Goal: Task Accomplishment & Management: Use online tool/utility

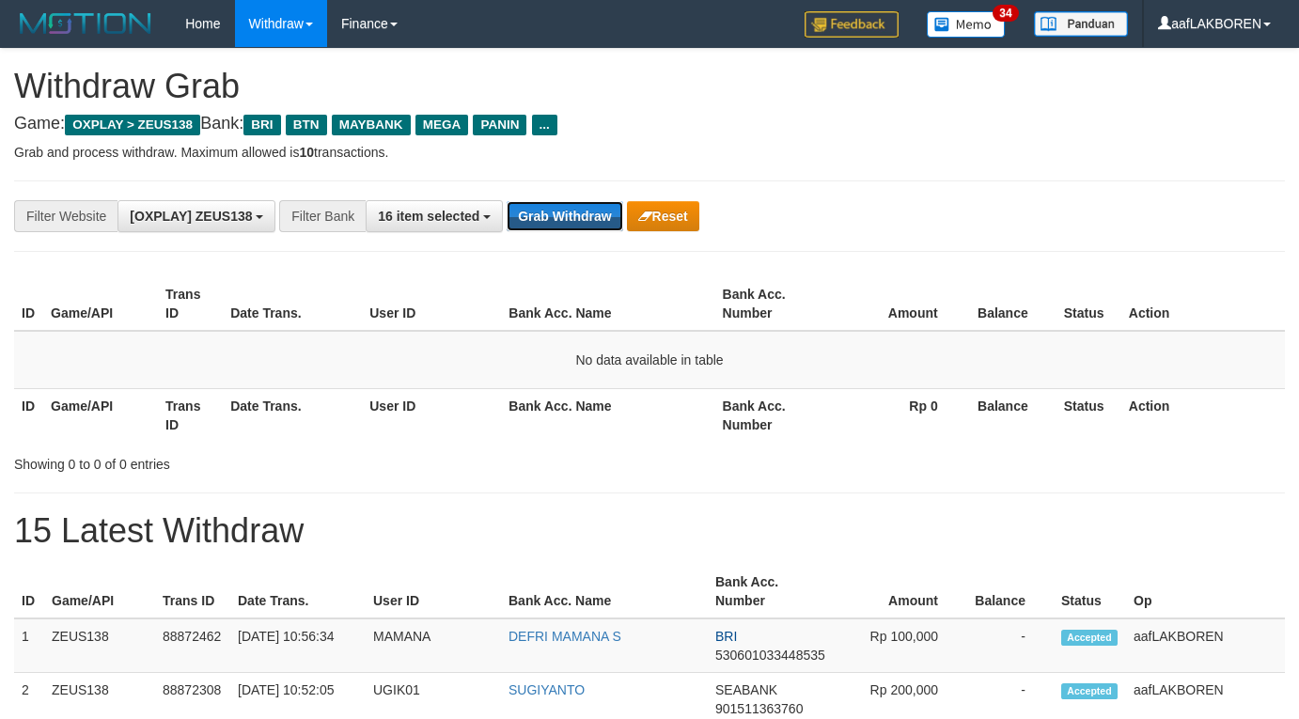
click at [562, 213] on button "Grab Withdraw" at bounding box center [565, 216] width 116 height 30
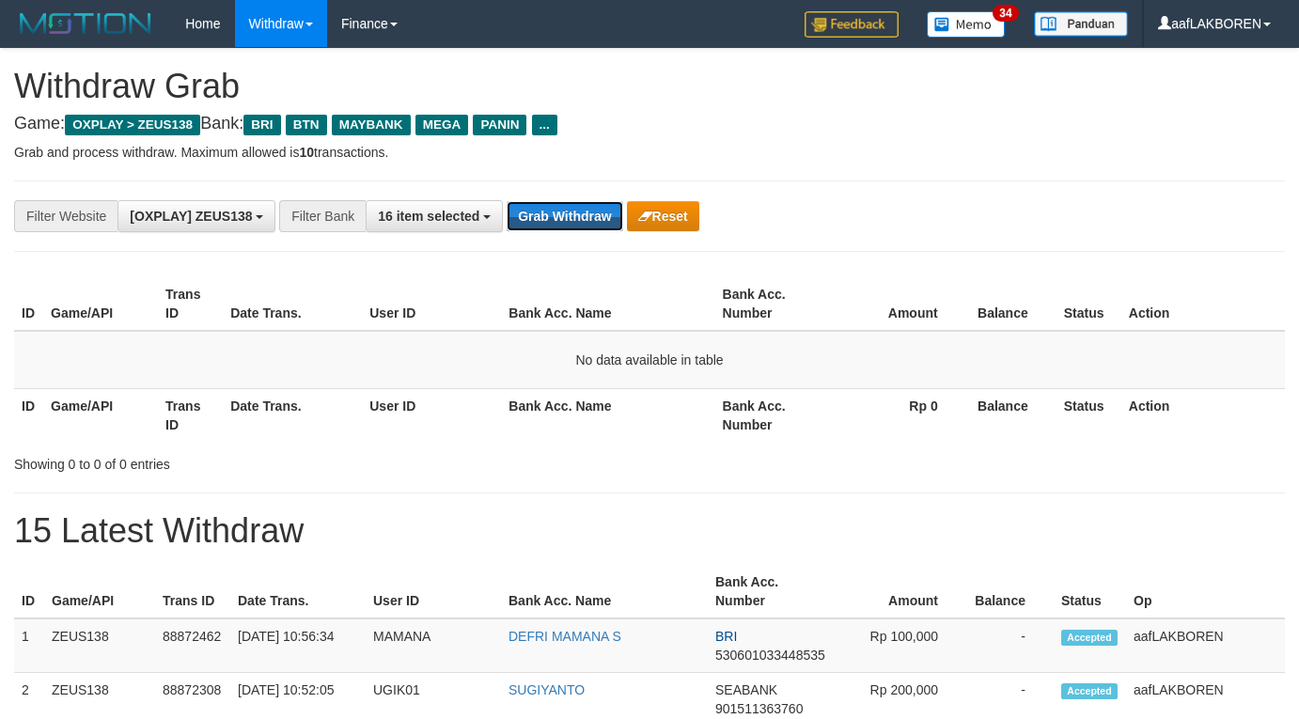
click at [562, 213] on button "Grab Withdraw" at bounding box center [565, 216] width 116 height 30
click at [577, 216] on button "Grab Withdraw" at bounding box center [565, 216] width 116 height 30
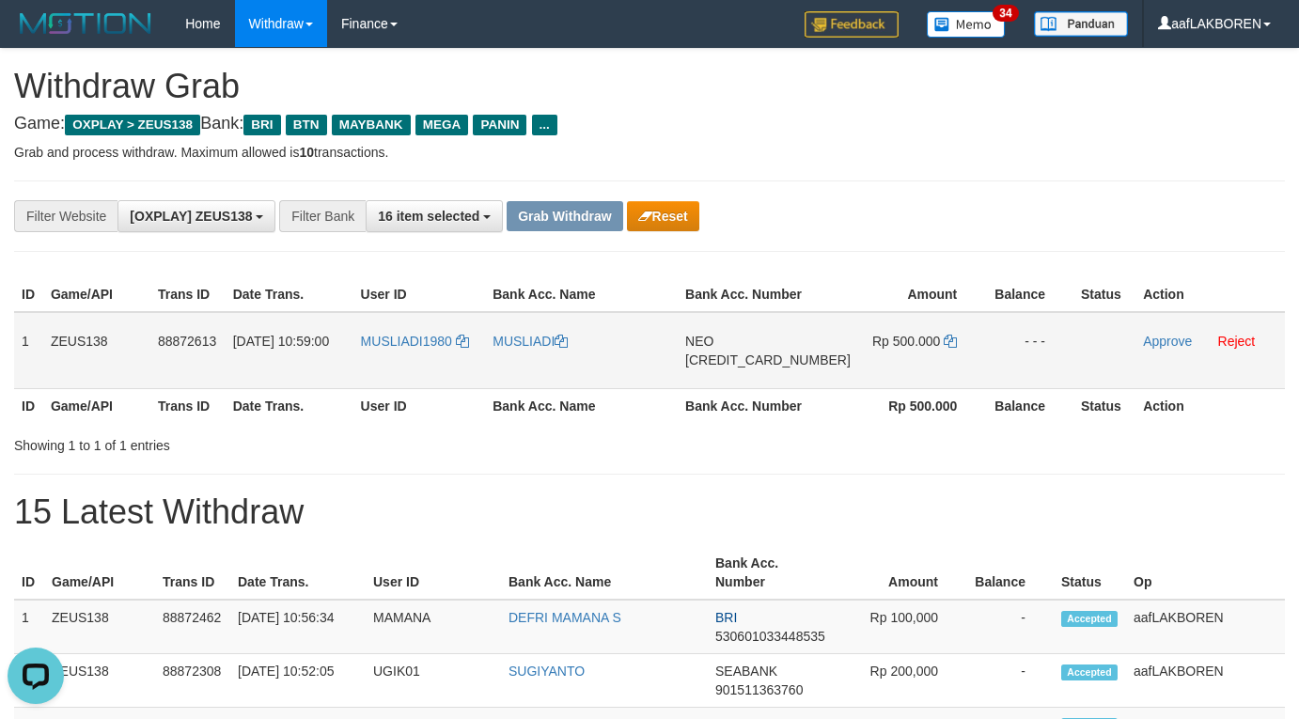
click at [436, 354] on td "MUSLIADI1980" at bounding box center [420, 350] width 133 height 77
click at [433, 354] on td "MUSLIADI1980" at bounding box center [420, 350] width 133 height 77
click at [431, 354] on td "MUSLIADI1980" at bounding box center [420, 350] width 133 height 77
copy link "MUSLIADI1980"
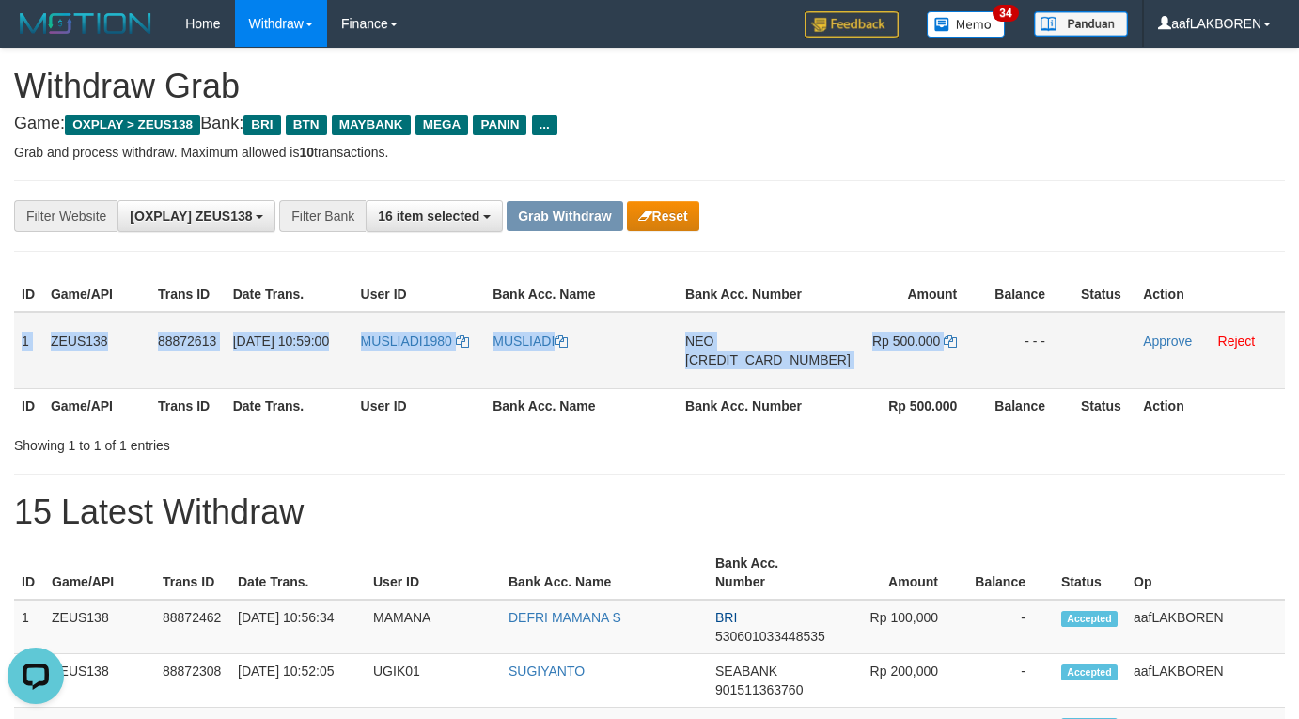
drag, startPoint x: 20, startPoint y: 340, endPoint x: 979, endPoint y: 334, distance: 959.0
click at [979, 334] on tr "1 ZEUS138 88872613 01/10/2025 10:59:00 MUSLIADI1980 MUSLIADI NEO 58594571688565…" at bounding box center [649, 350] width 1271 height 77
copy tr "1 ZEUS138 88872613 01/10/2025 10:59:00 MUSLIADI1980 MUSLIADI NEO 58594571688565…"
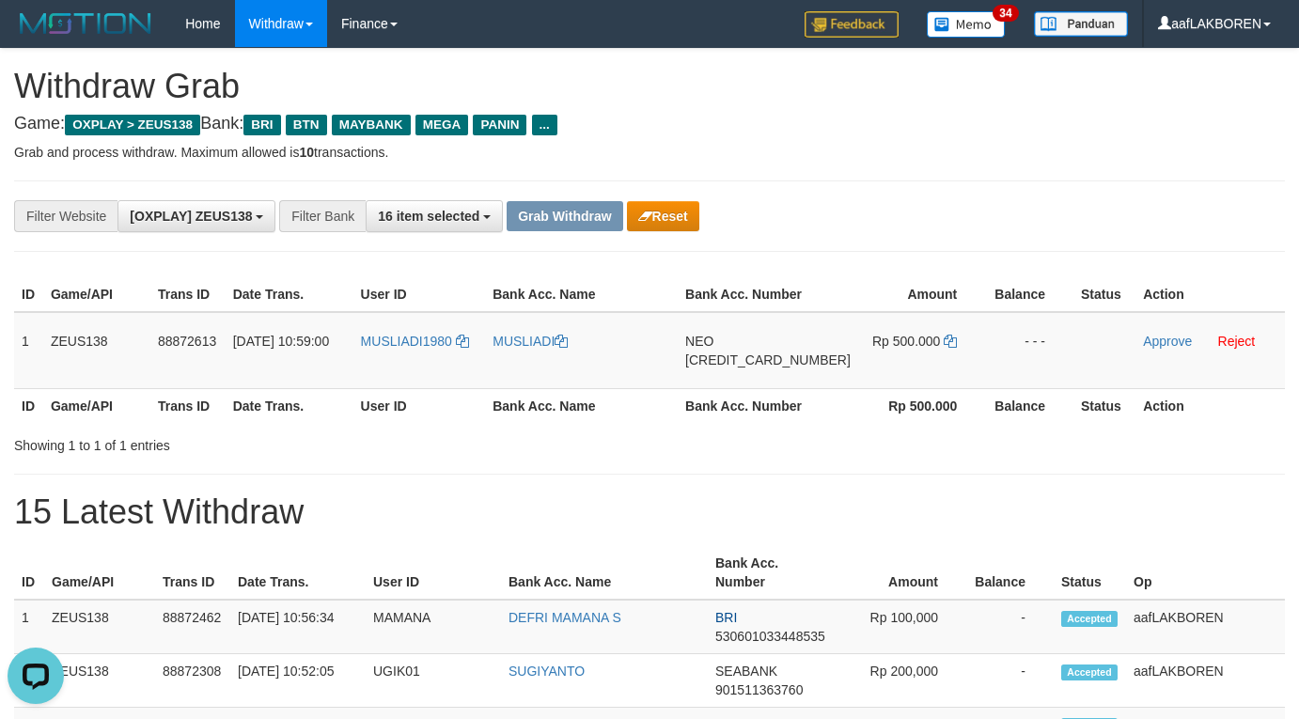
click at [783, 379] on td "NEO 5859457168856576" at bounding box center [768, 350] width 181 height 77
copy span "[CREDIT_CARD_NUMBER]"
click at [944, 339] on icon at bounding box center [950, 341] width 13 height 13
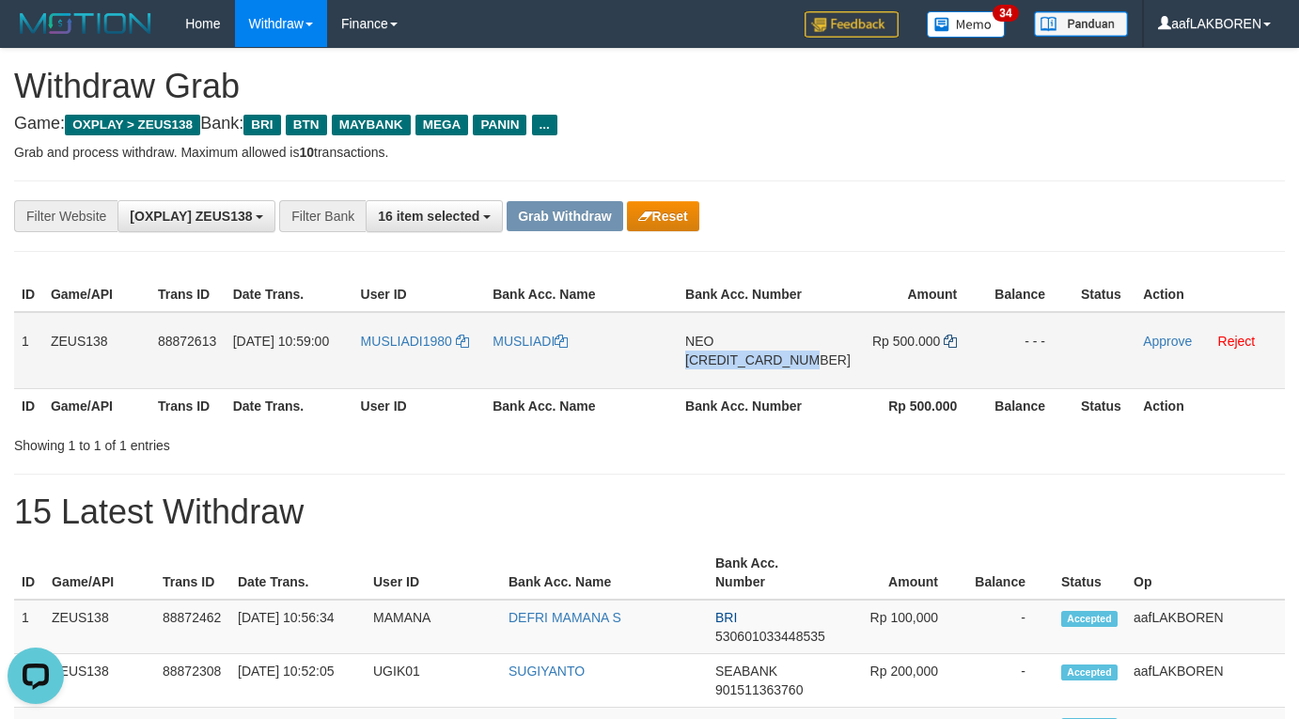
copy span "[CREDIT_CARD_NUMBER]"
drag, startPoint x: 1161, startPoint y: 339, endPoint x: 756, endPoint y: 196, distance: 429.7
click at [1161, 339] on link "Approve" at bounding box center [1167, 341] width 49 height 15
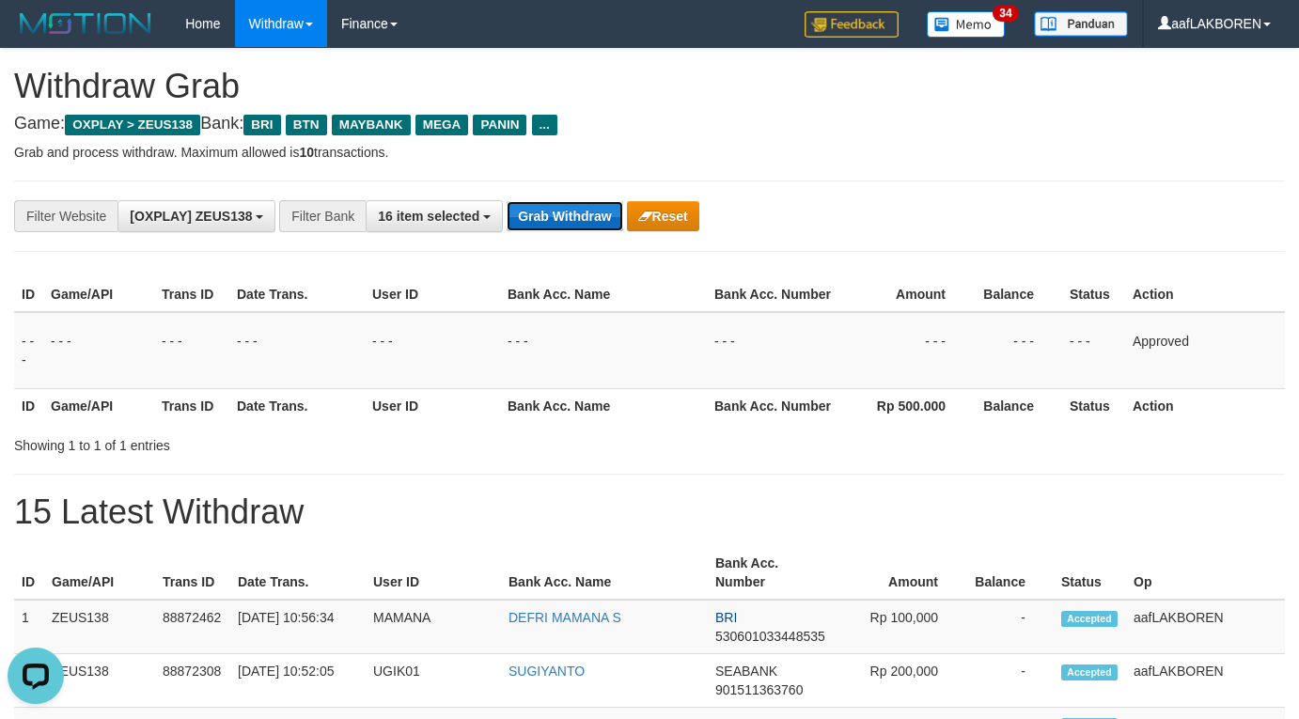
click at [543, 212] on button "Grab Withdraw" at bounding box center [565, 216] width 116 height 30
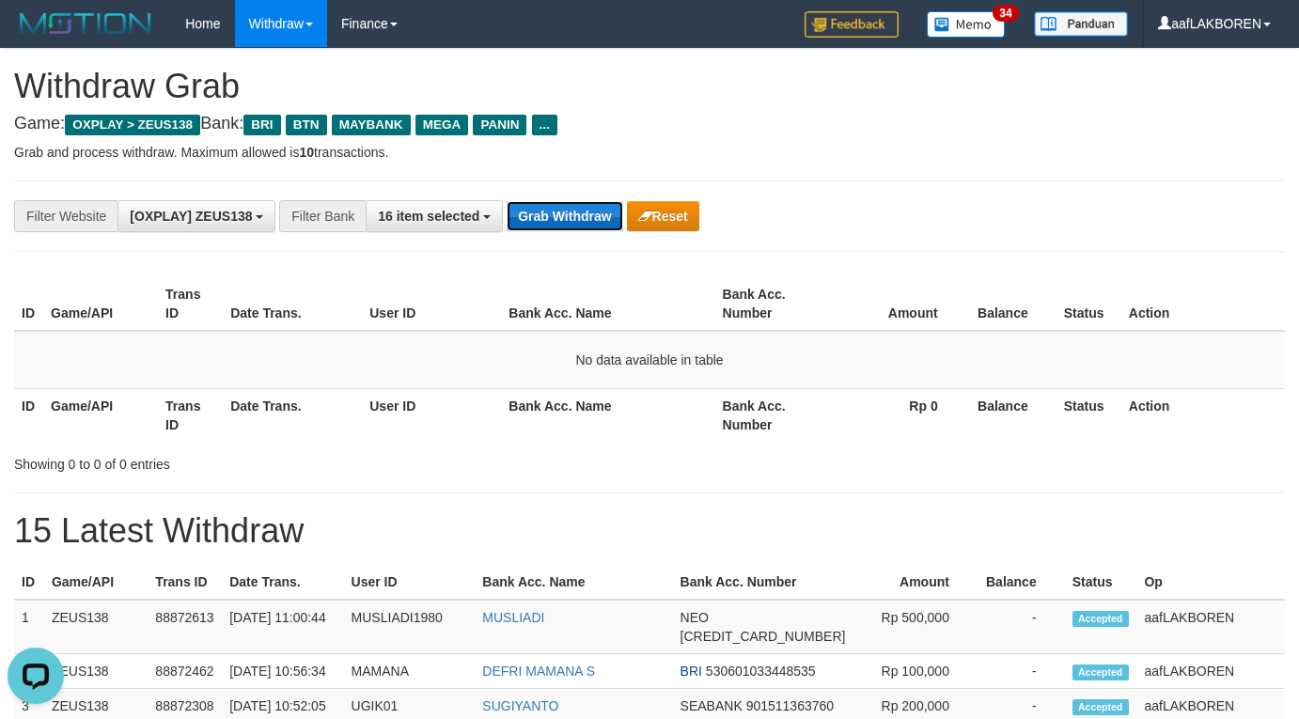
click at [569, 219] on button "Grab Withdraw" at bounding box center [565, 216] width 116 height 30
click at [569, 218] on button "Grab Withdraw" at bounding box center [565, 216] width 116 height 30
click at [570, 210] on button "Grab Withdraw" at bounding box center [565, 216] width 116 height 30
click at [565, 212] on button "Grab Withdraw" at bounding box center [565, 216] width 116 height 30
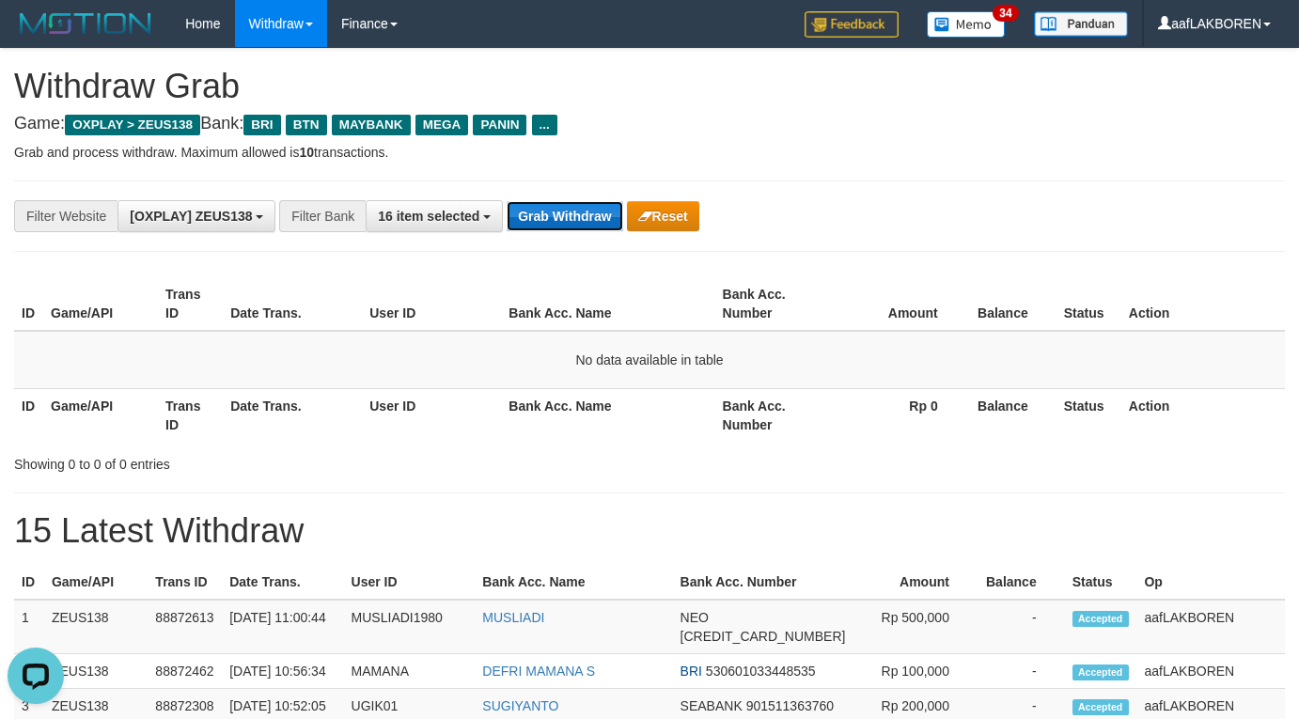
click at [565, 212] on button "Grab Withdraw" at bounding box center [565, 216] width 116 height 30
click at [580, 214] on button "Grab Withdraw" at bounding box center [565, 216] width 116 height 30
click at [580, 213] on button "Grab Withdraw" at bounding box center [565, 216] width 116 height 30
click at [579, 211] on button "Grab Withdraw" at bounding box center [565, 216] width 116 height 30
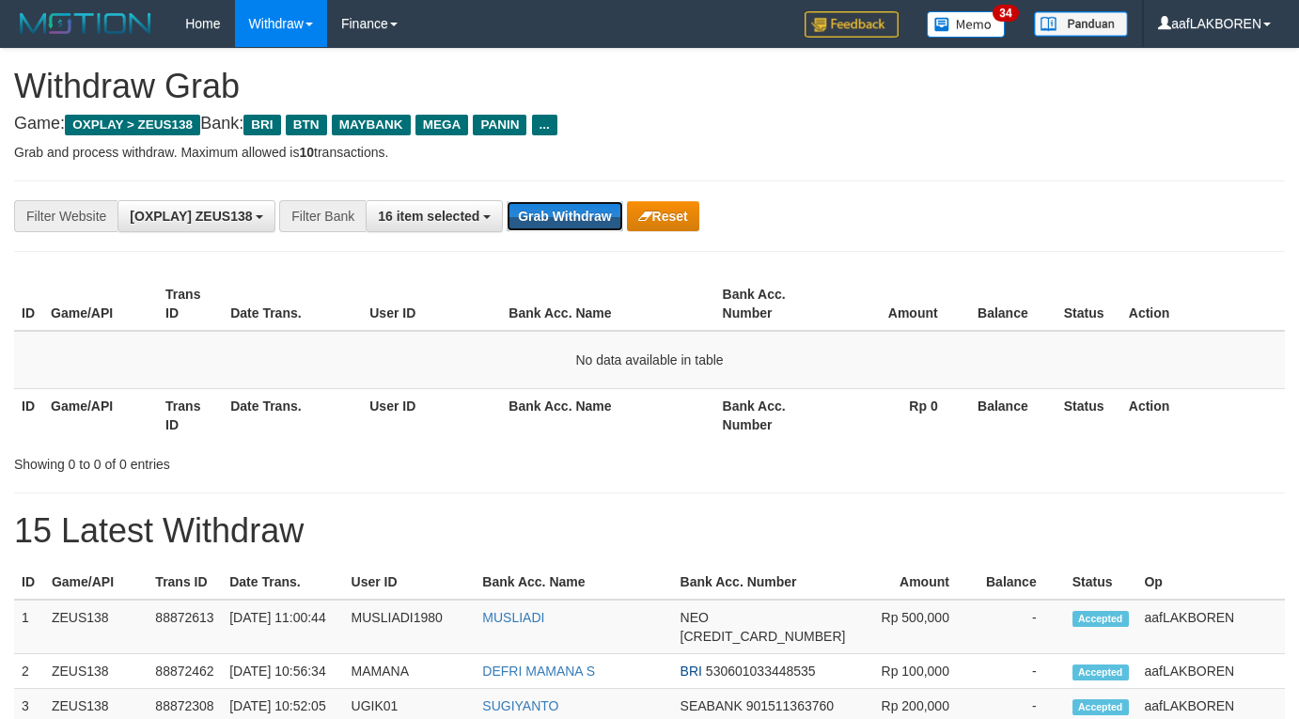
click at [579, 211] on button "Grab Withdraw" at bounding box center [565, 216] width 116 height 30
click at [579, 210] on button "Grab Withdraw" at bounding box center [565, 216] width 116 height 30
click at [587, 196] on div "**********" at bounding box center [649, 216] width 1271 height 71
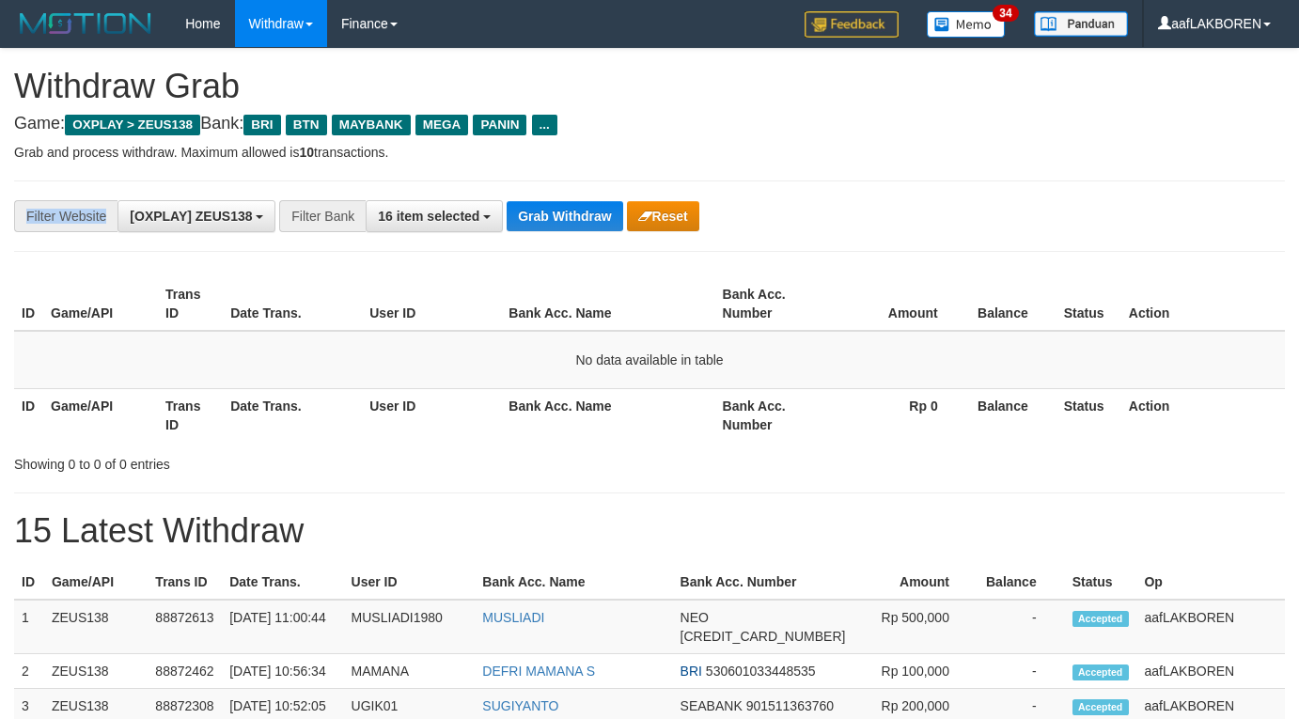
click at [587, 196] on div "**********" at bounding box center [649, 216] width 1271 height 71
click at [587, 197] on div "**********" at bounding box center [649, 216] width 1271 height 71
click at [570, 206] on button "Grab Withdraw" at bounding box center [565, 216] width 116 height 30
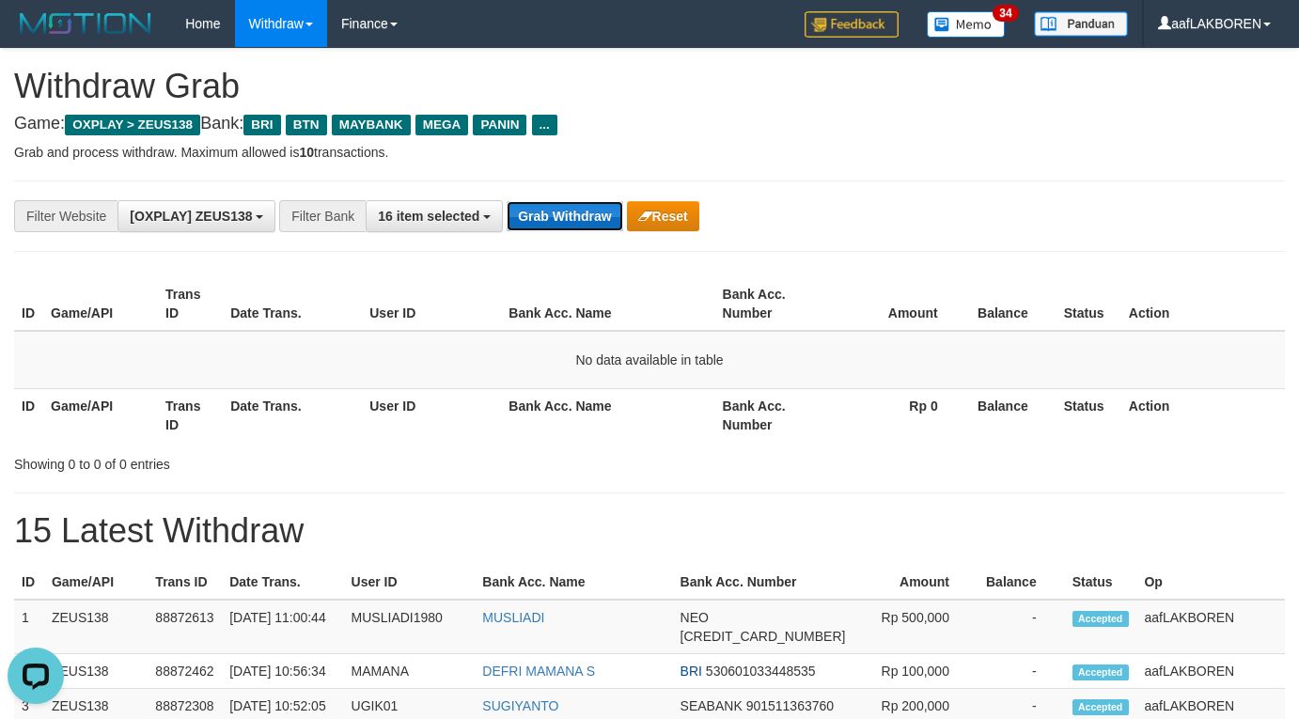
click at [568, 210] on button "Grab Withdraw" at bounding box center [565, 216] width 116 height 30
click at [566, 225] on button "Grab Withdraw" at bounding box center [565, 216] width 116 height 30
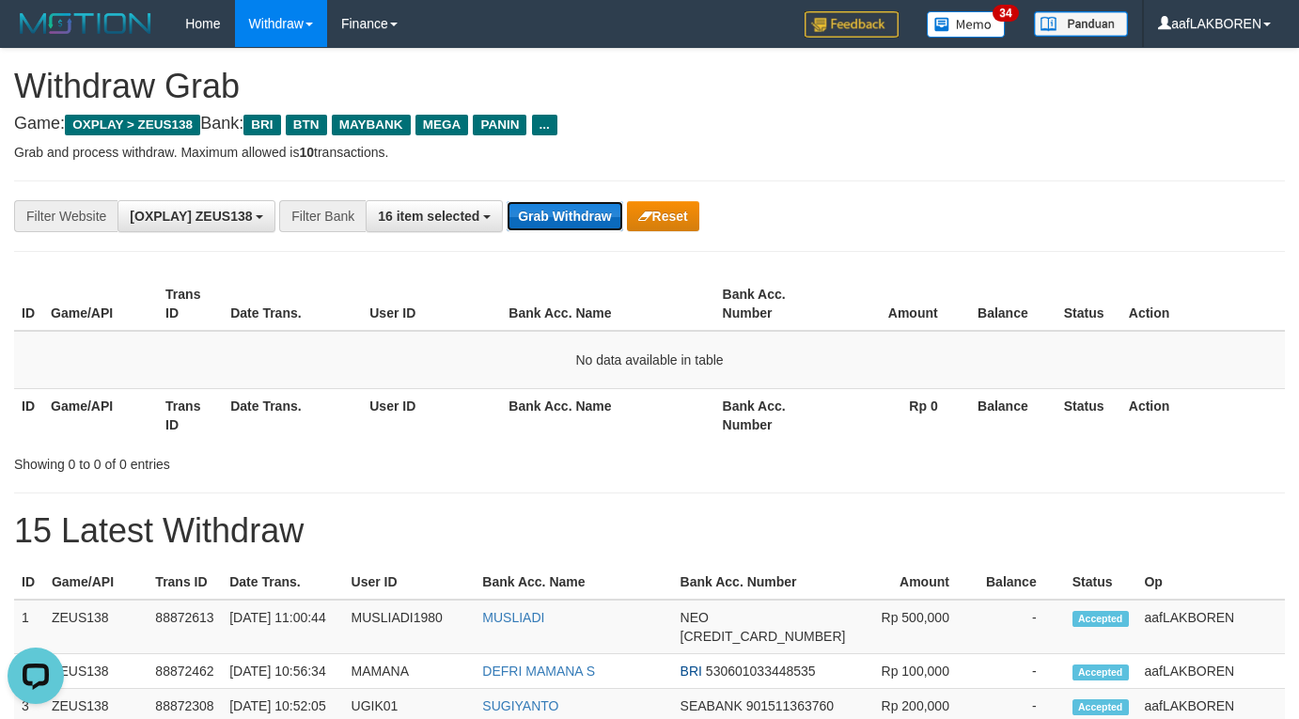
click at [566, 224] on button "Grab Withdraw" at bounding box center [565, 216] width 116 height 30
click at [570, 222] on button "Grab Withdraw" at bounding box center [565, 216] width 116 height 30
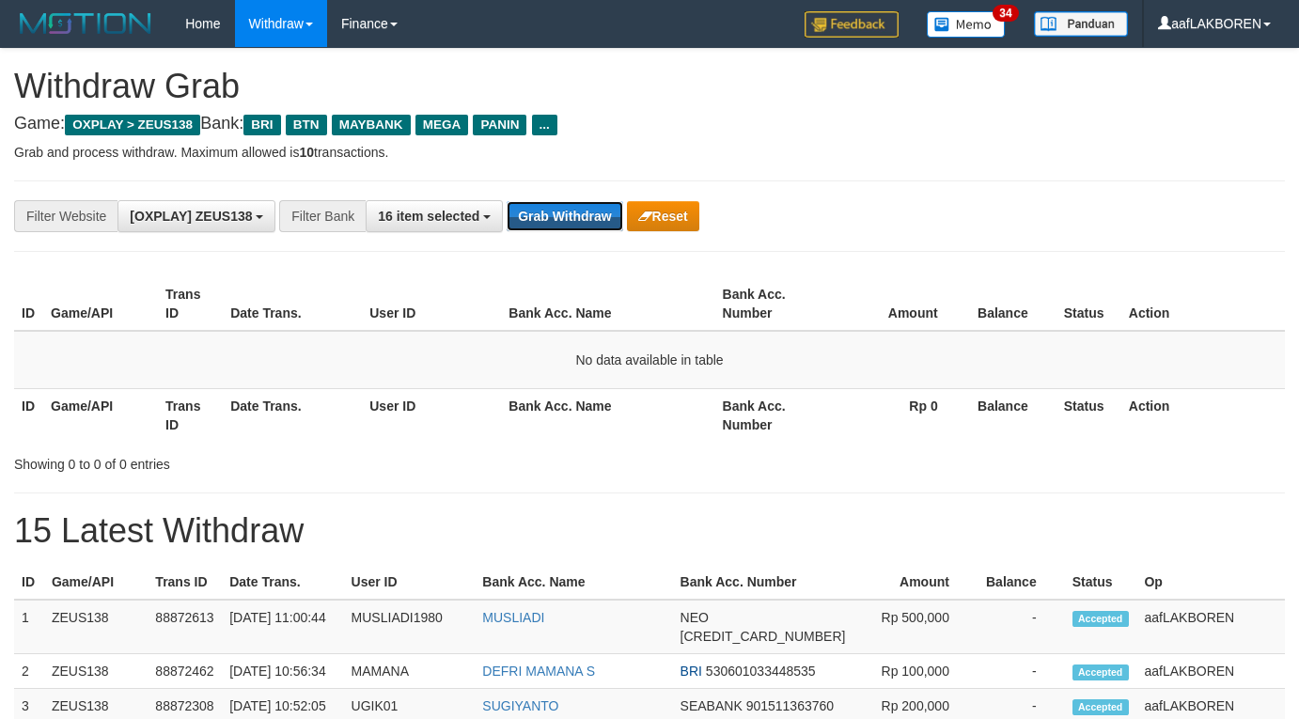
click at [570, 222] on button "Grab Withdraw" at bounding box center [565, 216] width 116 height 30
click at [572, 211] on button "Grab Withdraw" at bounding box center [565, 216] width 116 height 30
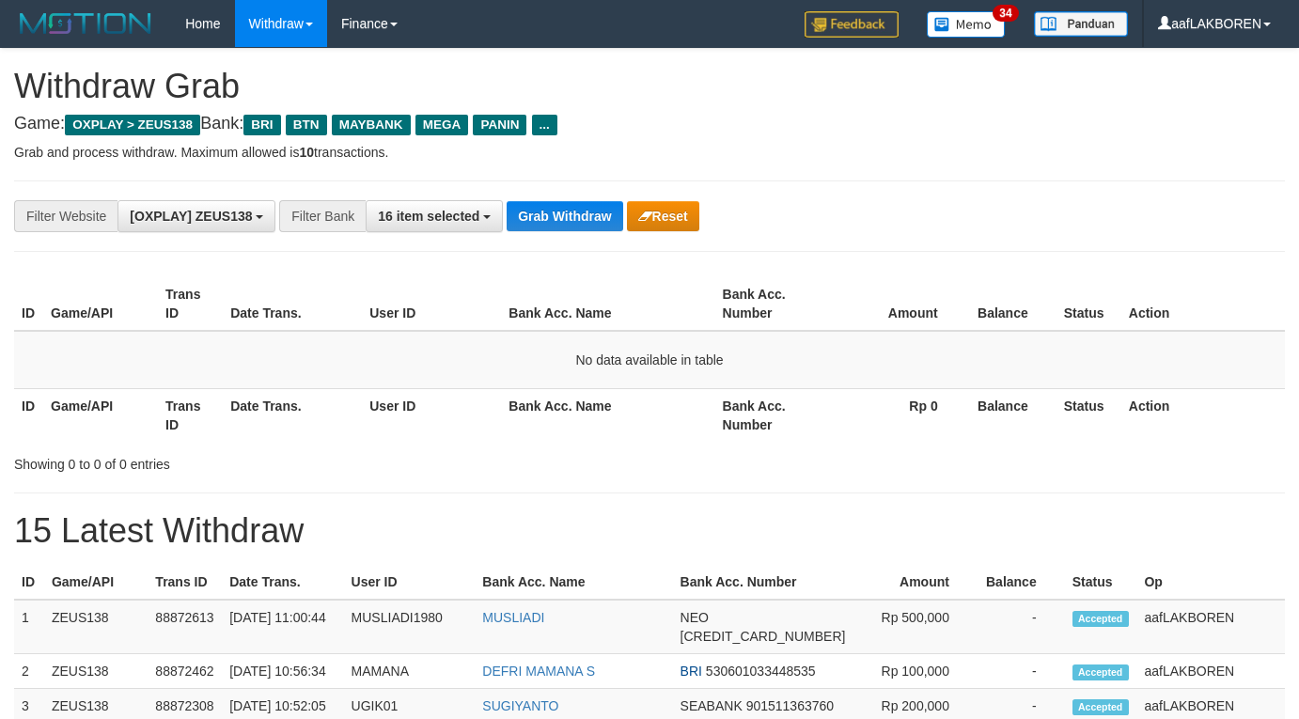
click at [572, 211] on button "Grab Withdraw" at bounding box center [565, 216] width 116 height 30
click at [567, 205] on button "Grab Withdraw" at bounding box center [565, 216] width 116 height 30
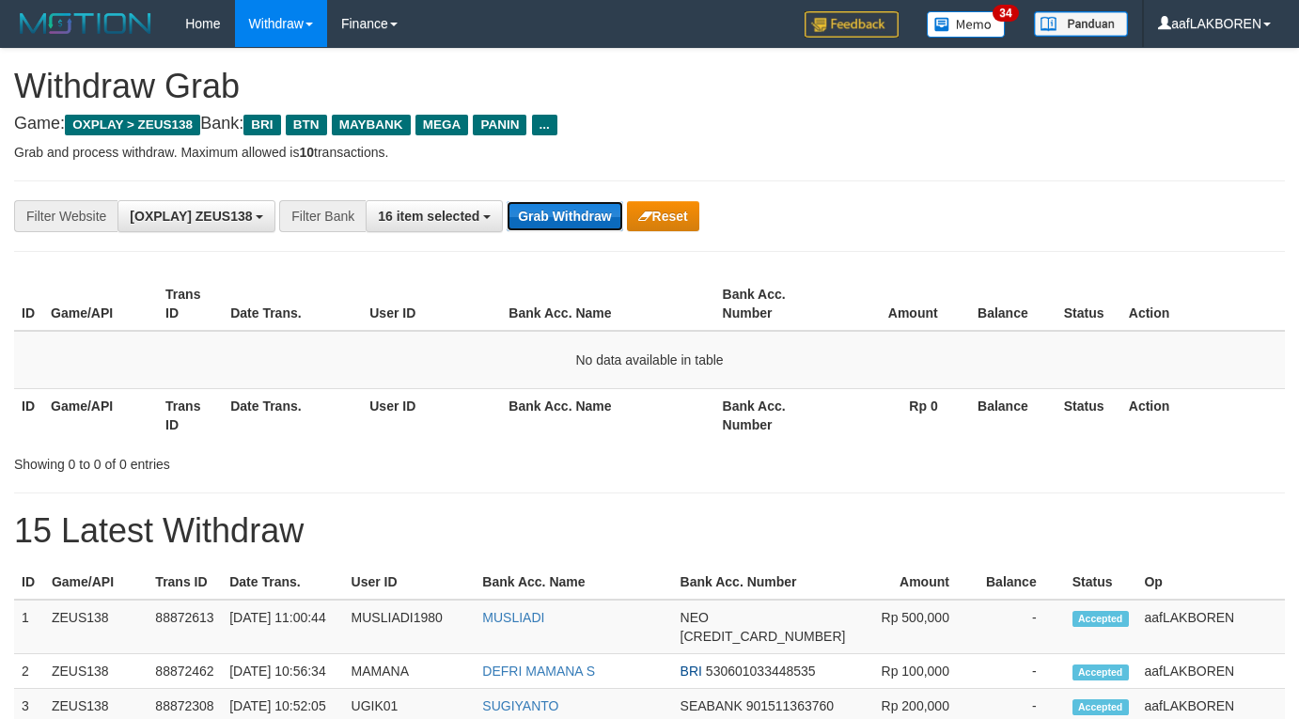
click at [576, 206] on button "Grab Withdraw" at bounding box center [565, 216] width 116 height 30
click at [575, 212] on button "Grab Withdraw" at bounding box center [565, 216] width 116 height 30
click at [573, 215] on button "Grab Withdraw" at bounding box center [565, 216] width 116 height 30
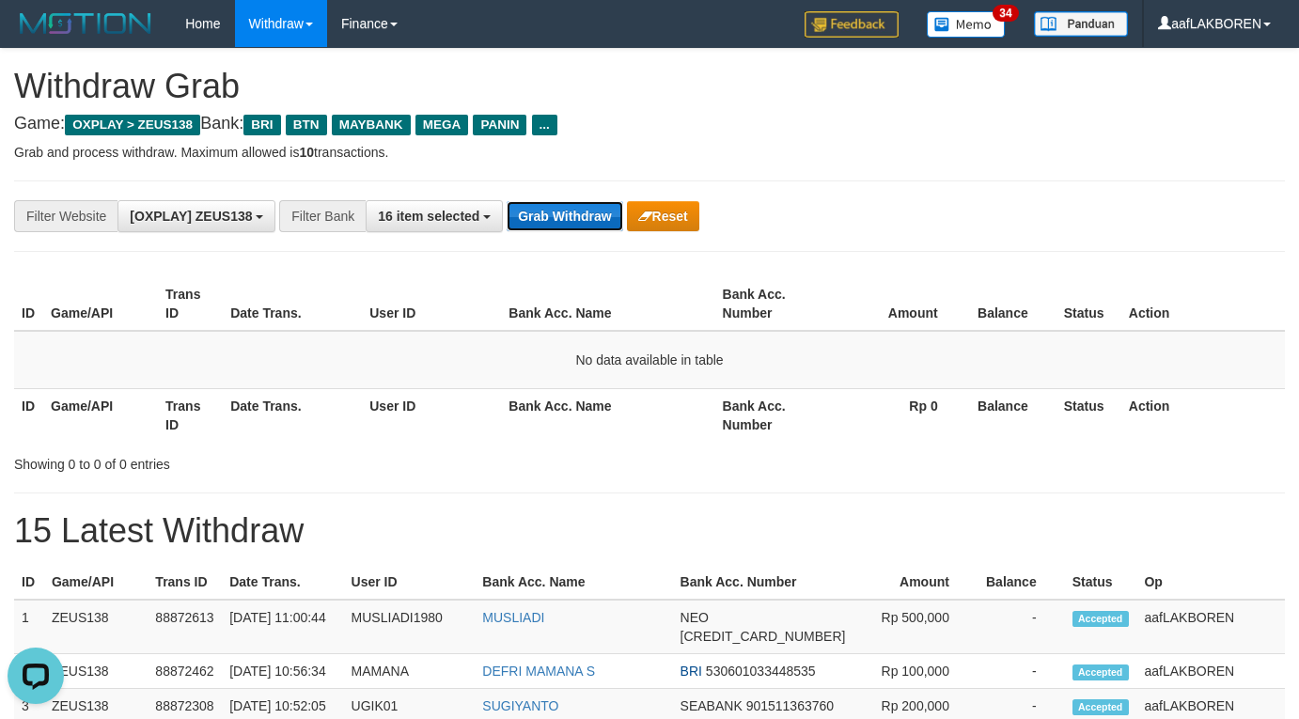
click at [573, 215] on button "Grab Withdraw" at bounding box center [565, 216] width 116 height 30
click at [573, 213] on button "Grab Withdraw" at bounding box center [565, 216] width 116 height 30
click at [562, 214] on button "Grab Withdraw" at bounding box center [565, 216] width 116 height 30
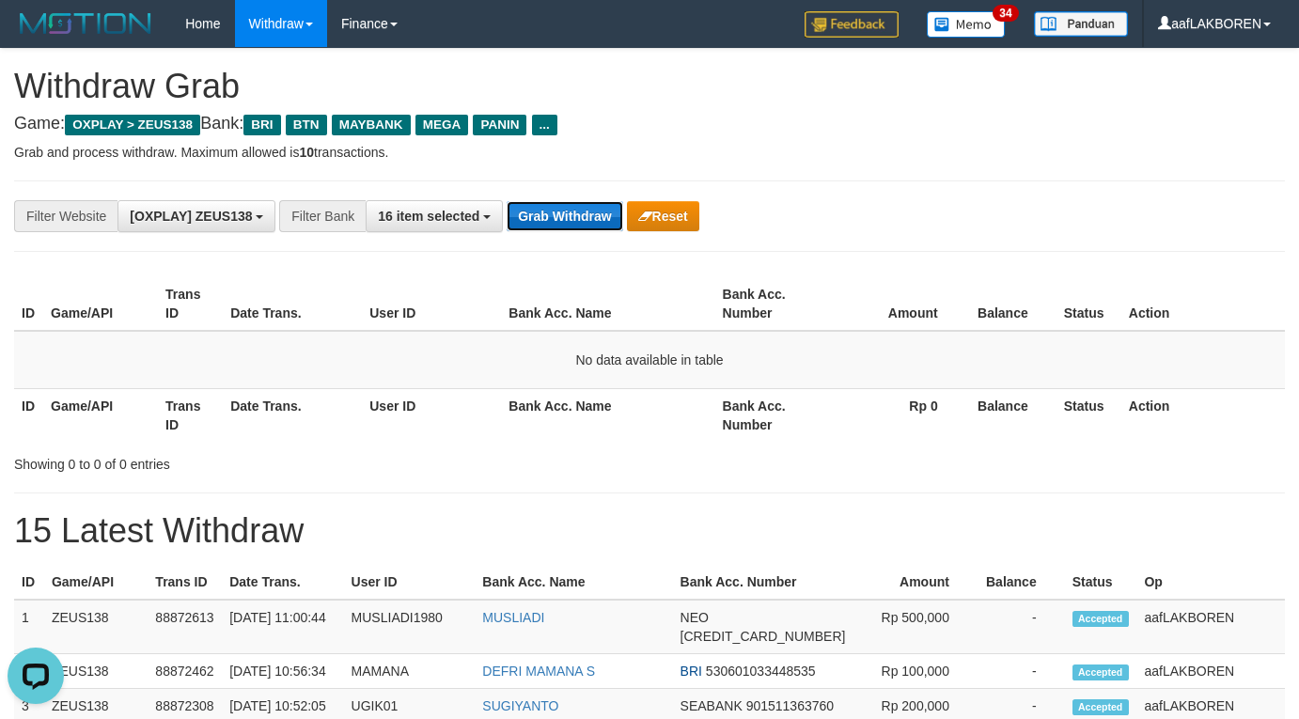
click at [576, 220] on button "Grab Withdraw" at bounding box center [565, 216] width 116 height 30
click at [570, 219] on button "Grab Withdraw" at bounding box center [565, 216] width 116 height 30
click at [566, 215] on button "Grab Withdraw" at bounding box center [565, 216] width 116 height 30
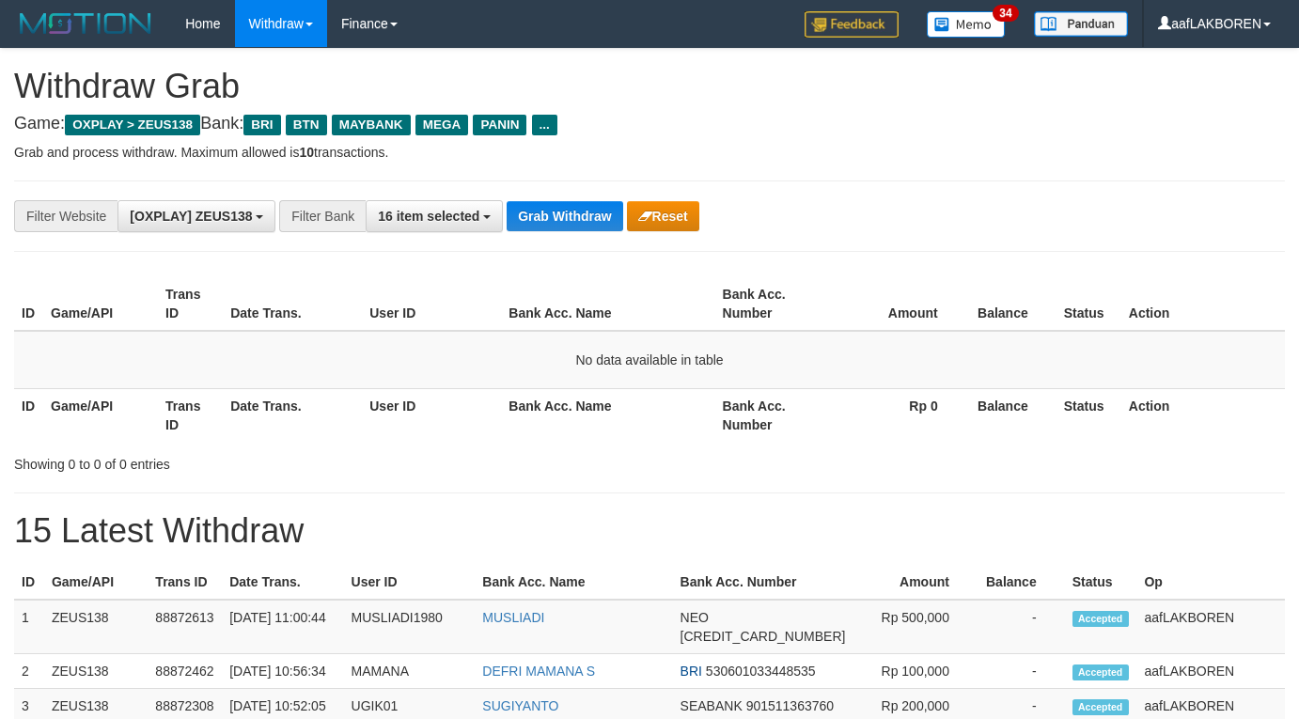
click at [566, 215] on button "Grab Withdraw" at bounding box center [565, 216] width 116 height 30
click at [566, 216] on button "Grab Withdraw" at bounding box center [565, 216] width 116 height 30
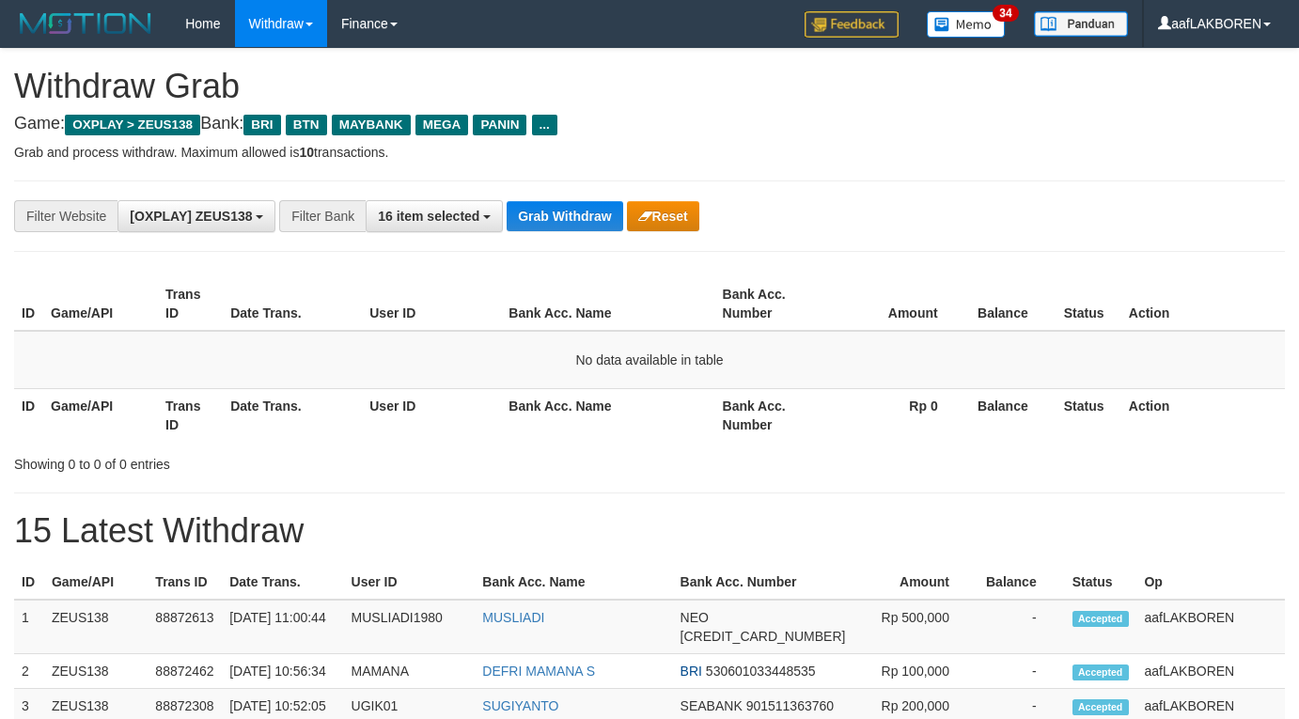
scroll to position [81, 0]
click at [566, 216] on button "Grab Withdraw" at bounding box center [565, 216] width 116 height 30
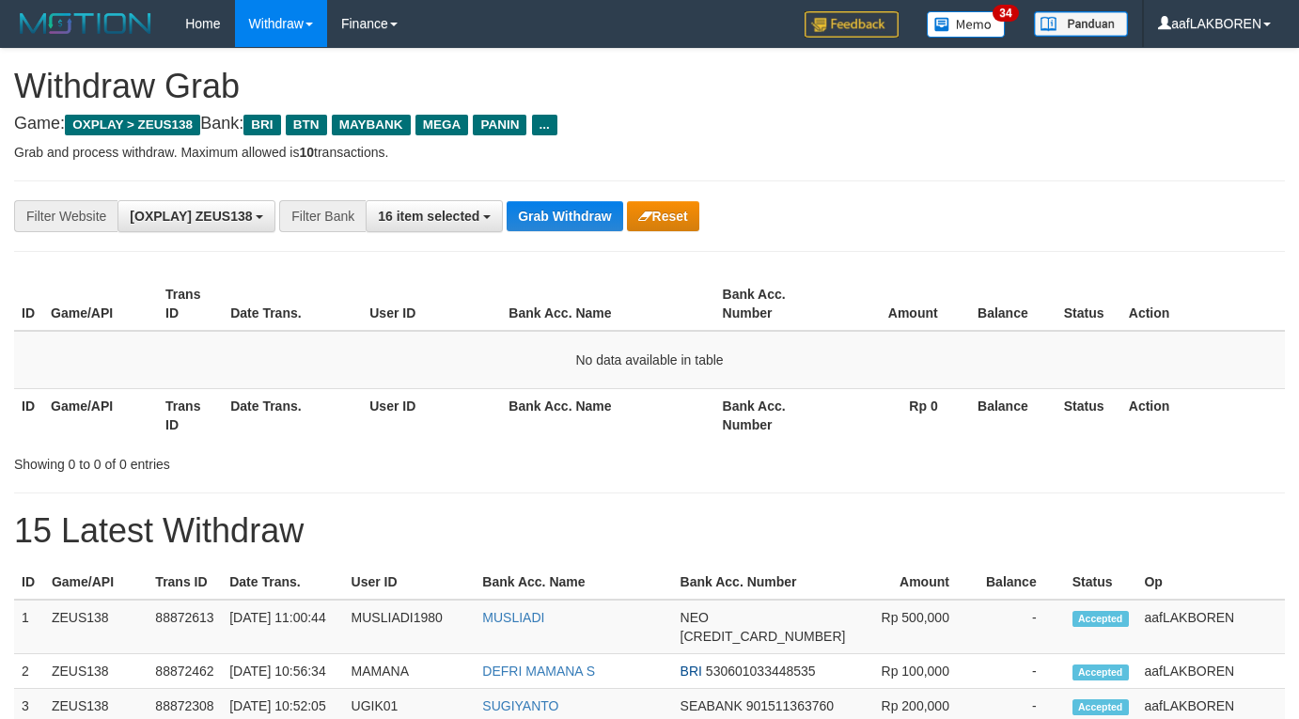
scroll to position [81, 0]
click at [566, 216] on button "Grab Withdraw" at bounding box center [565, 216] width 116 height 30
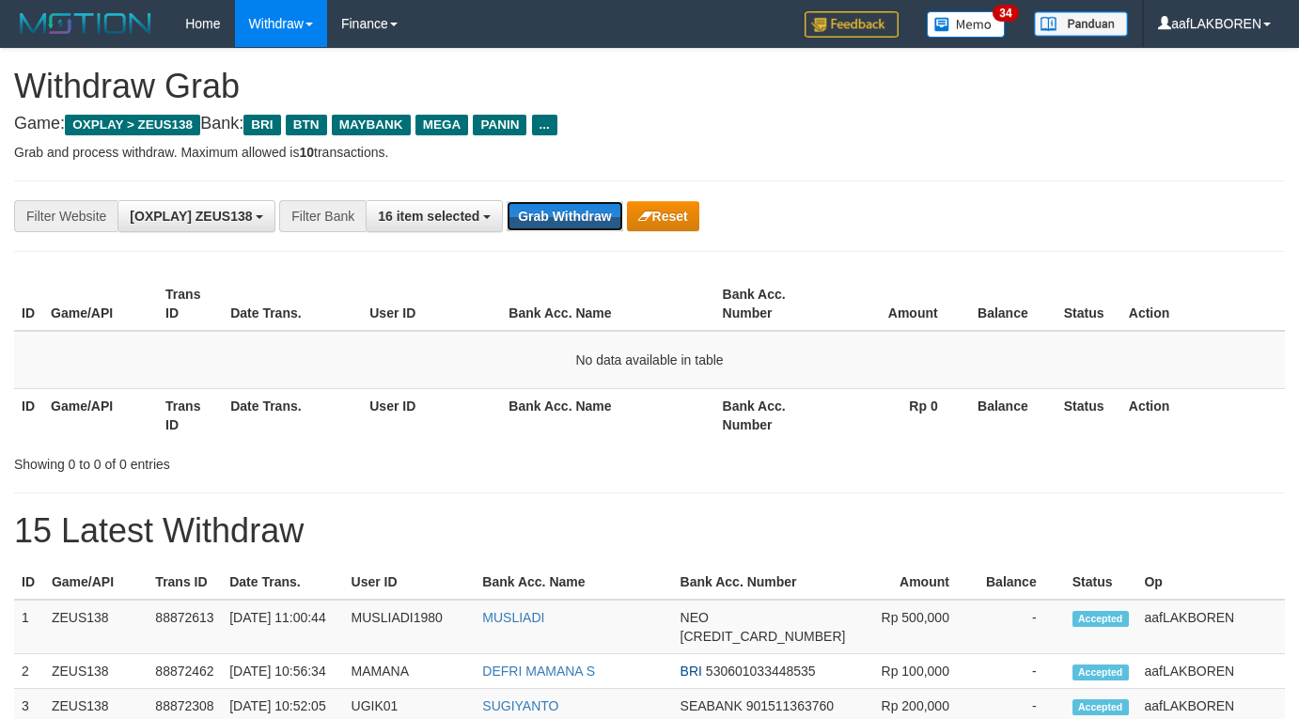
click at [566, 216] on button "Grab Withdraw" at bounding box center [565, 216] width 116 height 30
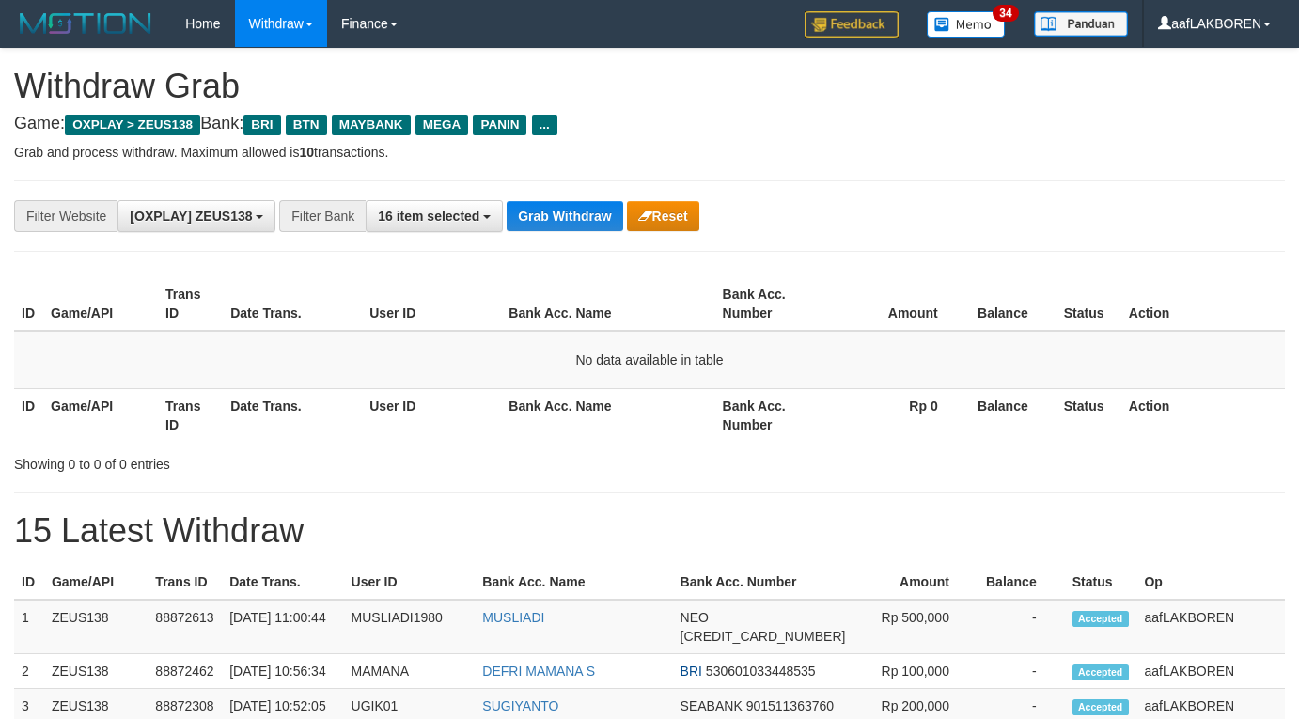
click at [566, 216] on button "Grab Withdraw" at bounding box center [565, 216] width 116 height 30
click at [566, 215] on button "Grab Withdraw" at bounding box center [565, 216] width 116 height 30
click at [552, 215] on button "Grab Withdraw" at bounding box center [565, 216] width 116 height 30
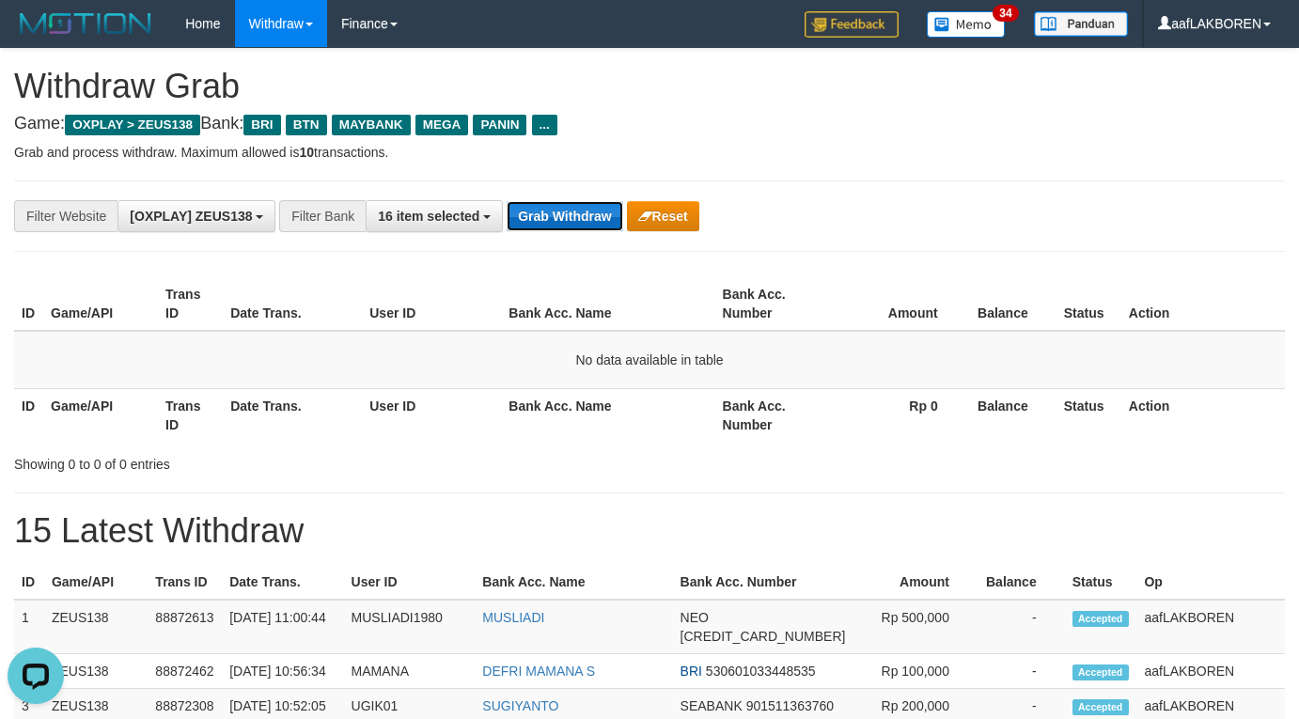
click at [546, 215] on button "Grab Withdraw" at bounding box center [565, 216] width 116 height 30
drag, startPoint x: 546, startPoint y: 216, endPoint x: 1304, endPoint y: 368, distance: 772.7
click at [543, 216] on button "Grab Withdraw" at bounding box center [565, 216] width 116 height 30
click at [593, 220] on button "Grab Withdraw" at bounding box center [565, 216] width 116 height 30
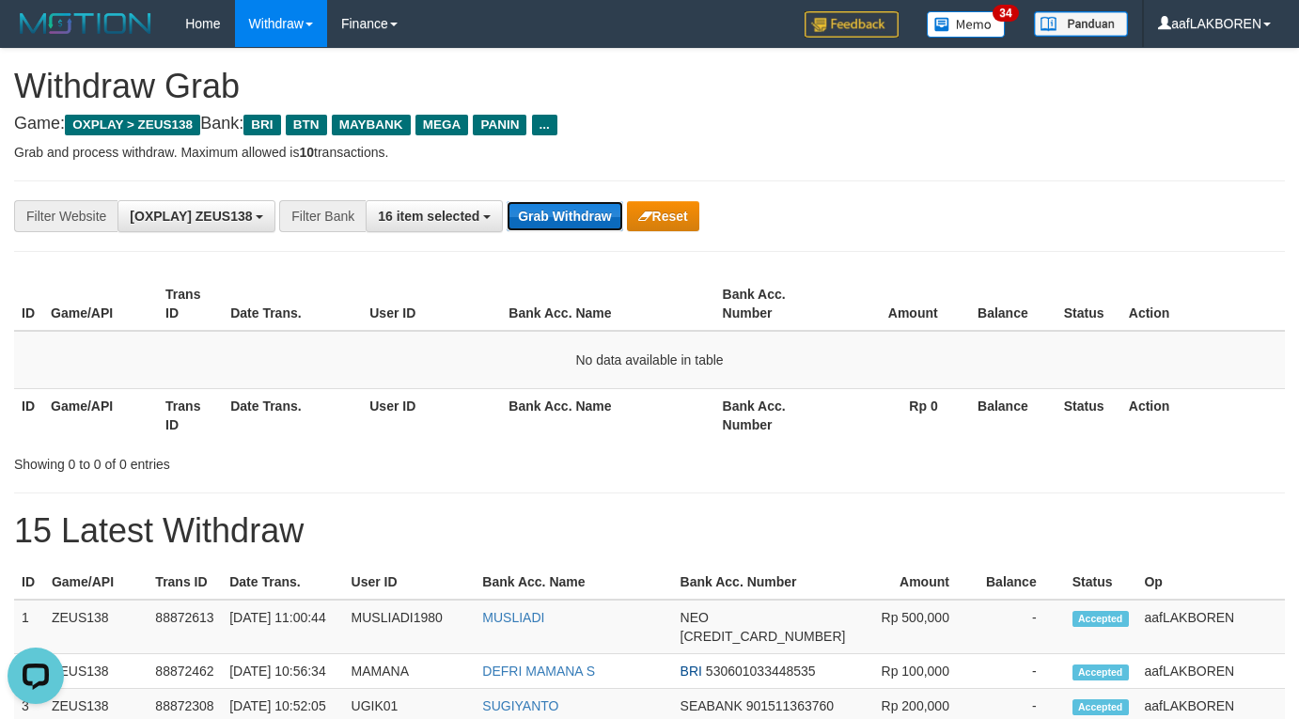
click at [593, 220] on button "Grab Withdraw" at bounding box center [565, 216] width 116 height 30
click at [569, 215] on button "Grab Withdraw" at bounding box center [565, 216] width 116 height 30
click at [569, 213] on button "Grab Withdraw" at bounding box center [565, 216] width 116 height 30
click at [571, 212] on button "Grab Withdraw" at bounding box center [565, 216] width 116 height 30
click at [563, 217] on button "Grab Withdraw" at bounding box center [565, 216] width 116 height 30
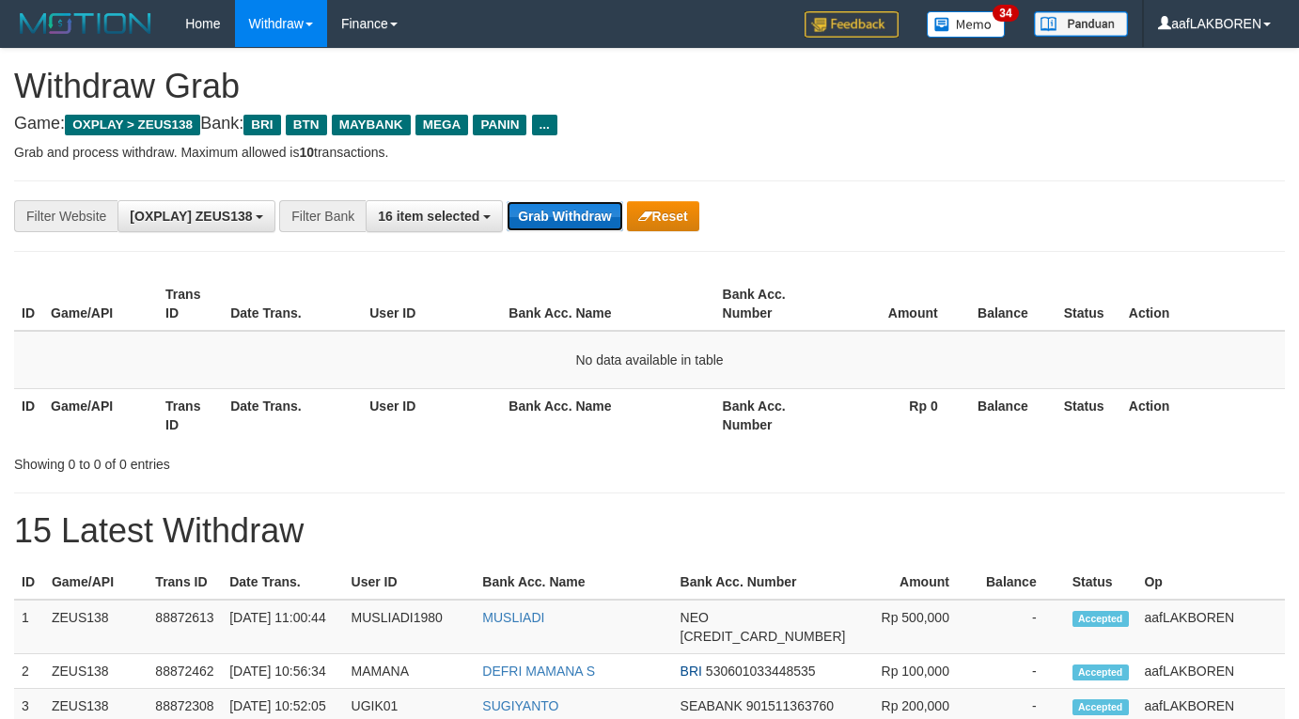
click at [563, 217] on button "Grab Withdraw" at bounding box center [565, 216] width 116 height 30
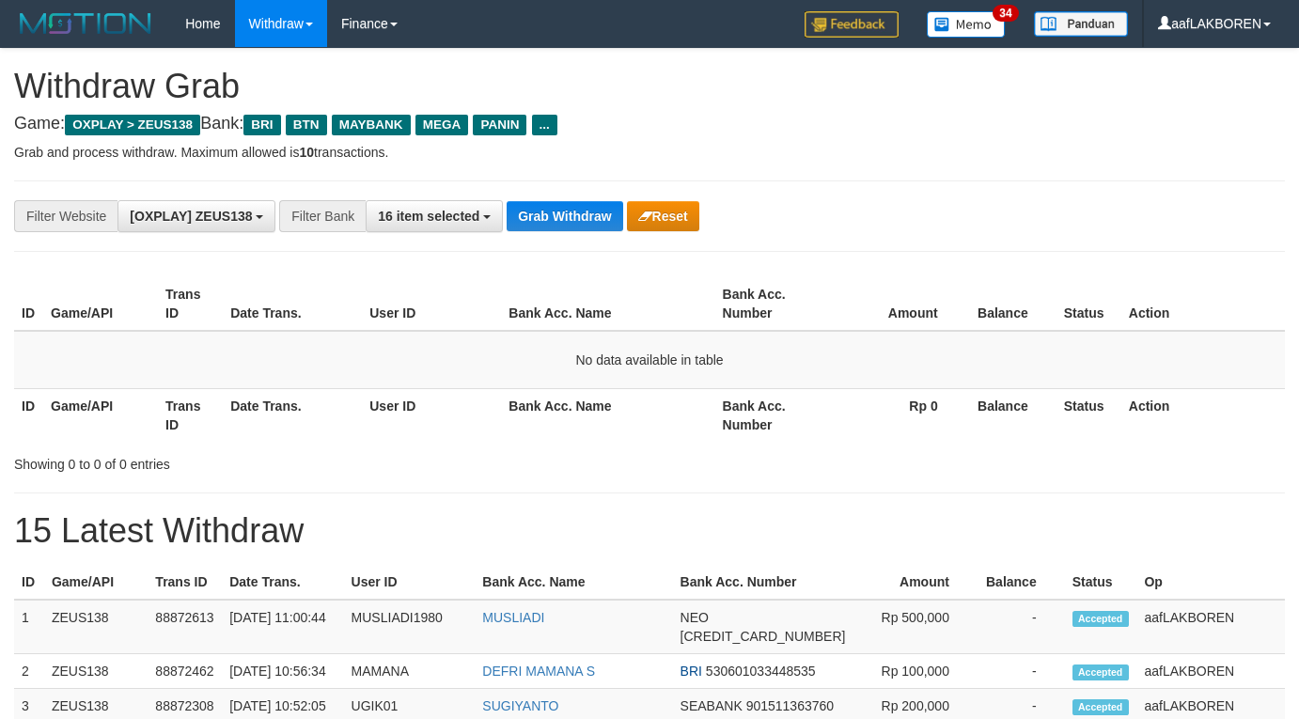
click at [563, 217] on button "Grab Withdraw" at bounding box center [565, 216] width 116 height 30
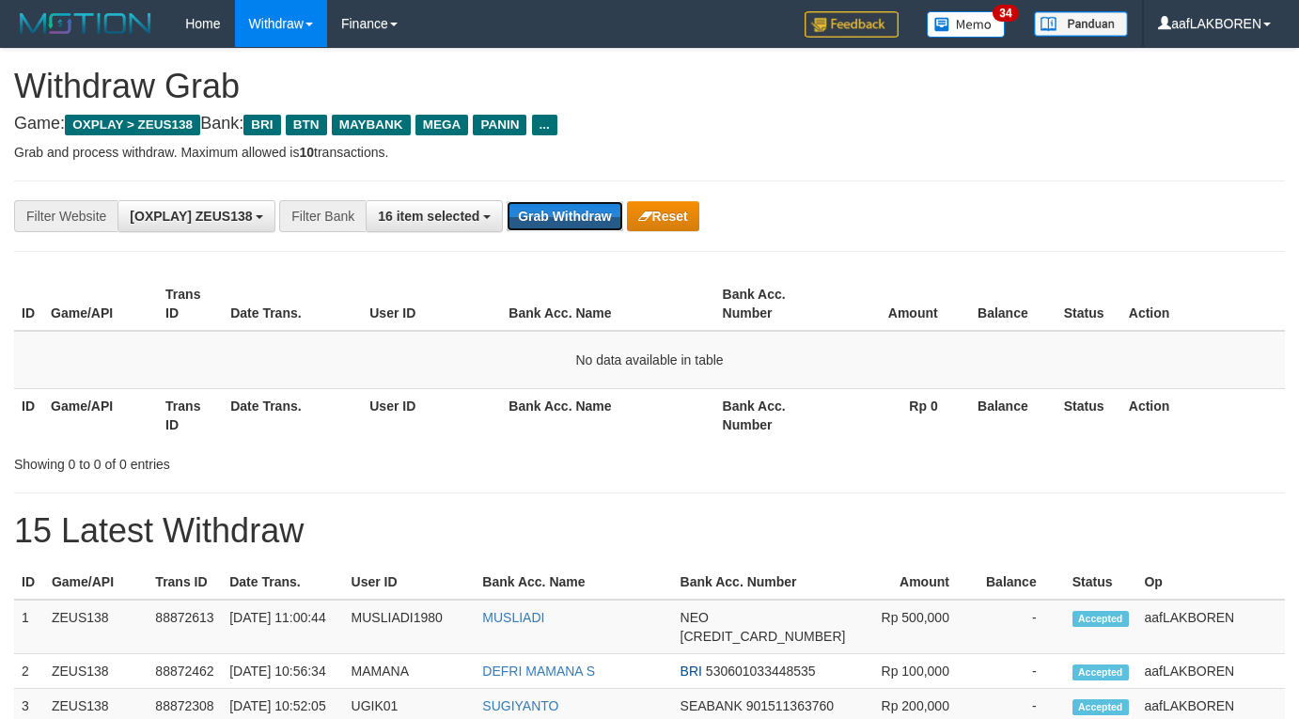
click at [563, 217] on button "Grab Withdraw" at bounding box center [565, 216] width 116 height 30
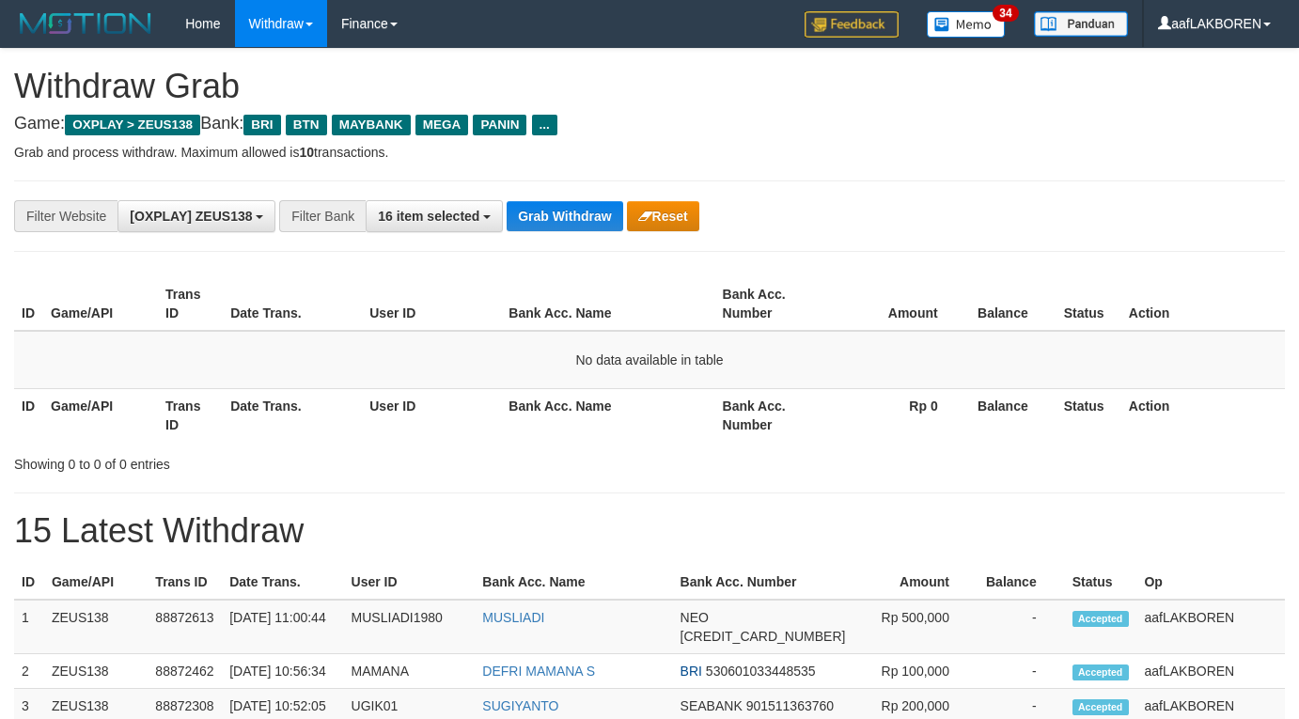
click at [563, 217] on button "Grab Withdraw" at bounding box center [565, 216] width 116 height 30
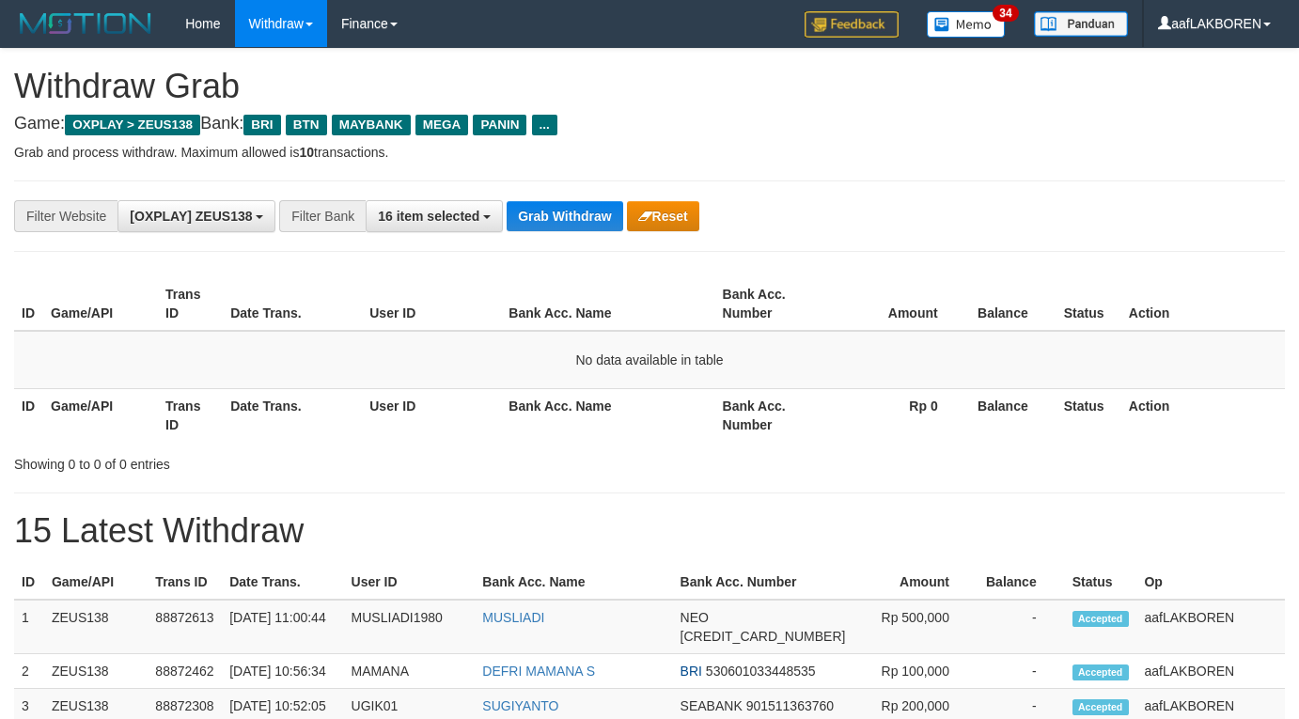
click at [566, 215] on button "Grab Withdraw" at bounding box center [565, 216] width 116 height 30
click at [569, 223] on button "Grab Withdraw" at bounding box center [565, 216] width 116 height 30
click at [569, 222] on button "Grab Withdraw" at bounding box center [565, 216] width 116 height 30
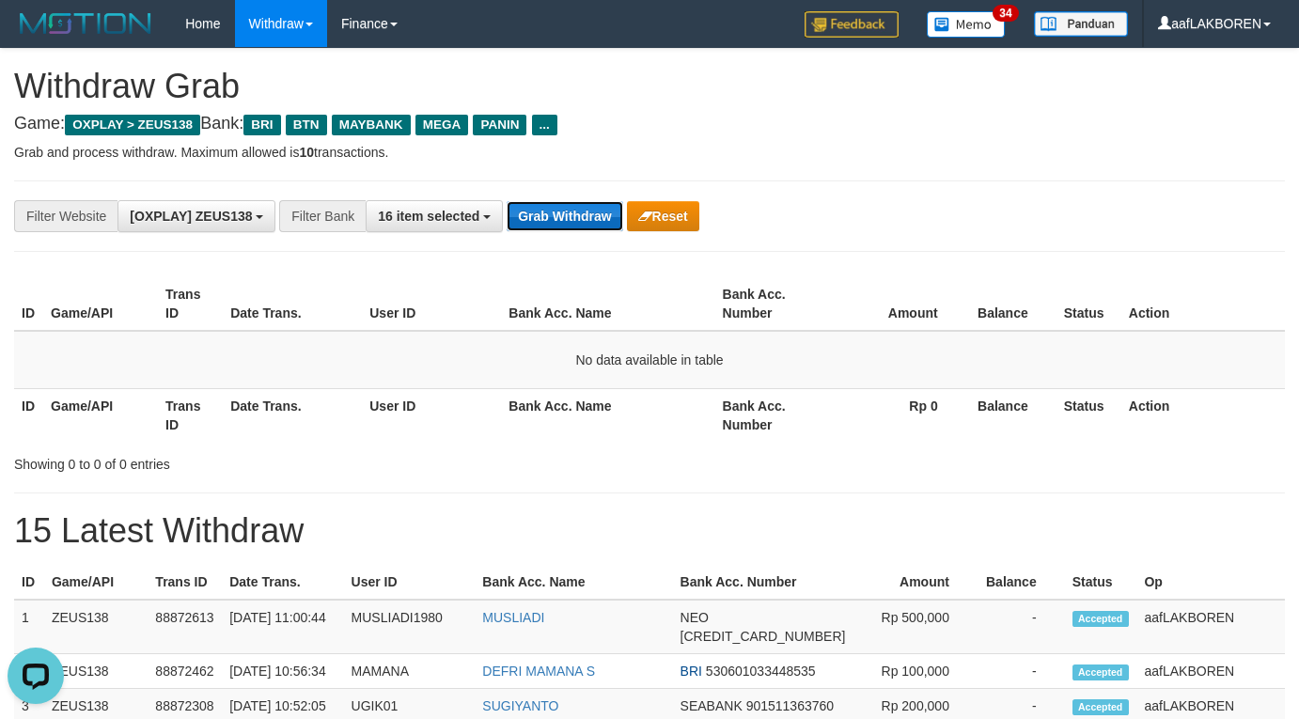
click at [569, 222] on button "Grab Withdraw" at bounding box center [565, 216] width 116 height 30
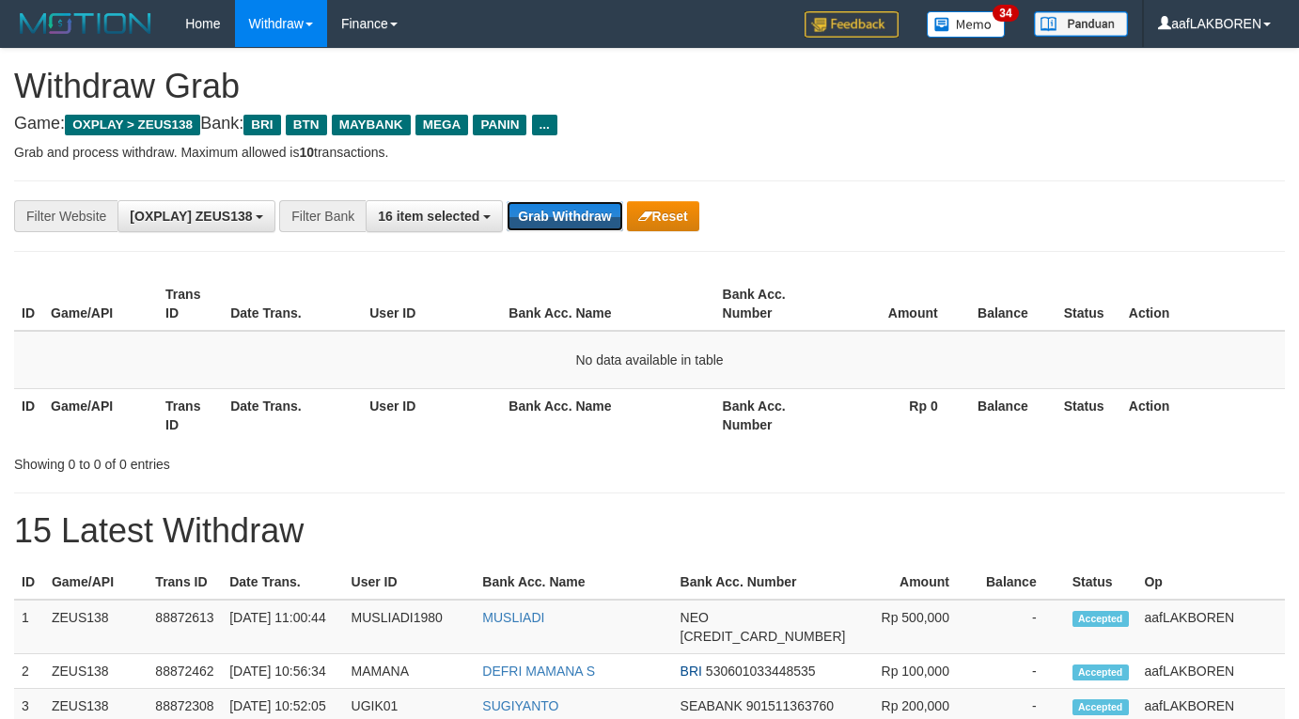
click at [569, 222] on button "Grab Withdraw" at bounding box center [565, 216] width 116 height 30
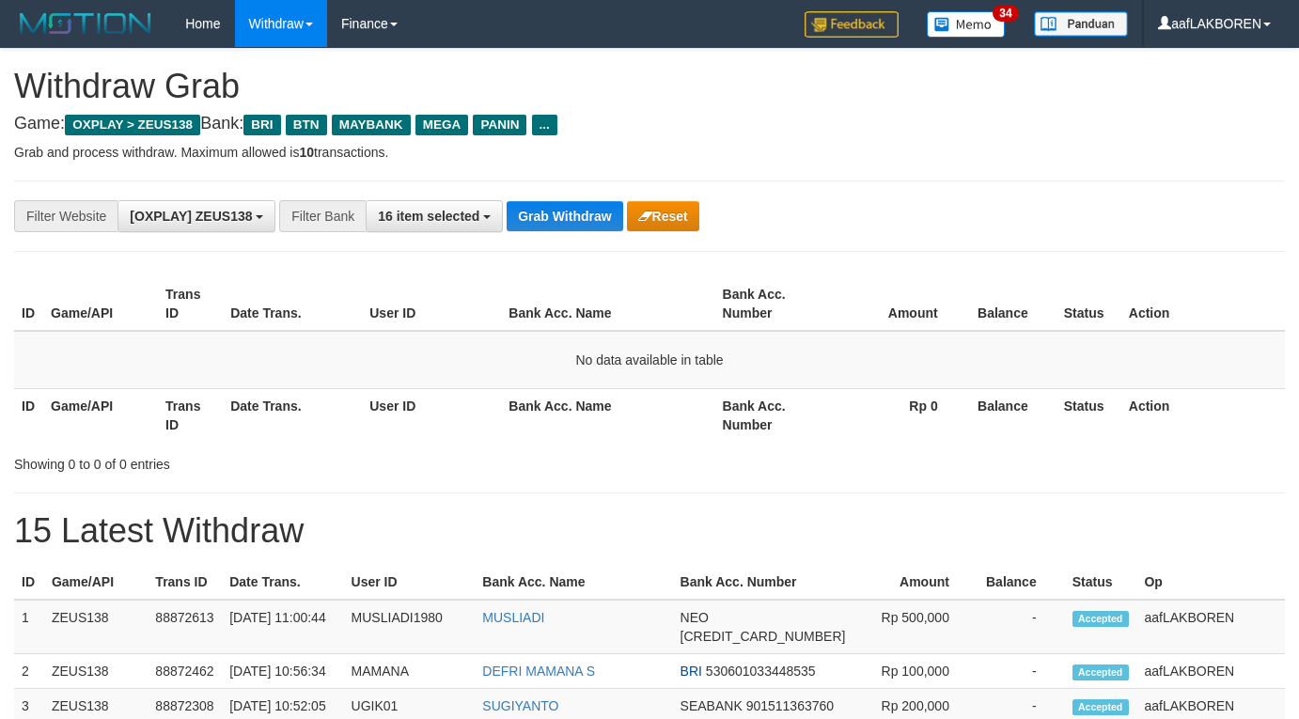
click at [569, 222] on button "Grab Withdraw" at bounding box center [565, 216] width 116 height 30
click at [581, 220] on button "Grab Withdraw" at bounding box center [565, 216] width 116 height 30
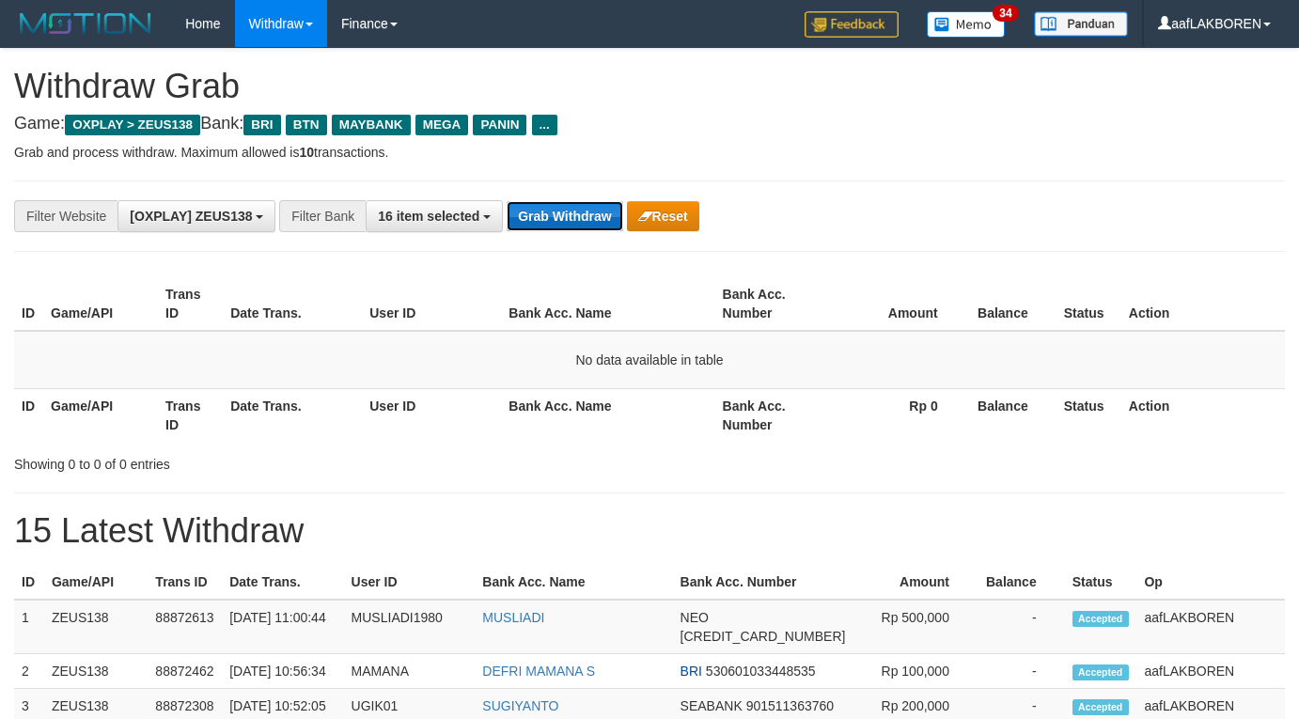
click at [581, 219] on button "Grab Withdraw" at bounding box center [565, 216] width 116 height 30
click at [581, 217] on button "Grab Withdraw" at bounding box center [565, 216] width 116 height 30
click at [570, 218] on button "Grab Withdraw" at bounding box center [565, 216] width 116 height 30
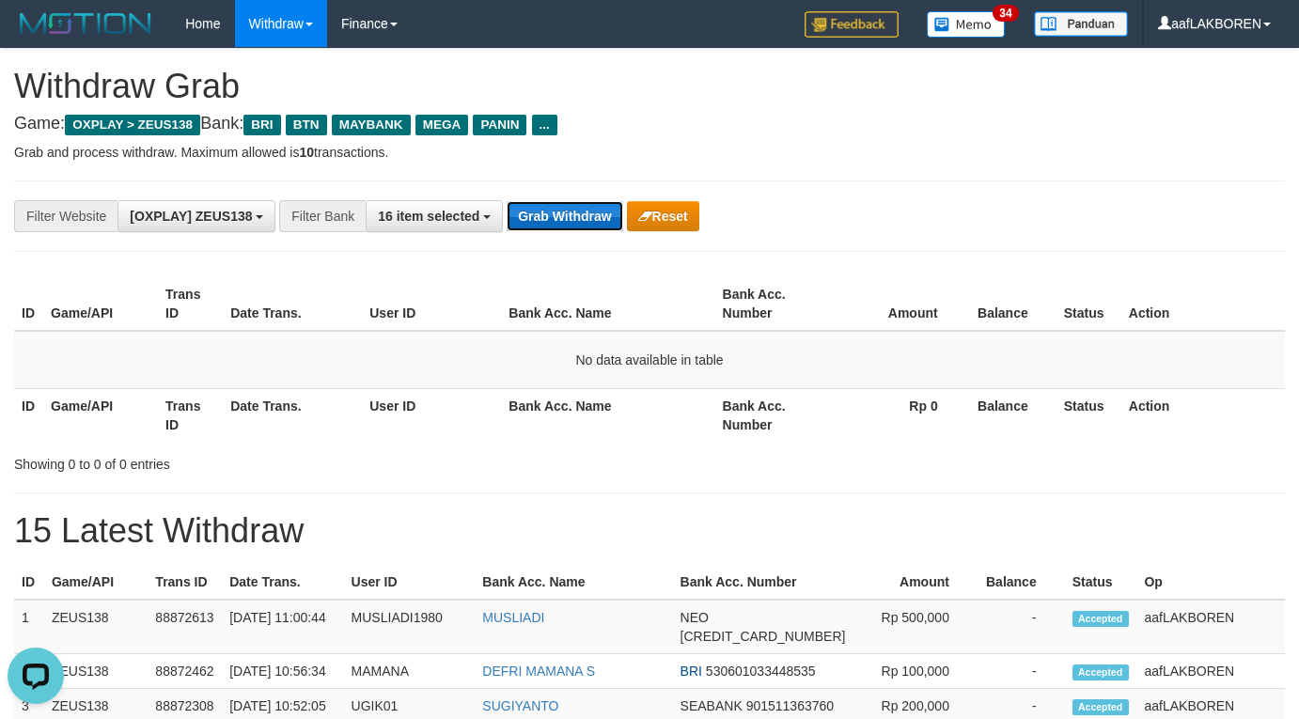
scroll to position [0, 0]
click at [570, 218] on button "Grab Withdraw" at bounding box center [565, 216] width 116 height 30
click at [571, 217] on button "Grab Withdraw" at bounding box center [565, 216] width 116 height 30
click at [572, 216] on button "Grab Withdraw" at bounding box center [565, 216] width 116 height 30
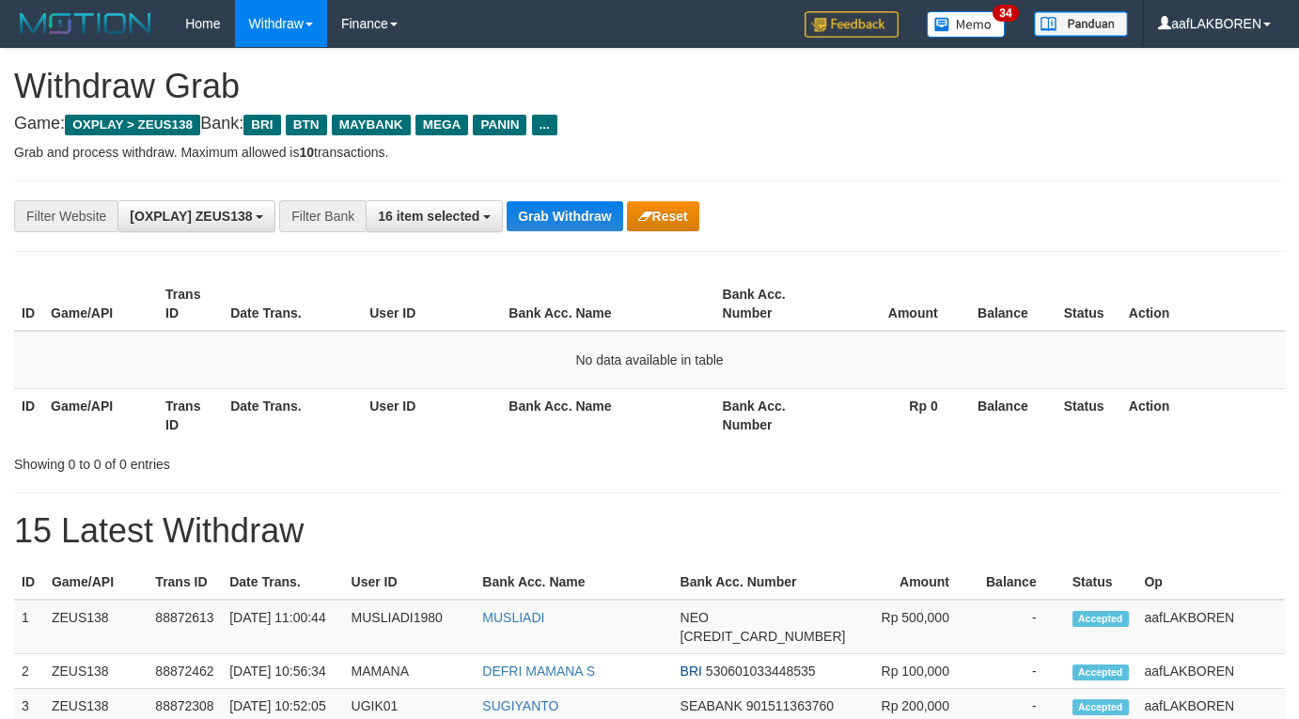
scroll to position [81, 0]
click at [572, 216] on button "Grab Withdraw" at bounding box center [565, 216] width 116 height 30
click at [573, 218] on button "Grab Withdraw" at bounding box center [565, 216] width 116 height 30
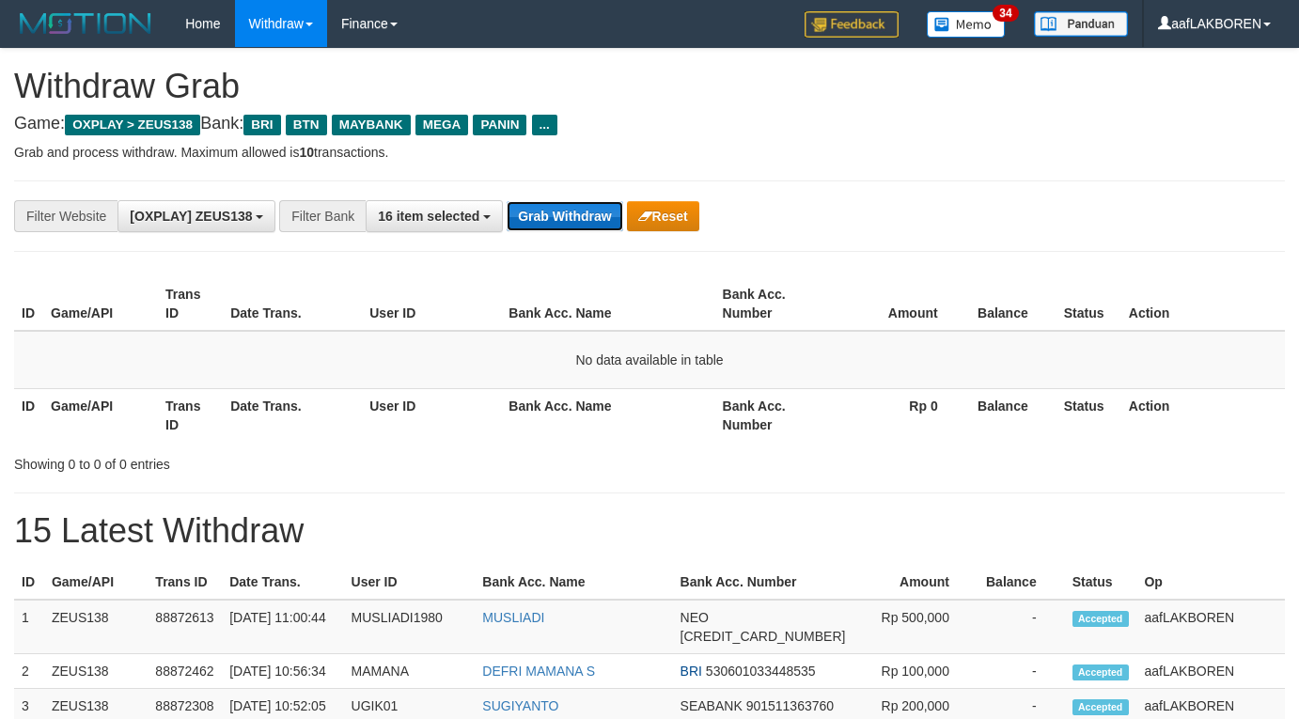
click at [573, 218] on button "Grab Withdraw" at bounding box center [565, 216] width 116 height 30
click at [574, 216] on button "Grab Withdraw" at bounding box center [565, 216] width 116 height 30
click at [574, 215] on button "Grab Withdraw" at bounding box center [565, 216] width 116 height 30
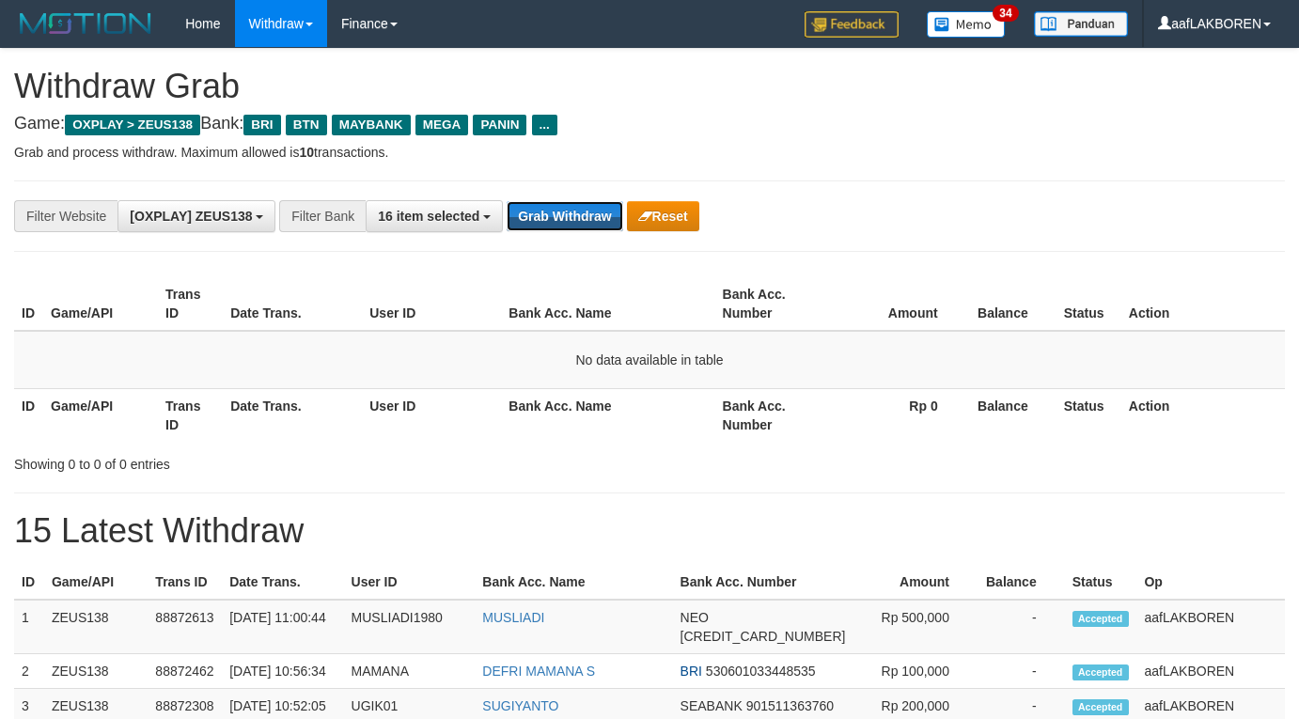
click at [574, 215] on button "Grab Withdraw" at bounding box center [565, 216] width 116 height 30
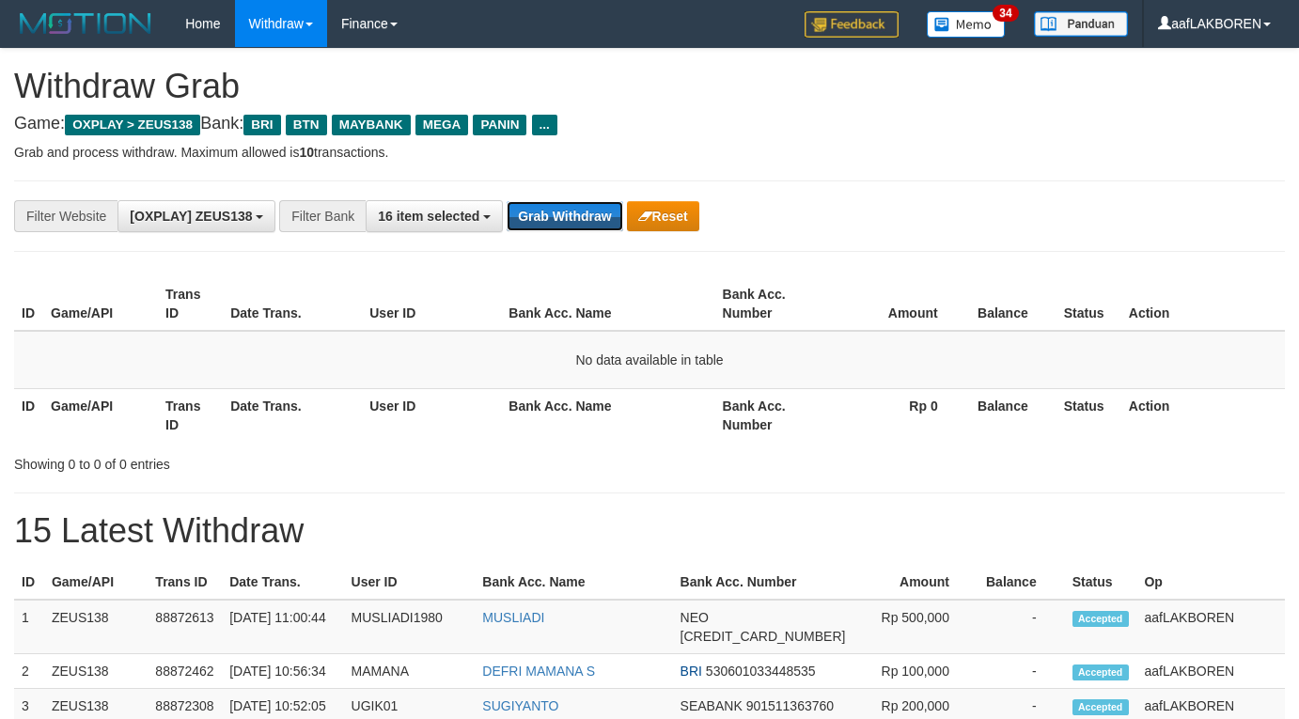
click at [574, 215] on button "Grab Withdraw" at bounding box center [565, 216] width 116 height 30
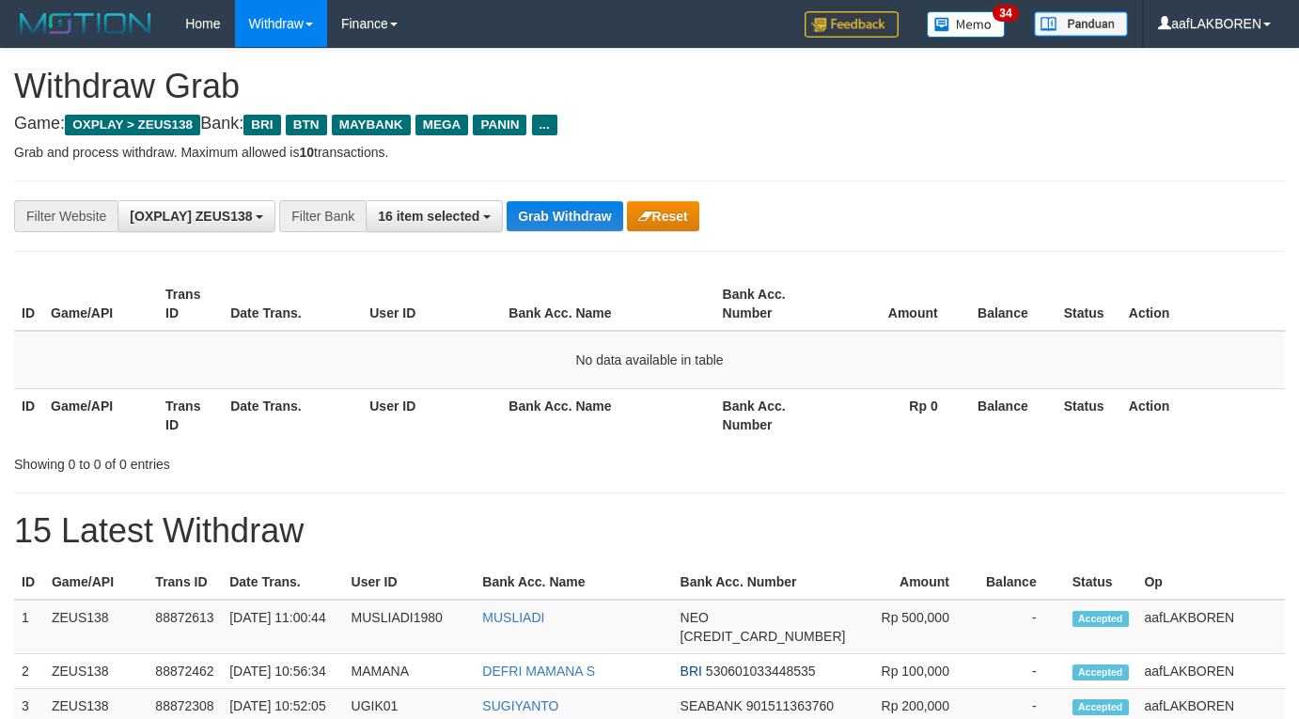
click at [574, 215] on button "Grab Withdraw" at bounding box center [565, 216] width 116 height 30
click at [584, 212] on button "Grab Withdraw" at bounding box center [565, 216] width 116 height 30
click at [578, 212] on button "Grab Withdraw" at bounding box center [565, 216] width 116 height 30
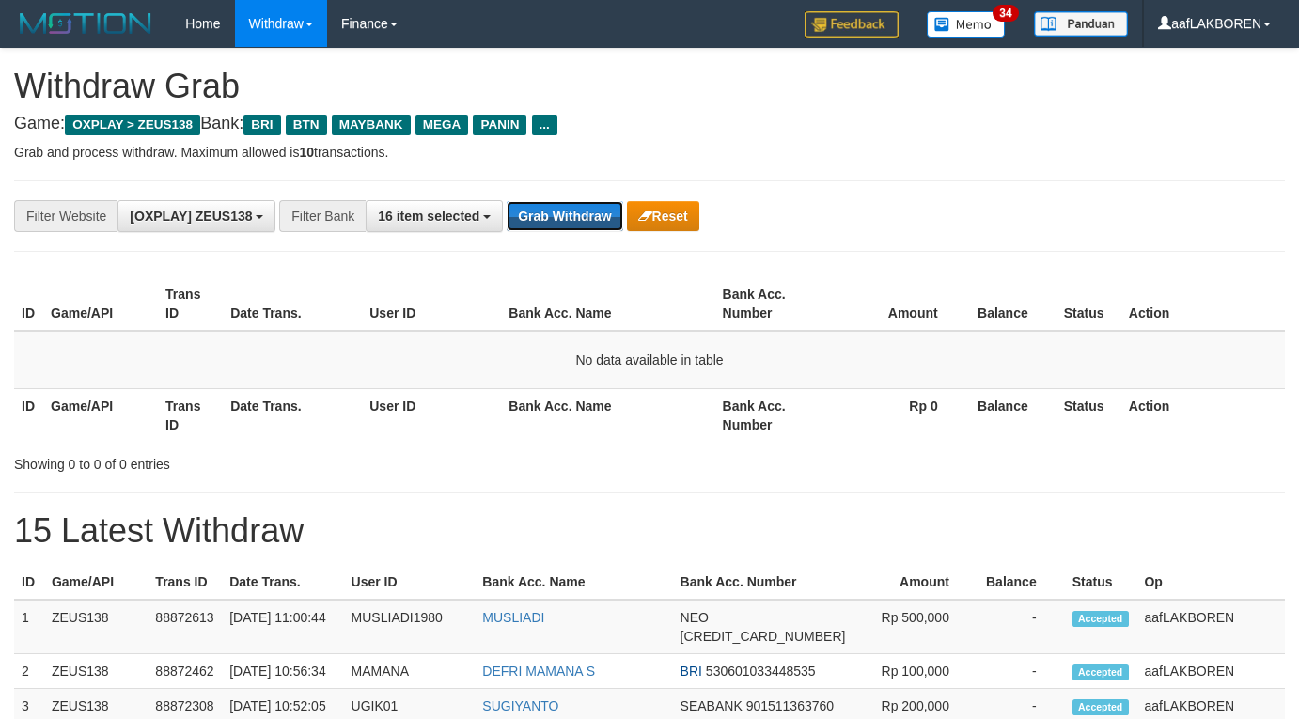
click at [578, 212] on button "Grab Withdraw" at bounding box center [565, 216] width 116 height 30
click at [566, 217] on button "Grab Withdraw" at bounding box center [565, 216] width 116 height 30
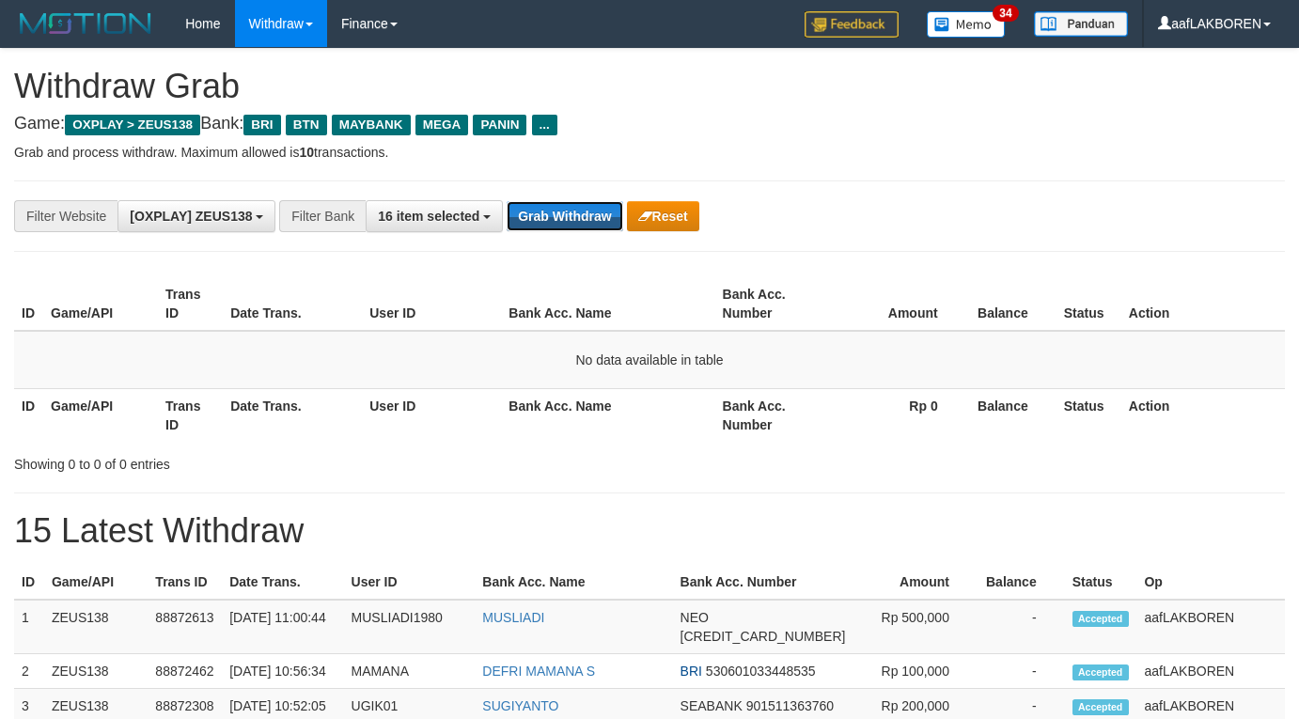
click at [566, 217] on button "Grab Withdraw" at bounding box center [565, 216] width 116 height 30
click at [566, 216] on button "Grab Withdraw" at bounding box center [565, 216] width 116 height 30
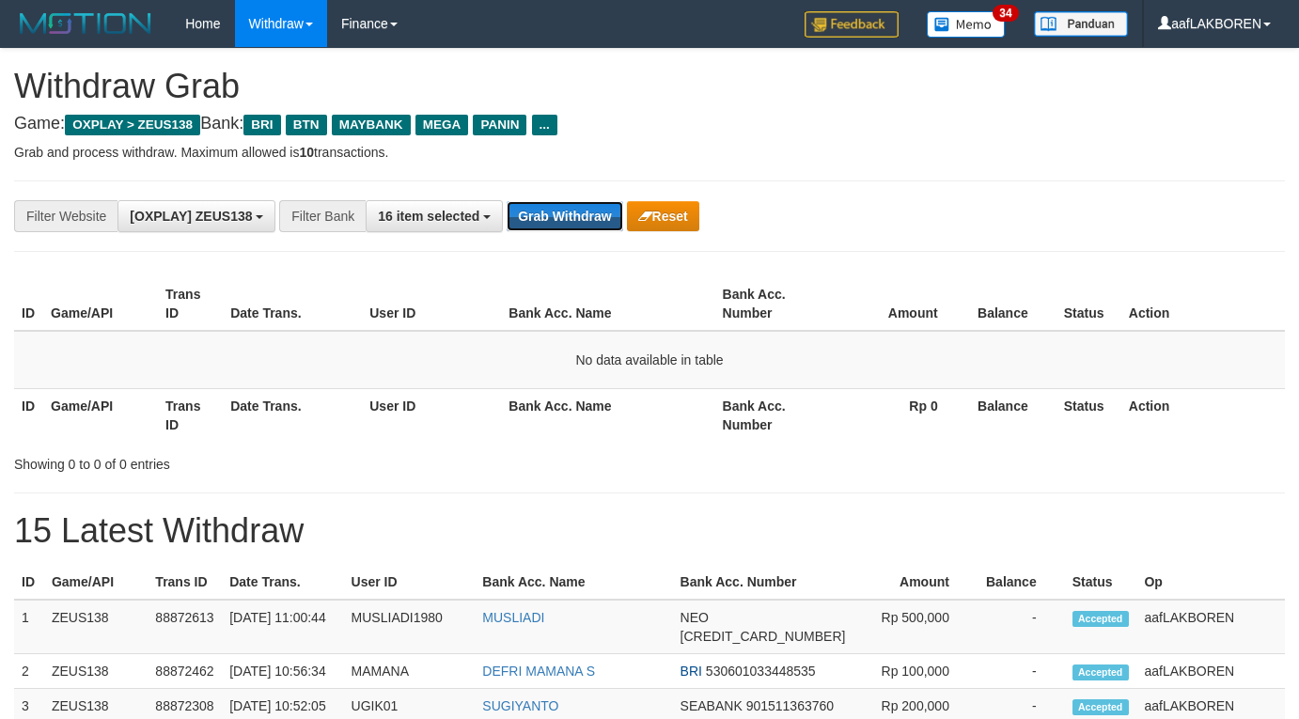
click at [566, 216] on button "Grab Withdraw" at bounding box center [565, 216] width 116 height 30
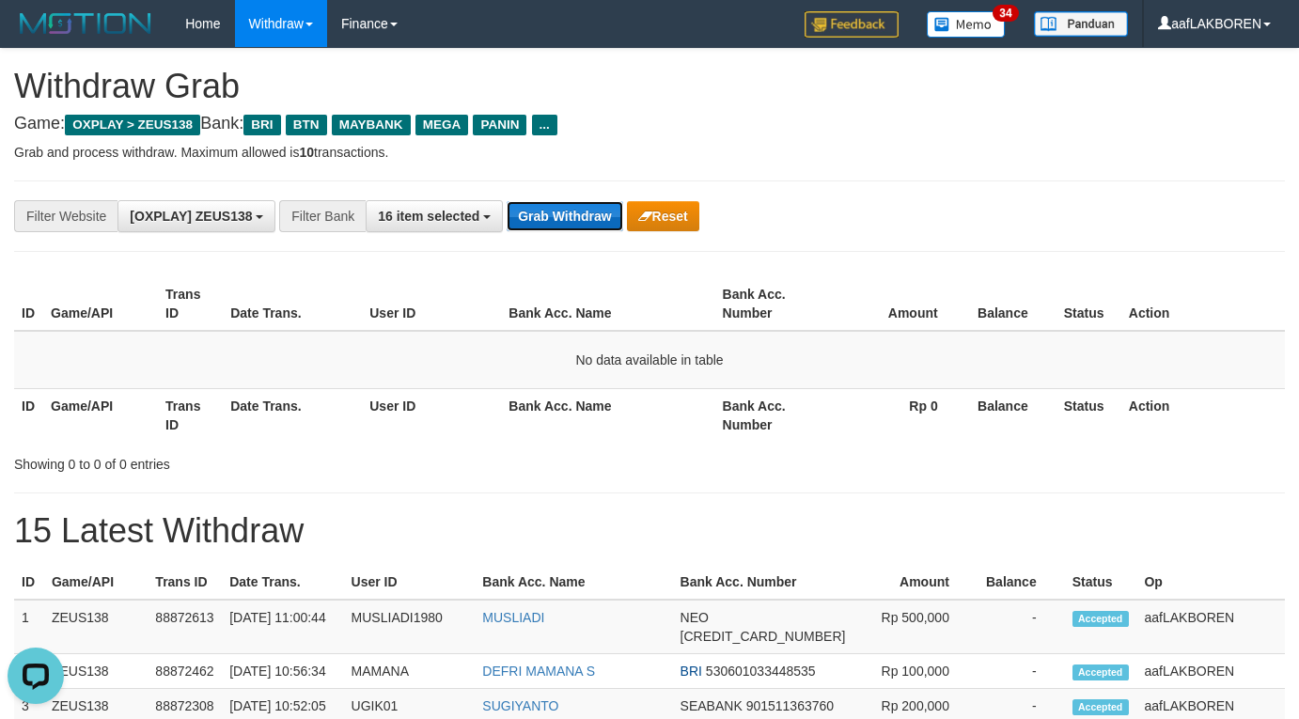
click at [554, 223] on button "Grab Withdraw" at bounding box center [565, 216] width 116 height 30
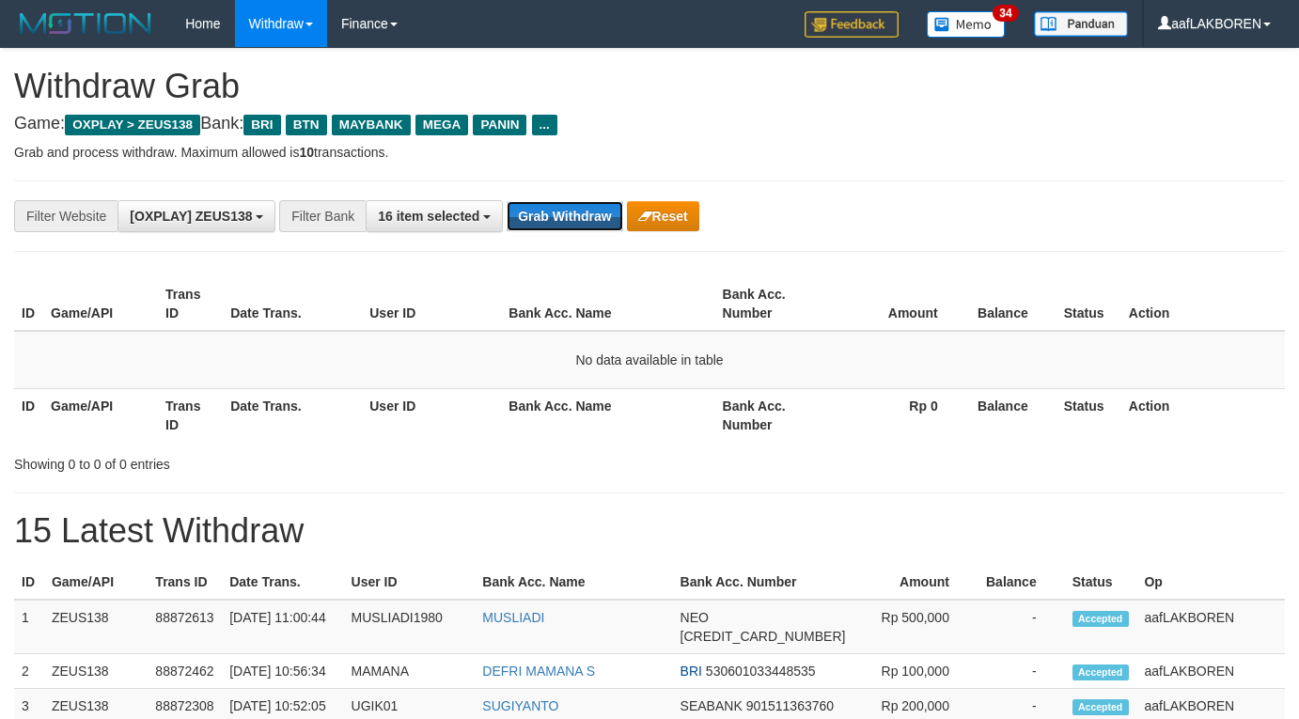
click at [554, 223] on button "Grab Withdraw" at bounding box center [565, 216] width 116 height 30
click at [559, 213] on button "Grab Withdraw" at bounding box center [565, 216] width 116 height 30
click at [574, 220] on button "Grab Withdraw" at bounding box center [565, 216] width 116 height 30
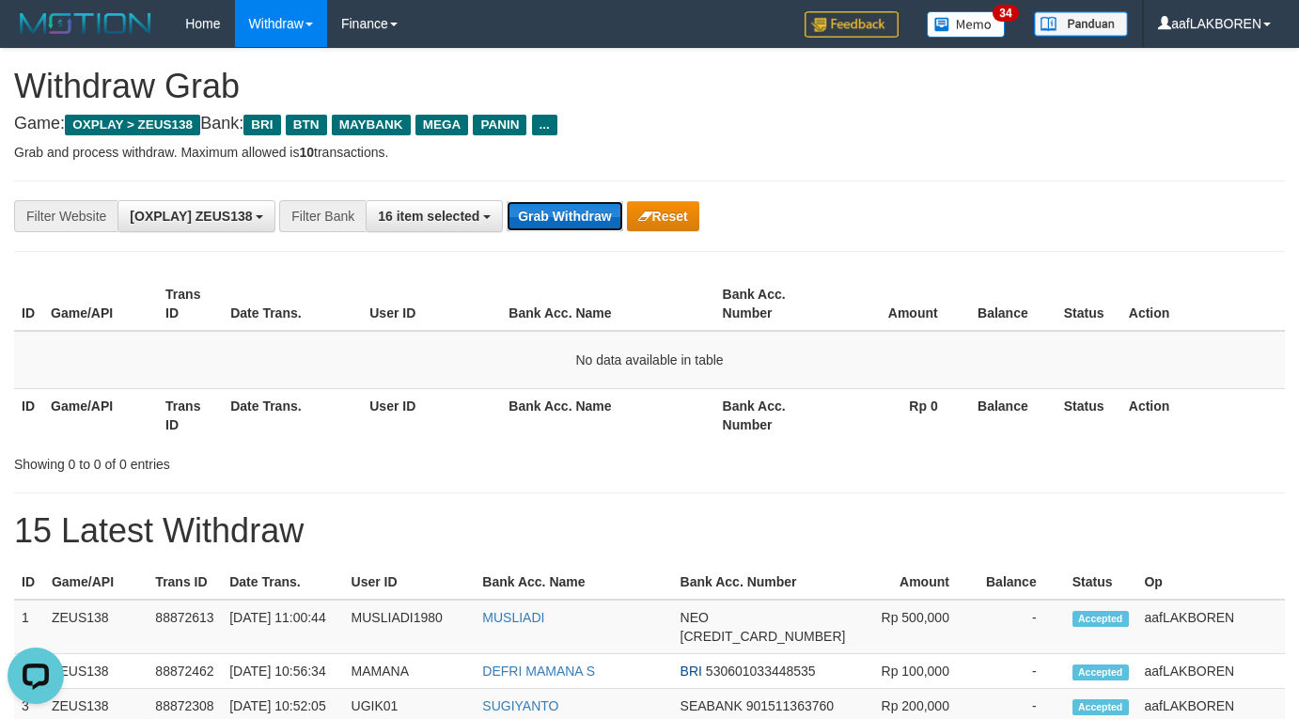
click at [574, 220] on button "Grab Withdraw" at bounding box center [565, 216] width 116 height 30
click at [574, 219] on button "Grab Withdraw" at bounding box center [565, 216] width 116 height 30
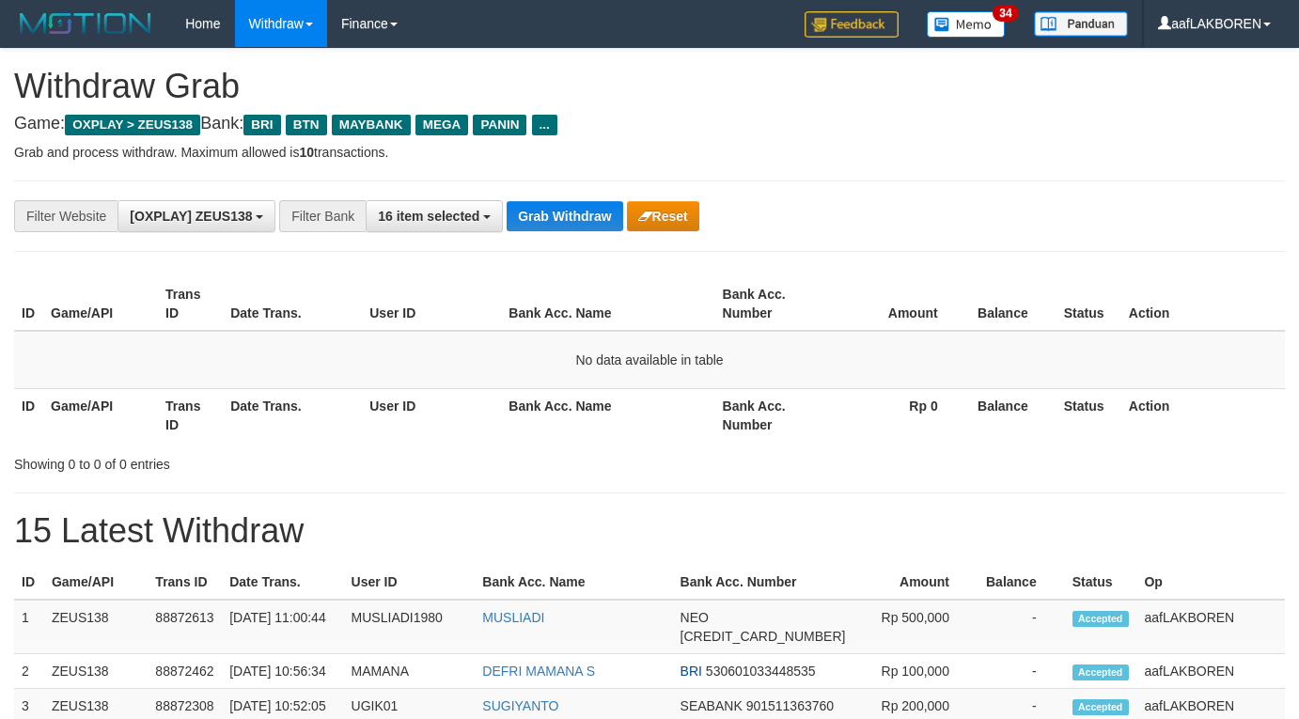
click at [574, 219] on button "Grab Withdraw" at bounding box center [565, 216] width 116 height 30
click at [587, 215] on button "Grab Withdraw" at bounding box center [565, 216] width 116 height 30
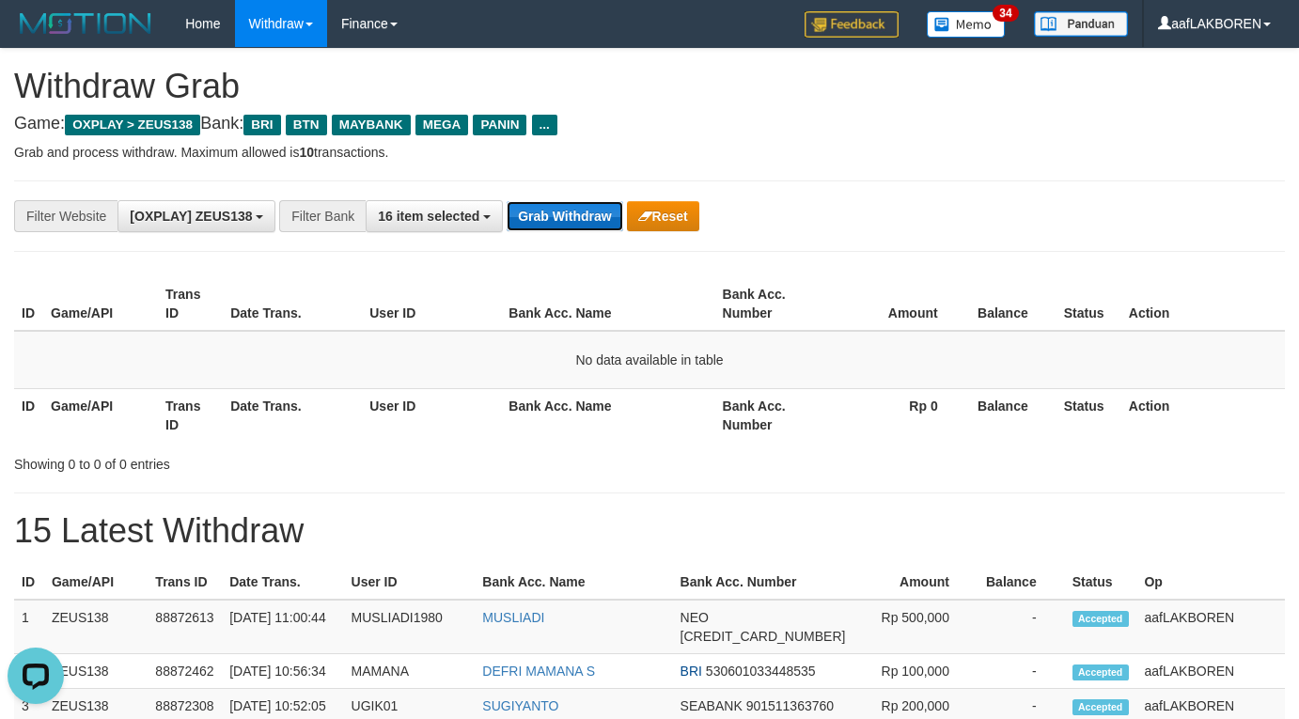
click at [551, 217] on button "Grab Withdraw" at bounding box center [565, 216] width 116 height 30
click at [552, 217] on button "Grab Withdraw" at bounding box center [565, 216] width 116 height 30
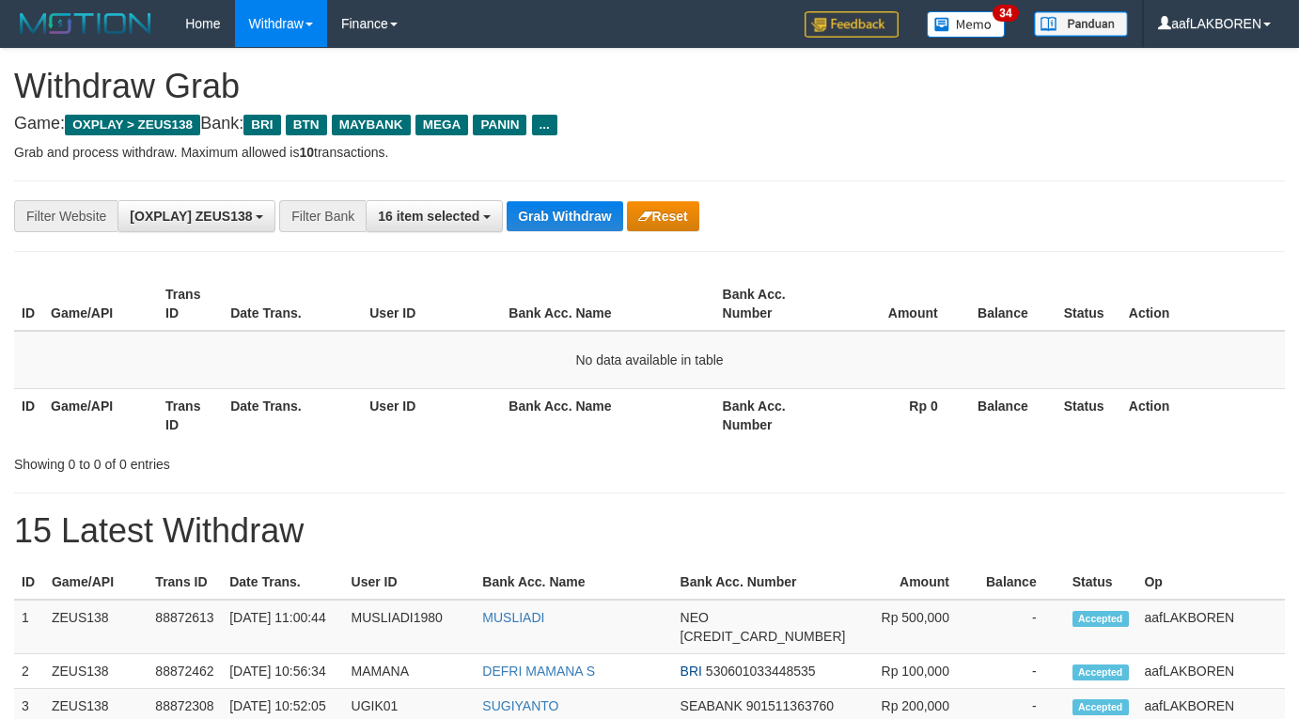
click at [552, 217] on button "Grab Withdraw" at bounding box center [565, 216] width 116 height 30
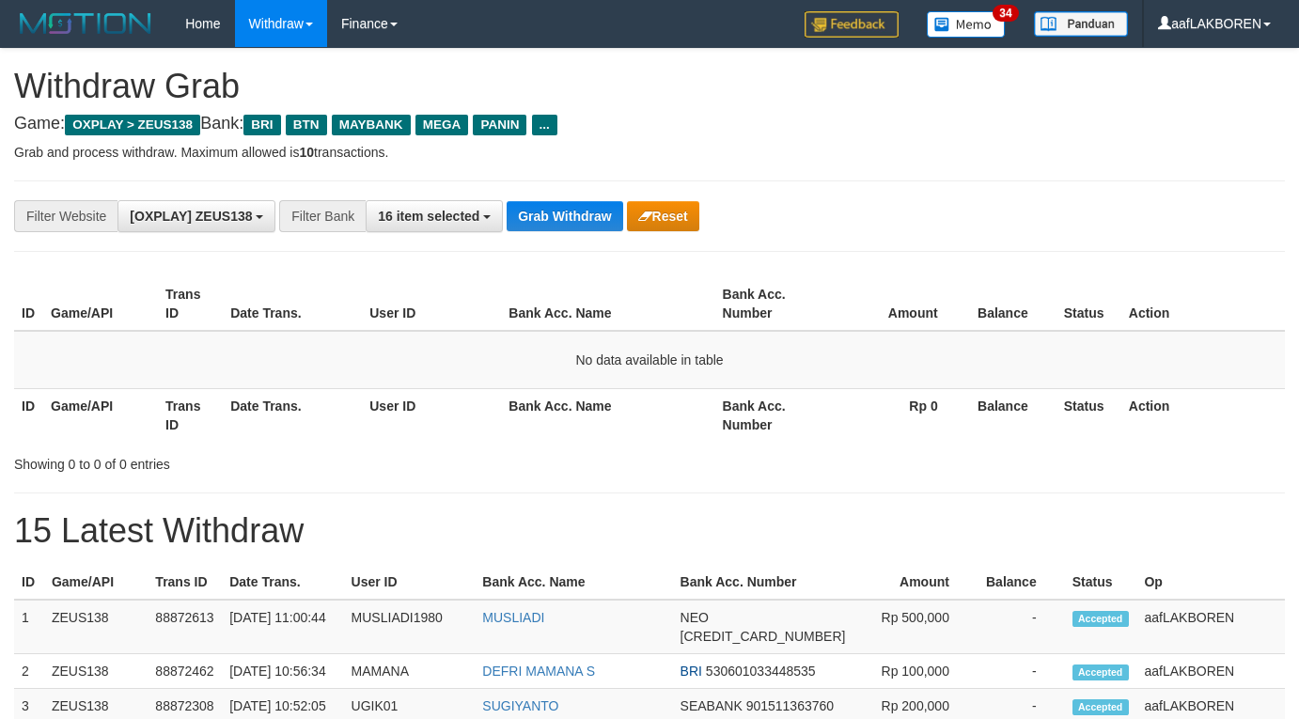
scroll to position [81, 0]
click at [552, 217] on button "Grab Withdraw" at bounding box center [565, 216] width 116 height 30
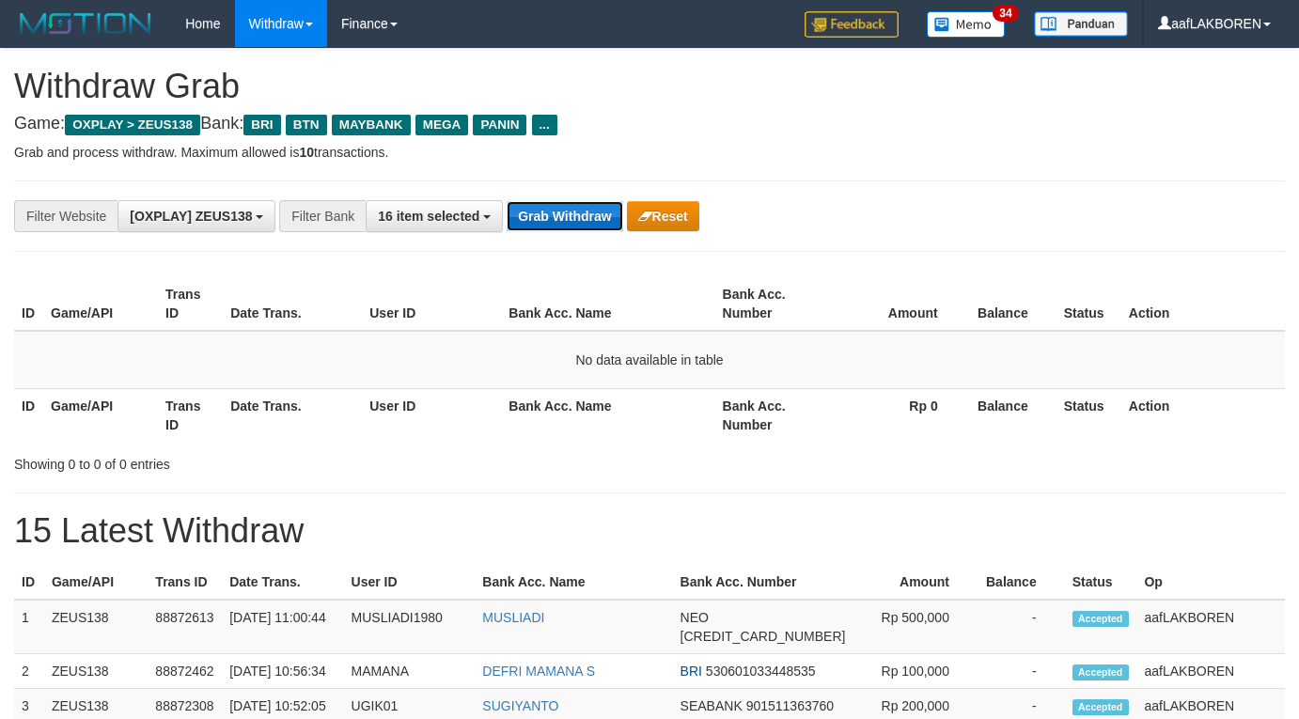
click at [574, 209] on button "Grab Withdraw" at bounding box center [565, 216] width 116 height 30
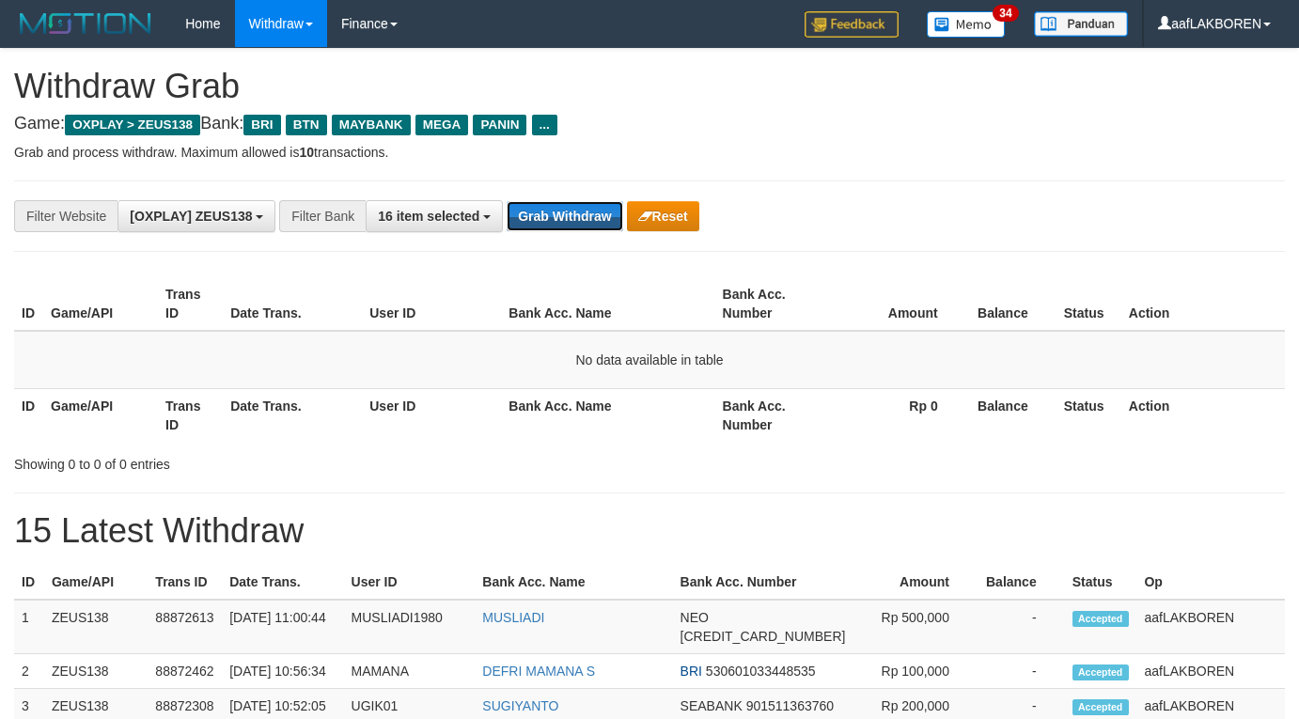
click at [574, 209] on button "Grab Withdraw" at bounding box center [565, 216] width 116 height 30
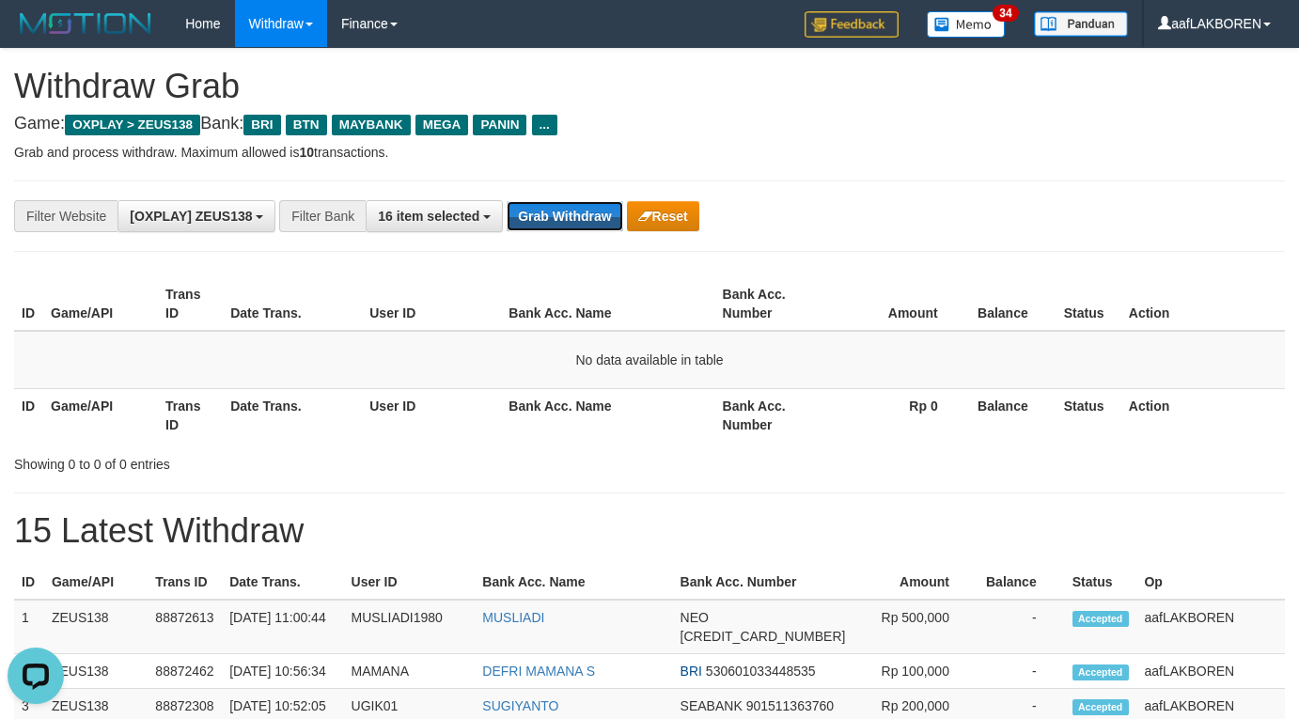
click at [574, 209] on button "Grab Withdraw" at bounding box center [565, 216] width 116 height 30
click at [568, 219] on button "Grab Withdraw" at bounding box center [565, 216] width 116 height 30
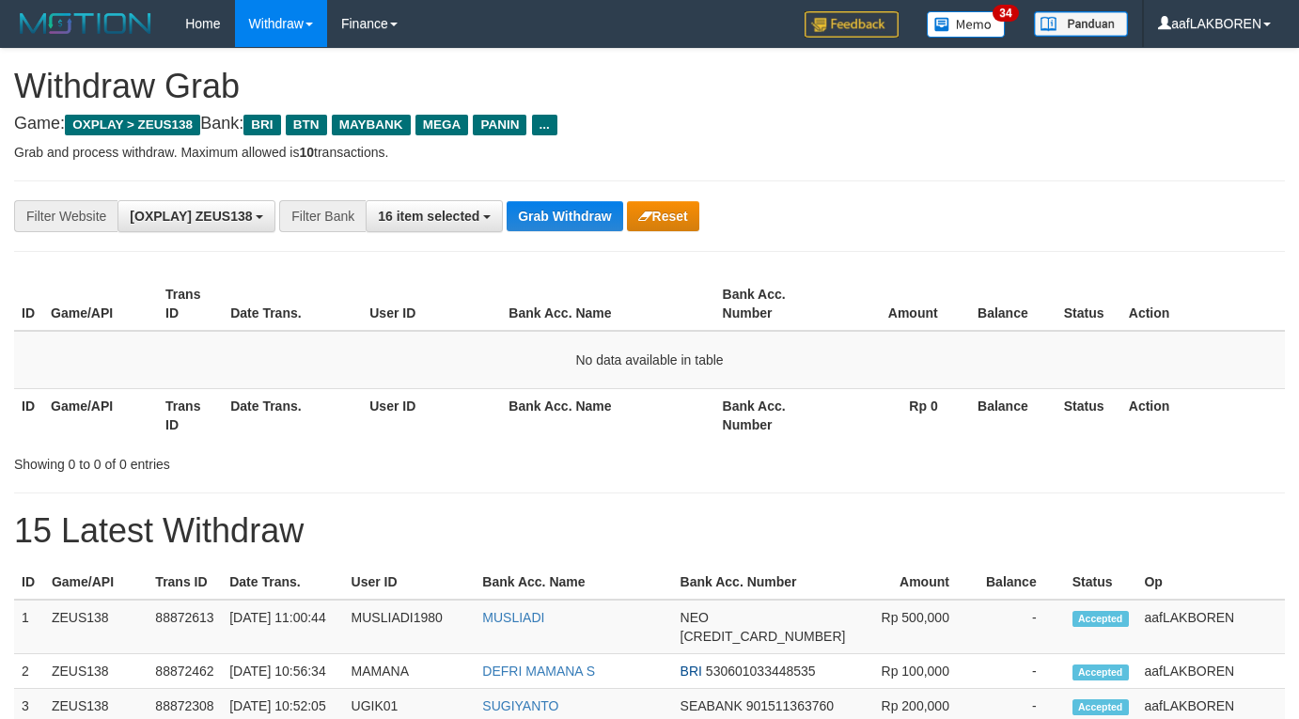
scroll to position [81, 0]
click at [568, 219] on button "Grab Withdraw" at bounding box center [565, 216] width 116 height 30
click at [568, 218] on button "Grab Withdraw" at bounding box center [565, 216] width 116 height 30
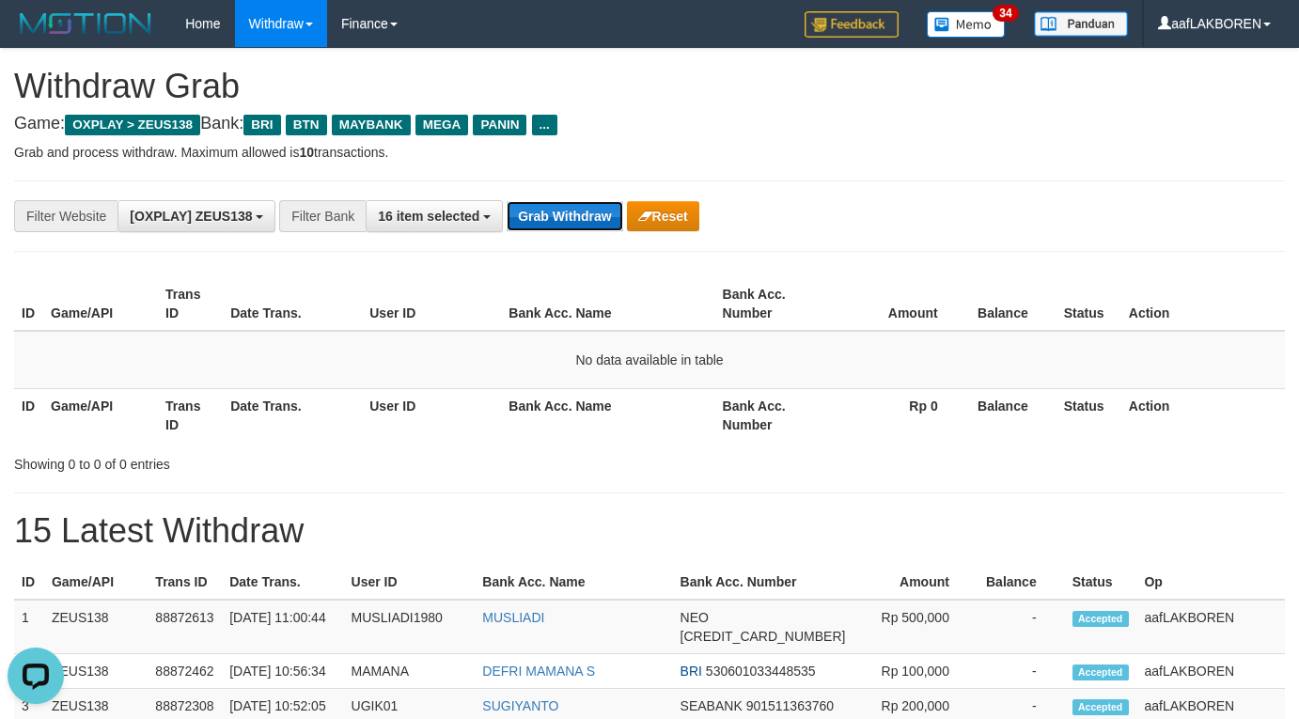
click at [572, 212] on button "Grab Withdraw" at bounding box center [565, 216] width 116 height 30
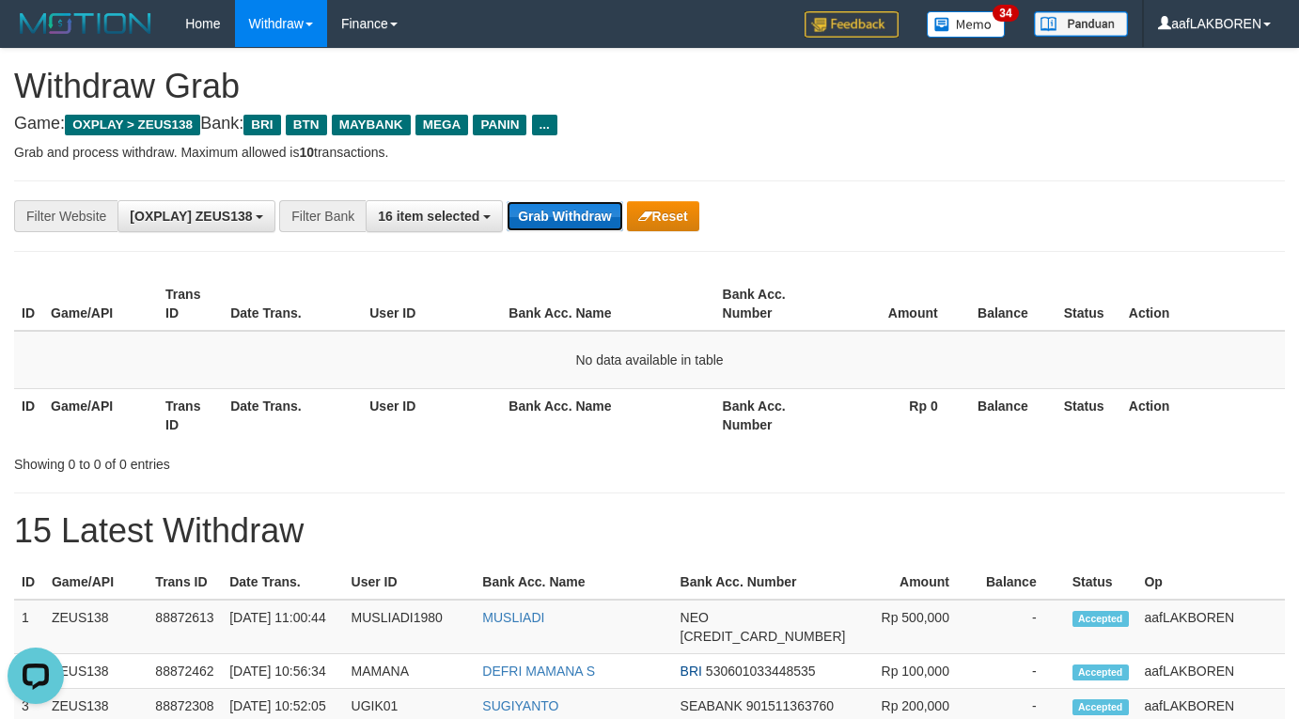
drag, startPoint x: 0, startPoint y: 0, endPoint x: 574, endPoint y: 203, distance: 608.4
click at [574, 204] on button "Grab Withdraw" at bounding box center [565, 216] width 116 height 30
click at [570, 210] on button "Grab Withdraw" at bounding box center [565, 216] width 116 height 30
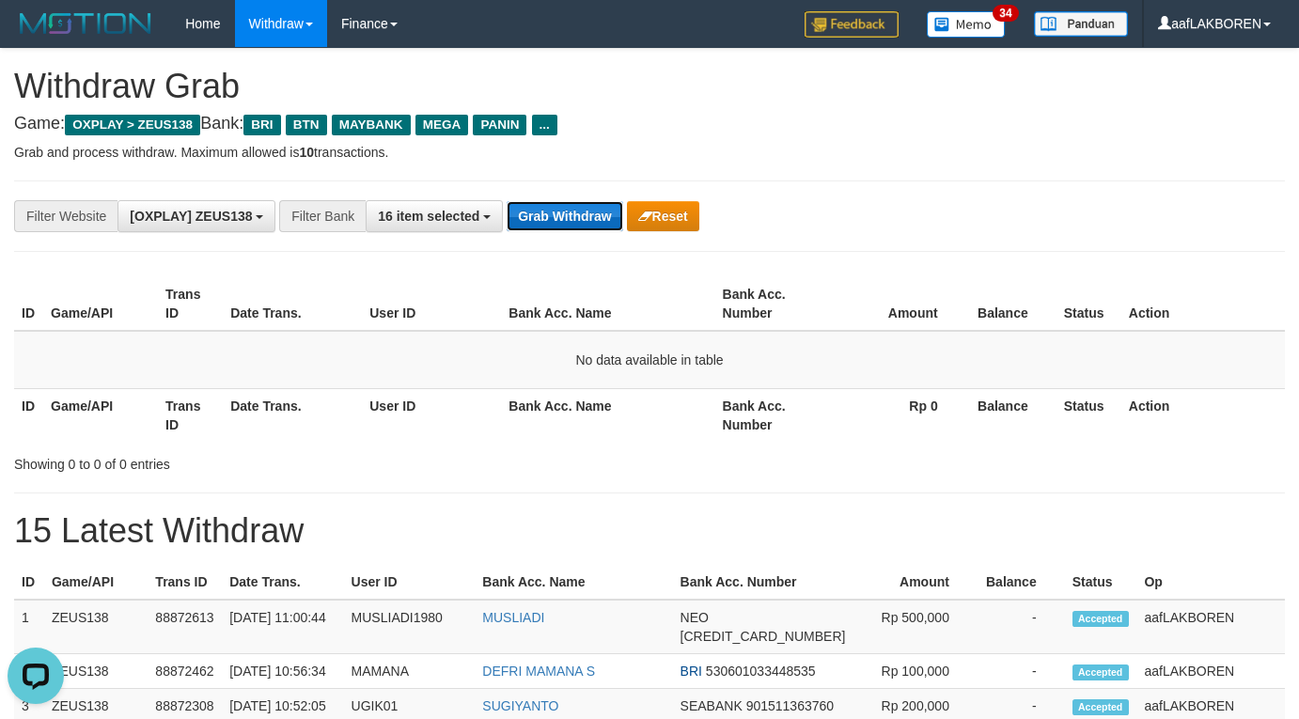
click at [570, 210] on button "Grab Withdraw" at bounding box center [565, 216] width 116 height 30
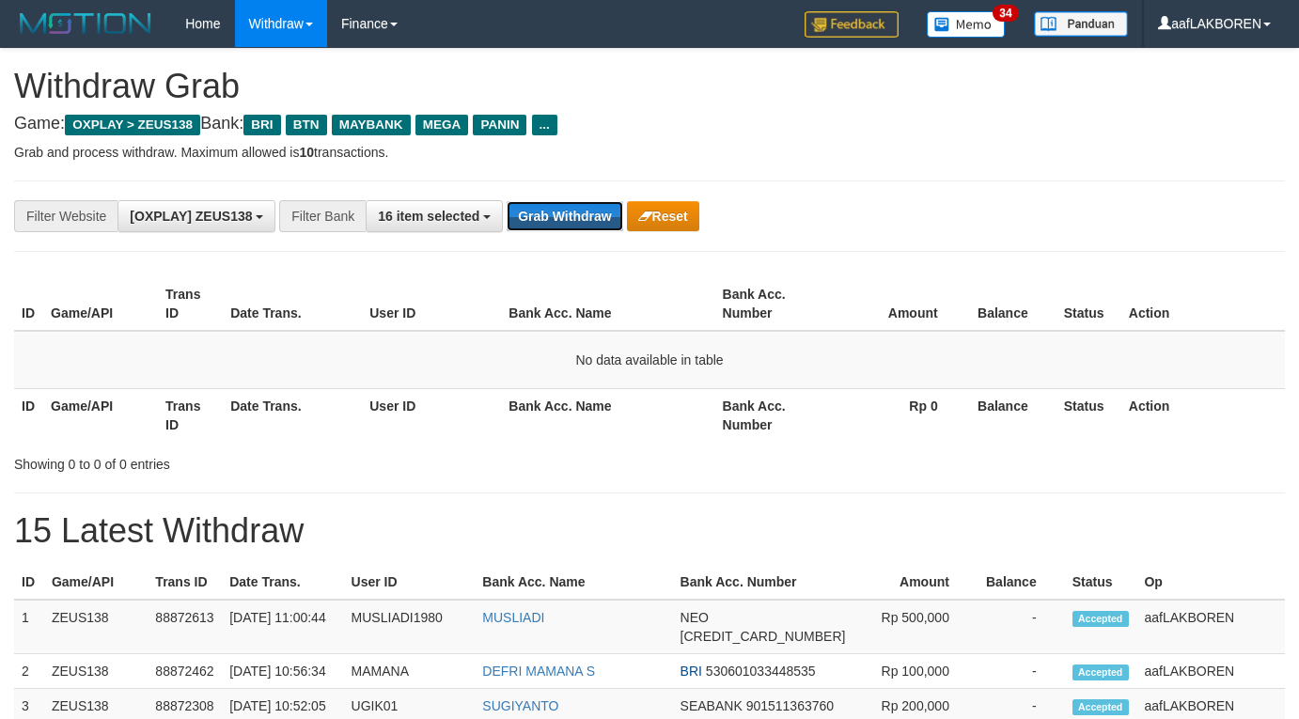
click at [570, 210] on button "Grab Withdraw" at bounding box center [565, 216] width 116 height 30
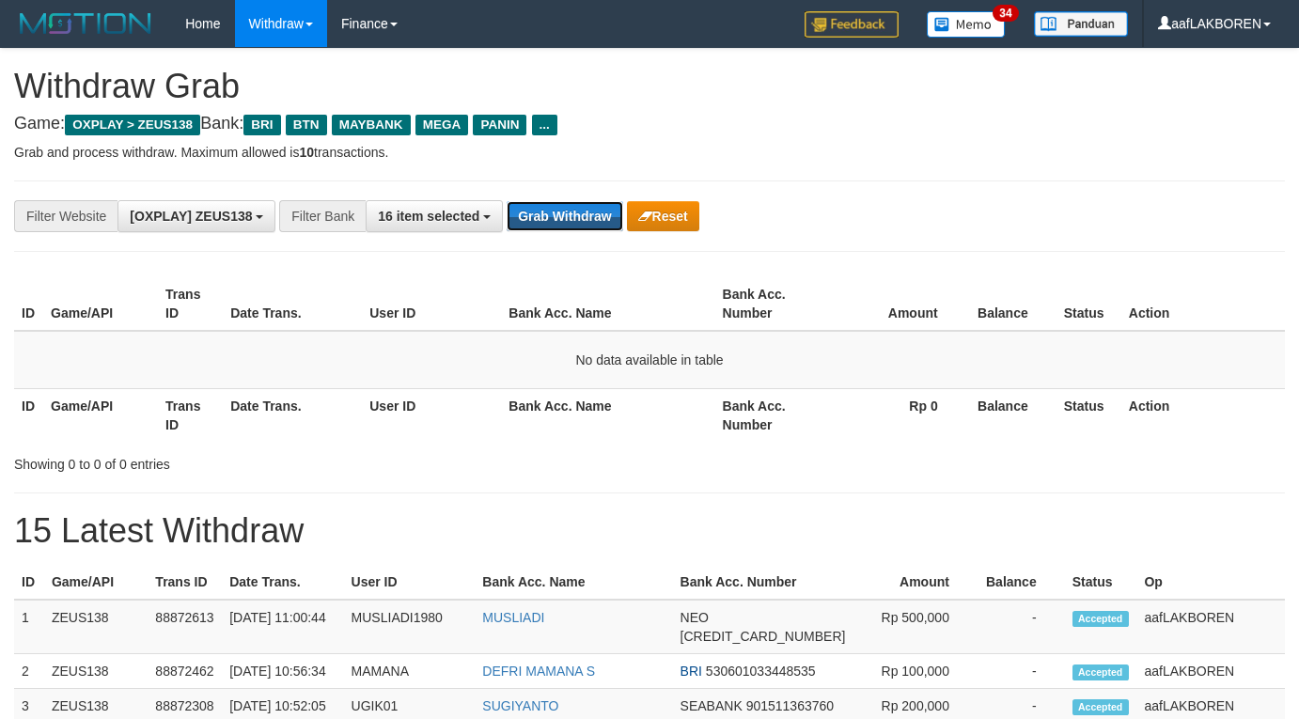
click at [570, 210] on button "Grab Withdraw" at bounding box center [565, 216] width 116 height 30
click at [575, 213] on button "Grab Withdraw" at bounding box center [565, 216] width 116 height 30
click at [575, 212] on button "Grab Withdraw" at bounding box center [565, 216] width 116 height 30
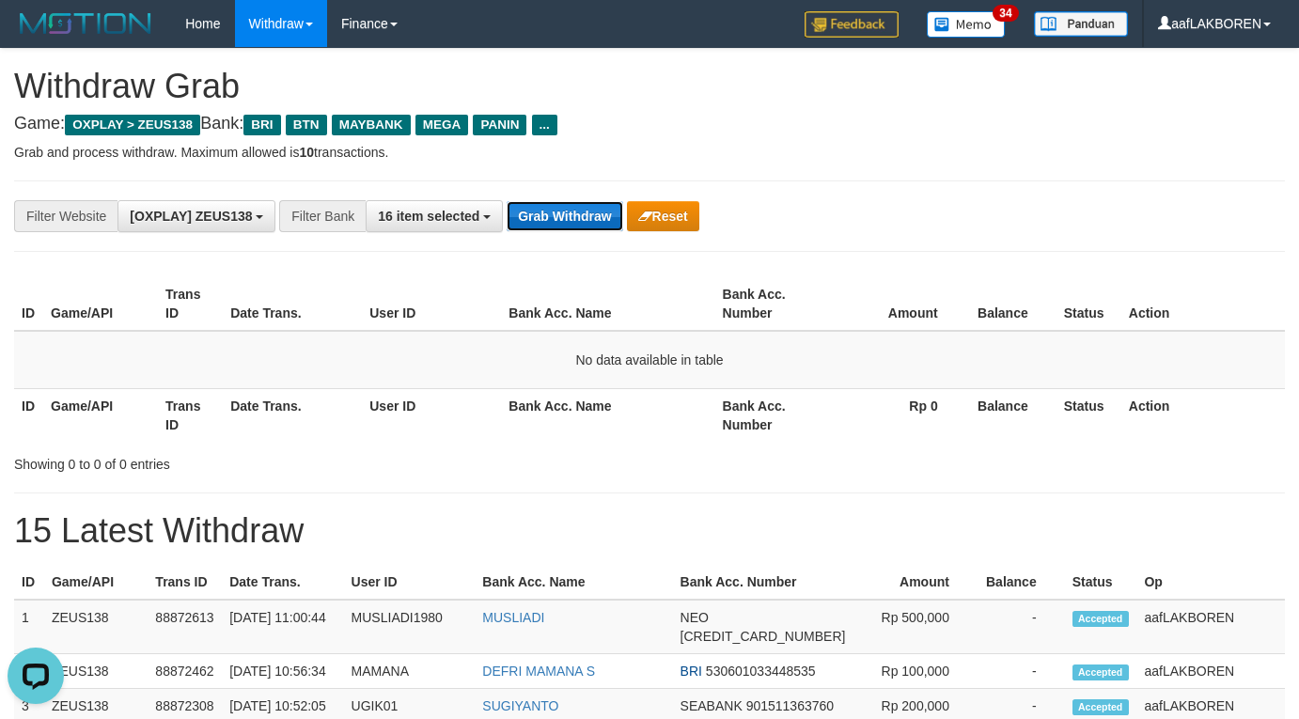
click at [575, 211] on button "Grab Withdraw" at bounding box center [565, 216] width 116 height 30
click at [556, 223] on button "Grab Withdraw" at bounding box center [565, 216] width 116 height 30
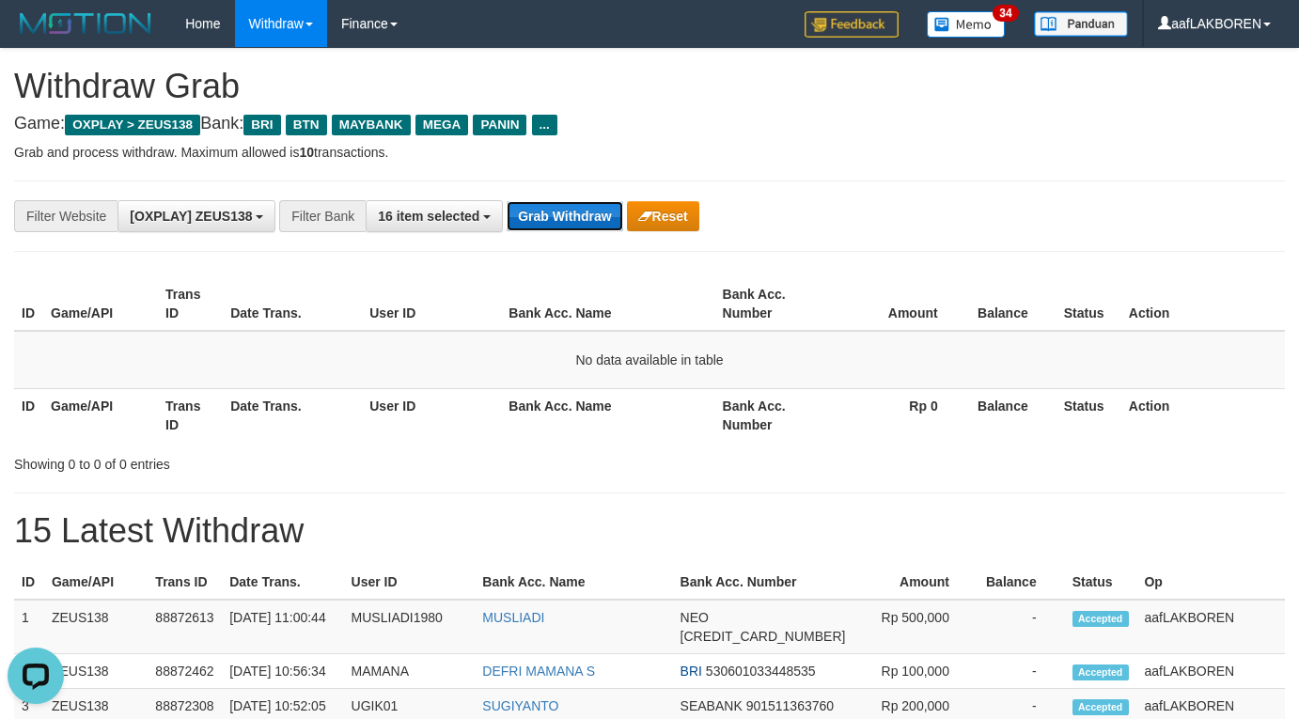
click at [576, 217] on button "Grab Withdraw" at bounding box center [565, 216] width 116 height 30
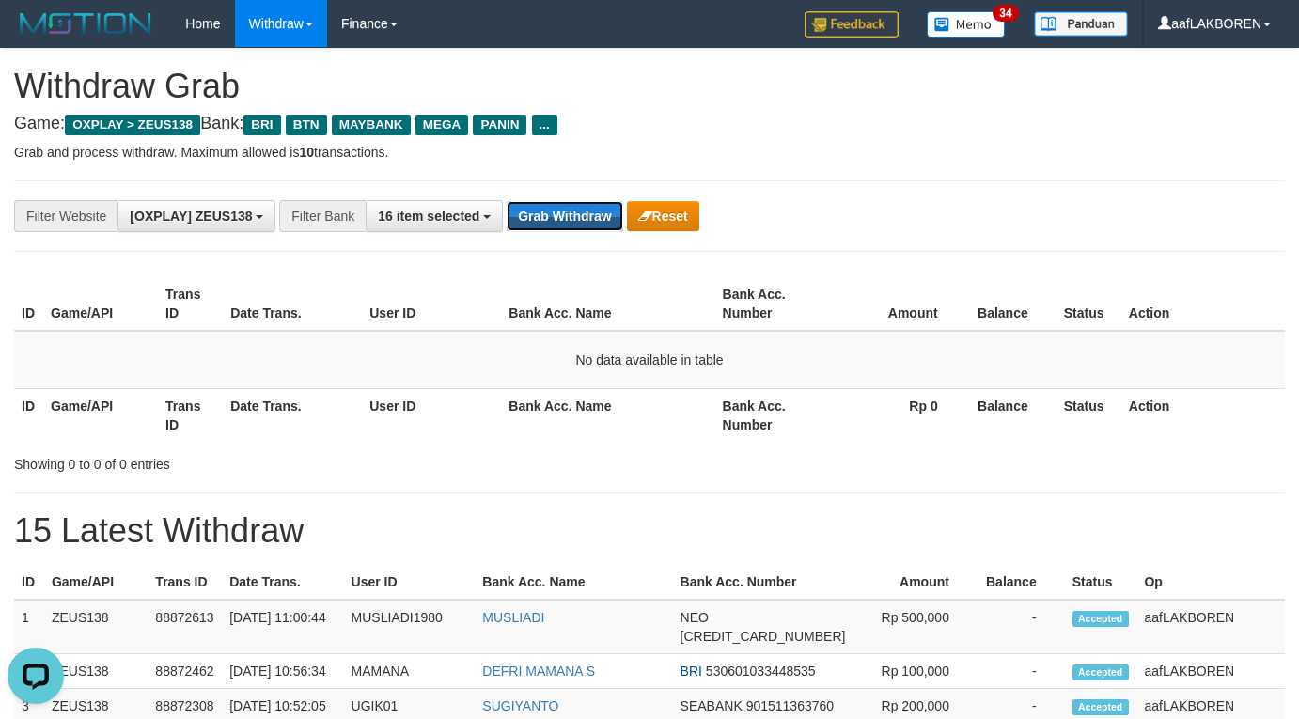
click at [576, 217] on button "Grab Withdraw" at bounding box center [565, 216] width 116 height 30
click at [576, 220] on button "Grab Withdraw" at bounding box center [565, 216] width 116 height 30
click at [591, 202] on button "Grab Withdraw" at bounding box center [565, 216] width 116 height 30
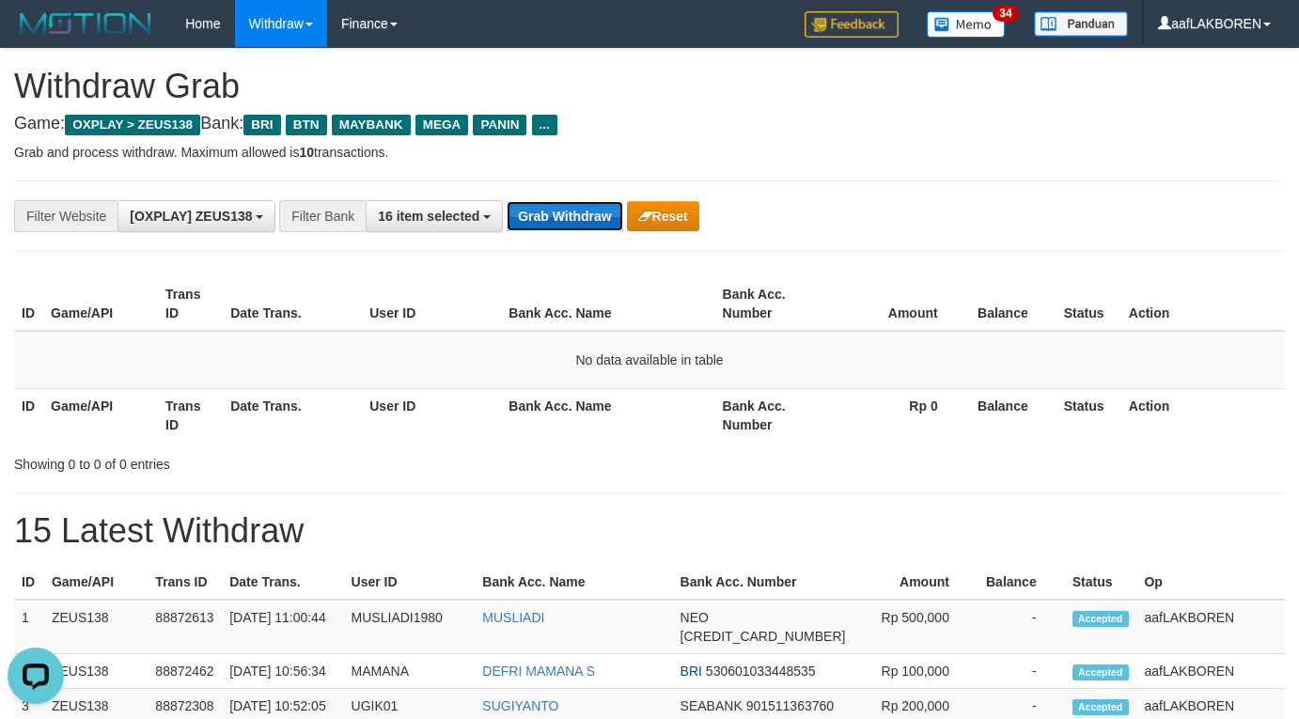
click at [571, 220] on button "Grab Withdraw" at bounding box center [565, 216] width 116 height 30
click at [592, 211] on button "Grab Withdraw" at bounding box center [565, 216] width 116 height 30
click at [567, 212] on button "Grab Withdraw" at bounding box center [565, 216] width 116 height 30
click at [567, 211] on button "Grab Withdraw" at bounding box center [565, 216] width 116 height 30
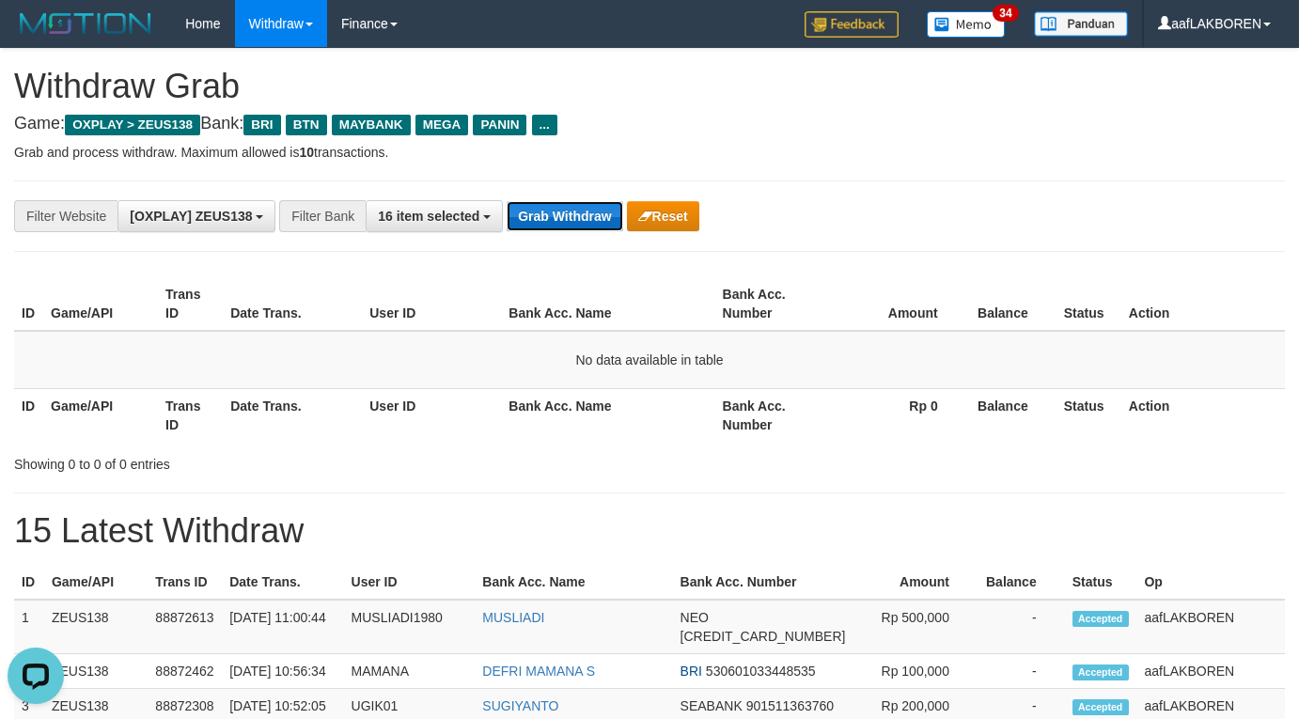
click at [567, 210] on button "Grab Withdraw" at bounding box center [565, 216] width 116 height 30
click at [561, 213] on button "Grab Withdraw" at bounding box center [565, 216] width 116 height 30
click at [570, 216] on button "Grab Withdraw" at bounding box center [565, 216] width 116 height 30
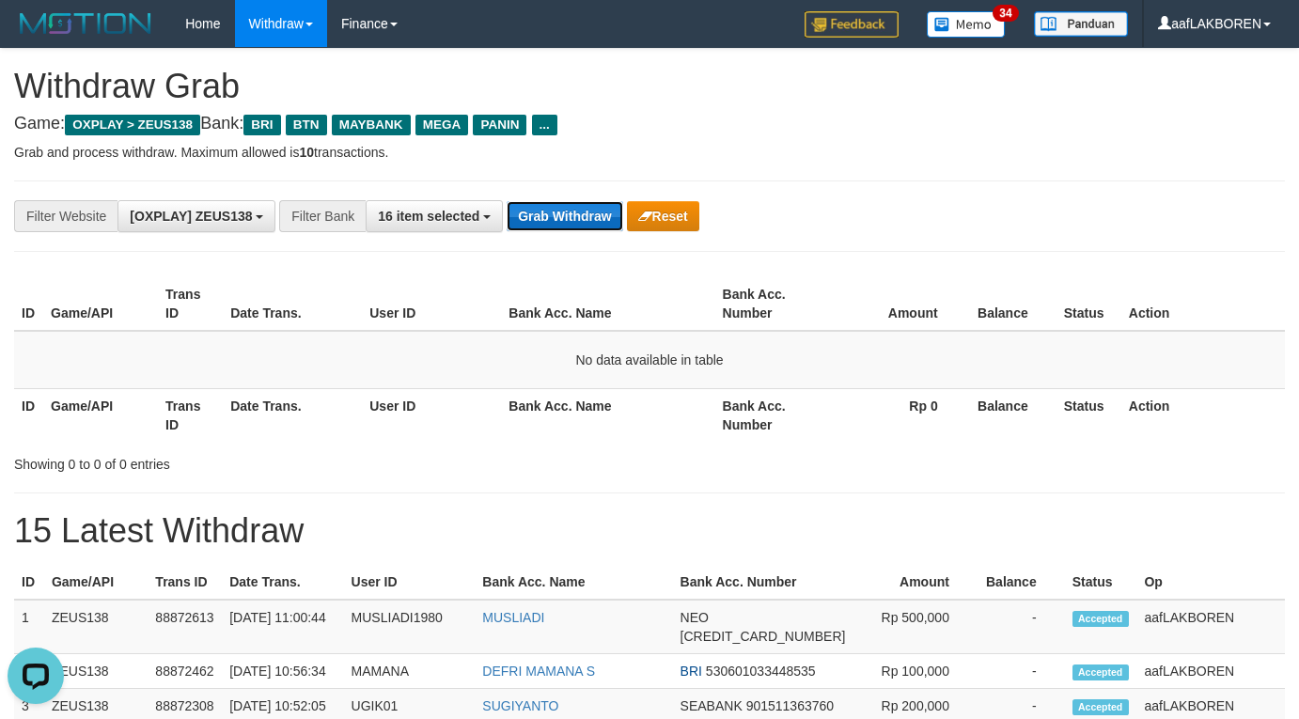
click at [570, 216] on button "Grab Withdraw" at bounding box center [565, 216] width 116 height 30
drag, startPoint x: 574, startPoint y: 219, endPoint x: 577, endPoint y: 210, distance: 9.8
click at [577, 210] on button "Grab Withdraw" at bounding box center [565, 216] width 116 height 30
click at [578, 207] on button "Grab Withdraw" at bounding box center [565, 216] width 116 height 30
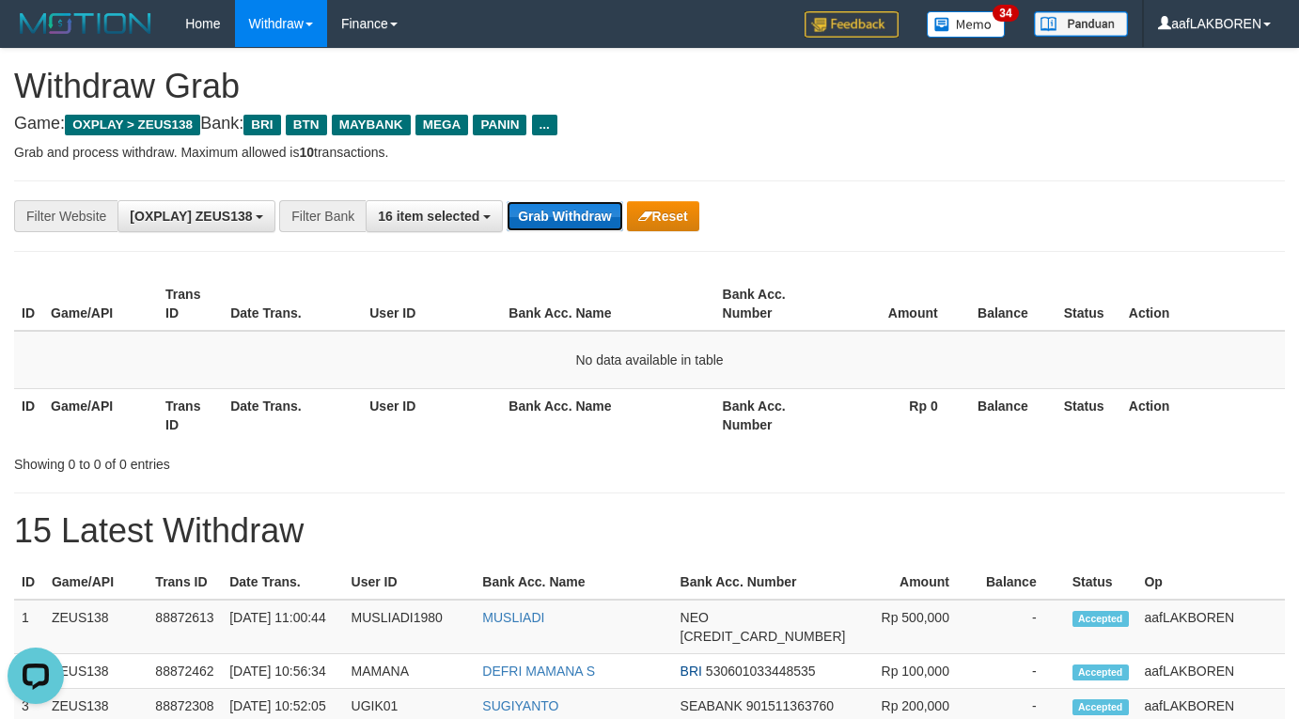
click at [578, 204] on button "Grab Withdraw" at bounding box center [565, 216] width 116 height 30
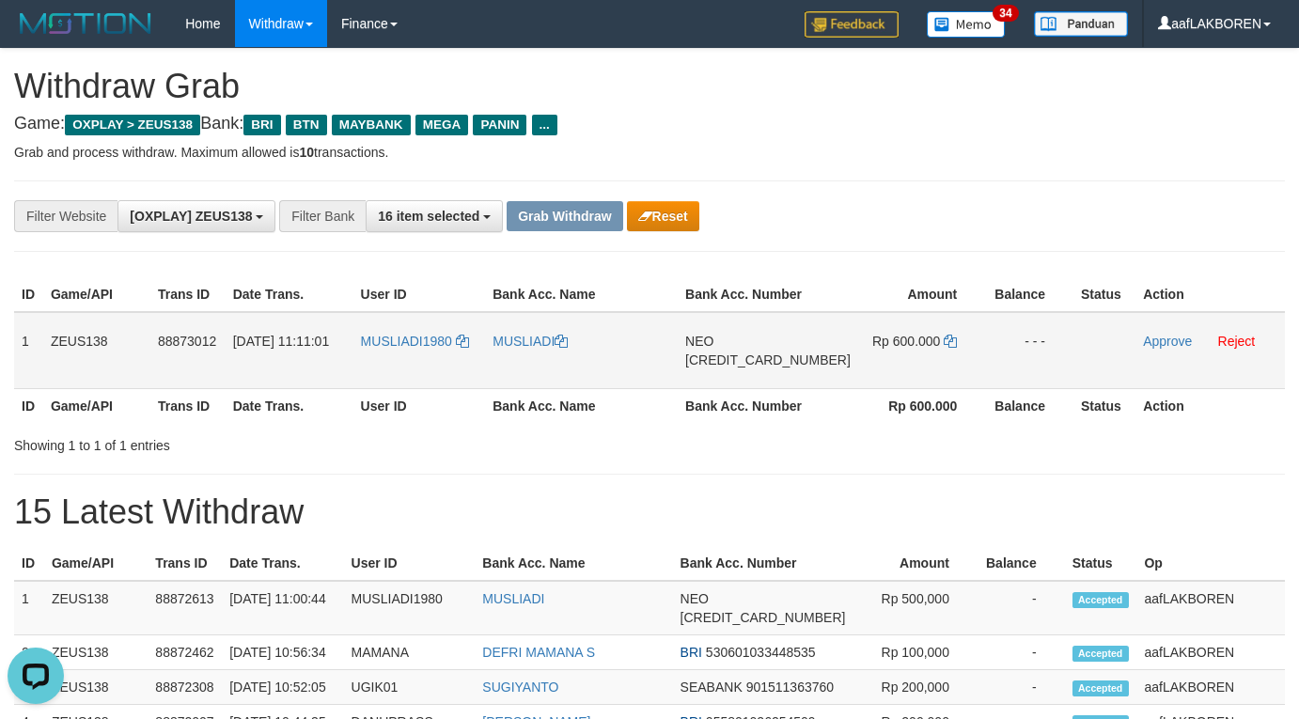
click at [413, 366] on td "MUSLIADI1980" at bounding box center [420, 350] width 133 height 77
copy link "MUSLIADI1980"
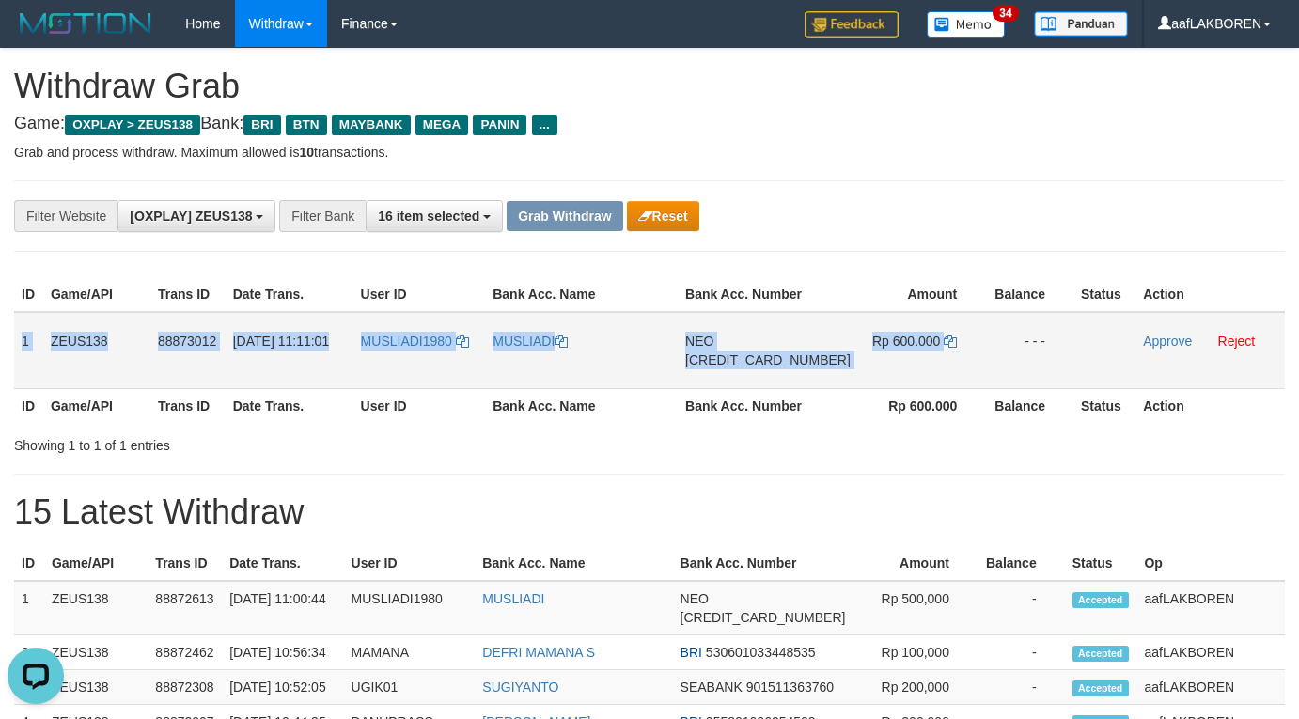
drag, startPoint x: 19, startPoint y: 343, endPoint x: 963, endPoint y: 352, distance: 944.0
click at [962, 352] on tr "1 ZEUS138 88873012 01/10/2025 11:11:01 MUSLIADI1980 MUSLIADI NEO 58594571688565…" at bounding box center [649, 350] width 1271 height 77
copy tr "1 ZEUS138 88873012 01/10/2025 11:11:01 MUSLIADI1980 MUSLIADI NEO 58594571688565…"
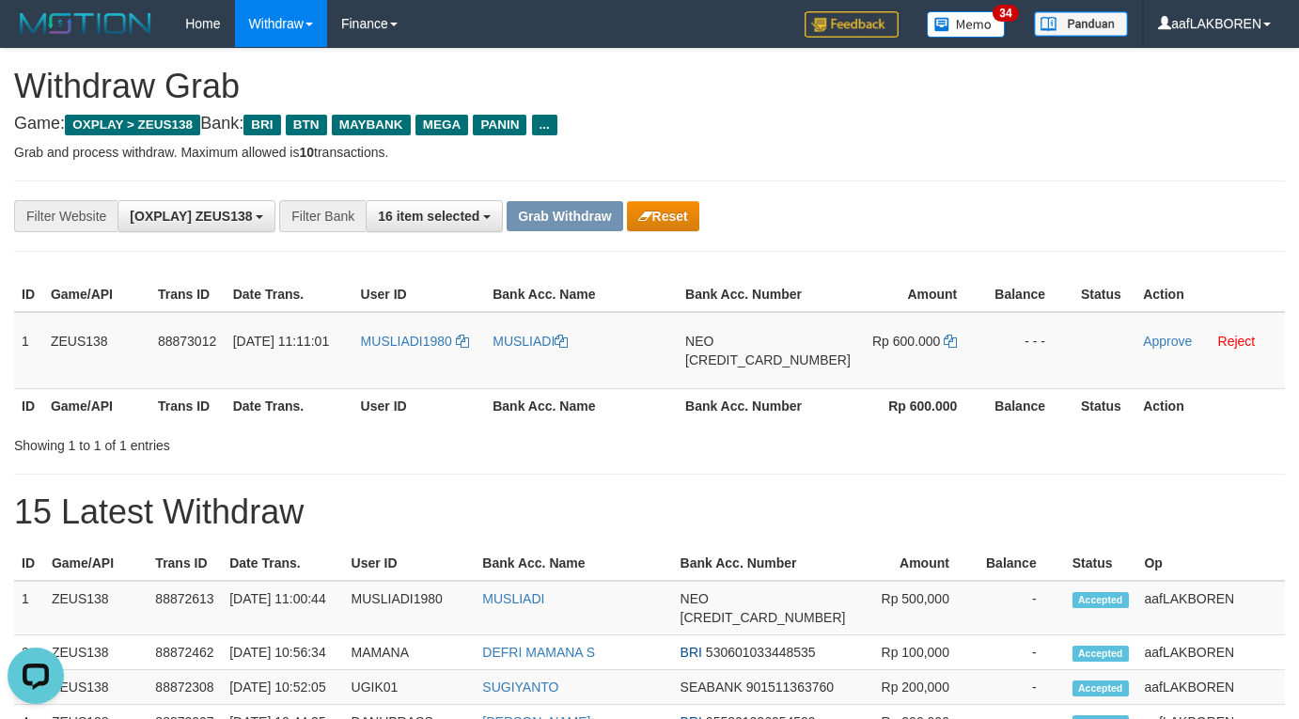
drag, startPoint x: 931, startPoint y: 197, endPoint x: 942, endPoint y: 246, distance: 50.2
click at [931, 197] on div "**********" at bounding box center [649, 216] width 1271 height 71
click at [788, 373] on td "NEO 5859457168856576" at bounding box center [768, 350] width 181 height 77
click at [786, 373] on td "NEO 5859457168856576" at bounding box center [768, 350] width 181 height 77
copy span "[CREDIT_CARD_NUMBER]"
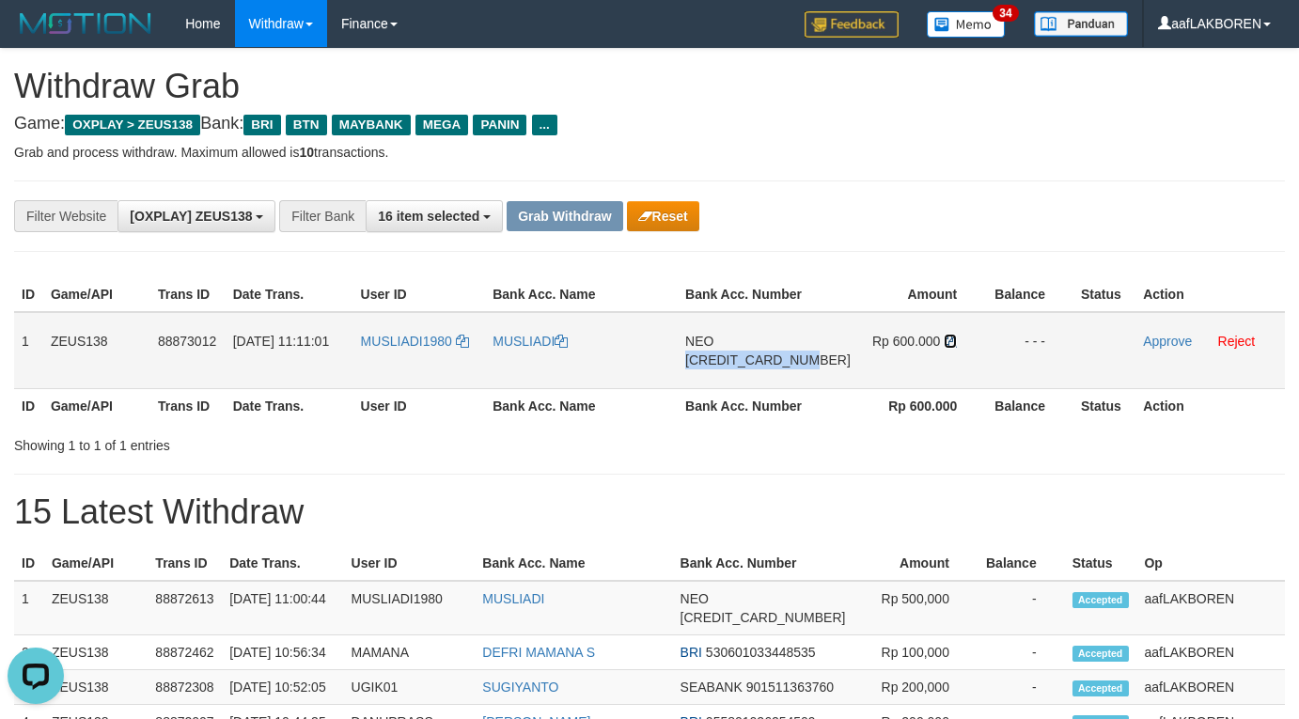
click at [944, 341] on icon at bounding box center [950, 341] width 13 height 13
copy span "[CREDIT_CARD_NUMBER]"
click at [1149, 344] on link "Approve" at bounding box center [1167, 341] width 49 height 15
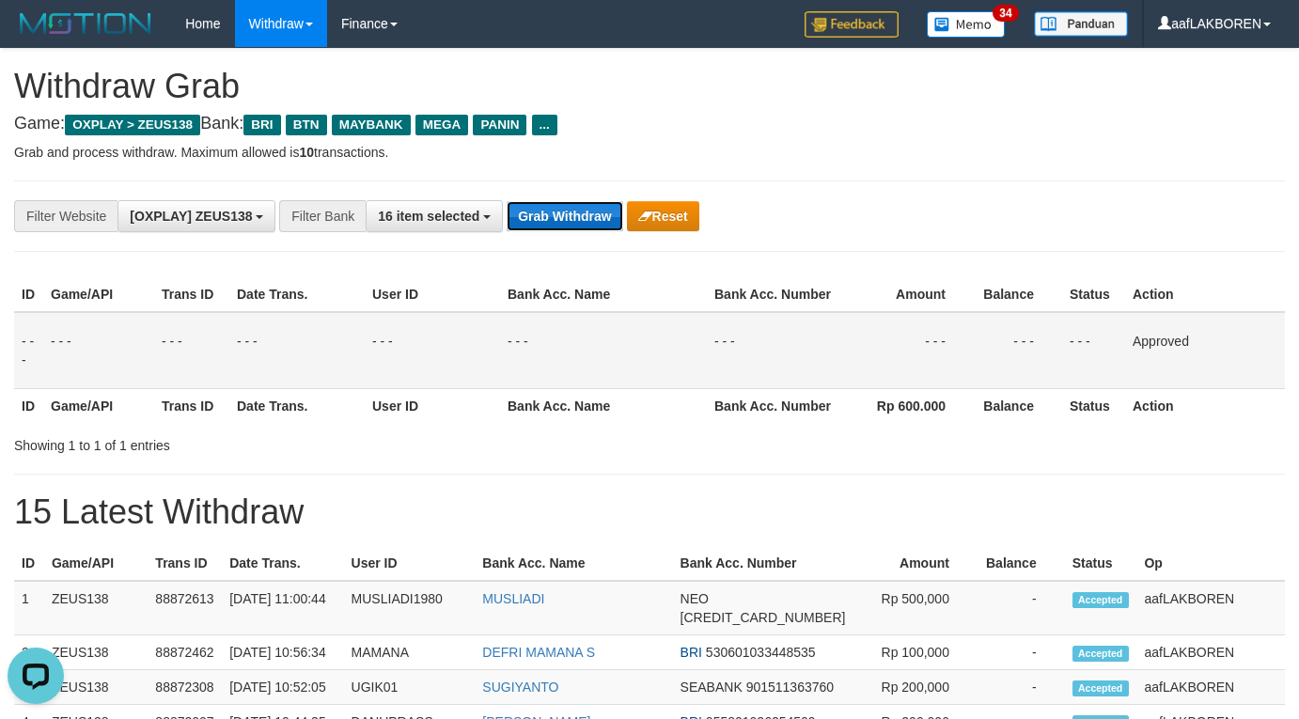
click at [595, 211] on button "Grab Withdraw" at bounding box center [565, 216] width 116 height 30
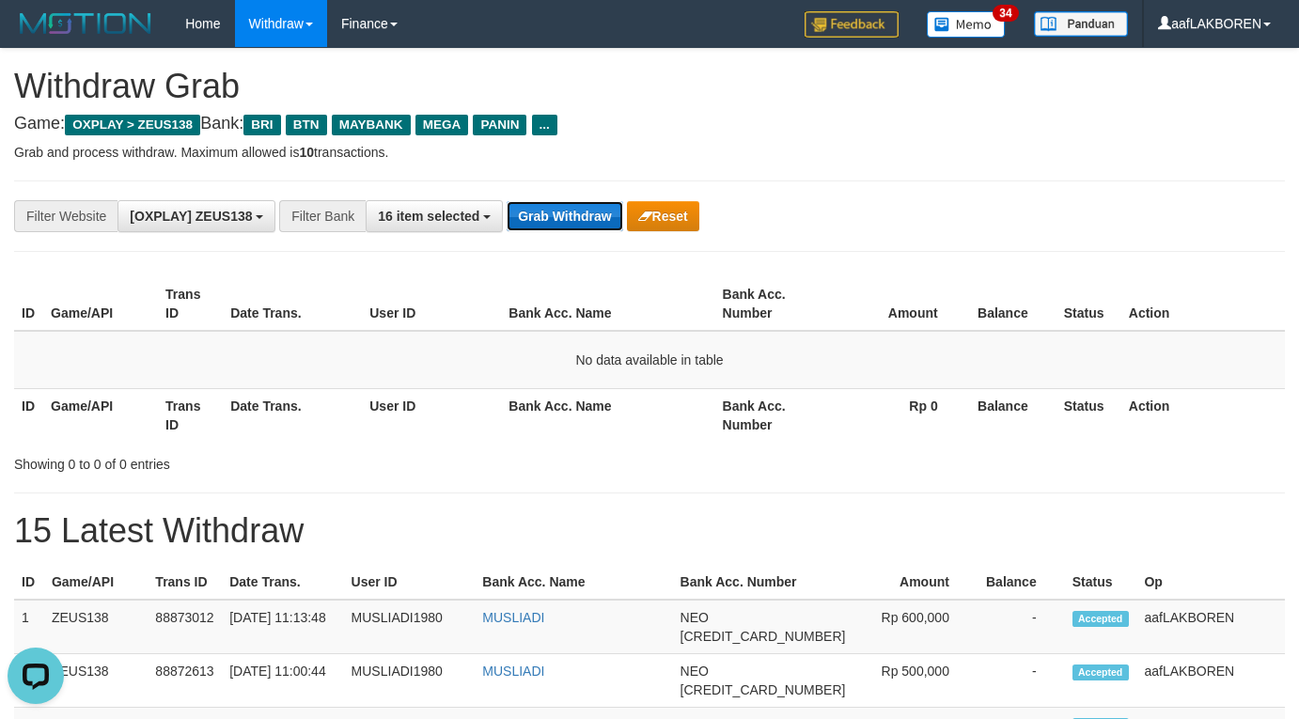
click at [573, 222] on button "Grab Withdraw" at bounding box center [565, 216] width 116 height 30
click at [573, 216] on button "Grab Withdraw" at bounding box center [565, 216] width 116 height 30
click at [573, 215] on button "Grab Withdraw" at bounding box center [565, 216] width 116 height 30
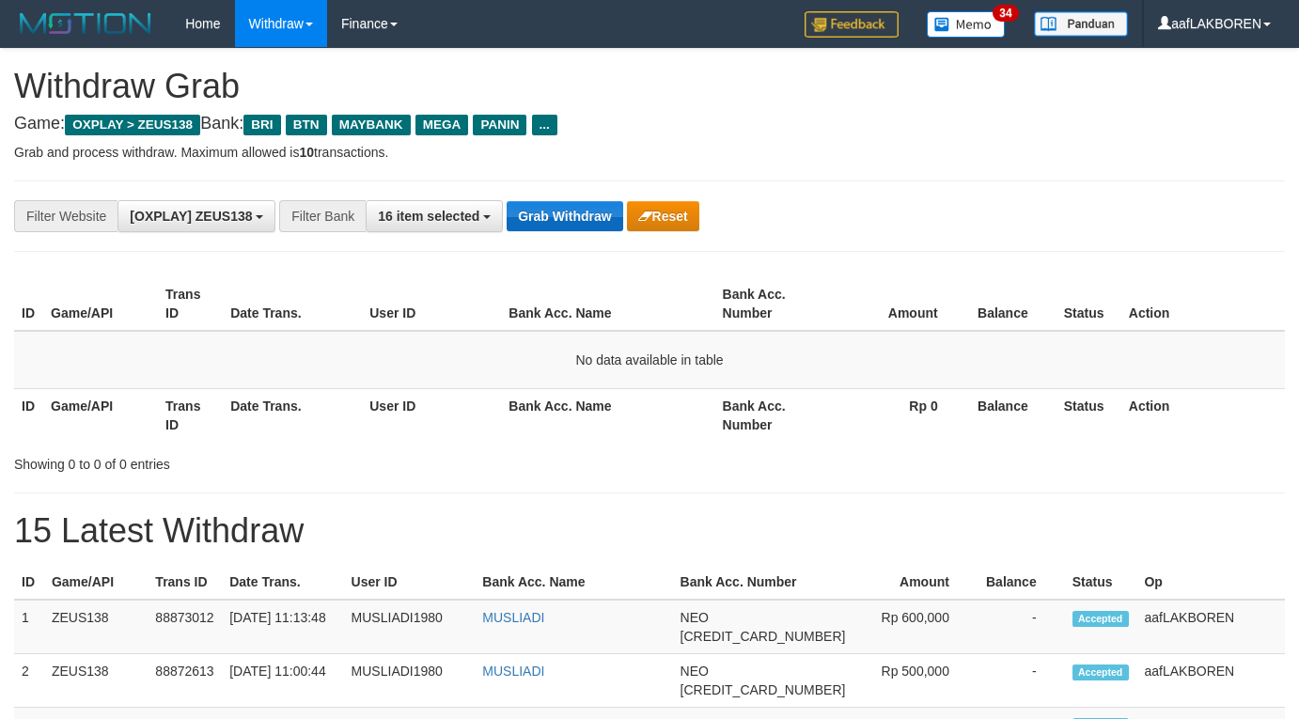
click at [572, 214] on button "Grab Withdraw" at bounding box center [565, 216] width 116 height 30
click at [572, 213] on button "Grab Withdraw" at bounding box center [565, 216] width 116 height 30
click at [573, 211] on button "Grab Withdraw" at bounding box center [565, 216] width 116 height 30
click at [573, 209] on button "Grab Withdraw" at bounding box center [565, 216] width 116 height 30
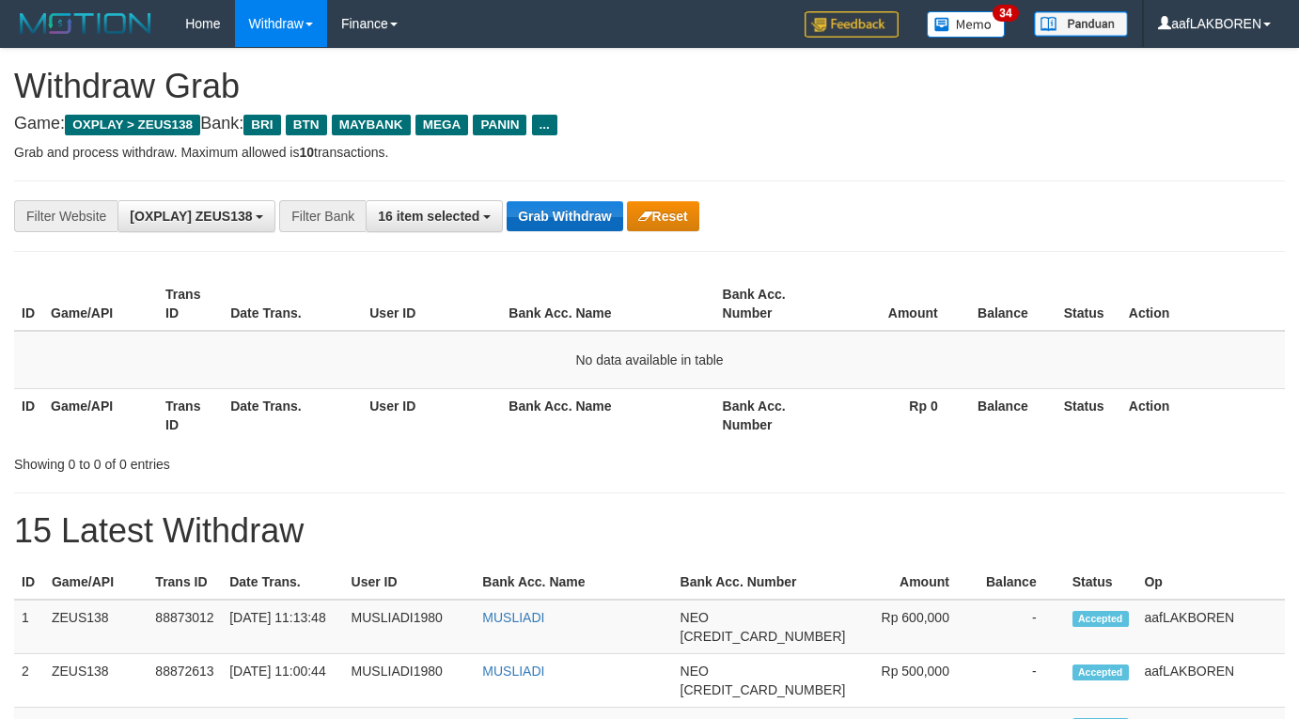
click at [573, 208] on button "Grab Withdraw" at bounding box center [565, 216] width 116 height 30
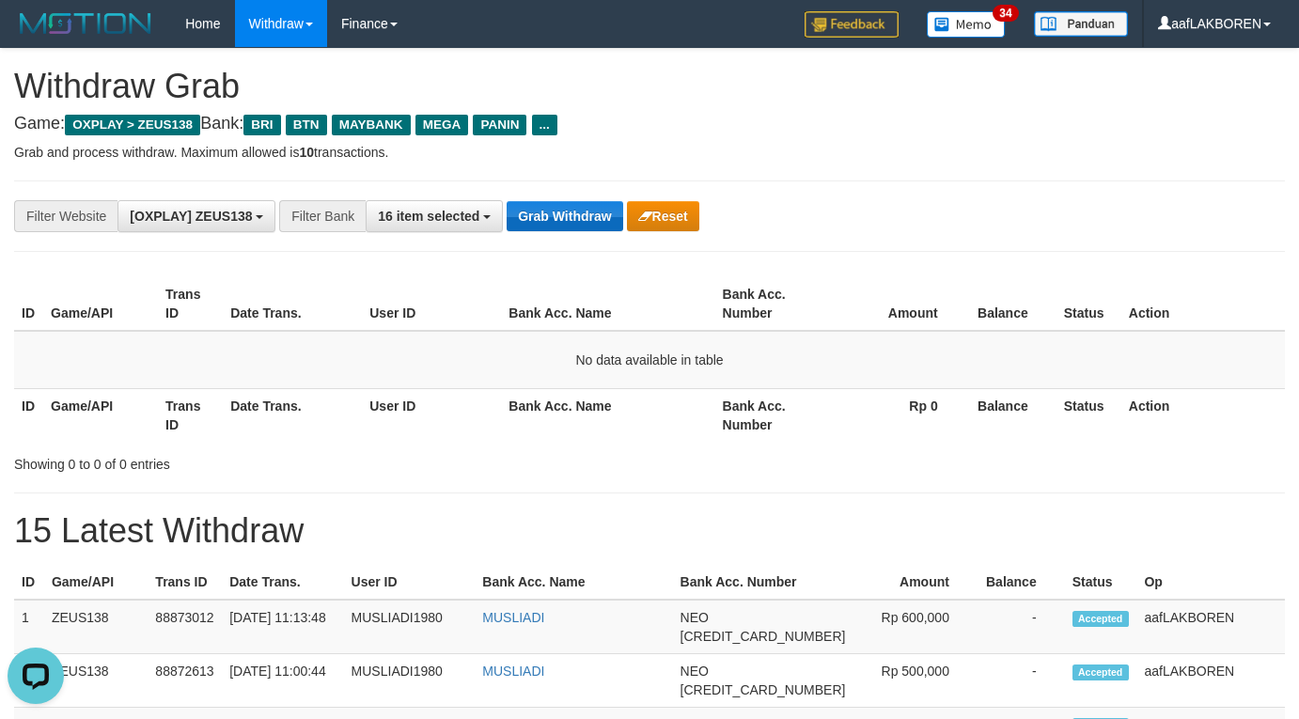
click at [573, 208] on button "Grab Withdraw" at bounding box center [565, 216] width 116 height 30
click at [573, 202] on button "Grab Withdraw" at bounding box center [565, 216] width 116 height 30
click at [571, 212] on button "Grab Withdraw" at bounding box center [565, 216] width 116 height 30
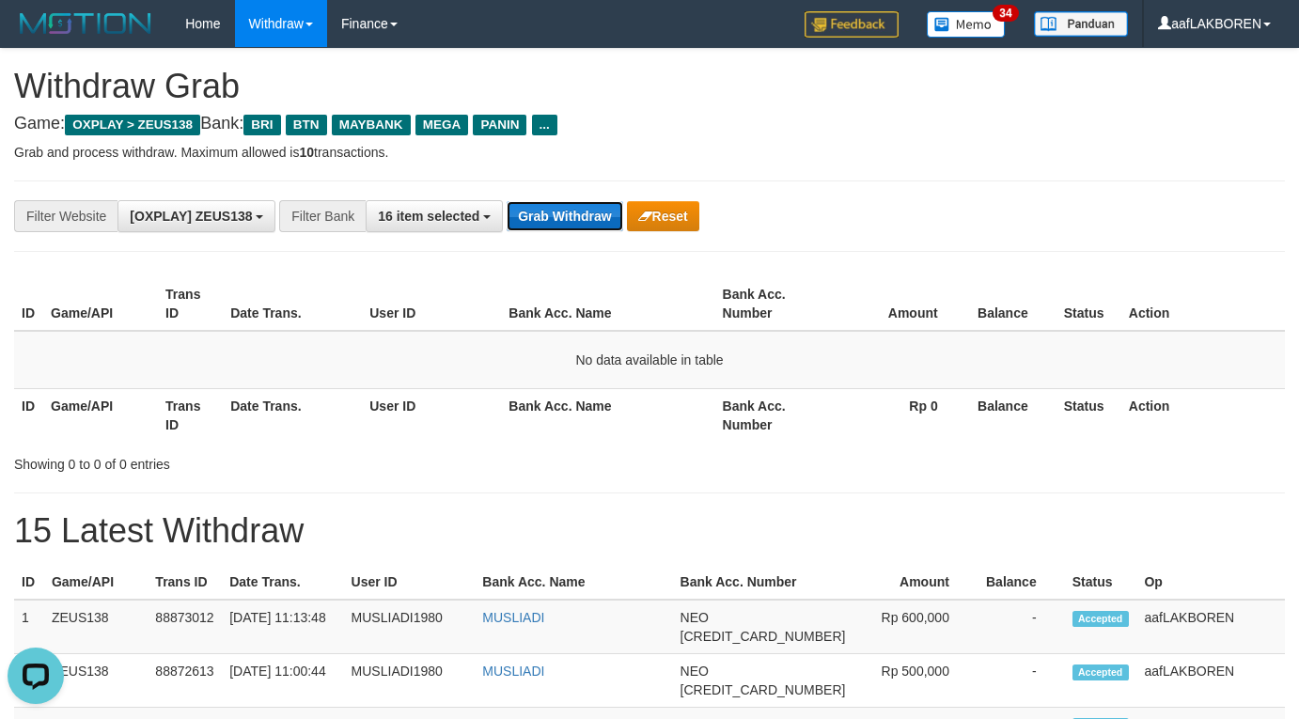
click at [571, 212] on button "Grab Withdraw" at bounding box center [565, 216] width 116 height 30
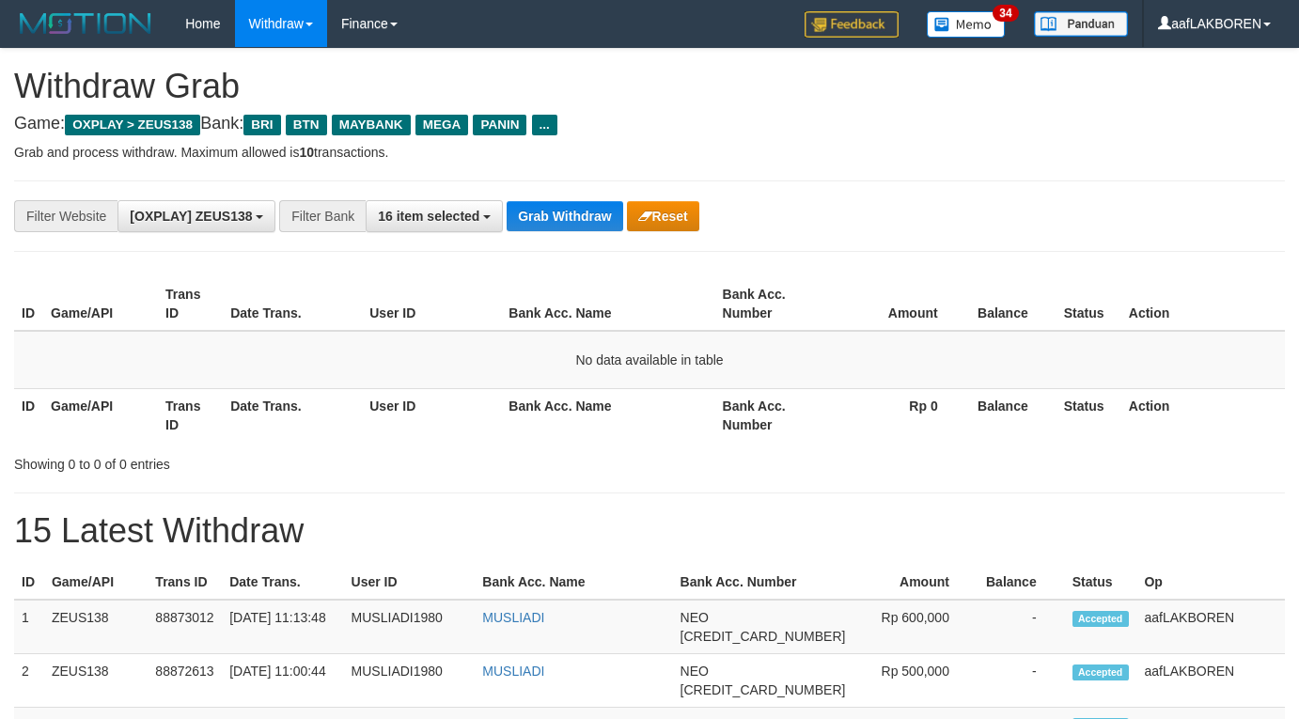
click at [571, 212] on button "Grab Withdraw" at bounding box center [565, 216] width 116 height 30
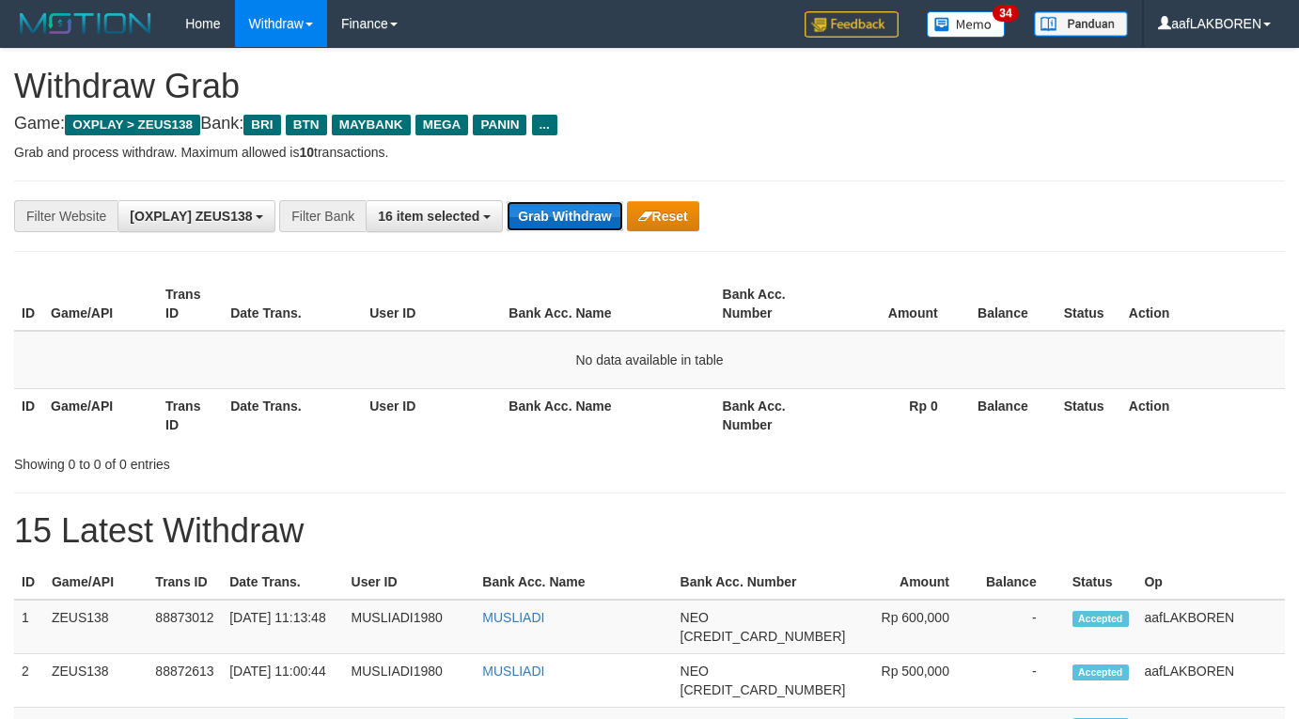
click at [570, 208] on button "Grab Withdraw" at bounding box center [565, 216] width 116 height 30
click at [568, 223] on button "Grab Withdraw" at bounding box center [565, 216] width 116 height 30
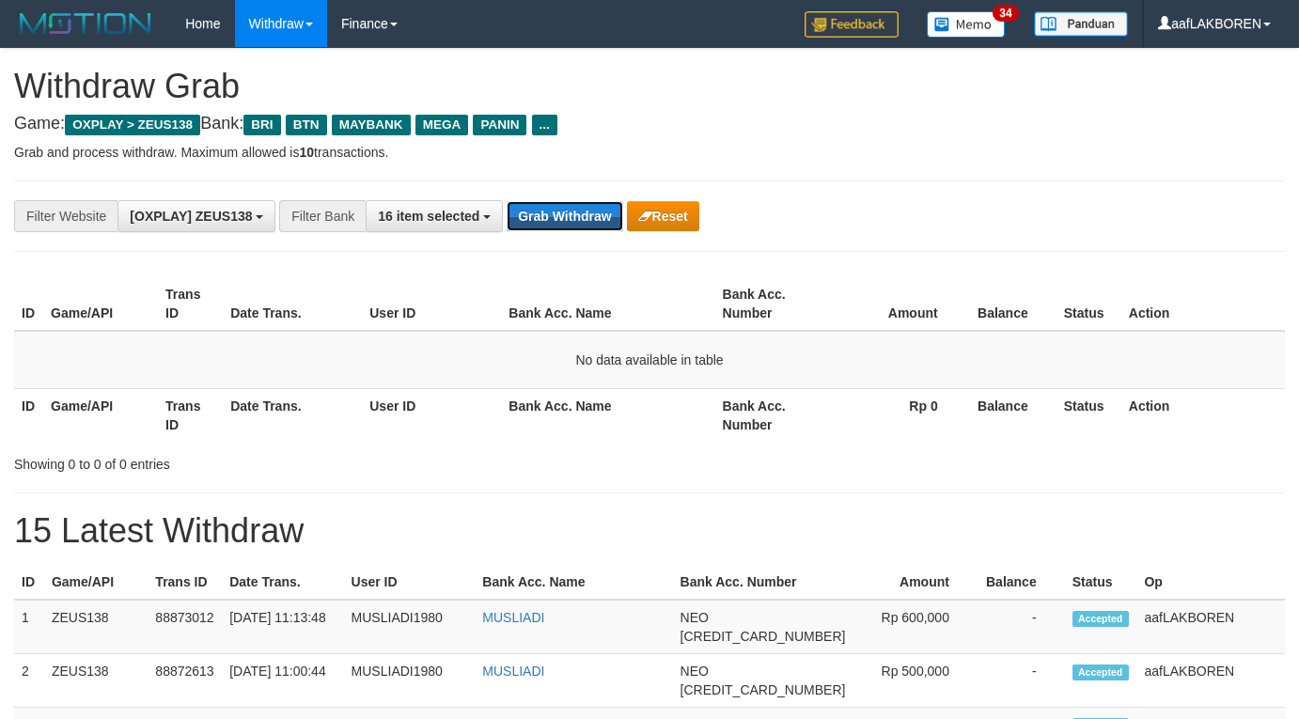
click at [568, 223] on button "Grab Withdraw" at bounding box center [565, 216] width 116 height 30
click at [566, 218] on button "Grab Withdraw" at bounding box center [565, 216] width 116 height 30
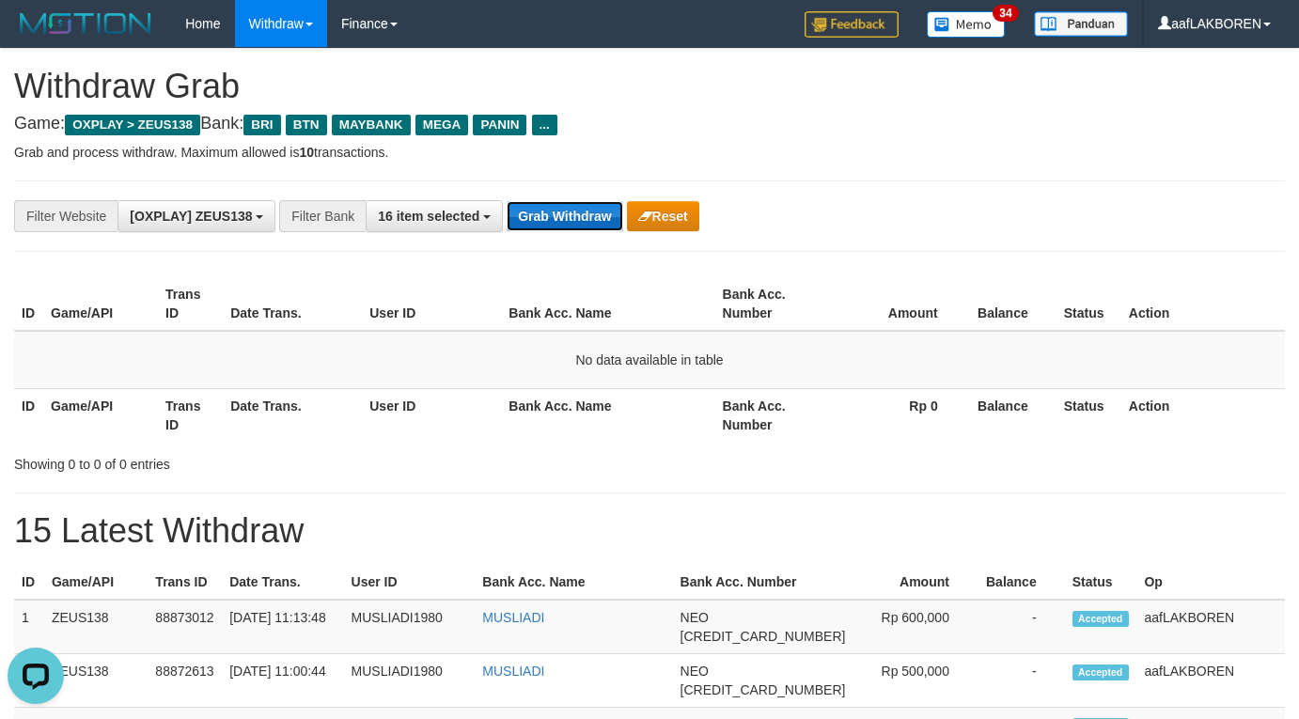
click at [559, 217] on button "Grab Withdraw" at bounding box center [565, 216] width 116 height 30
click at [573, 210] on button "Grab Withdraw" at bounding box center [565, 216] width 116 height 30
click at [557, 212] on button "Grab Withdraw" at bounding box center [565, 216] width 116 height 30
click at [573, 210] on button "Grab Withdraw" at bounding box center [565, 216] width 116 height 30
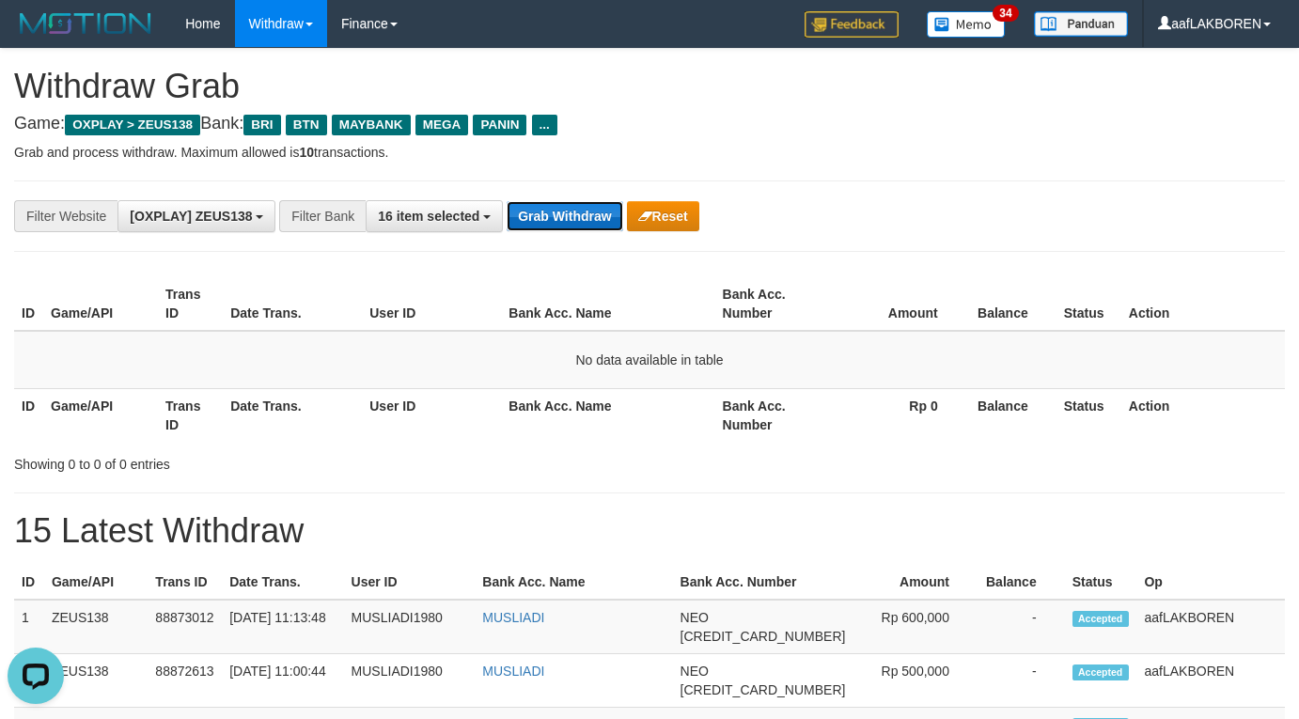
click at [565, 205] on button "Grab Withdraw" at bounding box center [565, 216] width 116 height 30
click at [573, 214] on button "Grab Withdraw" at bounding box center [565, 216] width 116 height 30
click at [572, 212] on button "Grab Withdraw" at bounding box center [565, 216] width 116 height 30
click at [574, 202] on button "Grab Withdraw" at bounding box center [565, 216] width 116 height 30
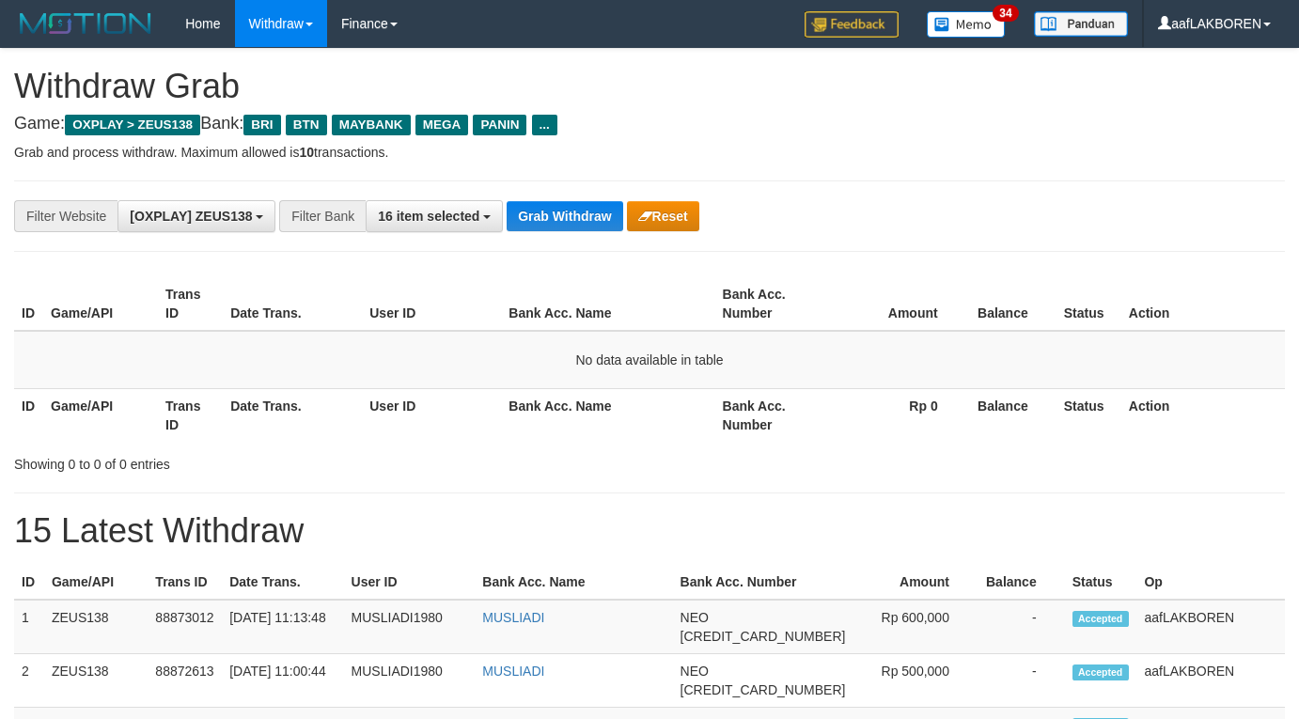
click at [560, 233] on div "**********" at bounding box center [649, 216] width 1271 height 71
click at [559, 234] on div "**********" at bounding box center [649, 216] width 1271 height 71
click at [544, 211] on button "Grab Withdraw" at bounding box center [565, 216] width 116 height 30
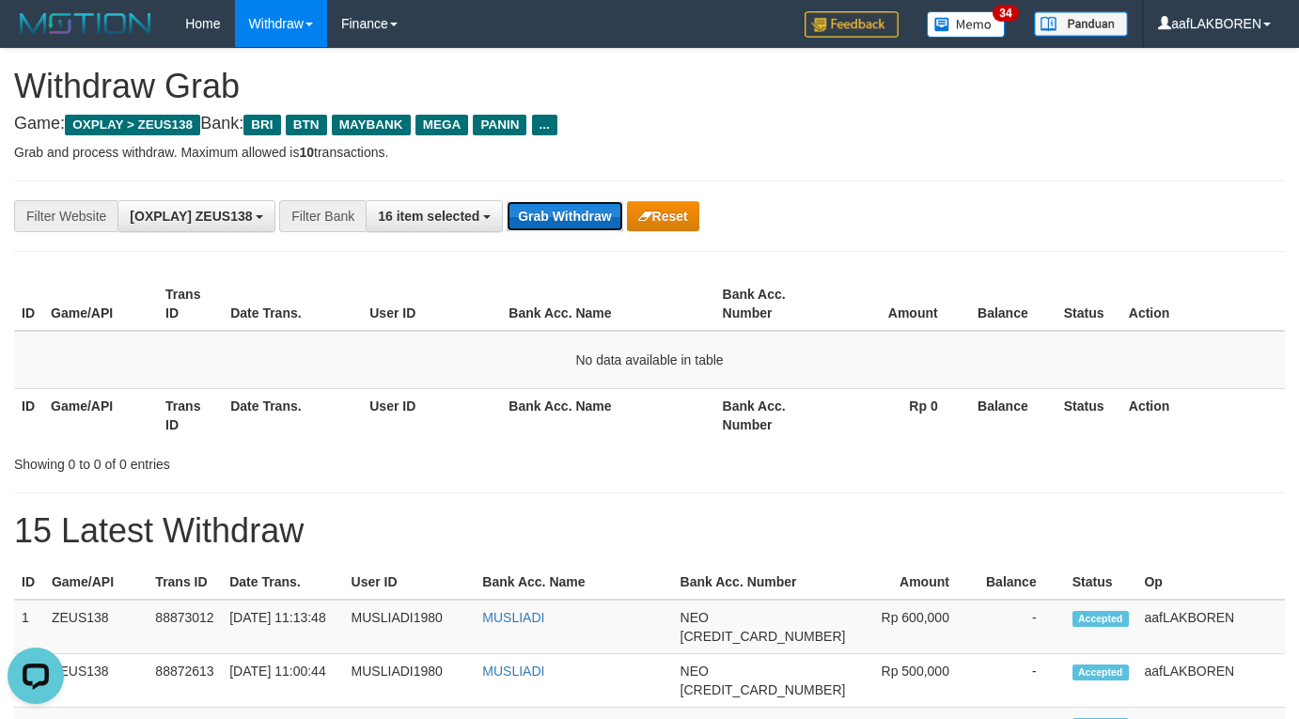
click at [544, 211] on button "Grab Withdraw" at bounding box center [565, 216] width 116 height 30
click at [566, 220] on button "Grab Withdraw" at bounding box center [565, 216] width 116 height 30
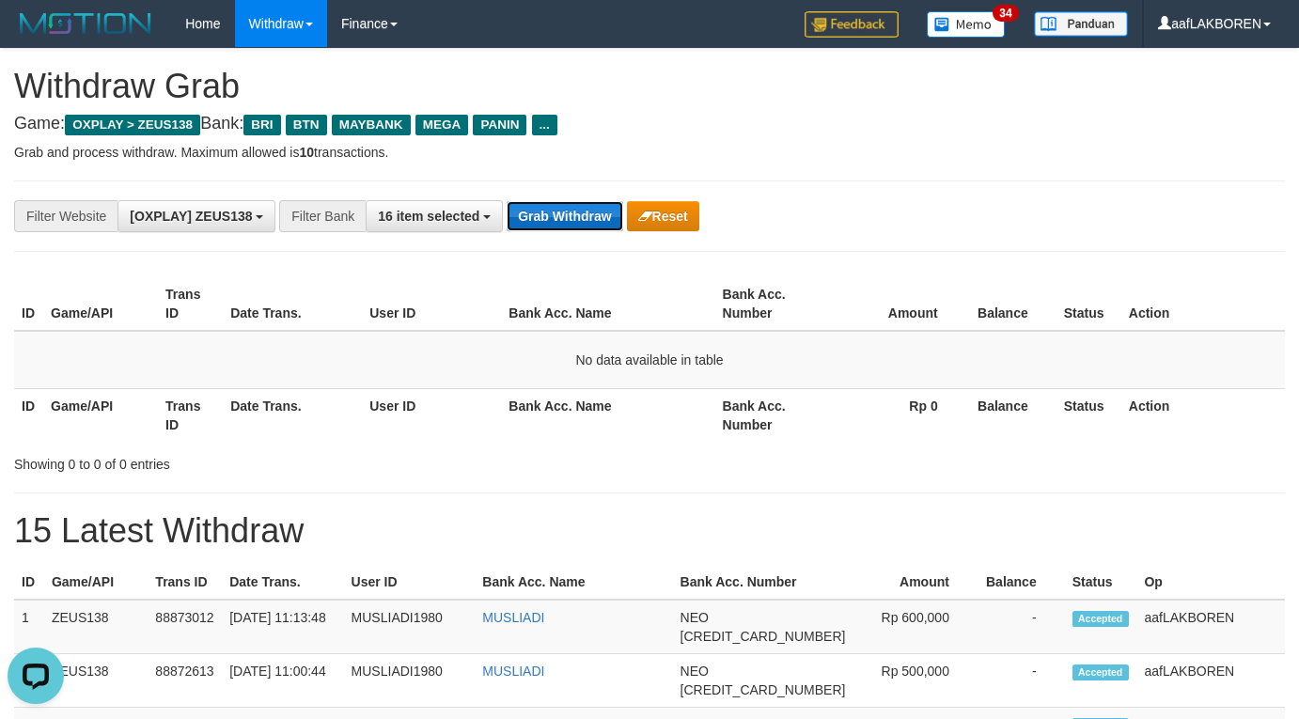
click at [566, 220] on button "Grab Withdraw" at bounding box center [565, 216] width 116 height 30
click at [566, 218] on button "Grab Withdraw" at bounding box center [565, 216] width 116 height 30
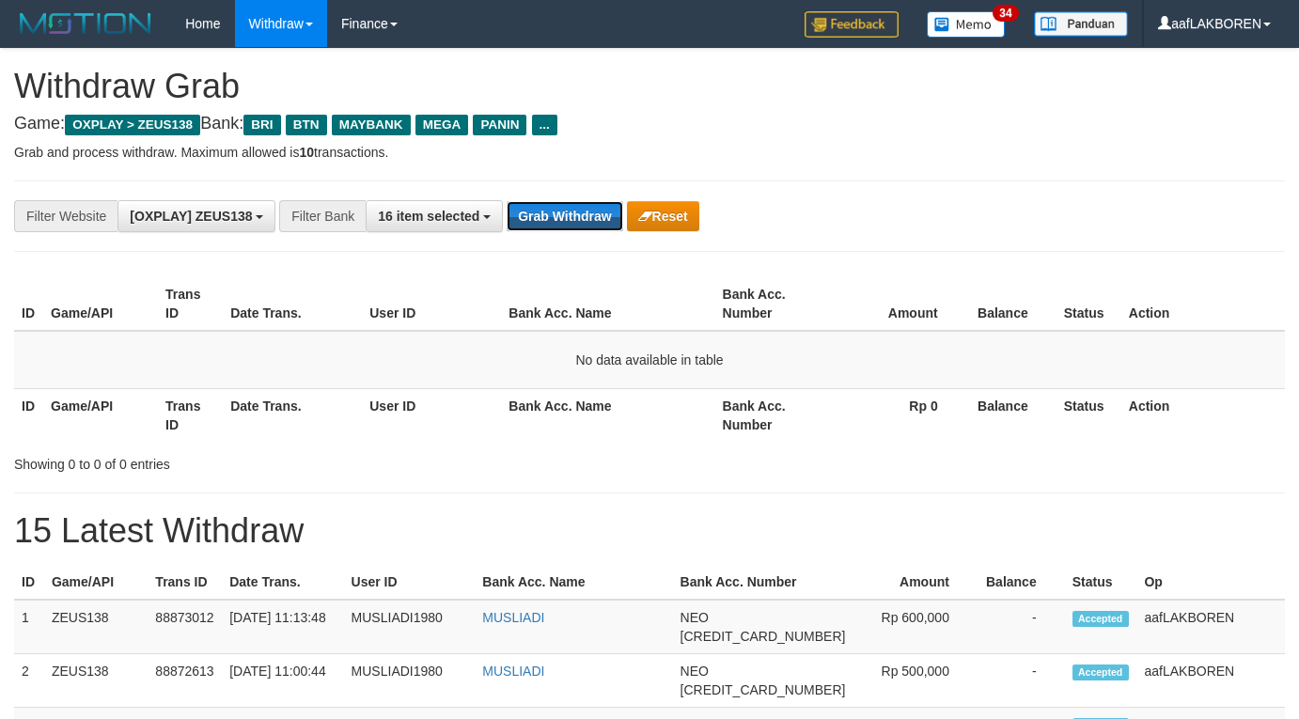
click at [566, 218] on button "Grab Withdraw" at bounding box center [565, 216] width 116 height 30
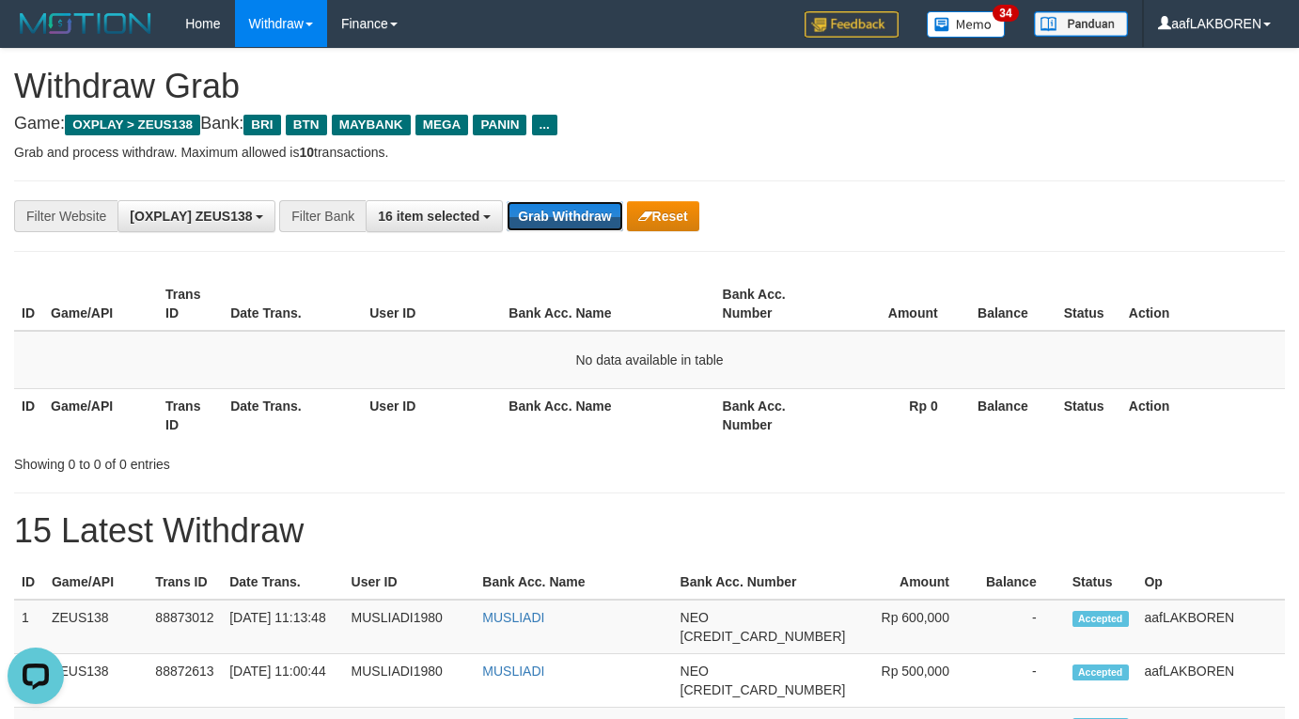
click at [566, 218] on button "Grab Withdraw" at bounding box center [565, 216] width 116 height 30
click at [567, 211] on button "Grab Withdraw" at bounding box center [565, 216] width 116 height 30
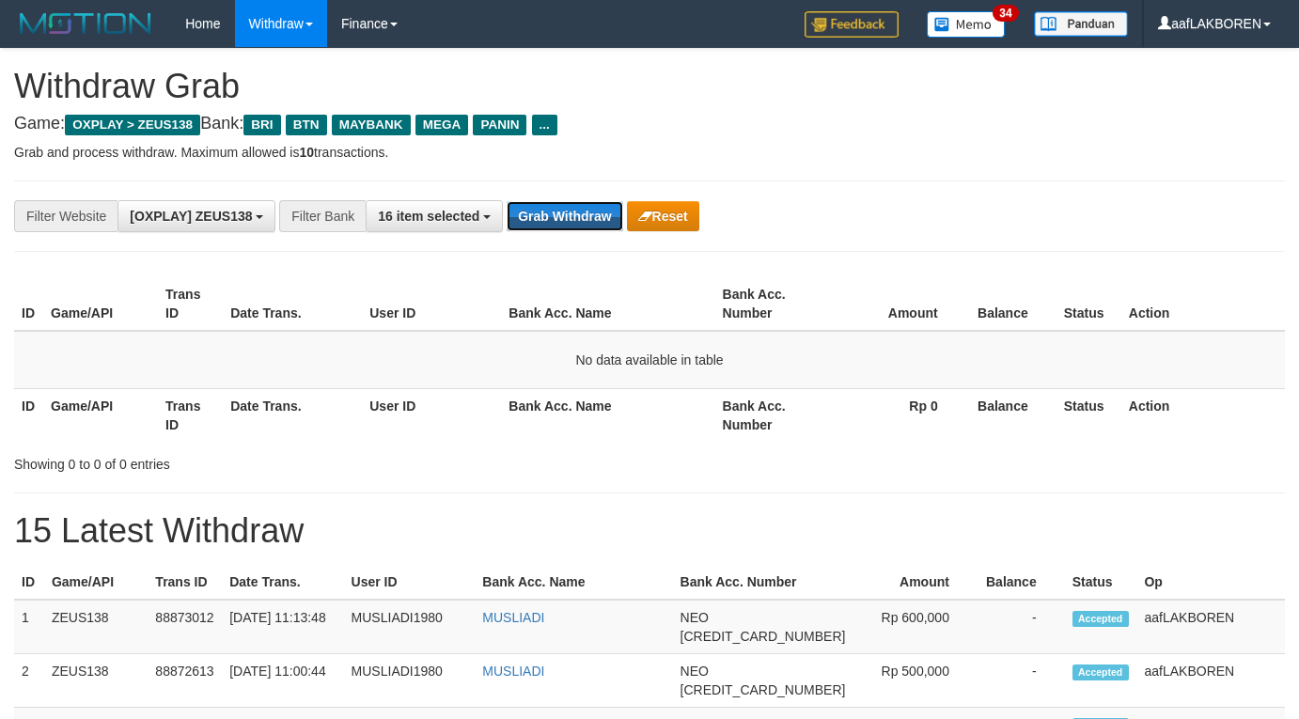
click at [567, 211] on button "Grab Withdraw" at bounding box center [565, 216] width 116 height 30
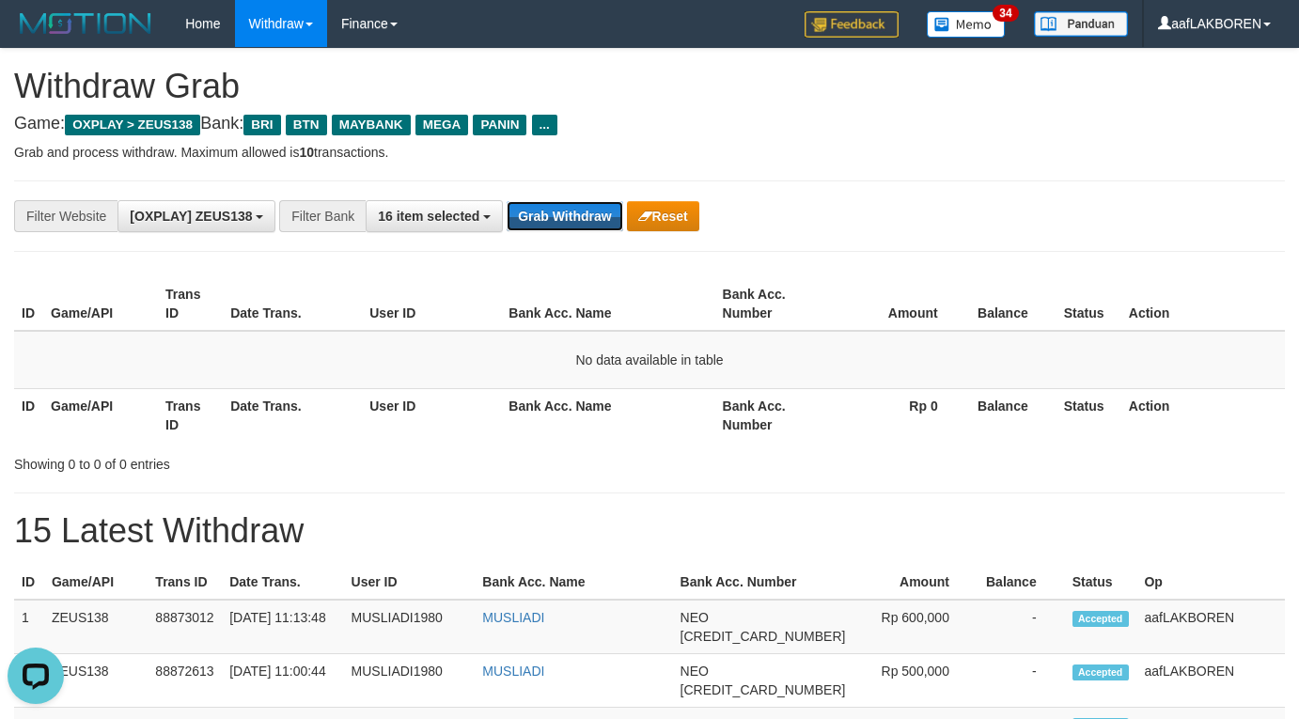
click at [567, 211] on button "Grab Withdraw" at bounding box center [565, 216] width 116 height 30
click at [570, 209] on button "Grab Withdraw" at bounding box center [565, 216] width 116 height 30
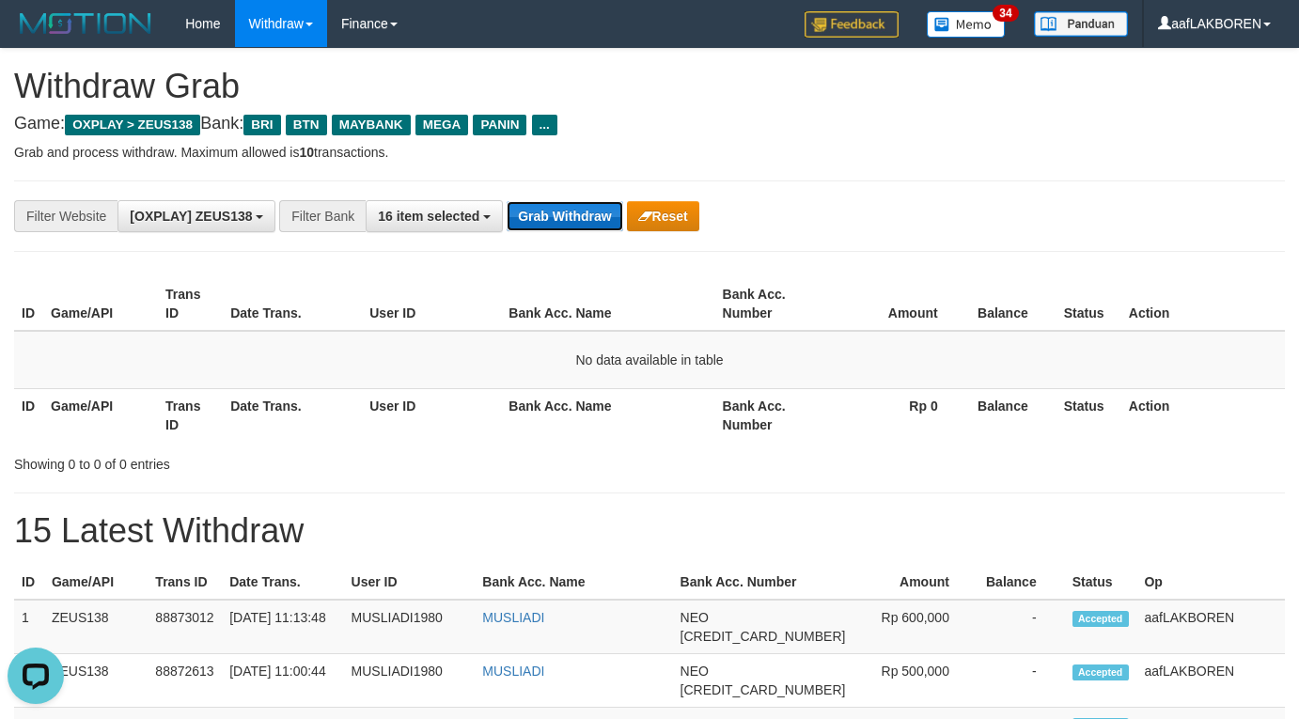
click at [570, 209] on button "Grab Withdraw" at bounding box center [565, 216] width 116 height 30
click at [570, 208] on button "Grab Withdraw" at bounding box center [565, 216] width 116 height 30
click at [570, 201] on button "Grab Withdraw" at bounding box center [565, 216] width 116 height 30
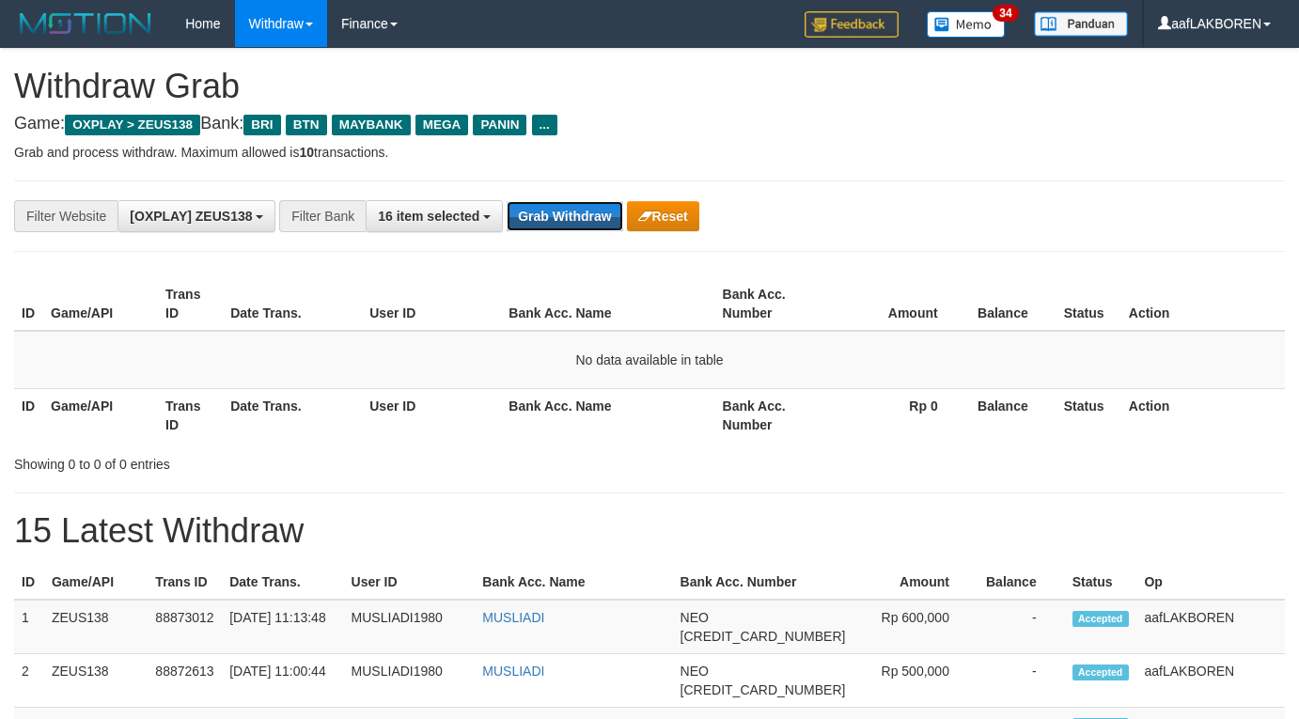
click at [570, 201] on button "Grab Withdraw" at bounding box center [565, 216] width 116 height 30
click at [567, 214] on button "Grab Withdraw" at bounding box center [565, 216] width 116 height 30
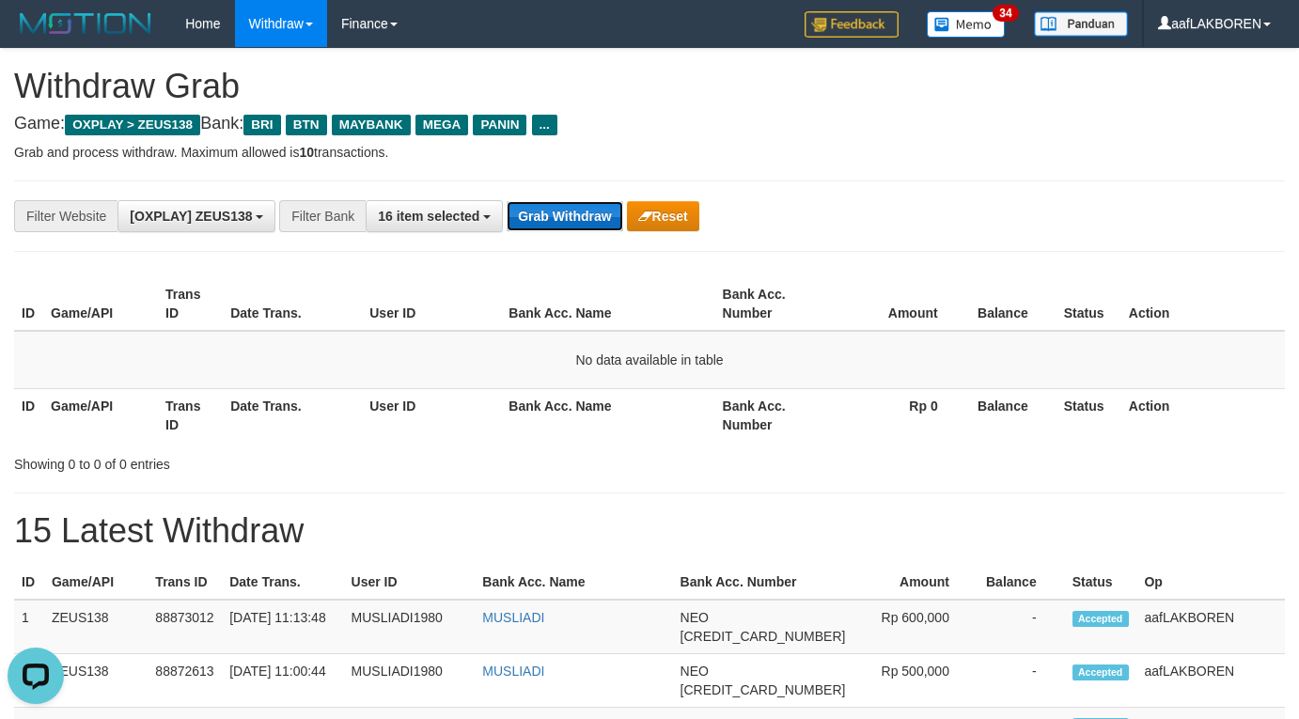
click at [563, 204] on button "Grab Withdraw" at bounding box center [565, 216] width 116 height 30
click at [565, 212] on button "Grab Withdraw" at bounding box center [565, 216] width 116 height 30
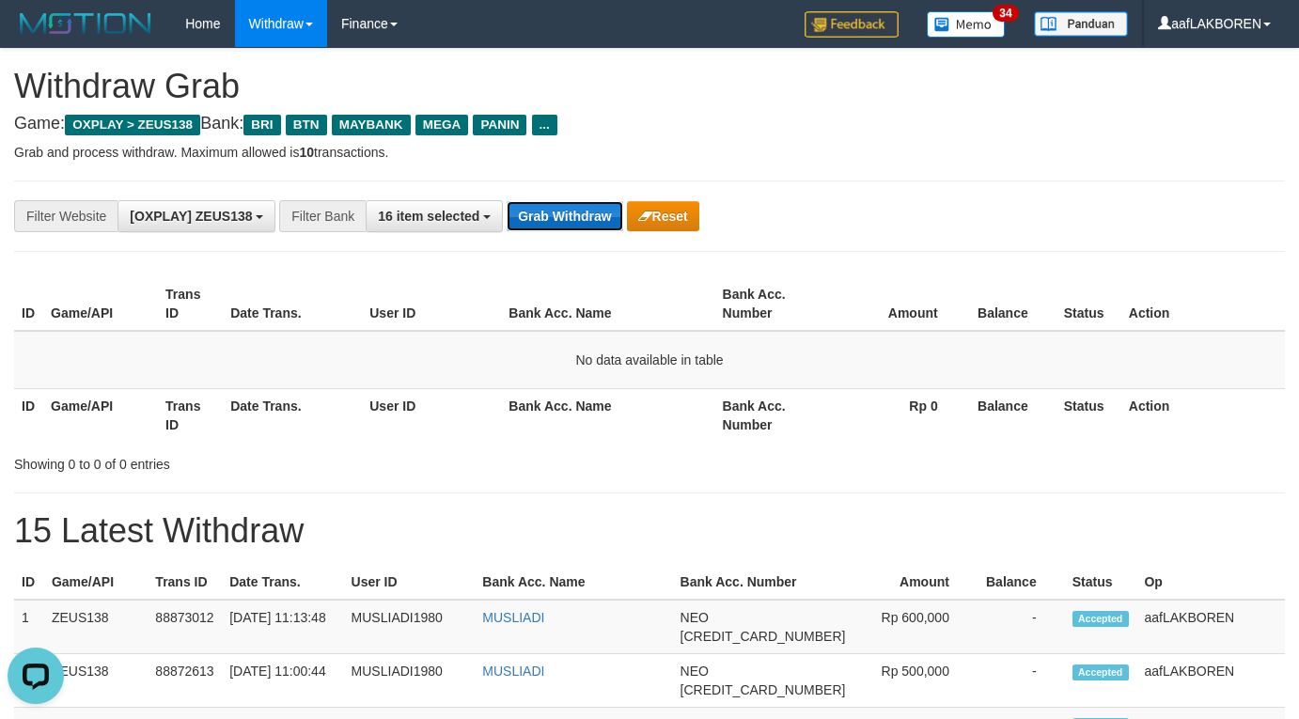
click at [565, 212] on button "Grab Withdraw" at bounding box center [565, 216] width 116 height 30
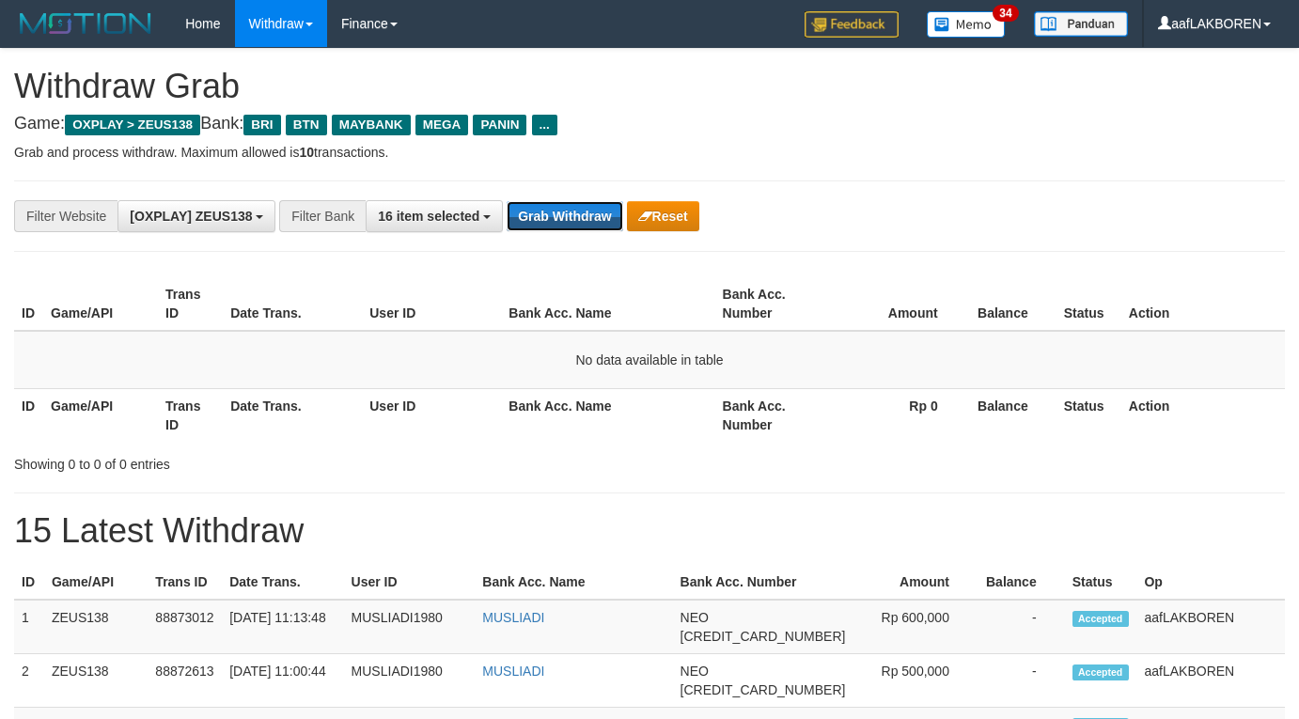
click at [565, 212] on button "Grab Withdraw" at bounding box center [565, 216] width 116 height 30
click at [546, 218] on button "Grab Withdraw" at bounding box center [565, 216] width 116 height 30
click at [546, 217] on button "Grab Withdraw" at bounding box center [565, 216] width 116 height 30
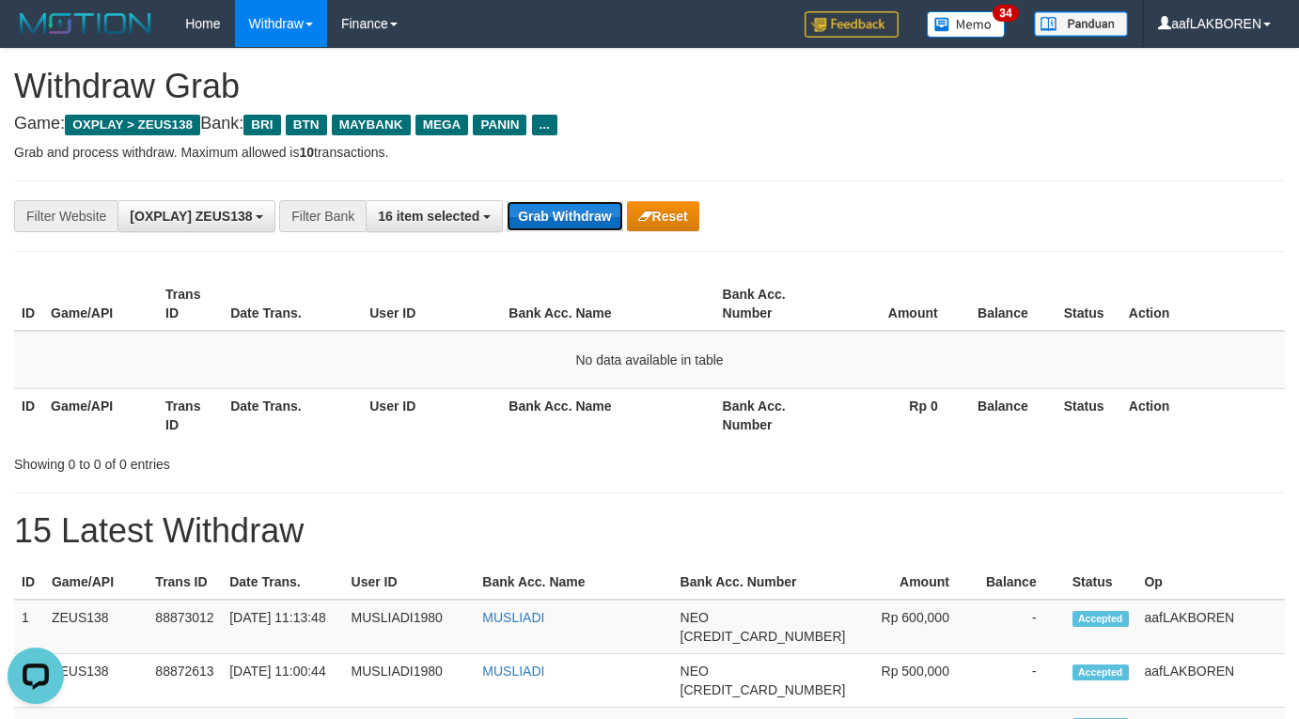
click at [546, 217] on button "Grab Withdraw" at bounding box center [565, 216] width 116 height 30
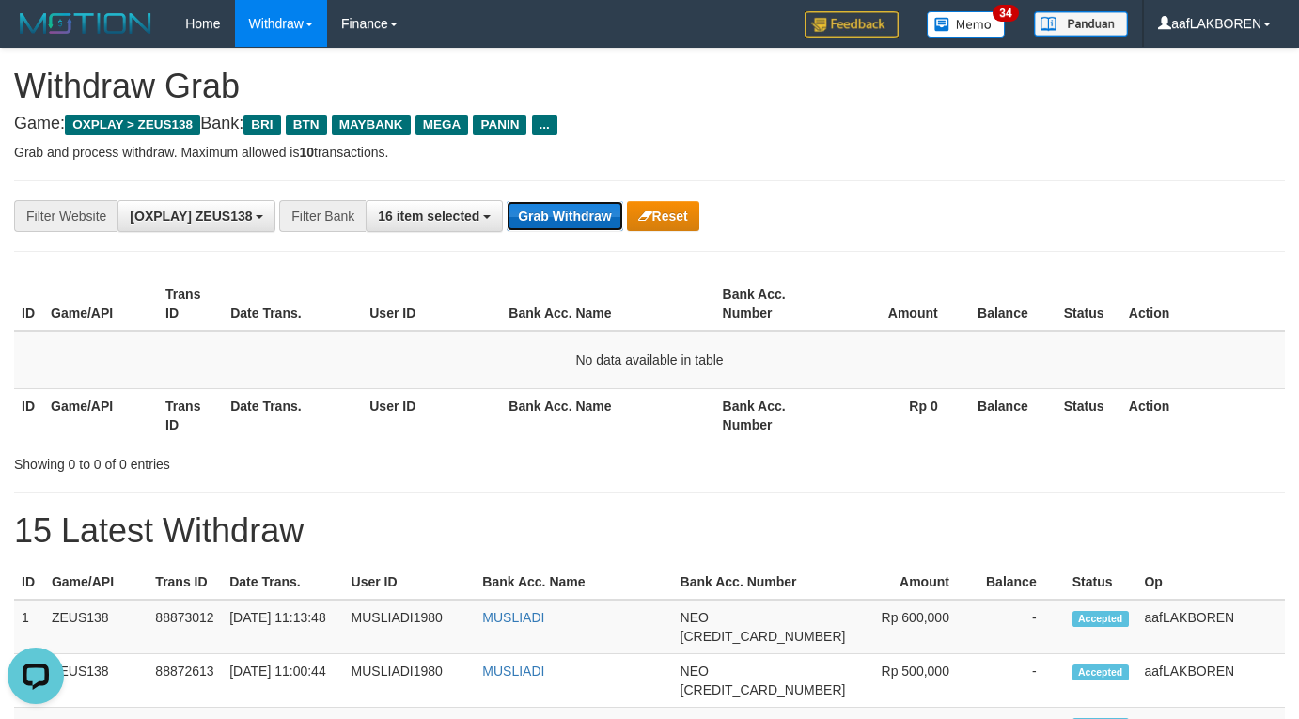
click at [546, 217] on button "Grab Withdraw" at bounding box center [565, 216] width 116 height 30
click at [546, 216] on button "Grab Withdraw" at bounding box center [565, 216] width 116 height 30
click at [547, 215] on button "Grab Withdraw" at bounding box center [565, 216] width 116 height 30
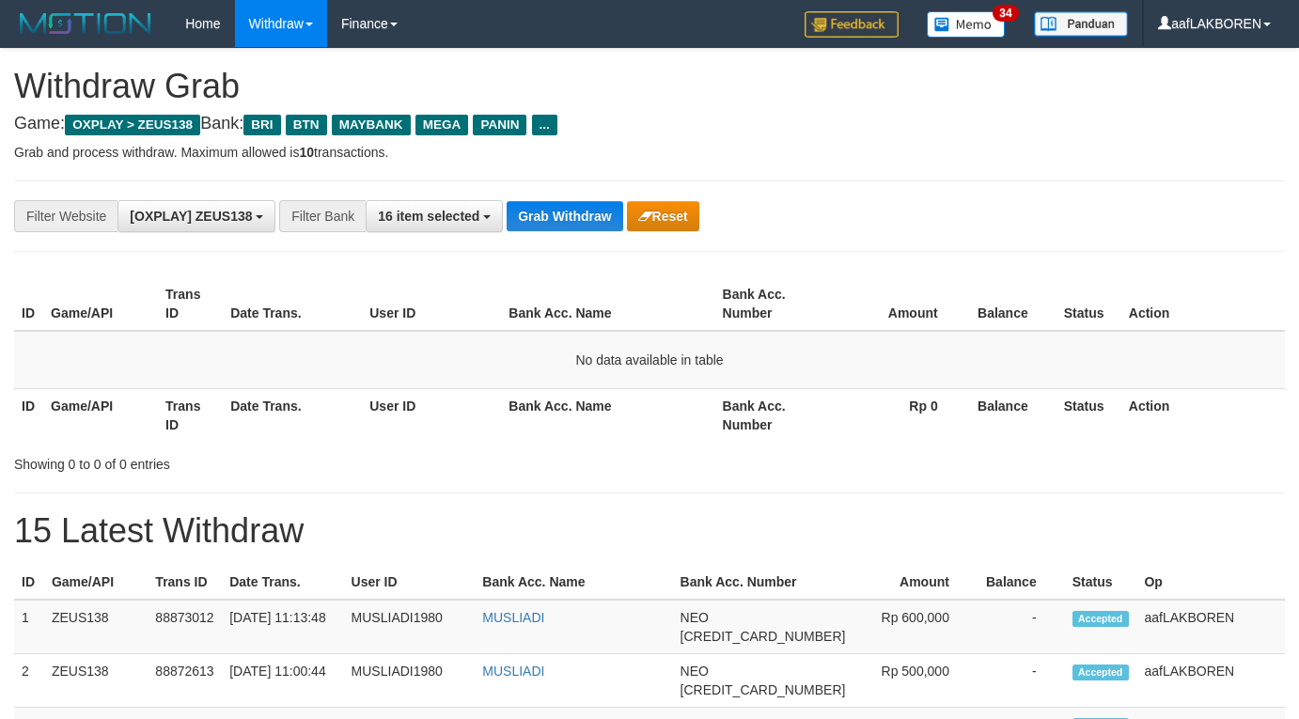
click at [547, 215] on button "Grab Withdraw" at bounding box center [565, 216] width 116 height 30
click at [553, 207] on button "Grab Withdraw" at bounding box center [565, 216] width 116 height 30
click at [554, 200] on div "**********" at bounding box center [541, 216] width 1083 height 32
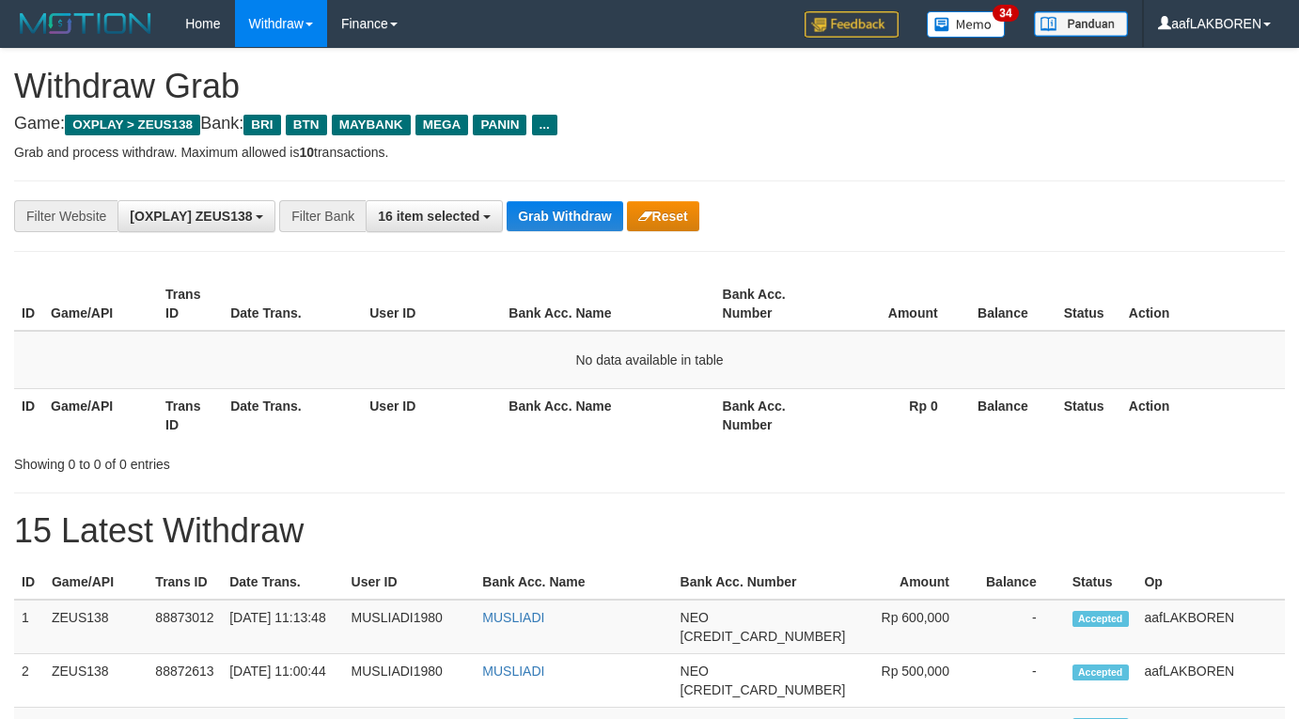
click at [555, 196] on div "**********" at bounding box center [649, 216] width 1271 height 71
click at [557, 185] on div "**********" at bounding box center [649, 216] width 1271 height 71
click at [538, 217] on button "Grab Withdraw" at bounding box center [565, 216] width 116 height 30
click at [543, 214] on button "Grab Withdraw" at bounding box center [565, 216] width 116 height 30
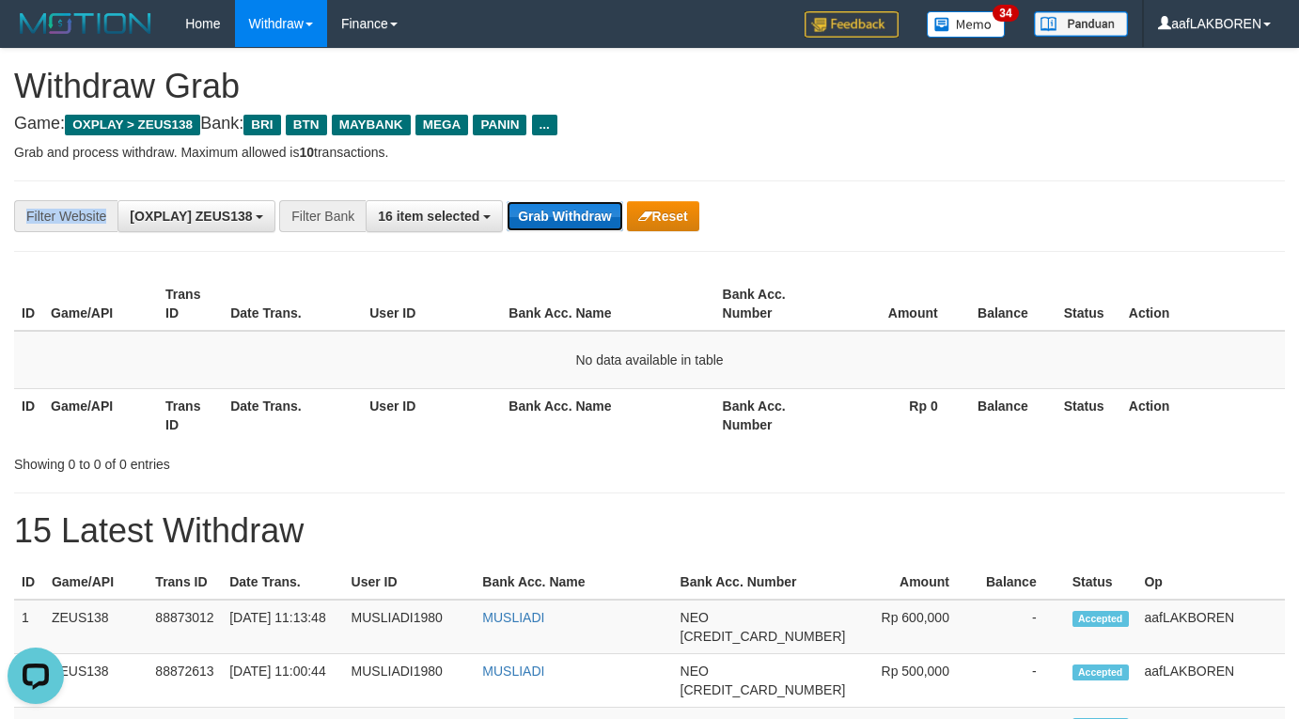
click at [543, 214] on button "Grab Withdraw" at bounding box center [565, 216] width 116 height 30
click at [544, 214] on button "Grab Withdraw" at bounding box center [565, 216] width 116 height 30
click at [545, 213] on button "Grab Withdraw" at bounding box center [565, 216] width 116 height 30
click at [547, 213] on button "Grab Withdraw" at bounding box center [565, 216] width 116 height 30
click at [547, 212] on button "Grab Withdraw" at bounding box center [565, 216] width 116 height 30
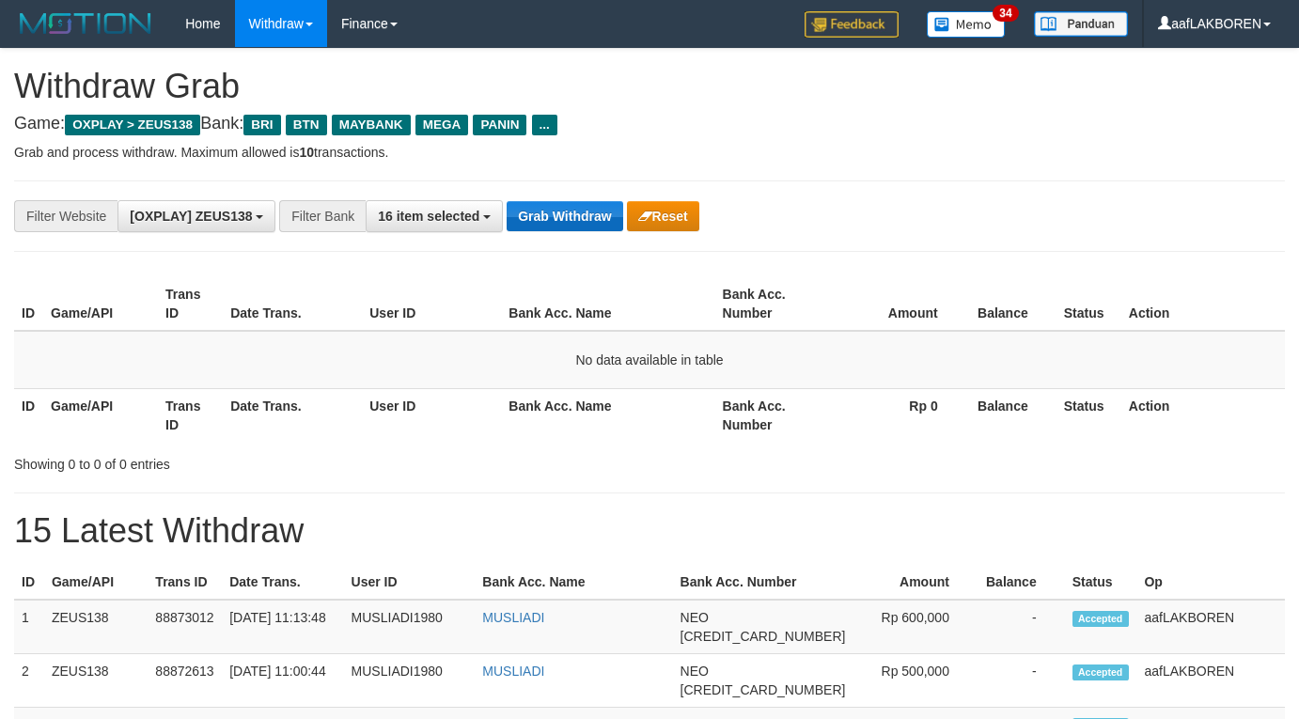
click at [547, 212] on button "Grab Withdraw" at bounding box center [565, 216] width 116 height 30
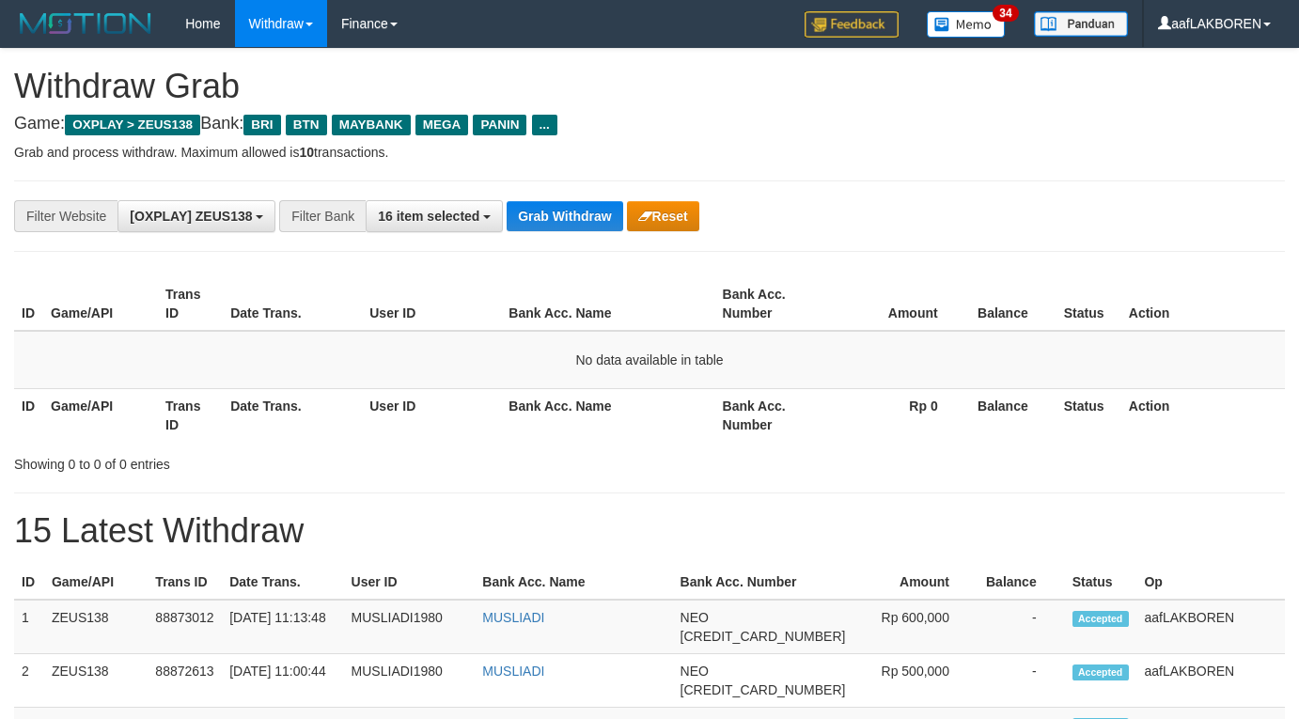
click at [547, 212] on button "Grab Withdraw" at bounding box center [565, 216] width 116 height 30
click at [548, 221] on button "Grab Withdraw" at bounding box center [565, 216] width 116 height 30
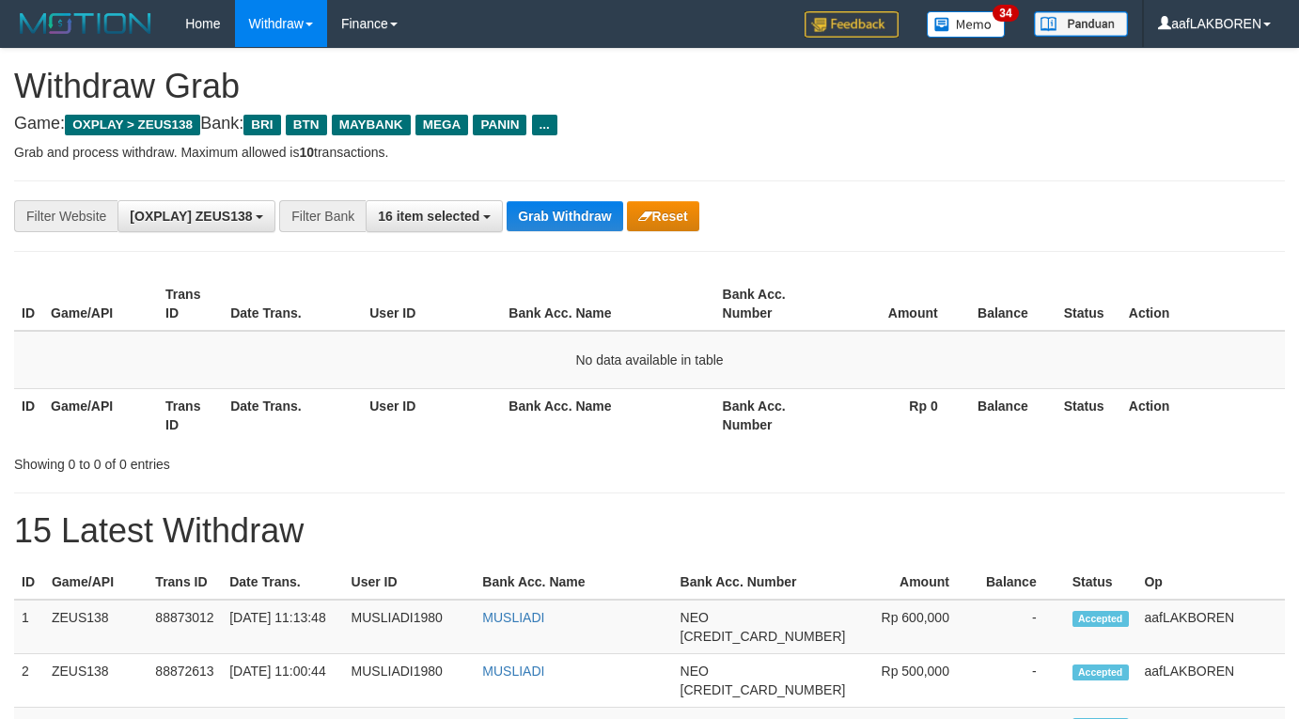
click at [548, 221] on button "Grab Withdraw" at bounding box center [565, 216] width 116 height 30
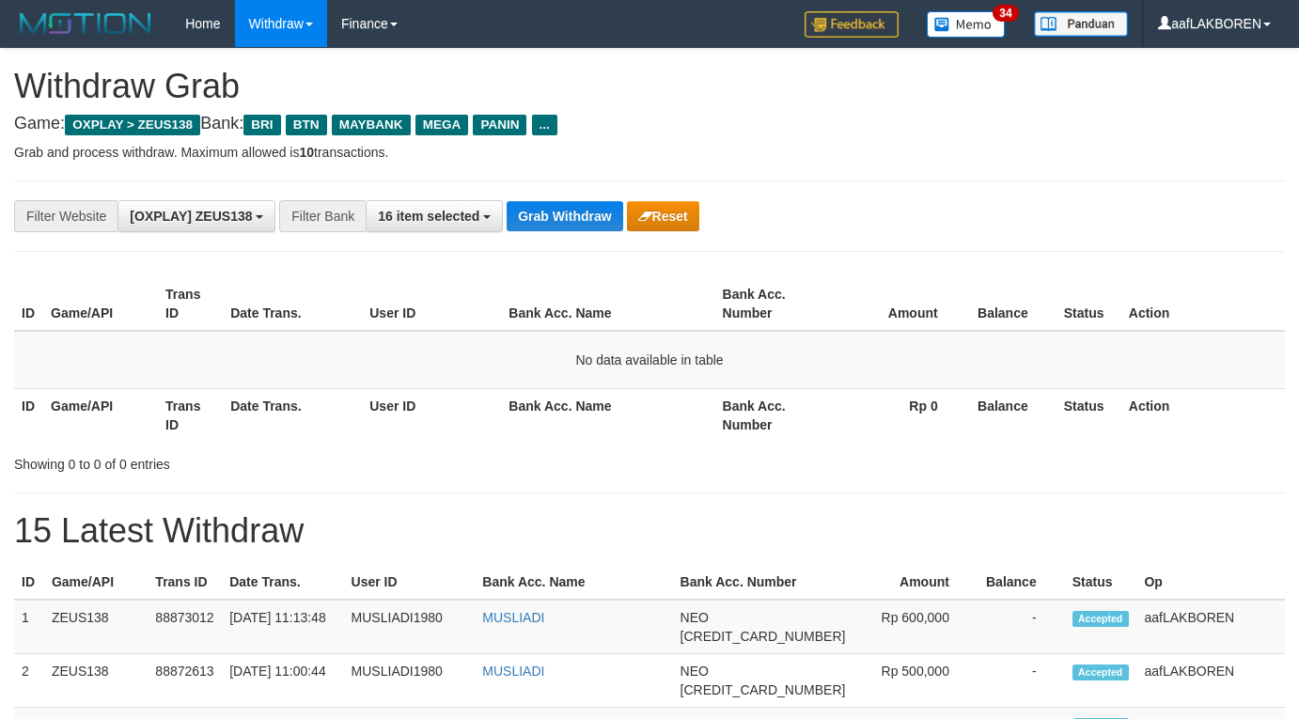
click at [548, 221] on button "Grab Withdraw" at bounding box center [565, 216] width 116 height 30
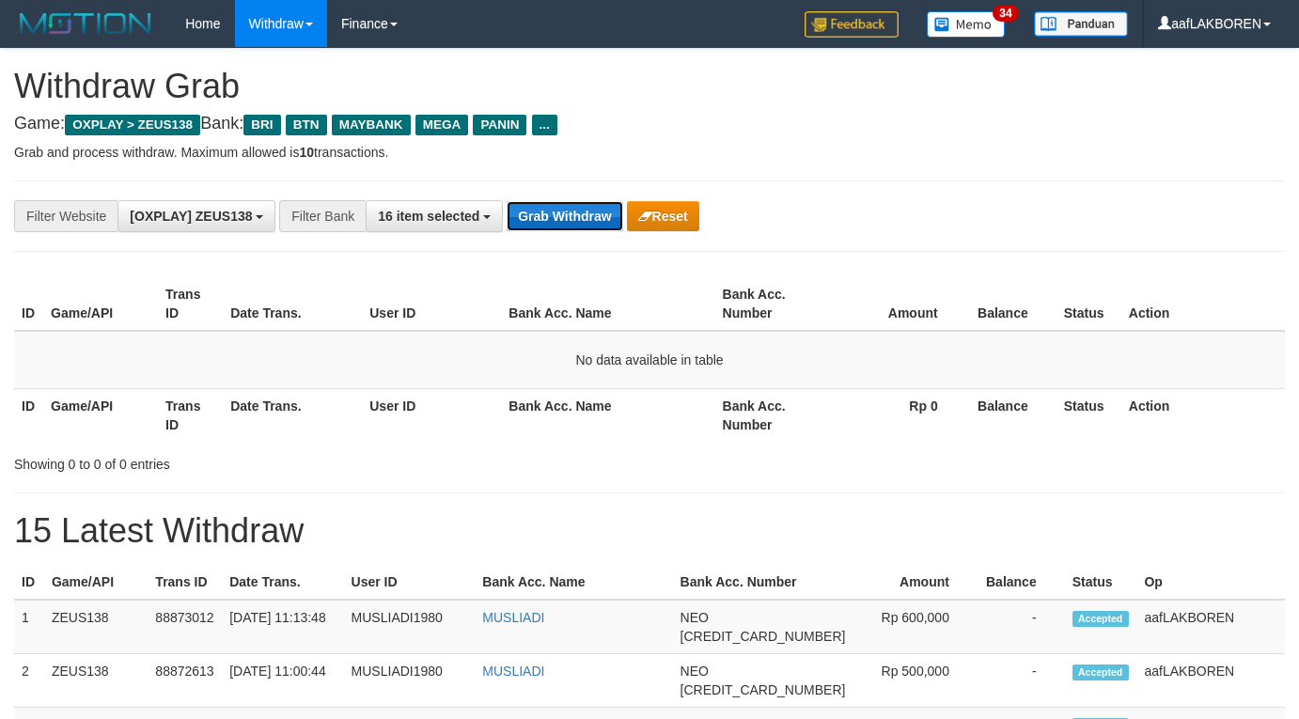
click at [554, 218] on button "Grab Withdraw" at bounding box center [565, 216] width 116 height 30
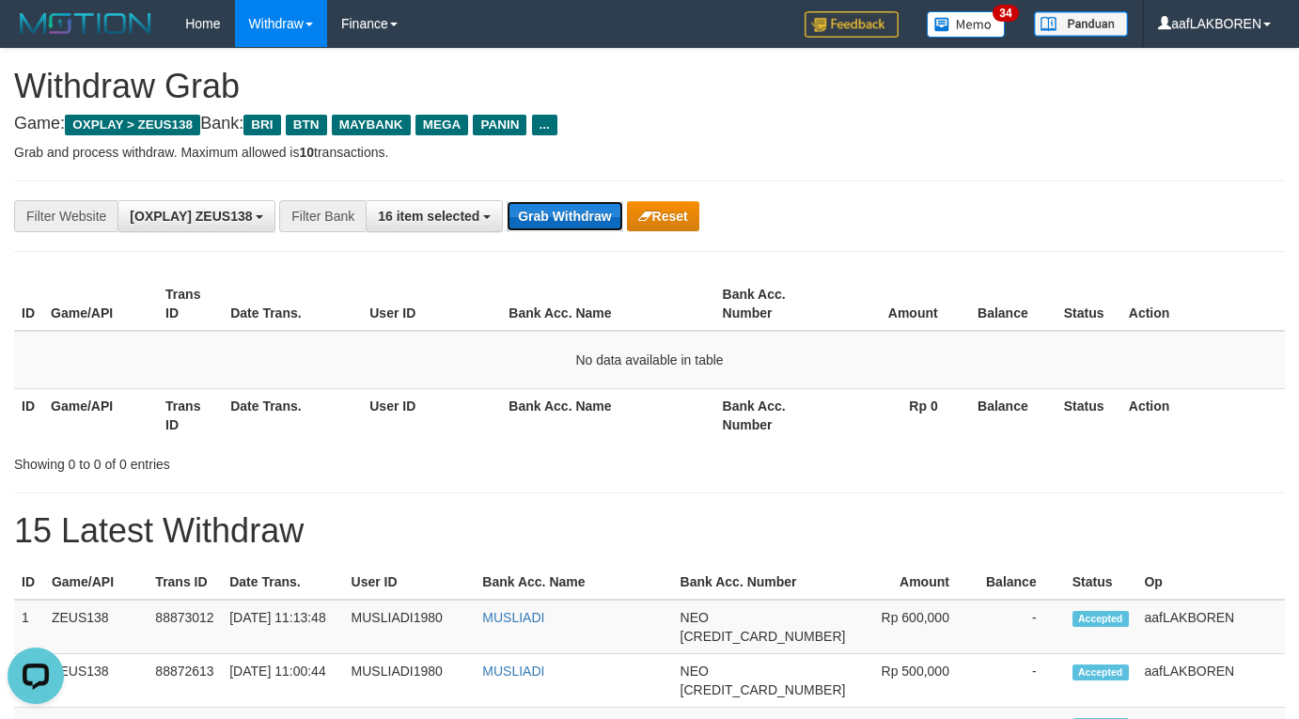
click at [554, 214] on button "Grab Withdraw" at bounding box center [565, 216] width 116 height 30
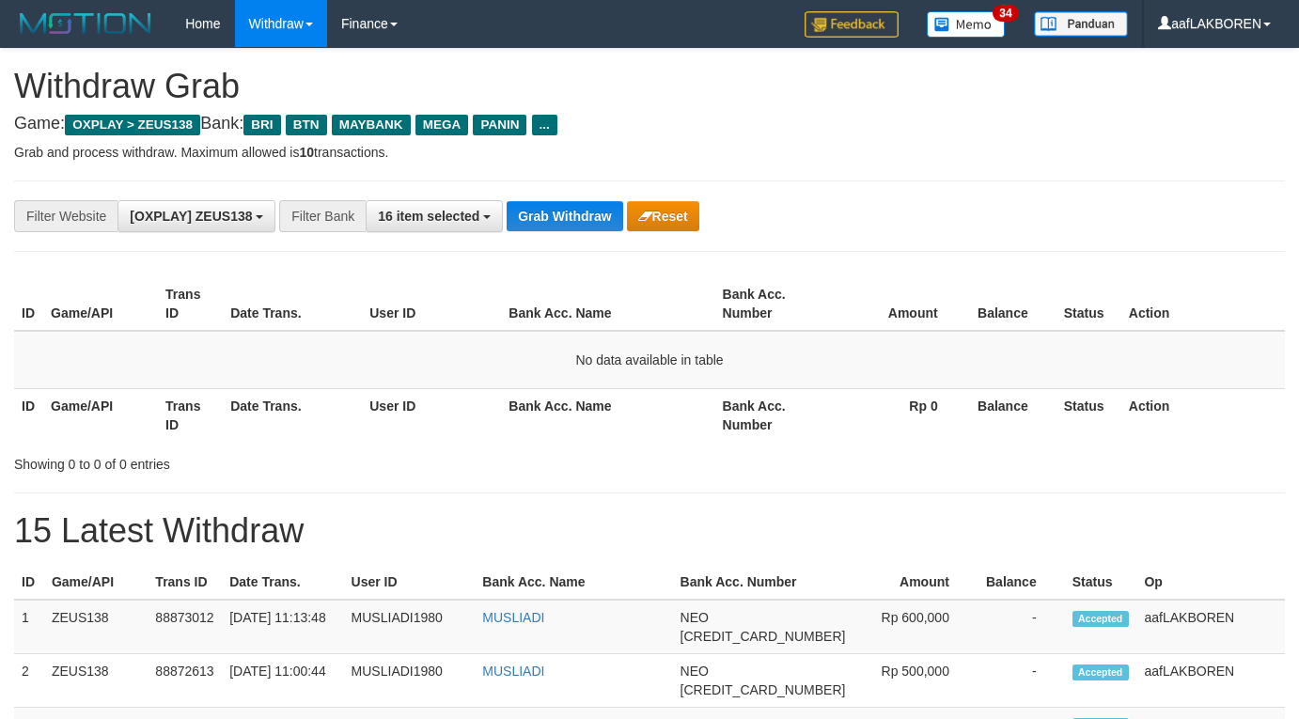
click at [554, 214] on button "Grab Withdraw" at bounding box center [565, 216] width 116 height 30
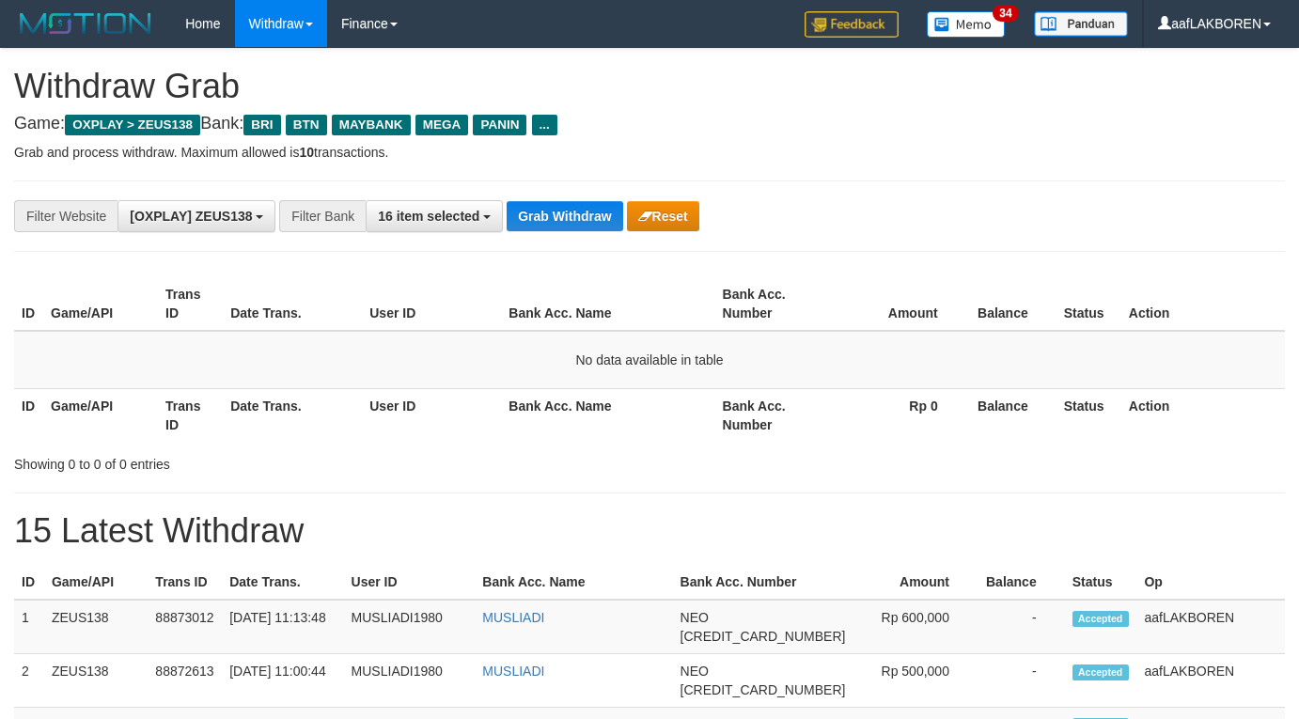
click at [554, 214] on button "Grab Withdraw" at bounding box center [565, 216] width 116 height 30
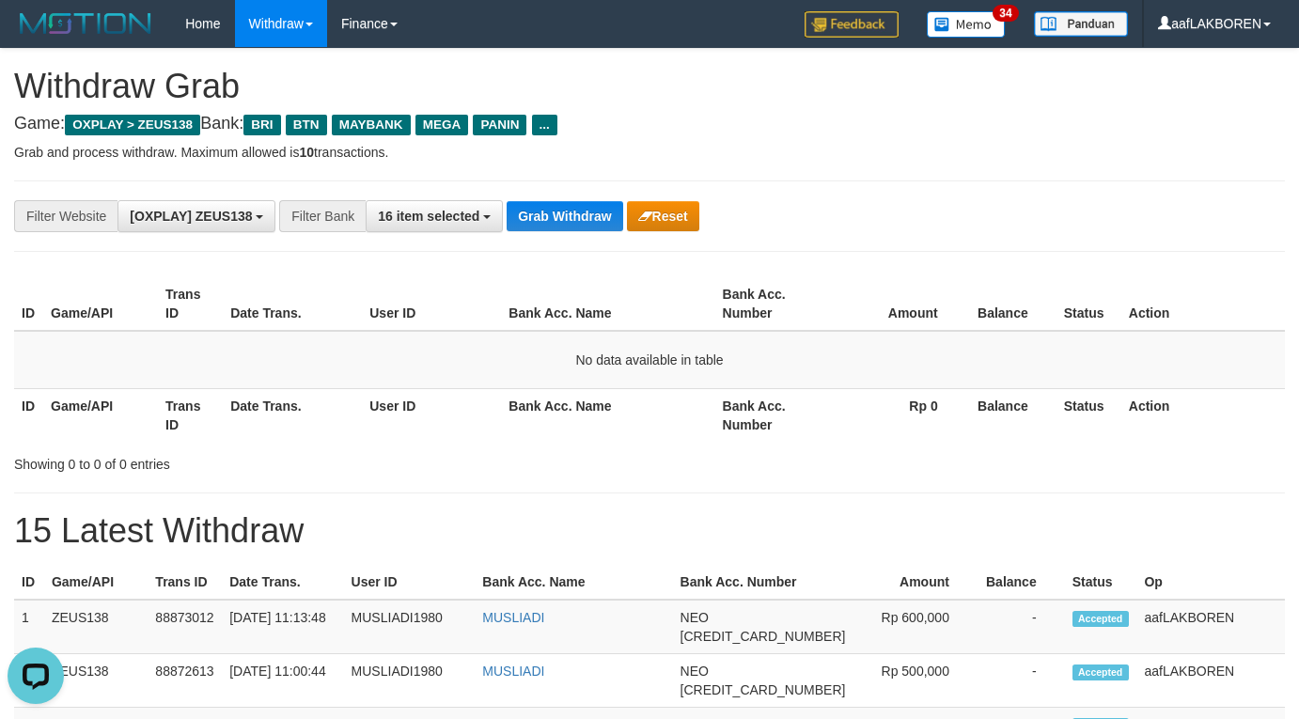
click at [554, 214] on button "Grab Withdraw" at bounding box center [565, 216] width 116 height 30
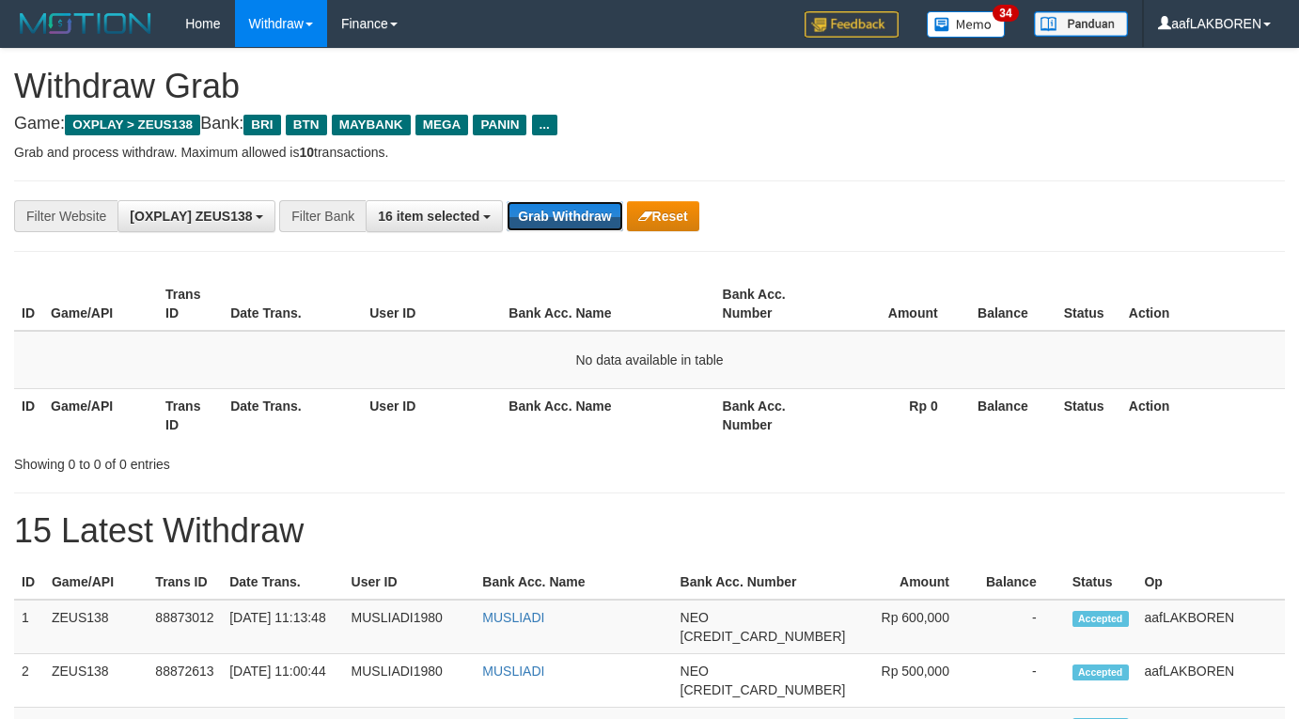
click at [554, 214] on button "Grab Withdraw" at bounding box center [565, 216] width 116 height 30
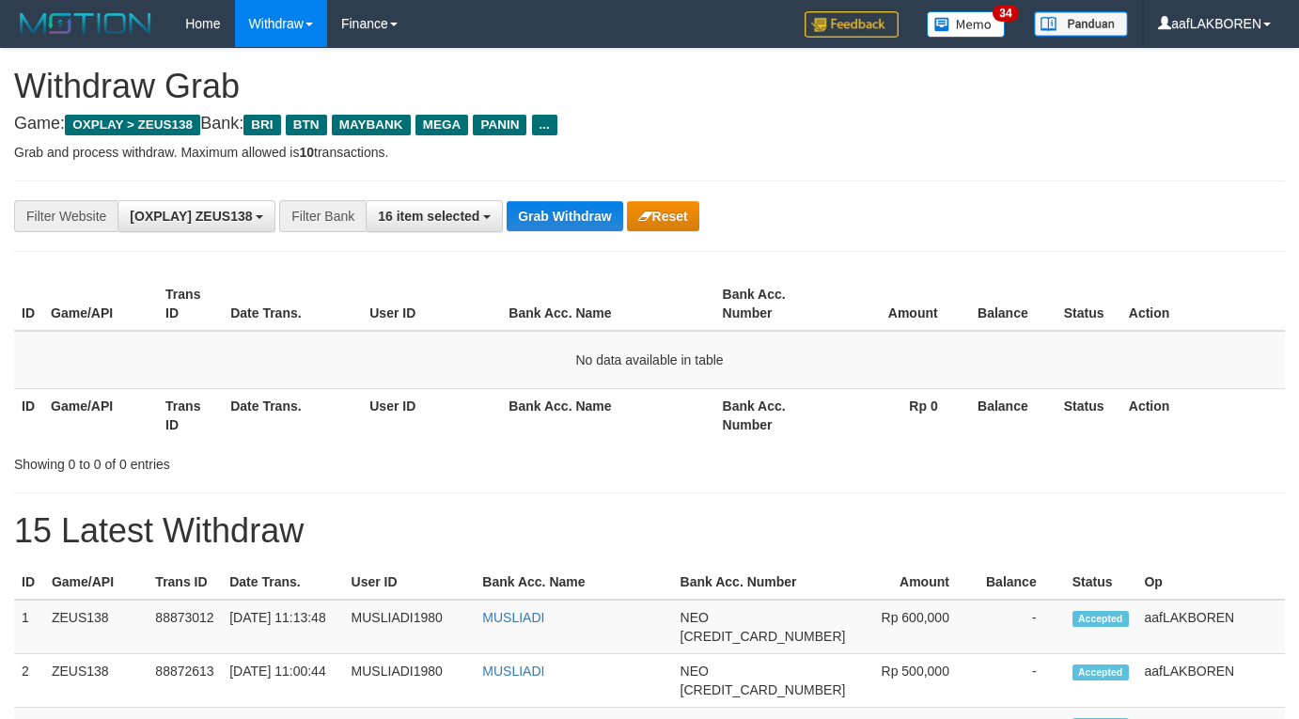
click at [555, 214] on button "Grab Withdraw" at bounding box center [565, 216] width 116 height 30
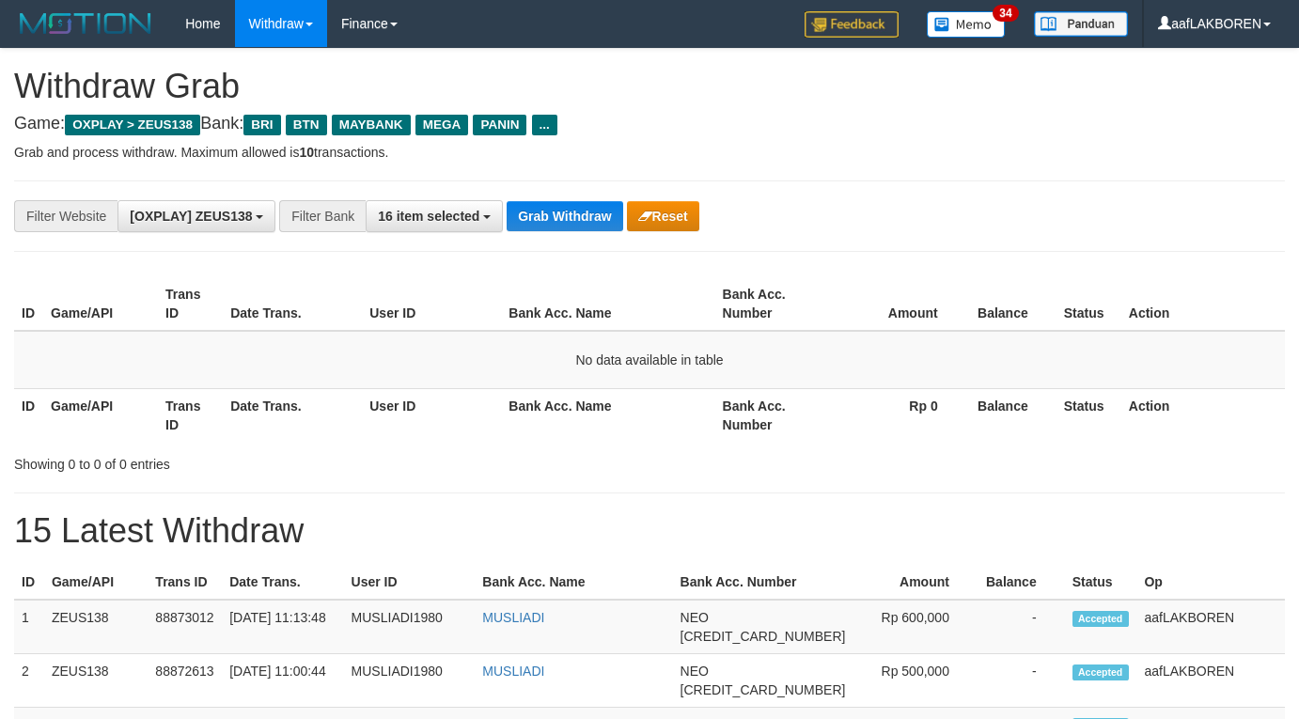
click at [555, 214] on button "Grab Withdraw" at bounding box center [565, 216] width 116 height 30
click at [567, 223] on button "Grab Withdraw" at bounding box center [565, 216] width 116 height 30
click at [567, 222] on button "Grab Withdraw" at bounding box center [565, 216] width 116 height 30
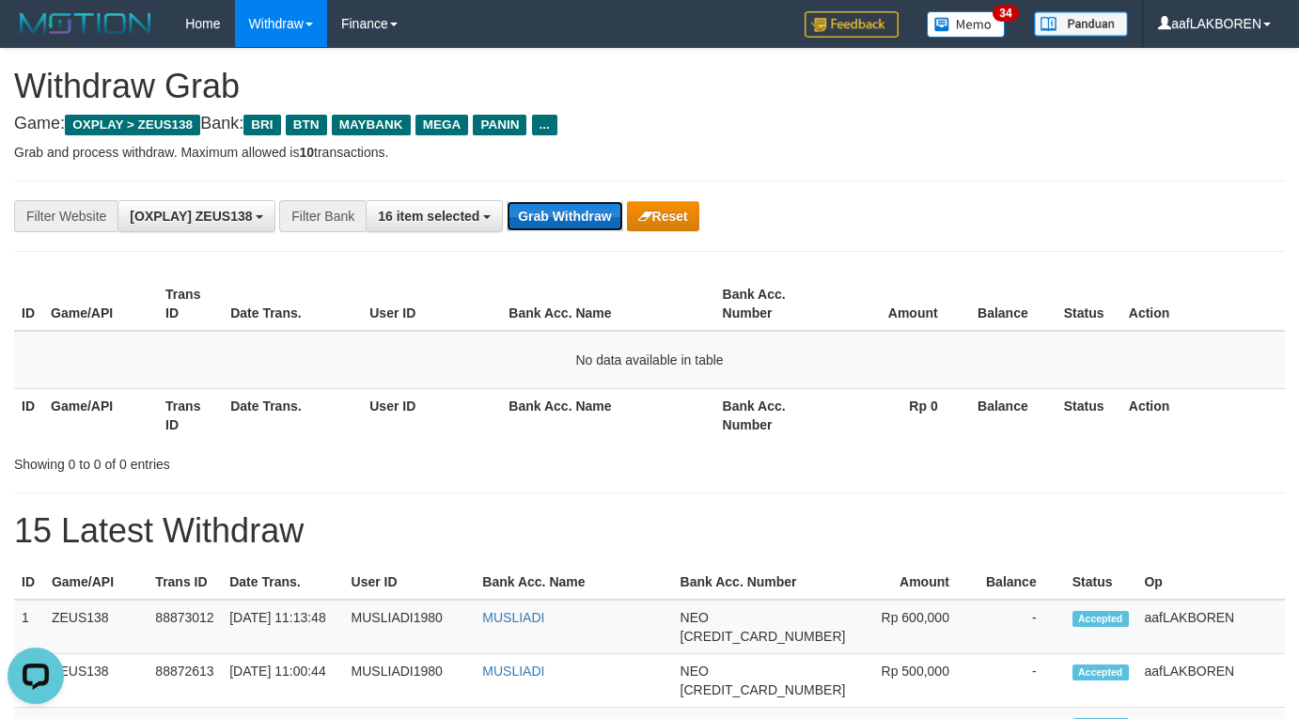
click at [567, 222] on button "Grab Withdraw" at bounding box center [565, 216] width 116 height 30
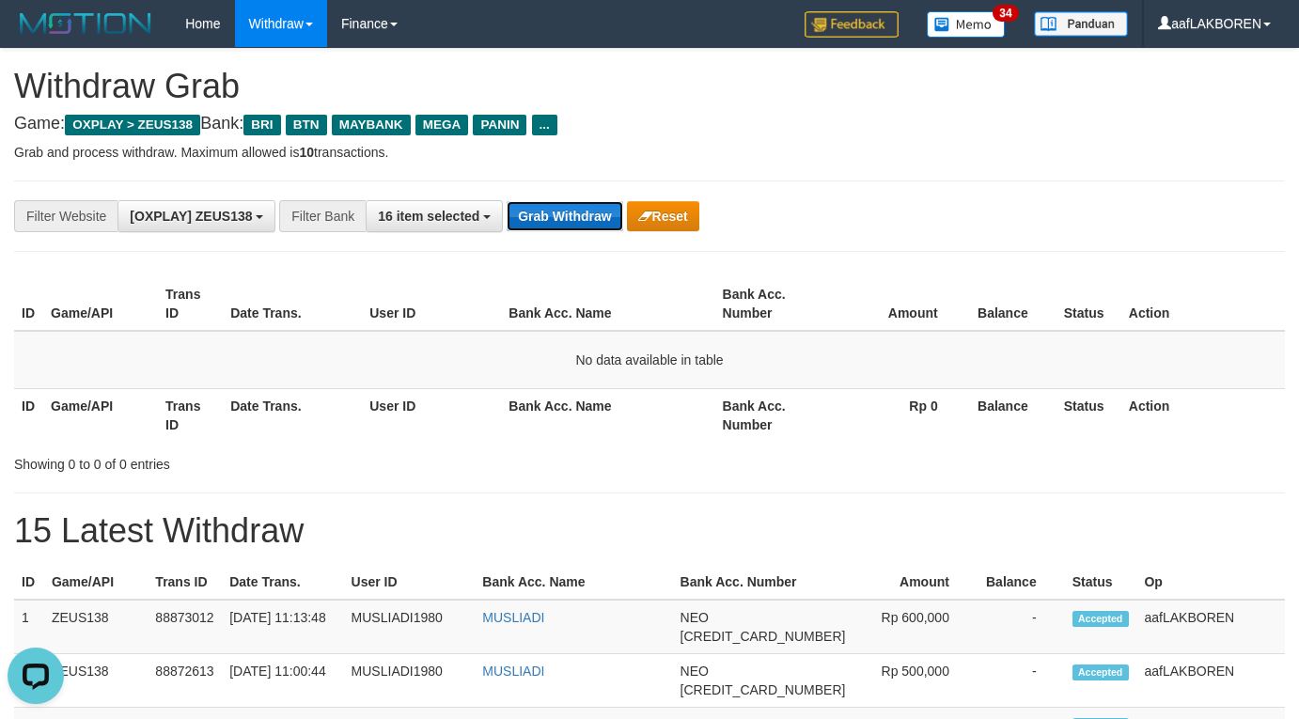
click at [567, 222] on button "Grab Withdraw" at bounding box center [565, 216] width 116 height 30
click at [567, 219] on button "Grab Withdraw" at bounding box center [565, 216] width 116 height 30
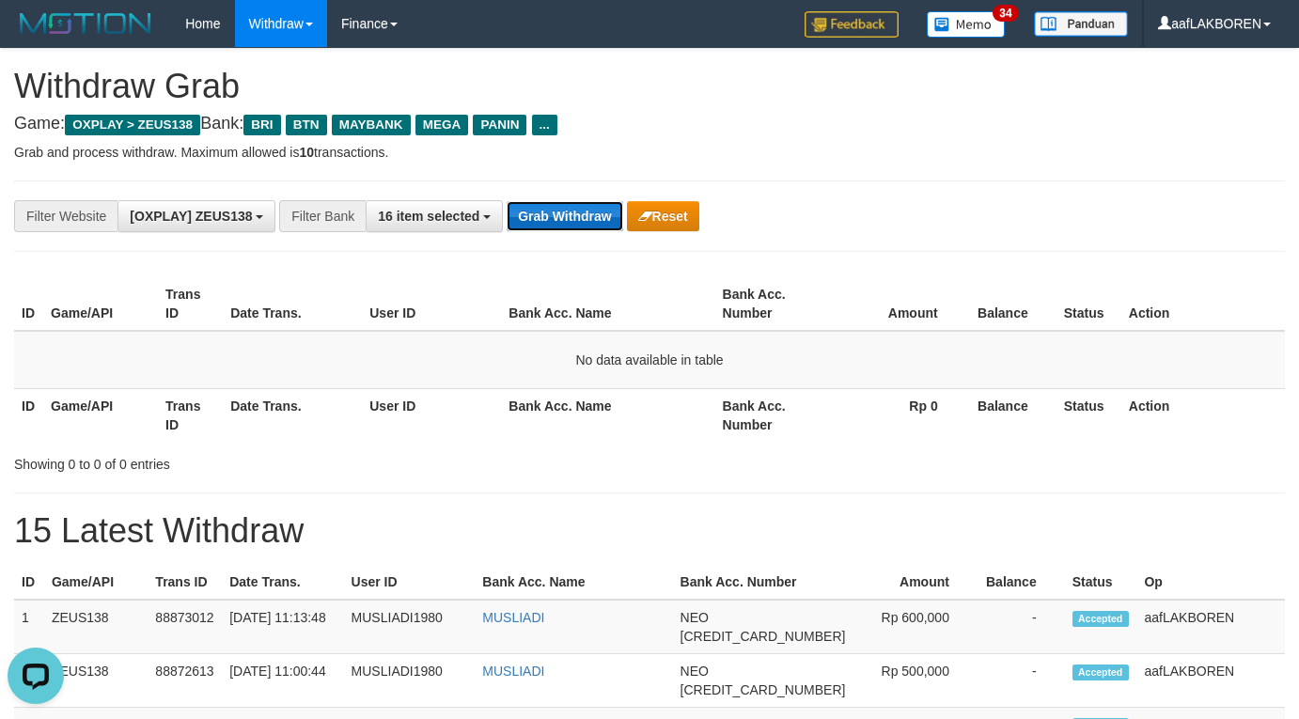
click at [567, 219] on button "Grab Withdraw" at bounding box center [565, 216] width 116 height 30
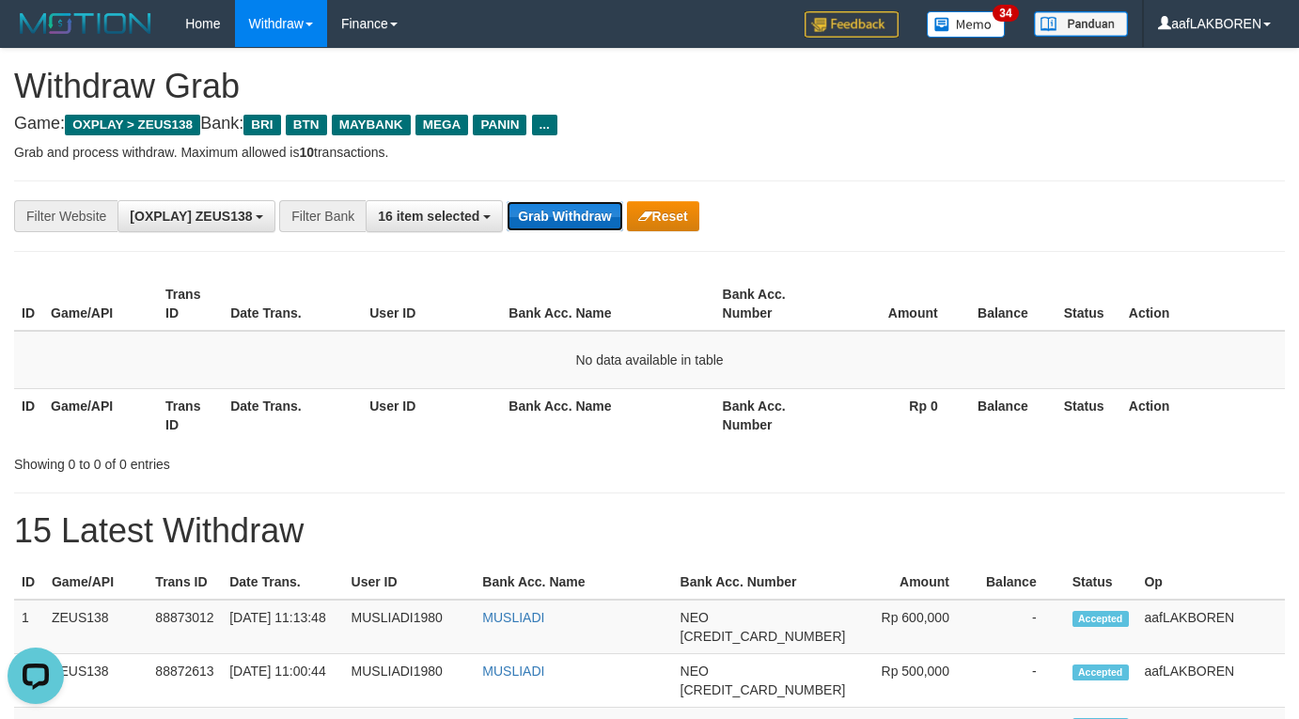
click at [567, 219] on button "Grab Withdraw" at bounding box center [565, 216] width 116 height 30
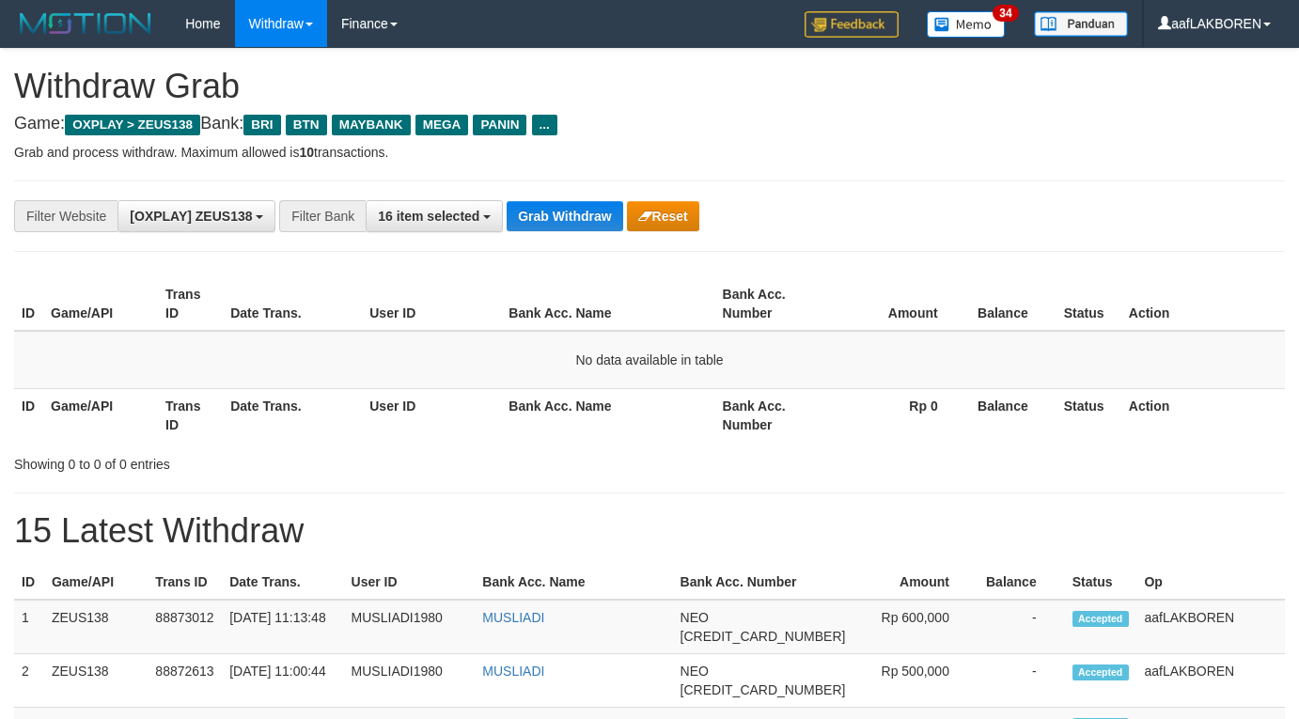
click at [567, 219] on button "Grab Withdraw" at bounding box center [565, 216] width 116 height 30
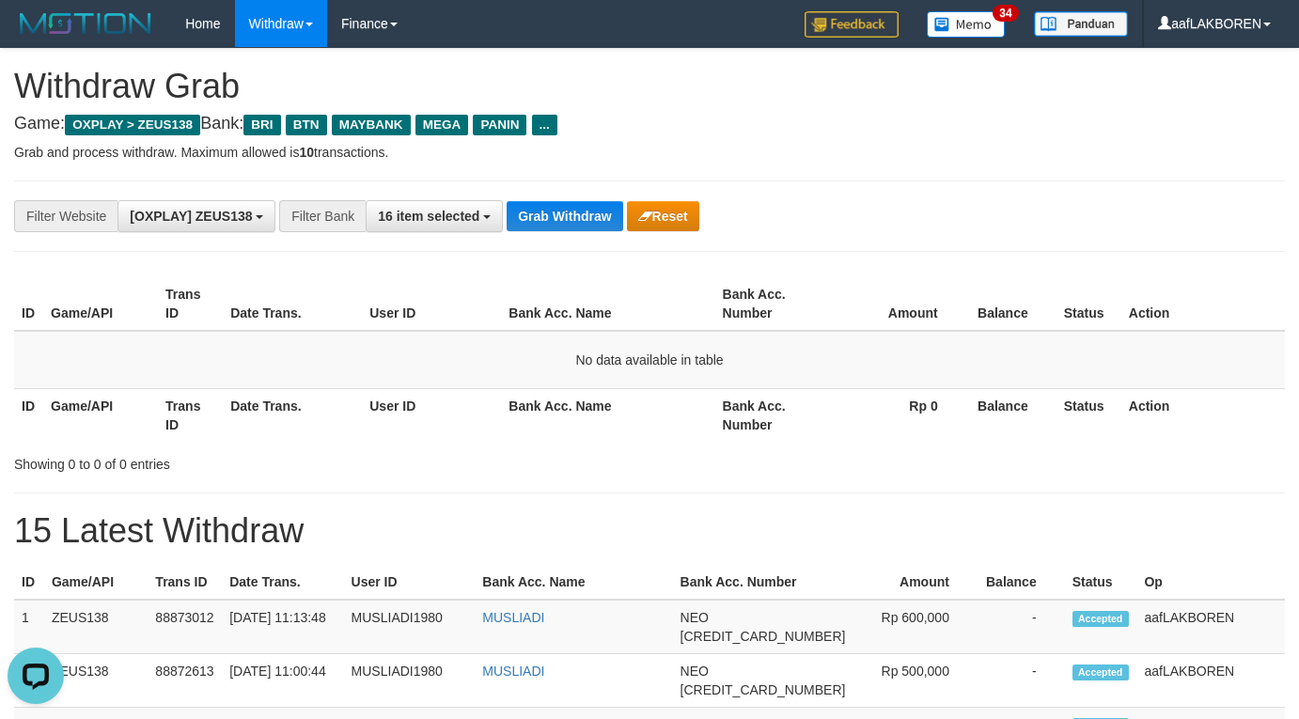
click at [567, 219] on button "Grab Withdraw" at bounding box center [565, 216] width 116 height 30
click at [567, 218] on button "Grab Withdraw" at bounding box center [565, 216] width 116 height 30
click at [568, 215] on button "Grab Withdraw" at bounding box center [565, 216] width 116 height 30
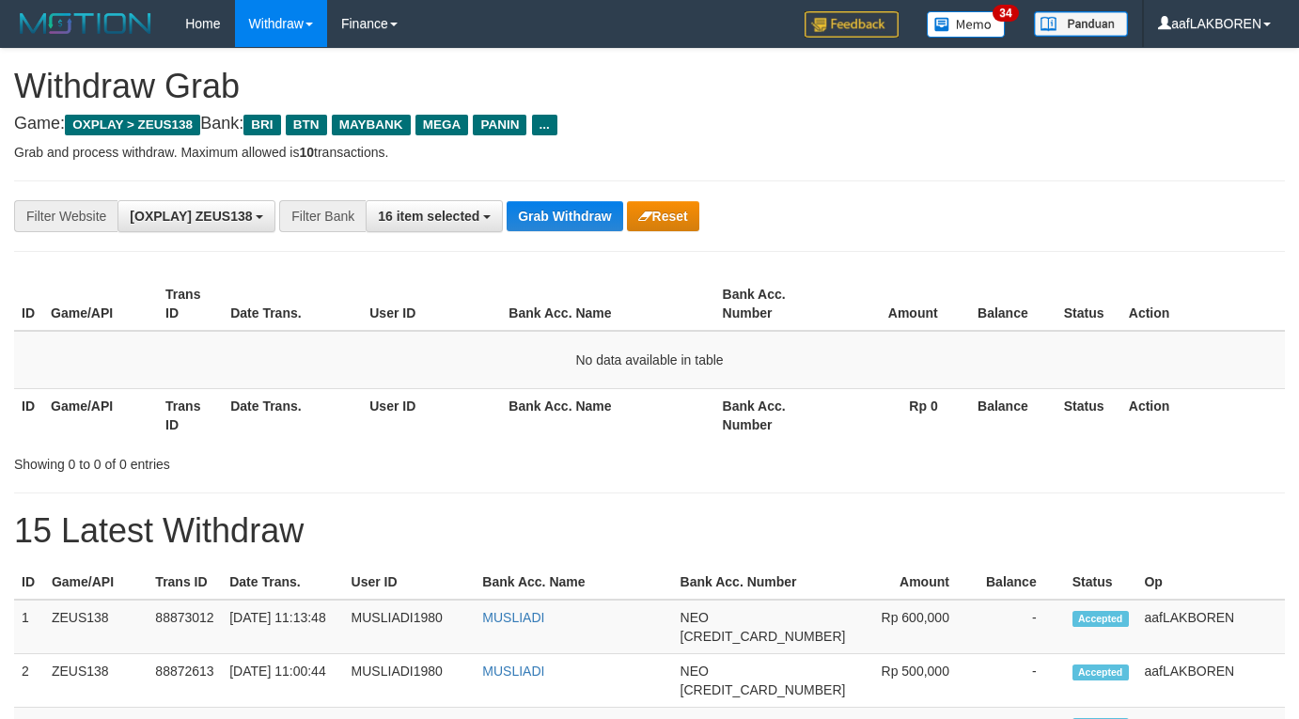
click at [569, 194] on div "**********" at bounding box center [649, 216] width 1271 height 71
click at [565, 219] on button "Grab Withdraw" at bounding box center [565, 216] width 116 height 30
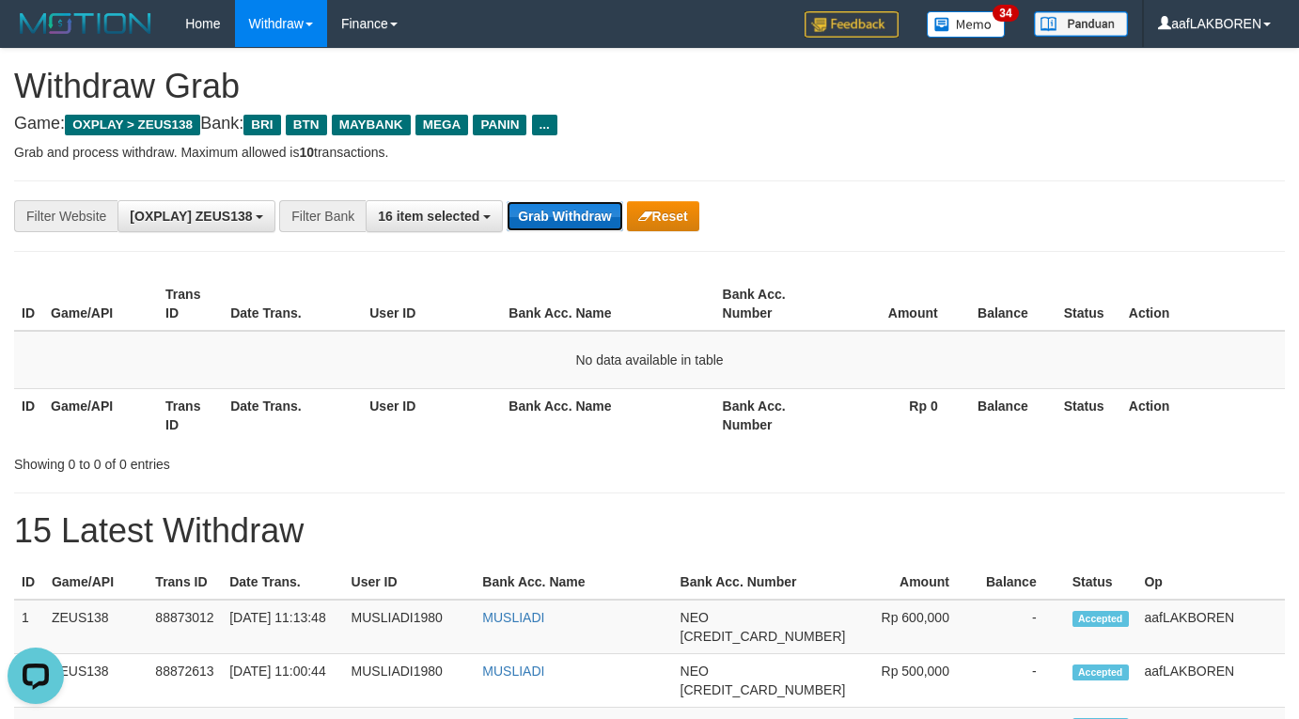
click at [564, 213] on button "Grab Withdraw" at bounding box center [565, 216] width 116 height 30
click at [563, 213] on button "Grab Withdraw" at bounding box center [565, 216] width 116 height 30
click at [563, 215] on button "Grab Withdraw" at bounding box center [565, 216] width 116 height 30
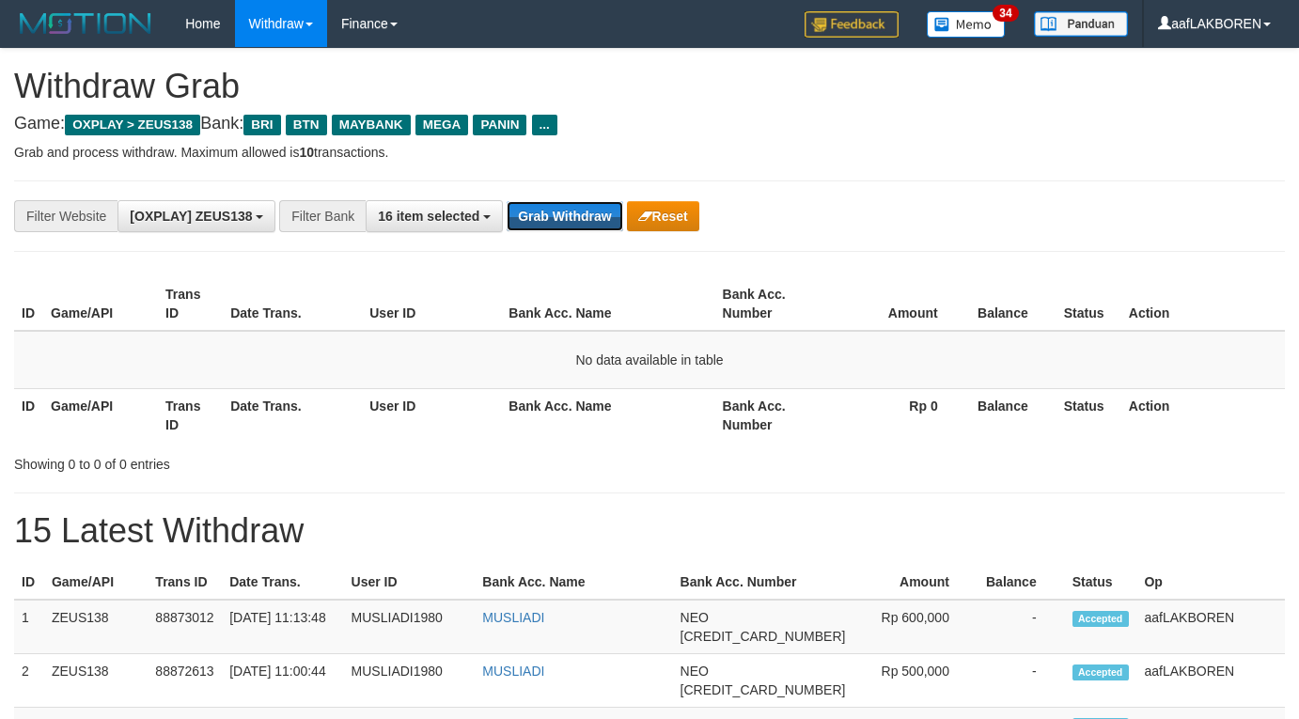
click at [563, 215] on button "Grab Withdraw" at bounding box center [565, 216] width 116 height 30
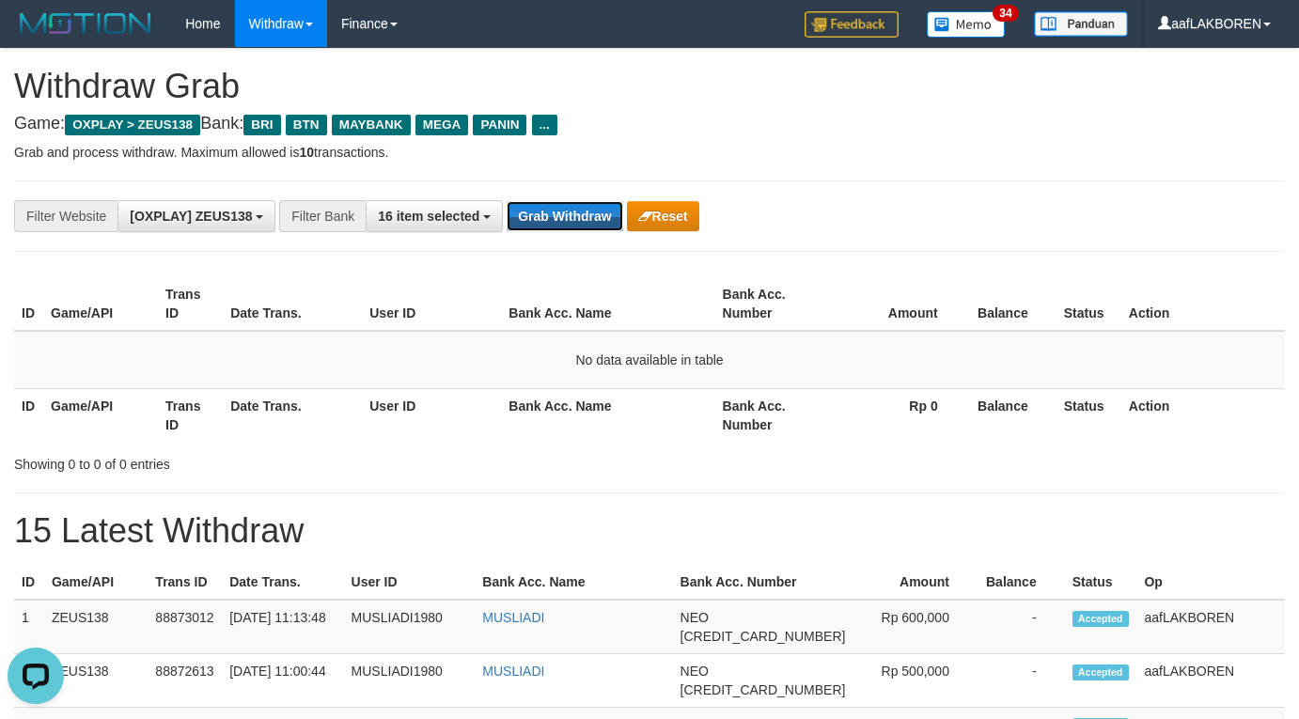
click at [563, 215] on button "Grab Withdraw" at bounding box center [565, 216] width 116 height 30
click at [579, 221] on button "Grab Withdraw" at bounding box center [565, 216] width 116 height 30
click at [577, 221] on button "Grab Withdraw" at bounding box center [565, 216] width 116 height 30
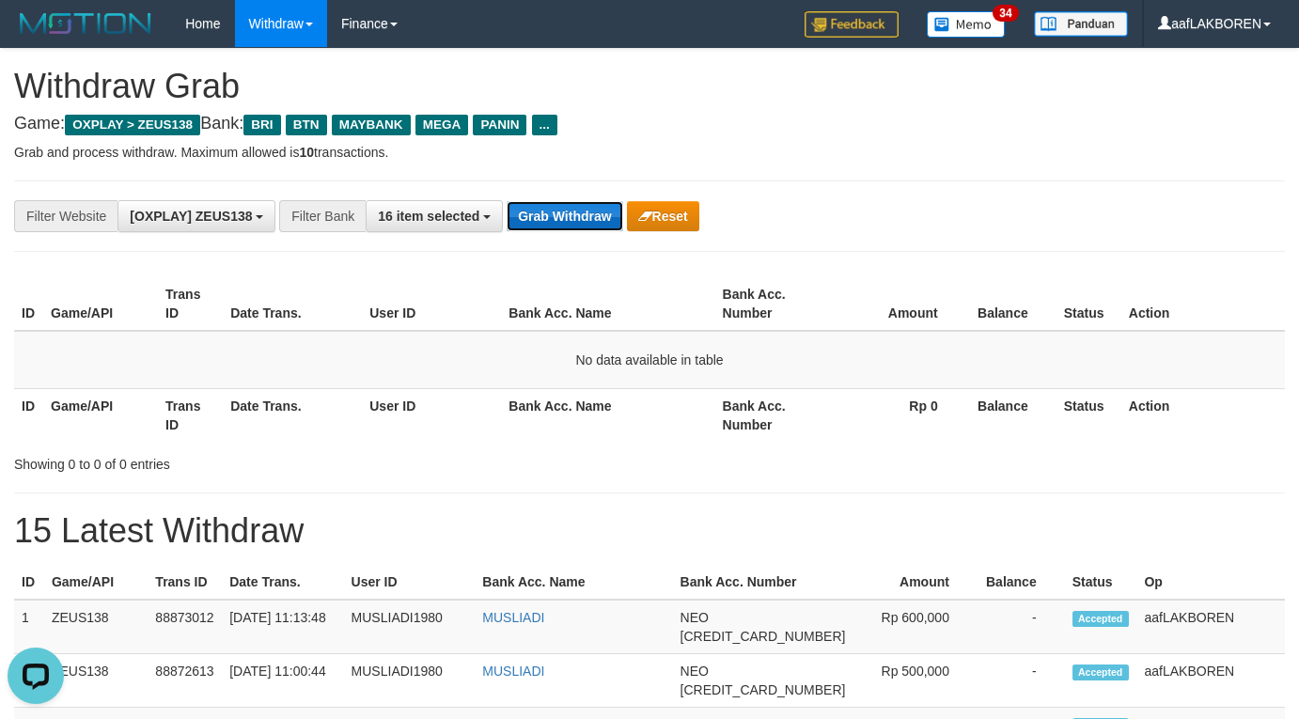
click at [559, 218] on button "Grab Withdraw" at bounding box center [565, 216] width 116 height 30
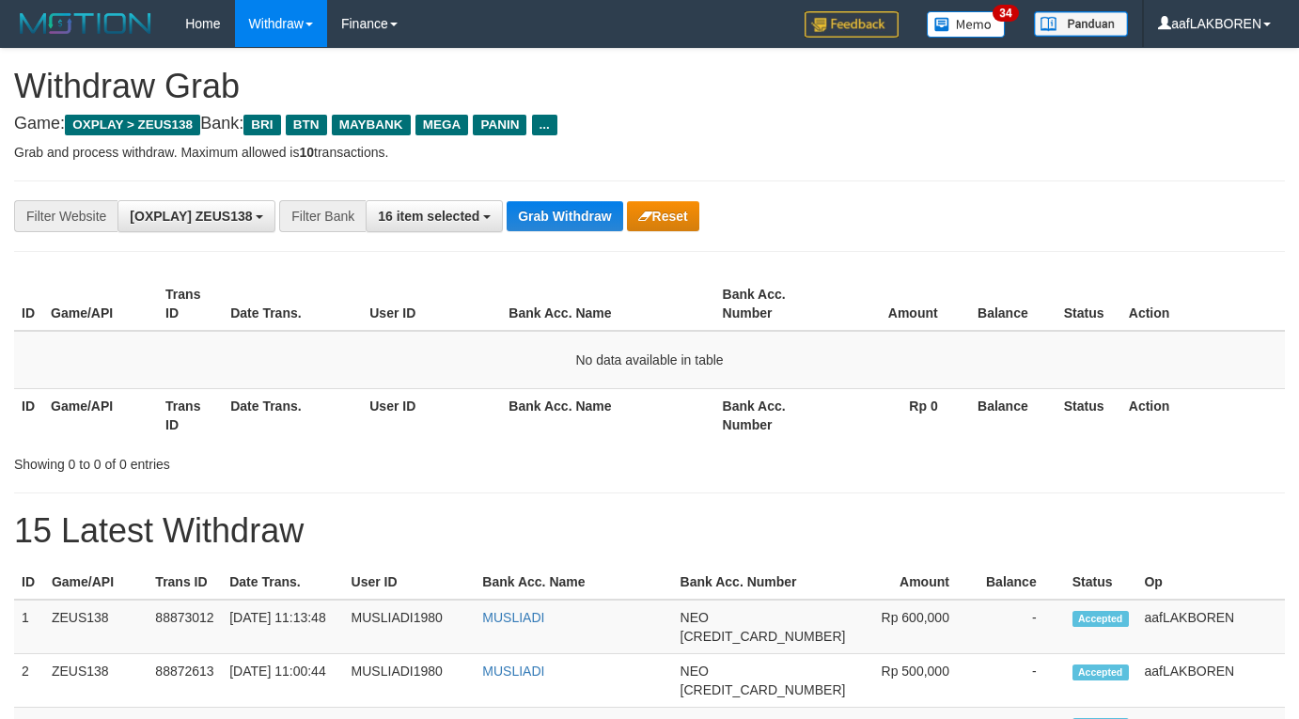
click at [559, 218] on button "Grab Withdraw" at bounding box center [565, 216] width 116 height 30
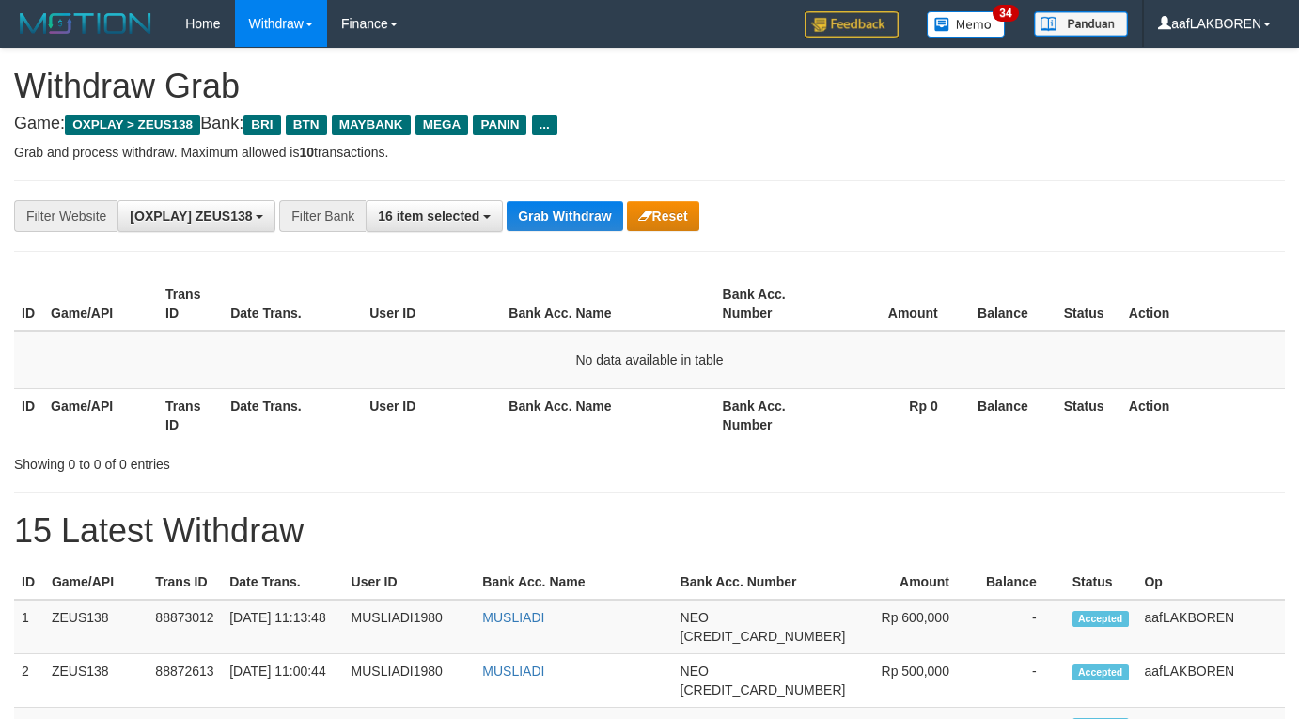
click at [559, 218] on button "Grab Withdraw" at bounding box center [565, 216] width 116 height 30
click at [560, 205] on button "Grab Withdraw" at bounding box center [565, 216] width 116 height 30
click at [547, 212] on button "Grab Withdraw" at bounding box center [565, 216] width 116 height 30
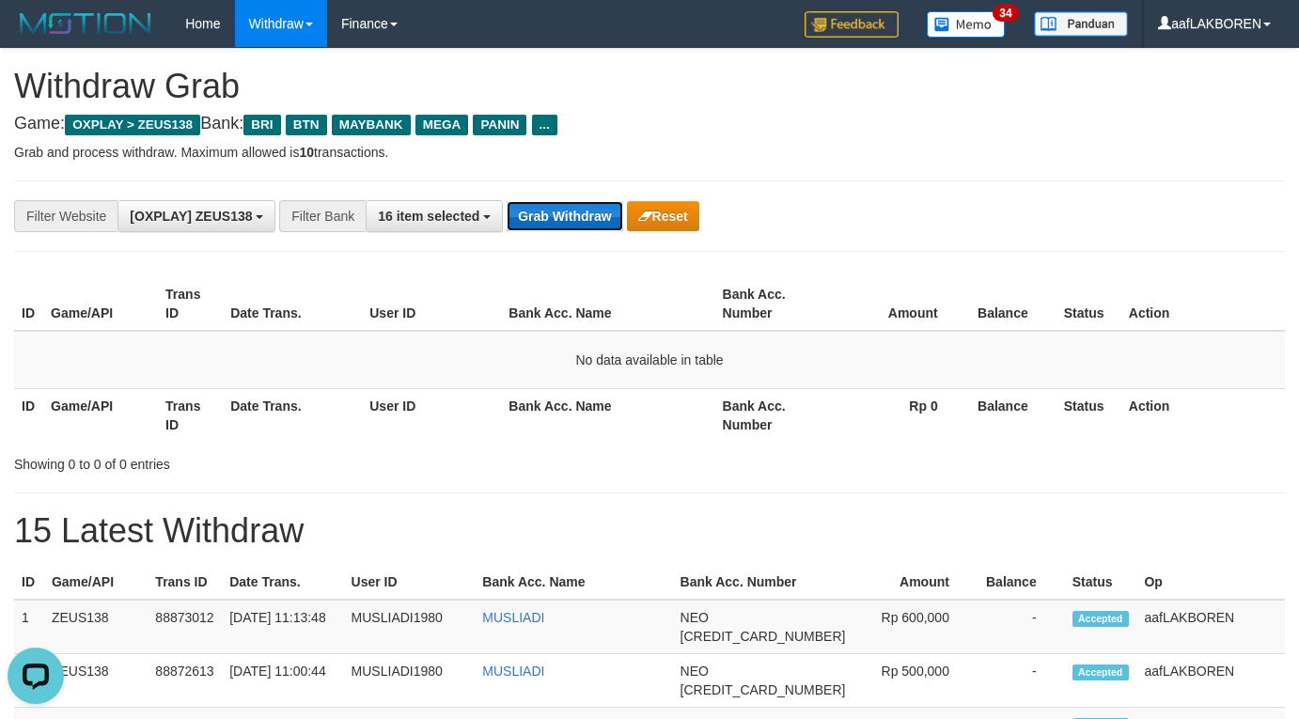
click at [554, 216] on button "Grab Withdraw" at bounding box center [565, 216] width 116 height 30
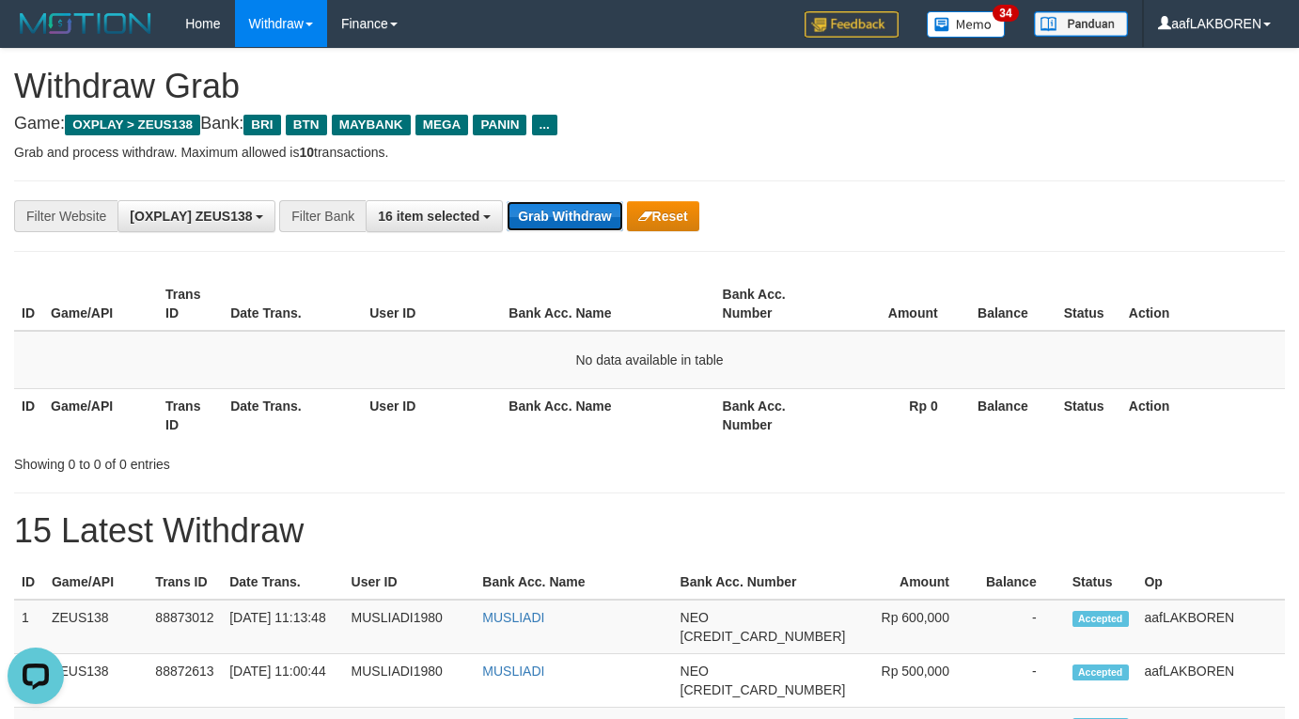
click at [554, 216] on button "Grab Withdraw" at bounding box center [565, 216] width 116 height 30
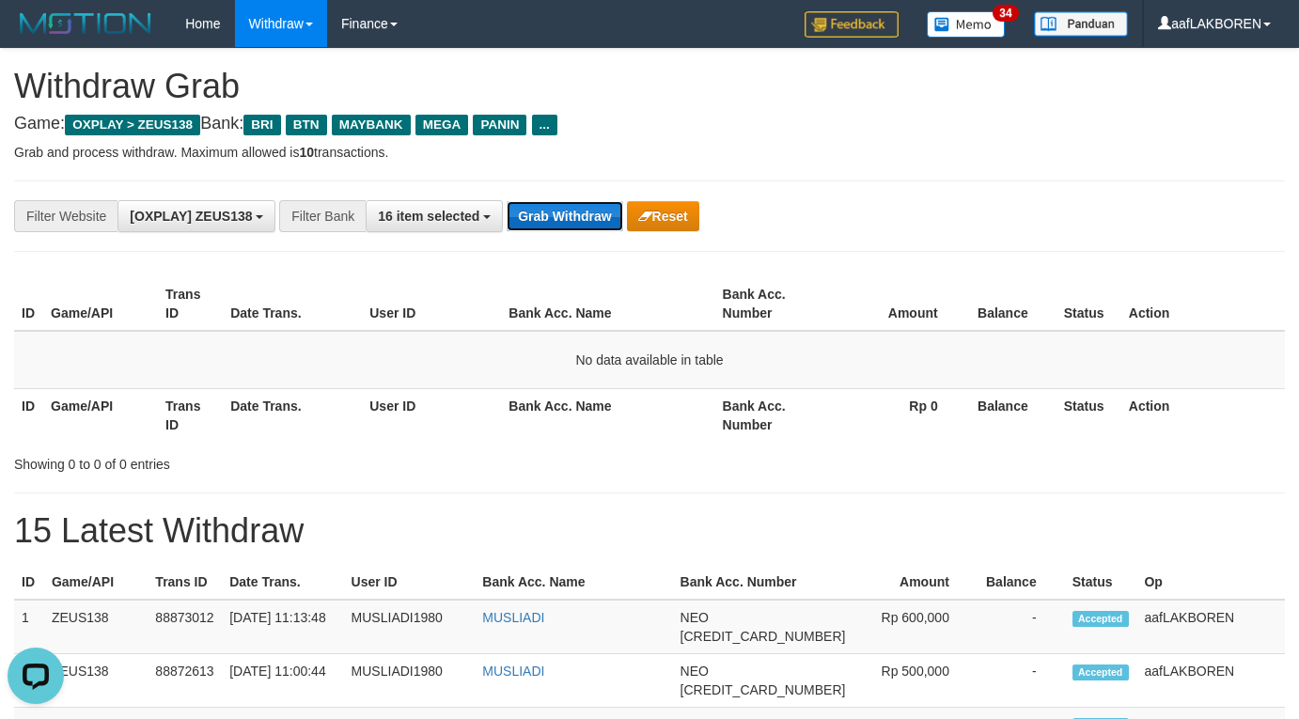
click at [554, 216] on button "Grab Withdraw" at bounding box center [565, 216] width 116 height 30
click at [554, 213] on button "Grab Withdraw" at bounding box center [565, 216] width 116 height 30
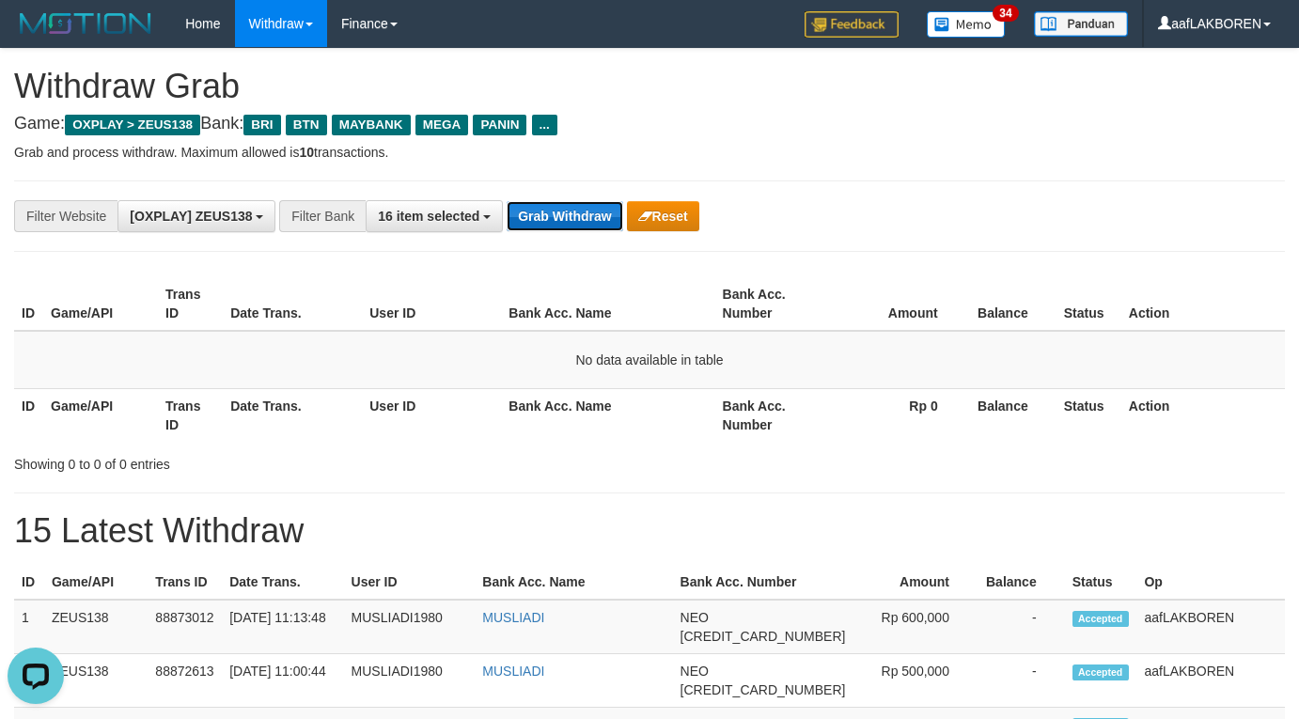
click at [554, 213] on button "Grab Withdraw" at bounding box center [565, 216] width 116 height 30
click at [556, 209] on button "Grab Withdraw" at bounding box center [565, 216] width 116 height 30
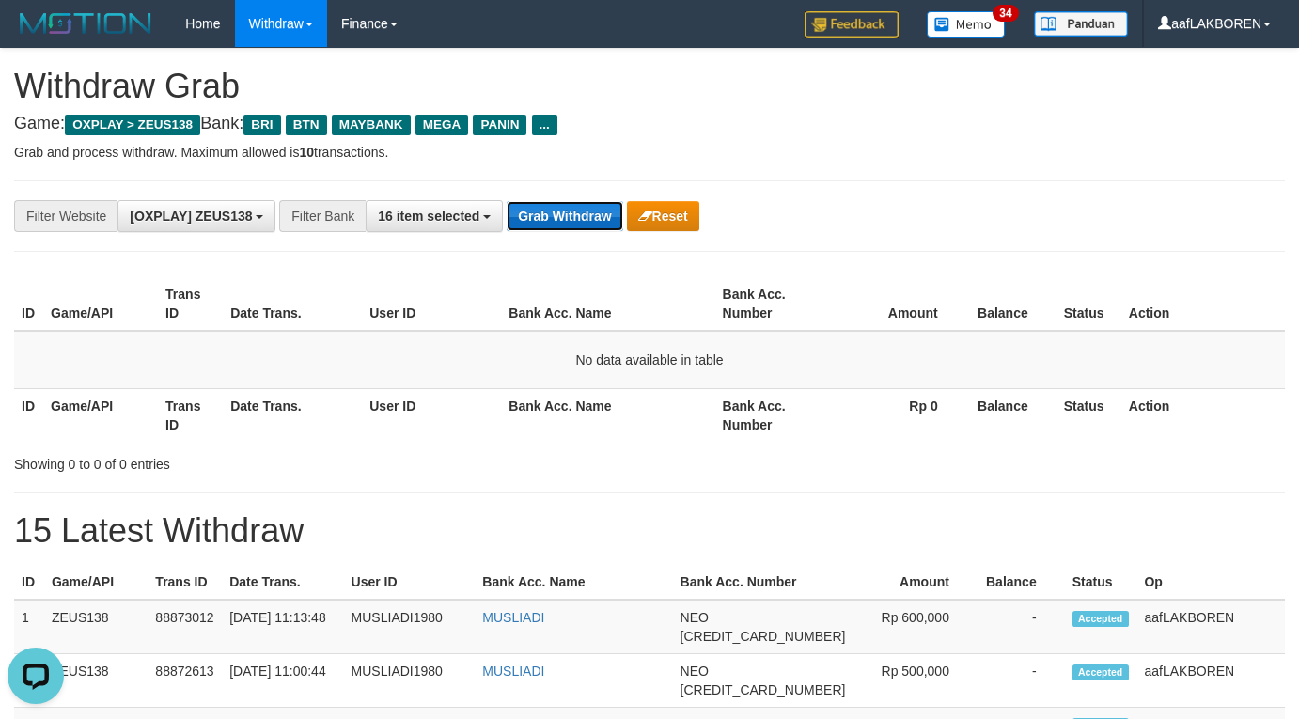
click at [556, 209] on button "Grab Withdraw" at bounding box center [565, 216] width 116 height 30
click at [556, 208] on button "Grab Withdraw" at bounding box center [565, 216] width 116 height 30
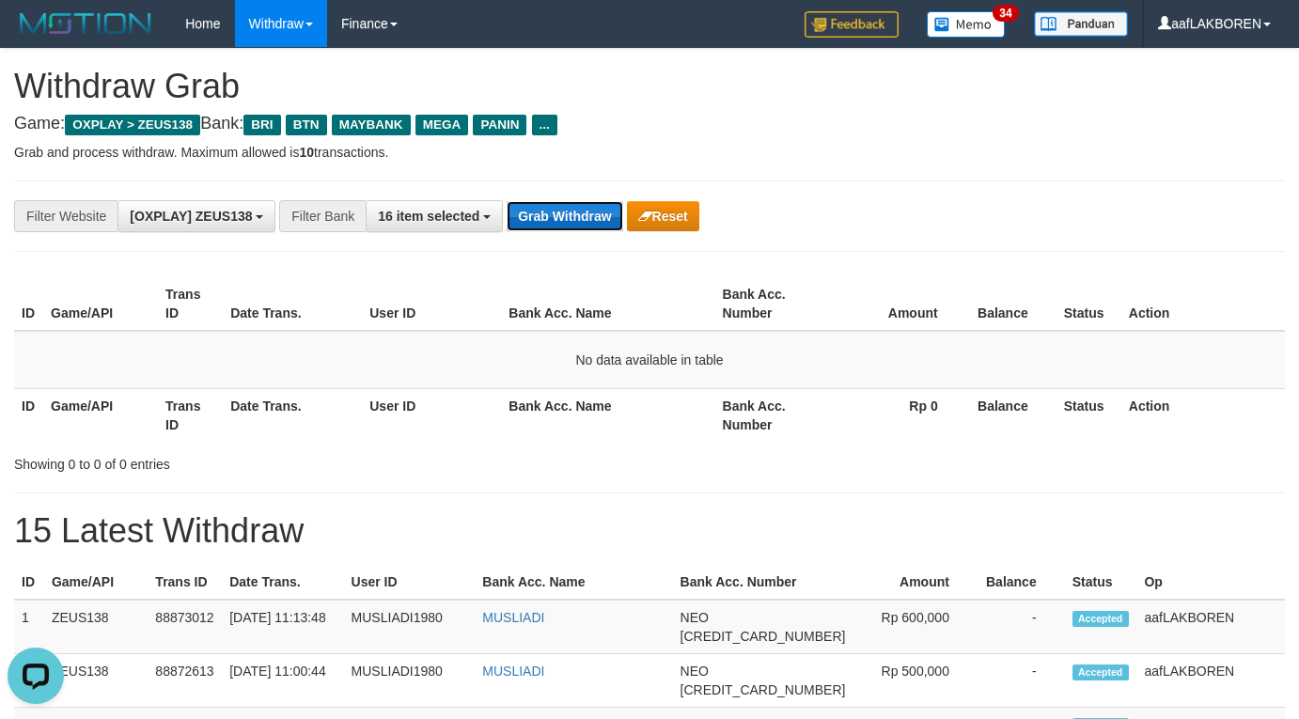
click at [556, 208] on button "Grab Withdraw" at bounding box center [565, 216] width 116 height 30
click at [556, 207] on button "Grab Withdraw" at bounding box center [565, 216] width 116 height 30
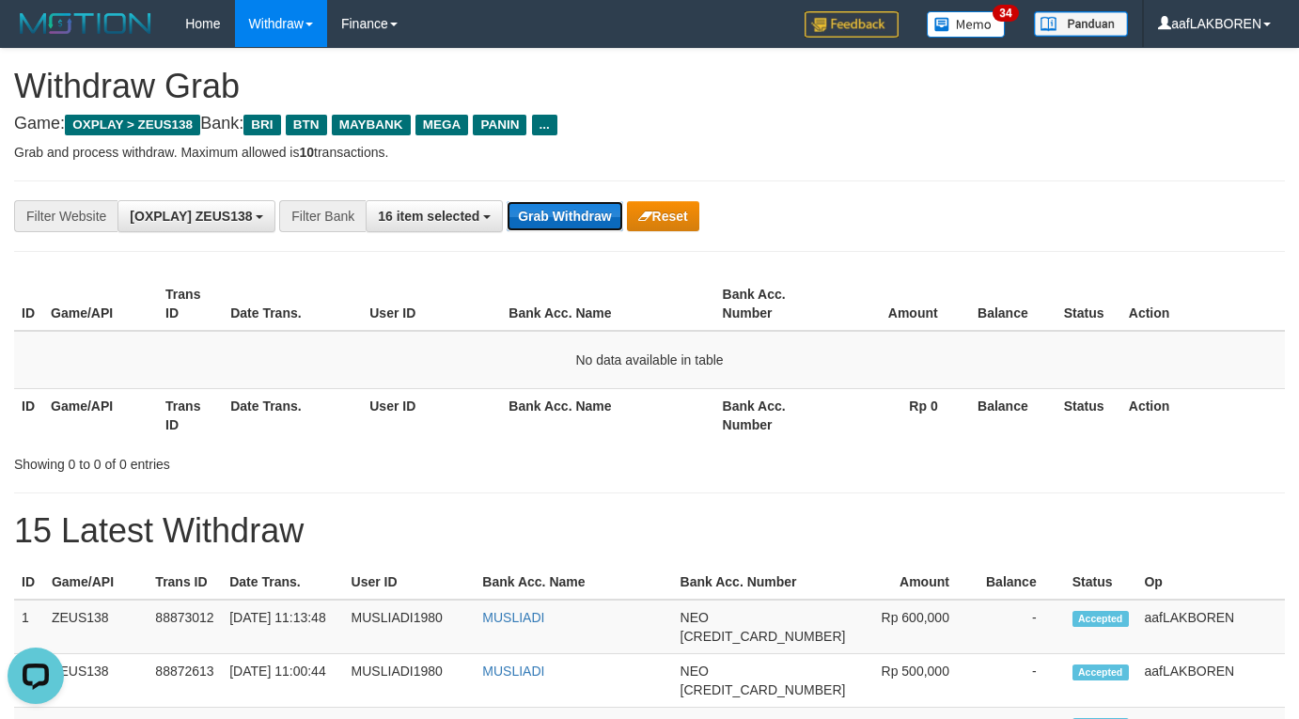
click at [556, 207] on button "Grab Withdraw" at bounding box center [565, 216] width 116 height 30
click at [556, 204] on button "Grab Withdraw" at bounding box center [565, 216] width 116 height 30
click at [556, 201] on button "Grab Withdraw" at bounding box center [565, 216] width 116 height 30
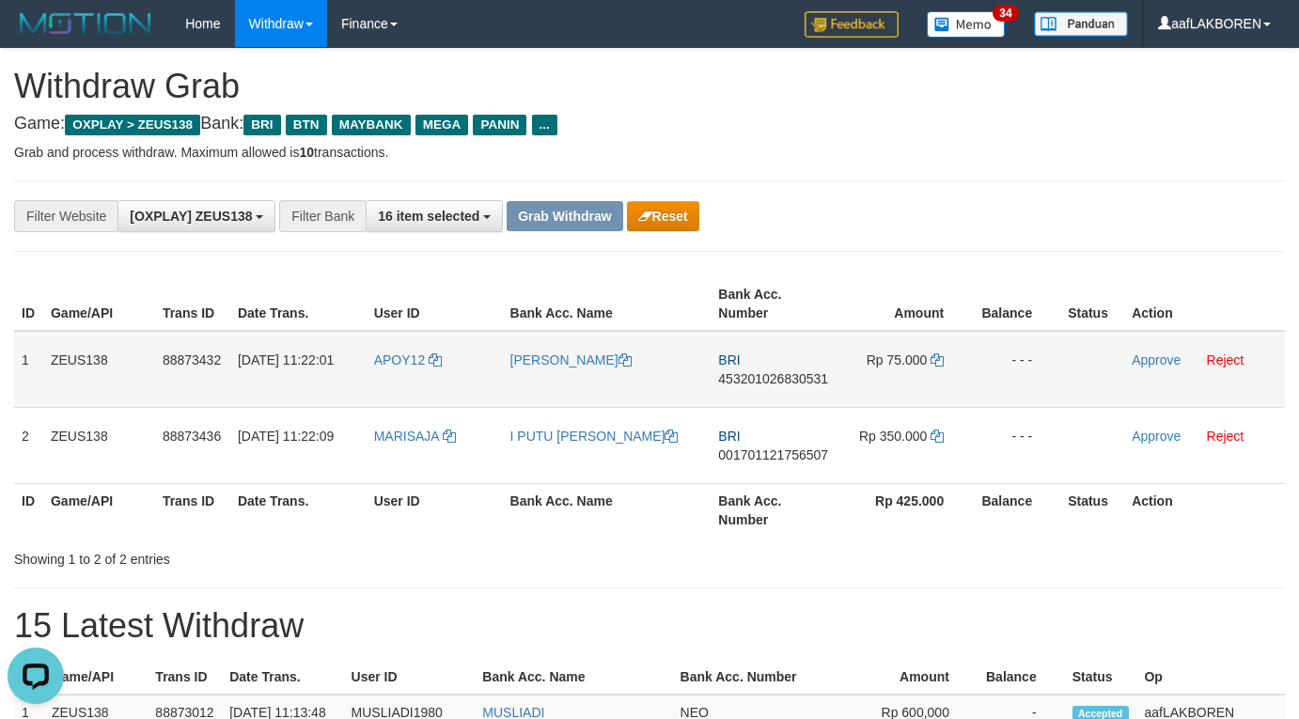
click at [404, 378] on td "APOY12" at bounding box center [435, 369] width 136 height 77
click at [404, 377] on td "APOY12" at bounding box center [435, 369] width 136 height 77
copy link "APOY12"
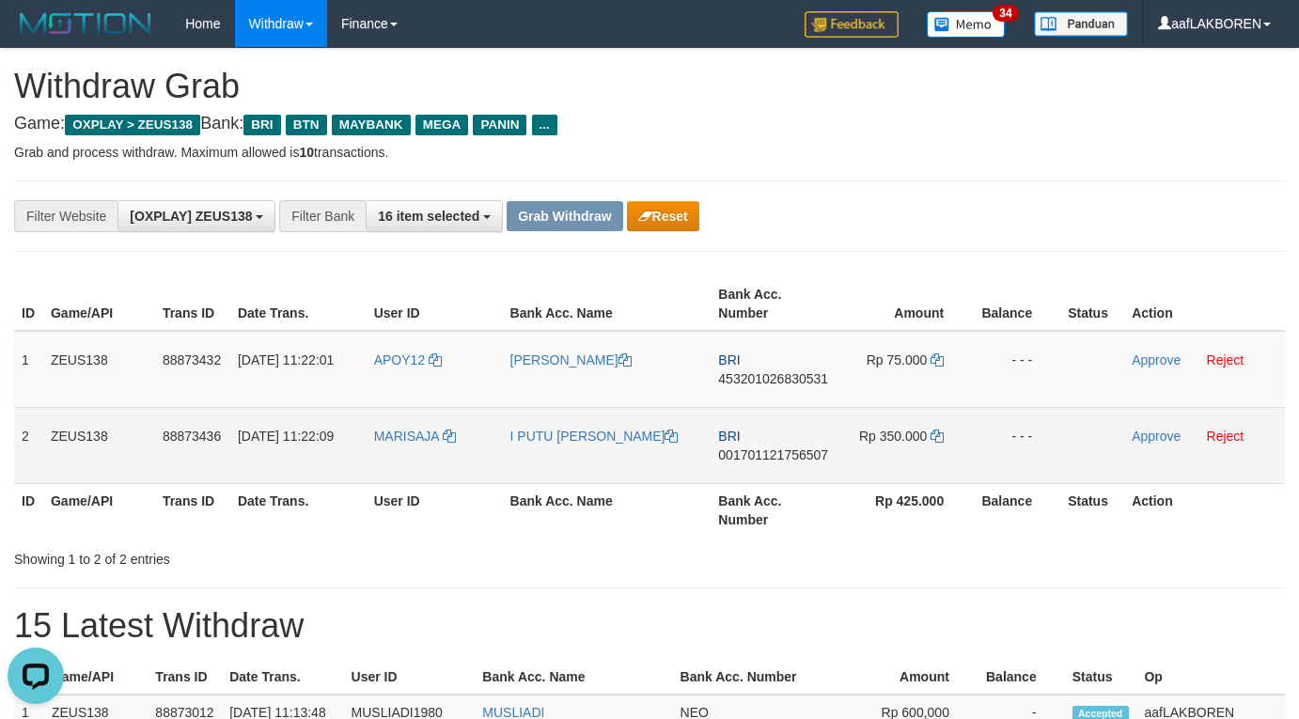
click at [426, 457] on td "MARISAJA" at bounding box center [435, 445] width 136 height 76
copy link "MARISAJA"
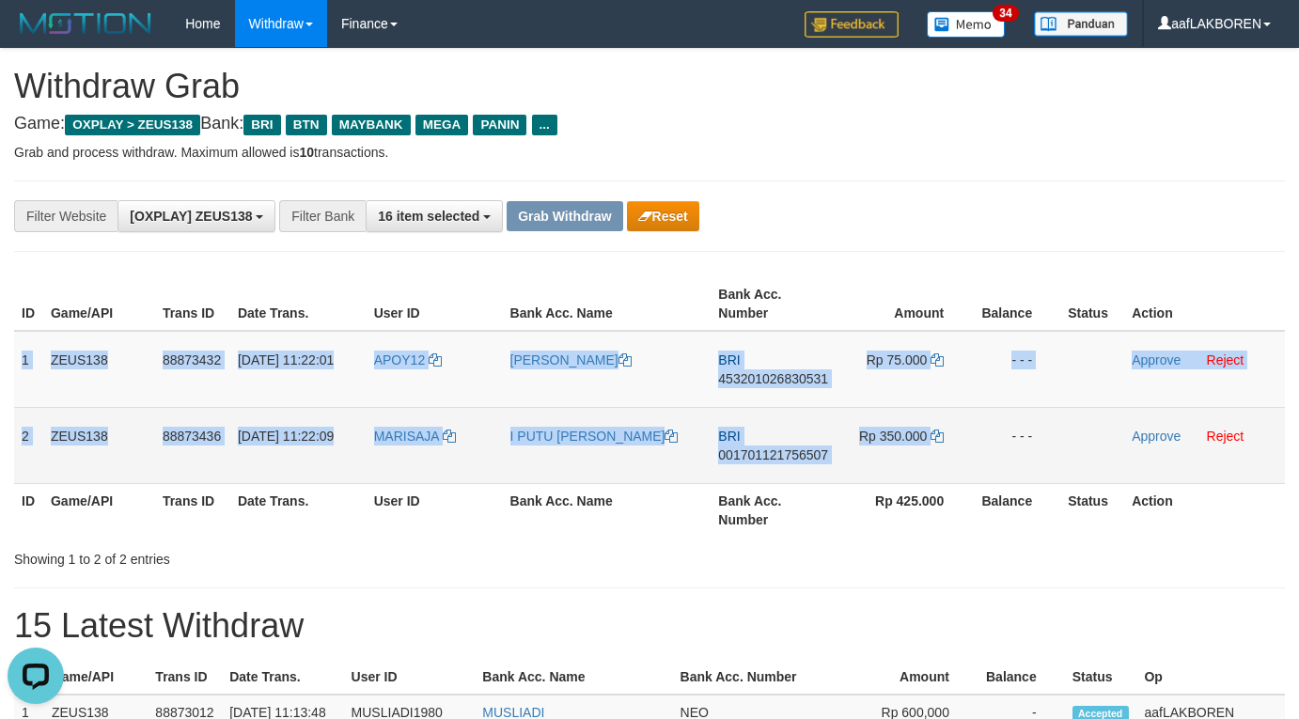
drag, startPoint x: 23, startPoint y: 353, endPoint x: 993, endPoint y: 439, distance: 974.1
click at [990, 452] on tbody "1 ZEUS138 88873432 01/10/2025 11:22:01 APOY12 AHMAD RAMADANI BRI 45320102683053…" at bounding box center [649, 407] width 1271 height 153
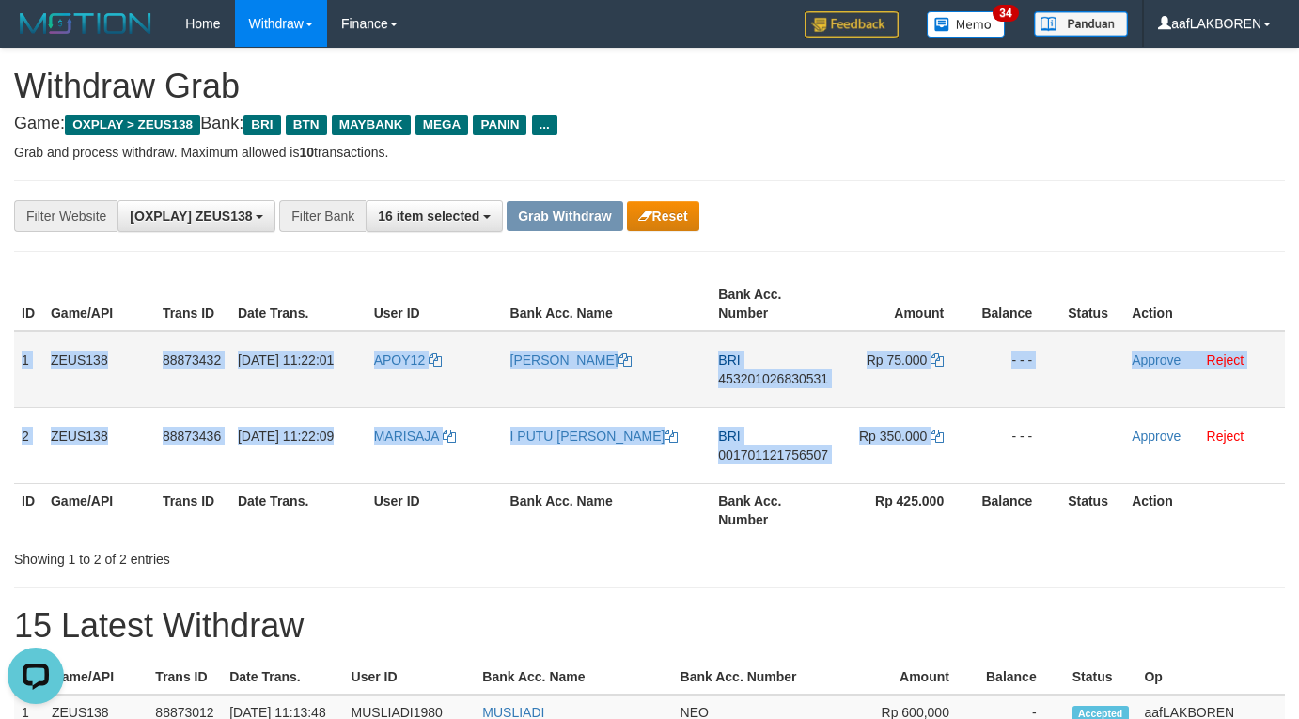
copy tbody "1 ZEUS138 88873432 01/10/2025 11:22:01 APOY12 AHMAD RAMADANI BRI 45320102683053…"
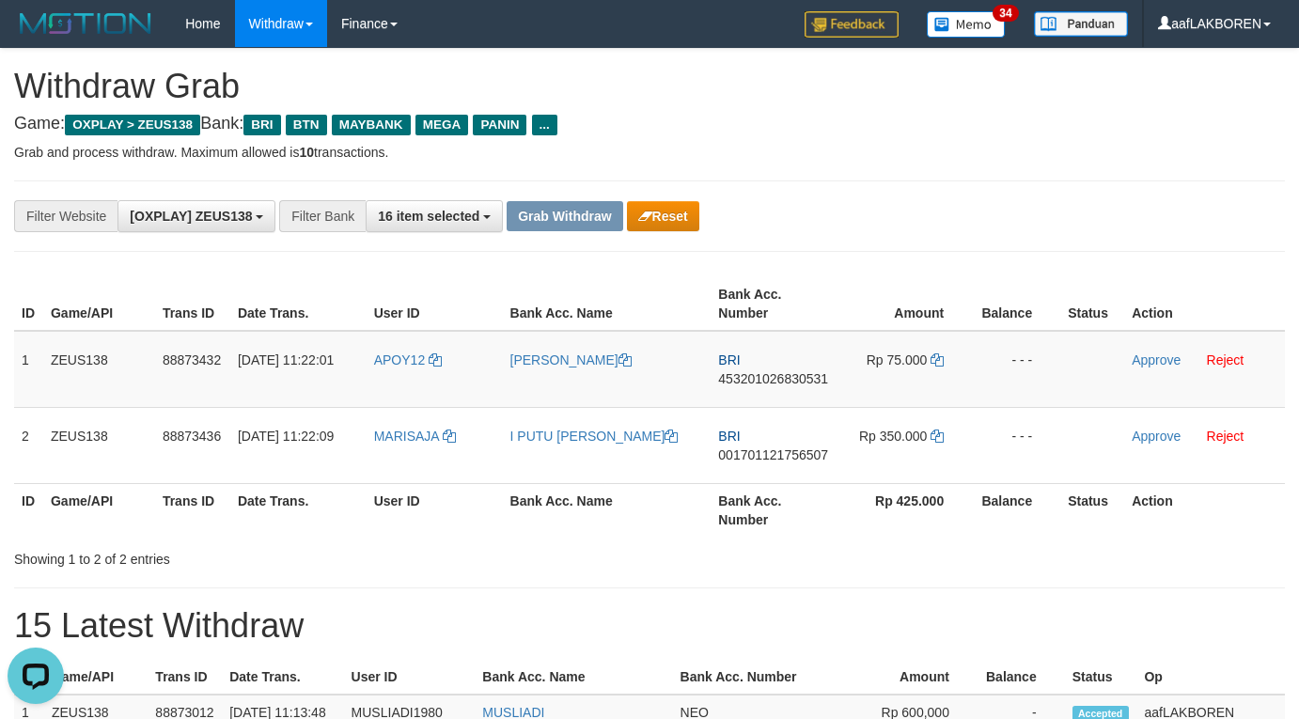
click at [878, 212] on div "**********" at bounding box center [541, 216] width 1083 height 32
click at [788, 391] on td "BRI 453201026830531" at bounding box center [775, 369] width 128 height 77
copy span "453201026830531"
click at [936, 359] on icon at bounding box center [937, 360] width 13 height 13
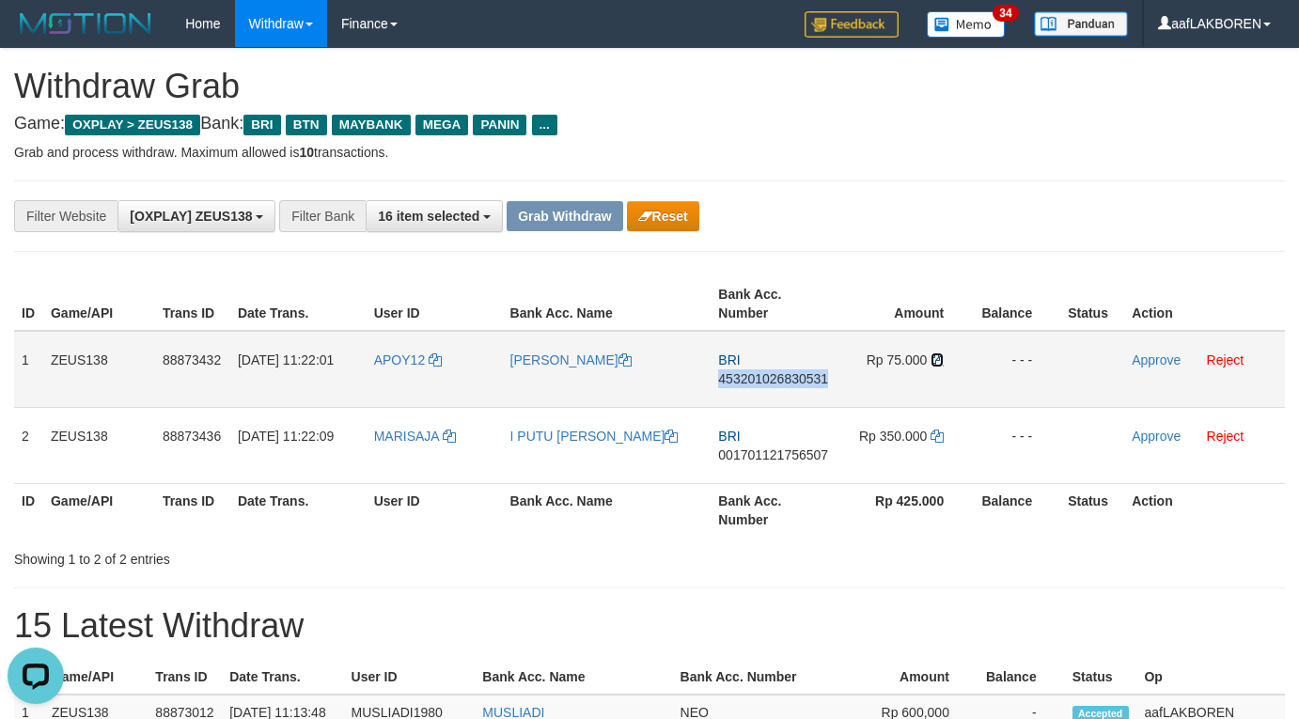
copy span "453201026830531"
click at [938, 359] on icon at bounding box center [937, 360] width 13 height 13
click at [1155, 358] on link "Approve" at bounding box center [1156, 360] width 49 height 15
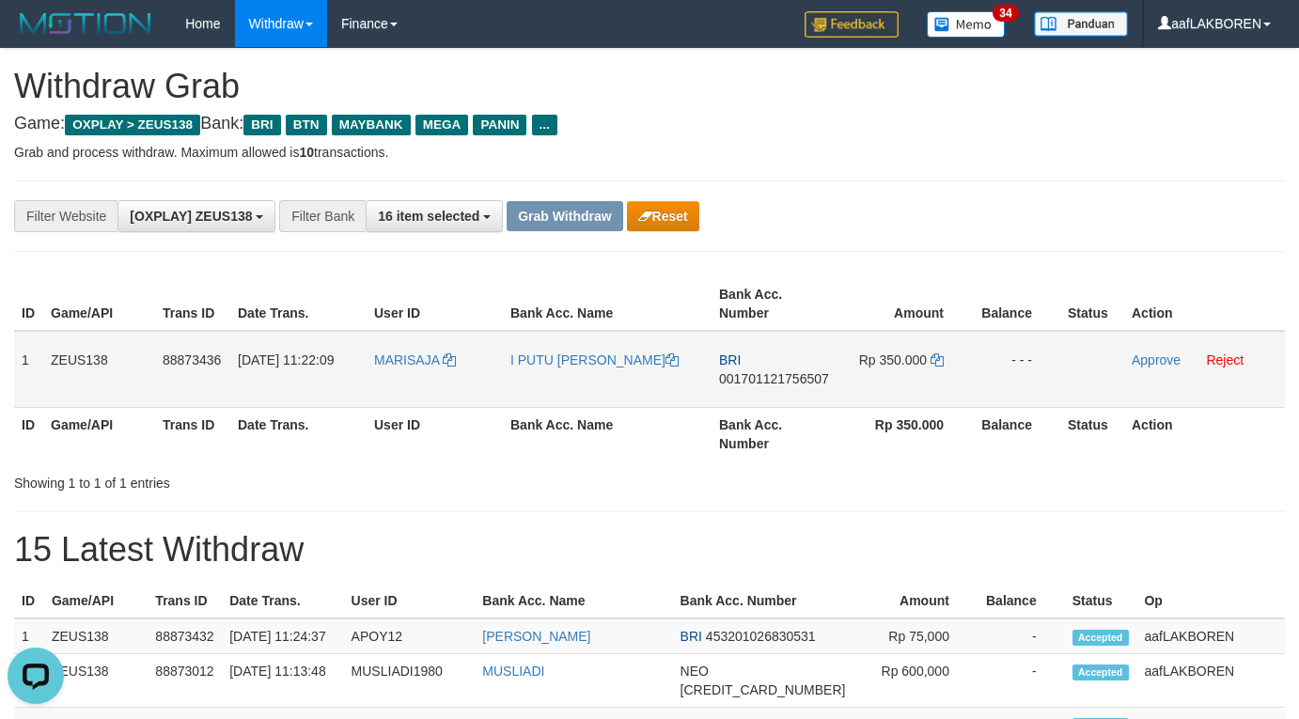
click at [772, 400] on td "BRI 001701121756507" at bounding box center [775, 369] width 127 height 77
copy span "001701121756507"
click at [938, 360] on icon at bounding box center [937, 360] width 13 height 13
copy span "001701121756507"
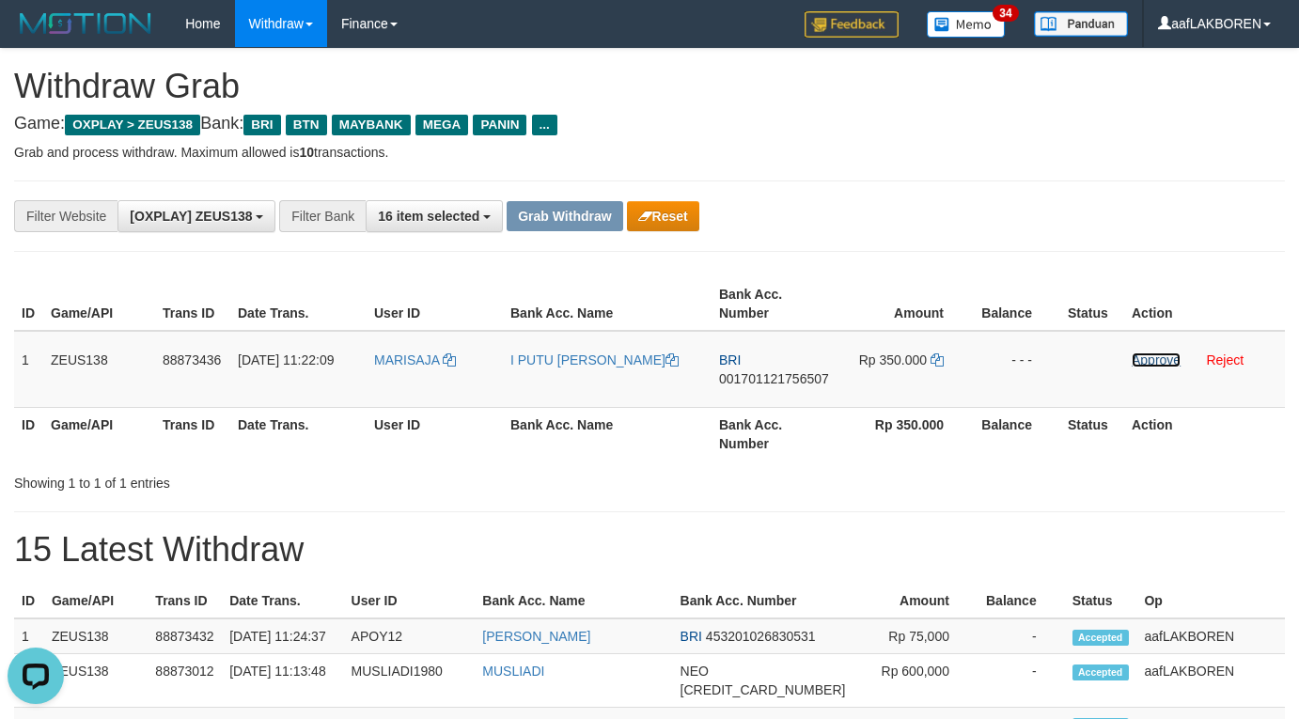
drag, startPoint x: 1155, startPoint y: 359, endPoint x: 732, endPoint y: 186, distance: 457.1
click at [1155, 359] on link "Approve" at bounding box center [1156, 360] width 49 height 15
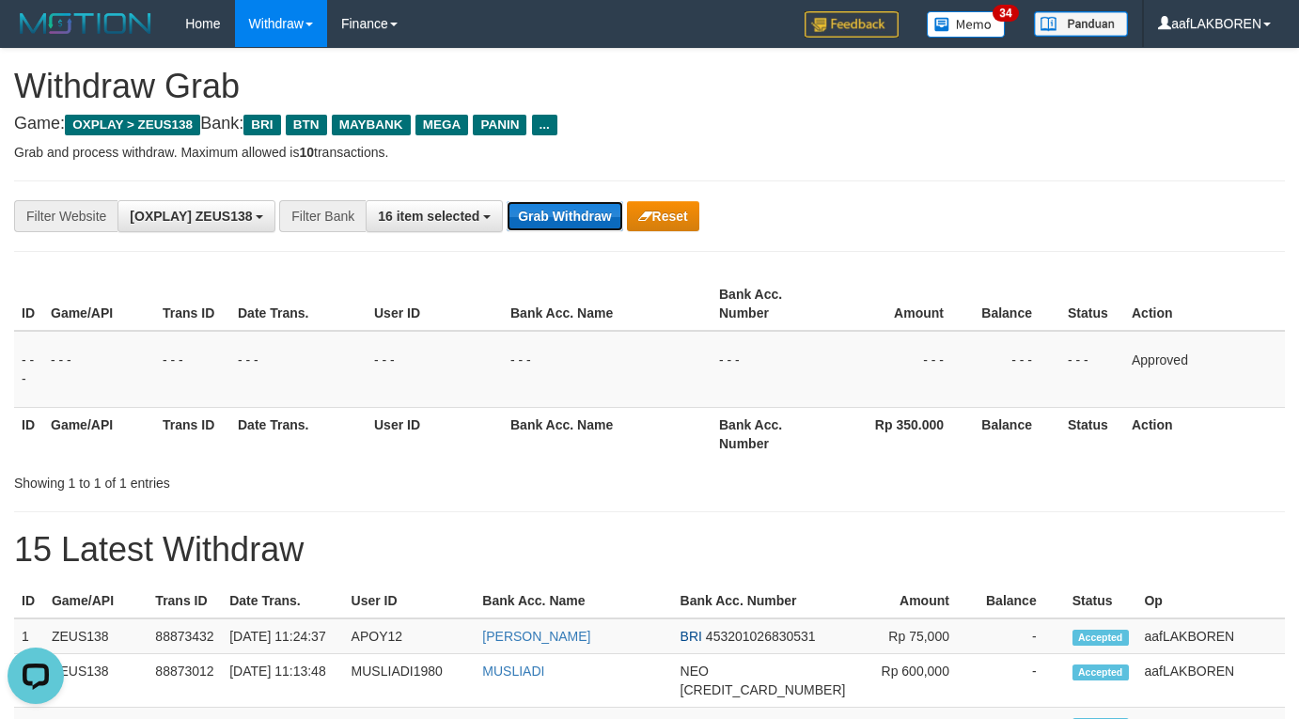
click at [538, 213] on button "Grab Withdraw" at bounding box center [565, 216] width 116 height 30
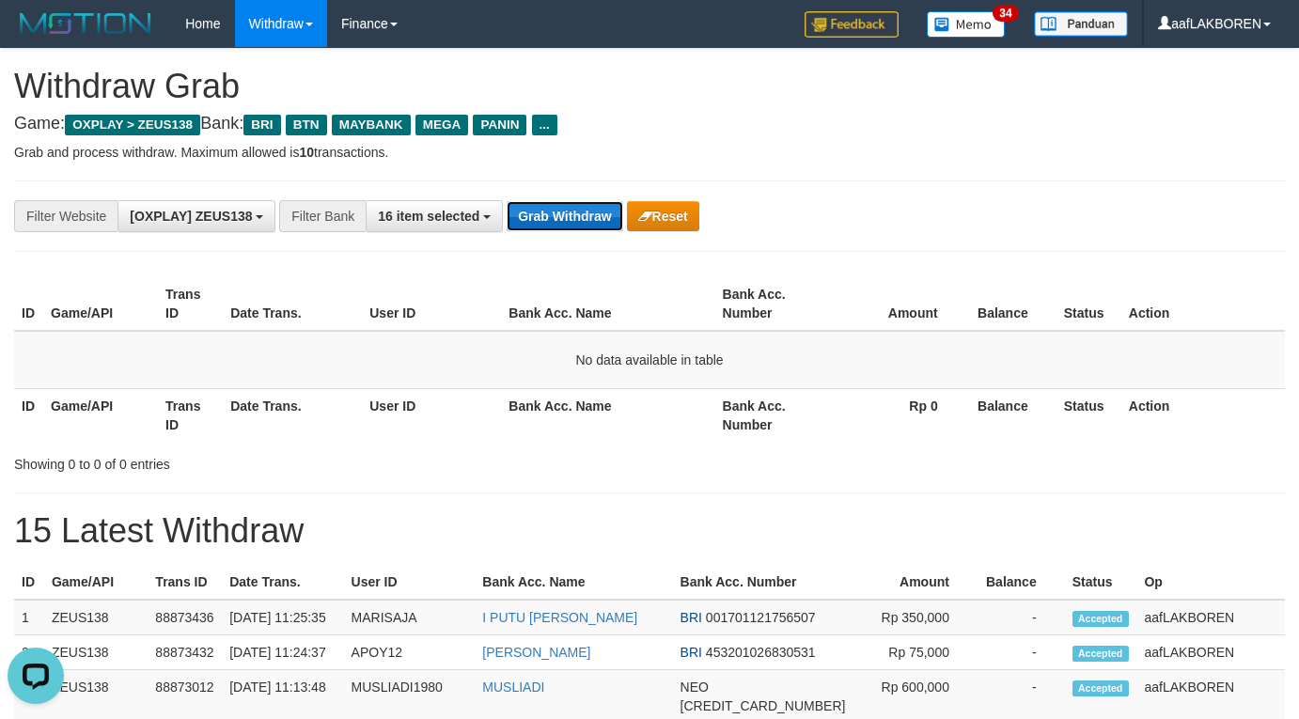
click at [548, 209] on button "Grab Withdraw" at bounding box center [565, 216] width 116 height 30
click at [549, 209] on button "Grab Withdraw" at bounding box center [565, 216] width 116 height 30
click at [561, 214] on button "Grab Withdraw" at bounding box center [565, 216] width 116 height 30
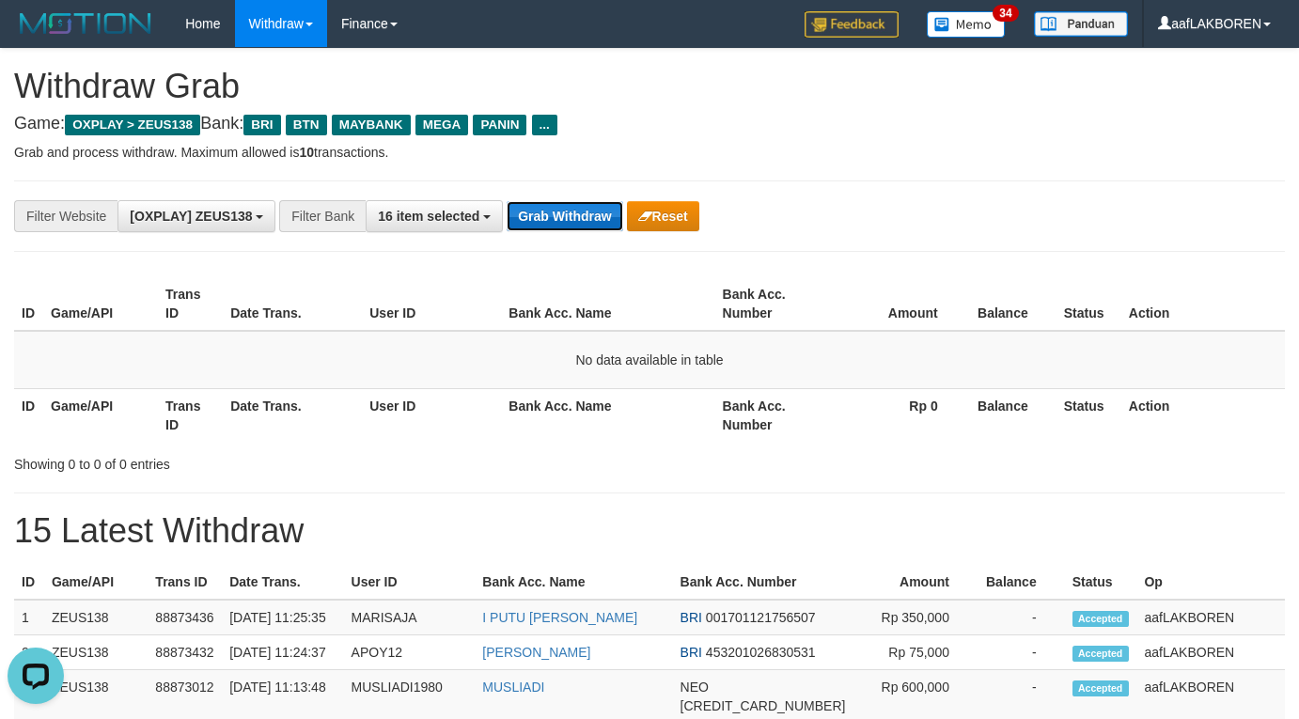
click at [561, 214] on button "Grab Withdraw" at bounding box center [565, 216] width 116 height 30
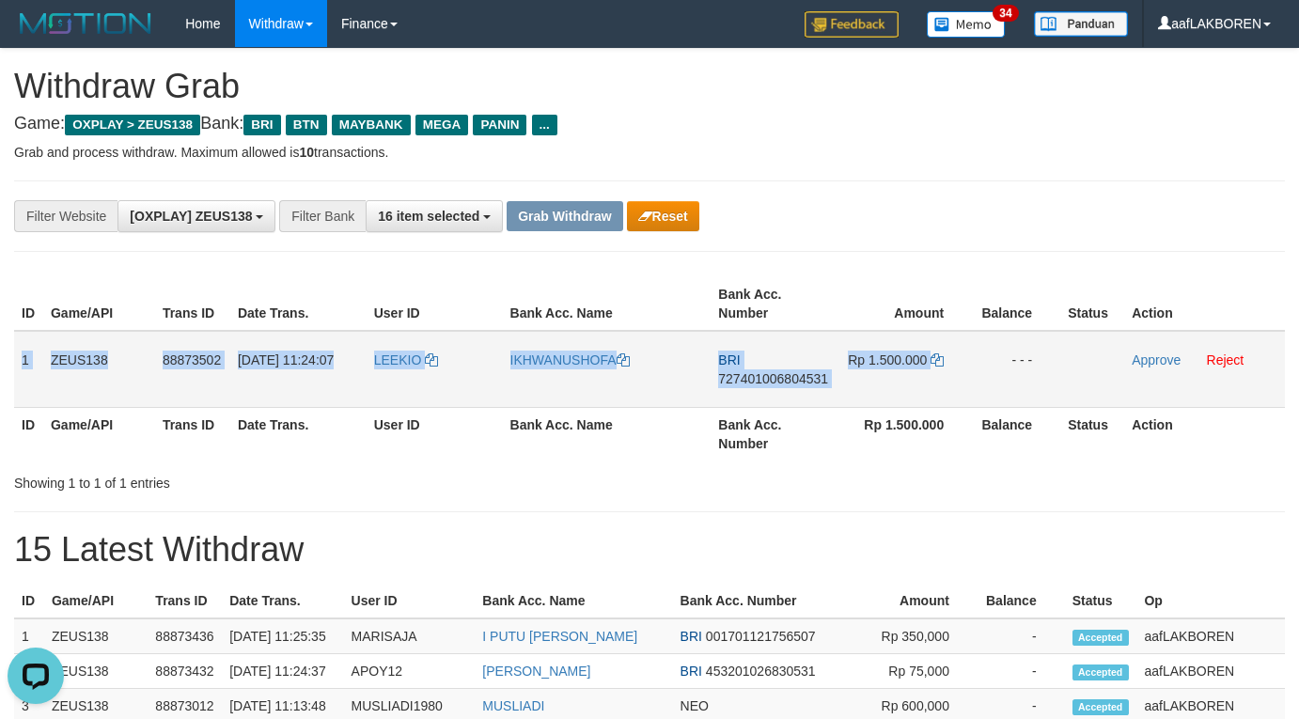
drag, startPoint x: 22, startPoint y: 352, endPoint x: 1000, endPoint y: 372, distance: 978.9
click at [1000, 372] on tr "1 ZEUS138 88873502 01/10/2025 11:24:07 LEEKIO IKHWANUSHOFA BRI 727401006804531 …" at bounding box center [649, 369] width 1271 height 77
copy tr "1 ZEUS138 88873502 01/10/2025 11:24:07 LEEKIO IKHWANUSHOFA BRI 727401006804531 …"
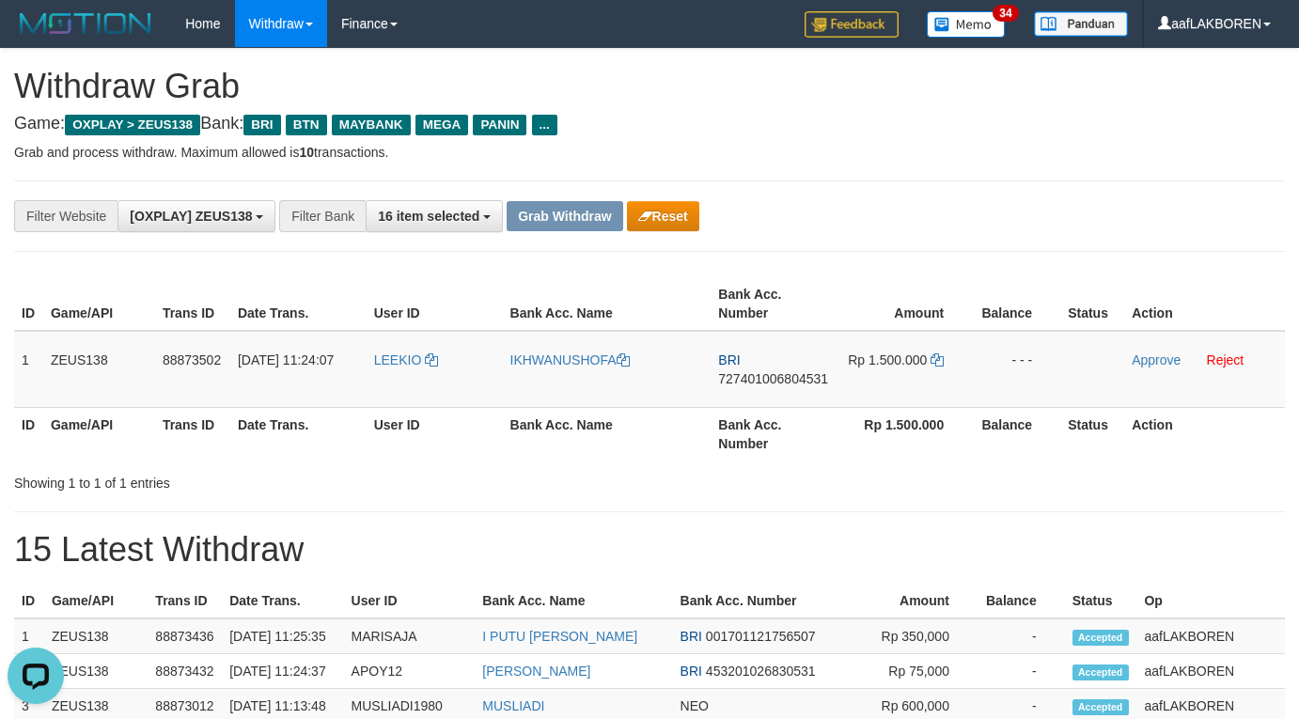
click at [1126, 209] on div "**********" at bounding box center [649, 216] width 1299 height 32
click at [753, 385] on span "727401006804531" at bounding box center [773, 378] width 110 height 15
click at [755, 392] on td "BRI 727401006804531" at bounding box center [775, 369] width 128 height 77
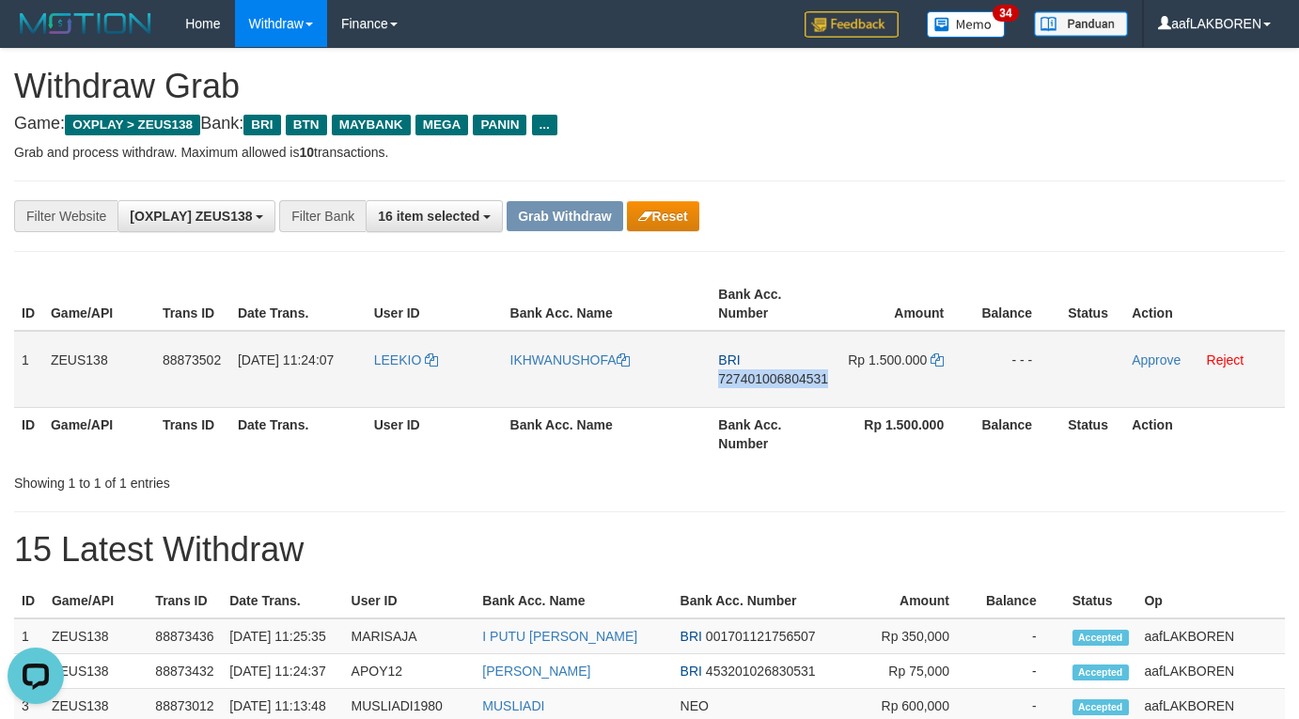
copy span "727401006804531"
click at [938, 359] on icon at bounding box center [937, 360] width 13 height 13
copy span "727401006804531"
drag, startPoint x: 1152, startPoint y: 356, endPoint x: 729, endPoint y: 204, distance: 449.7
click at [1152, 356] on link "Approve" at bounding box center [1156, 360] width 49 height 15
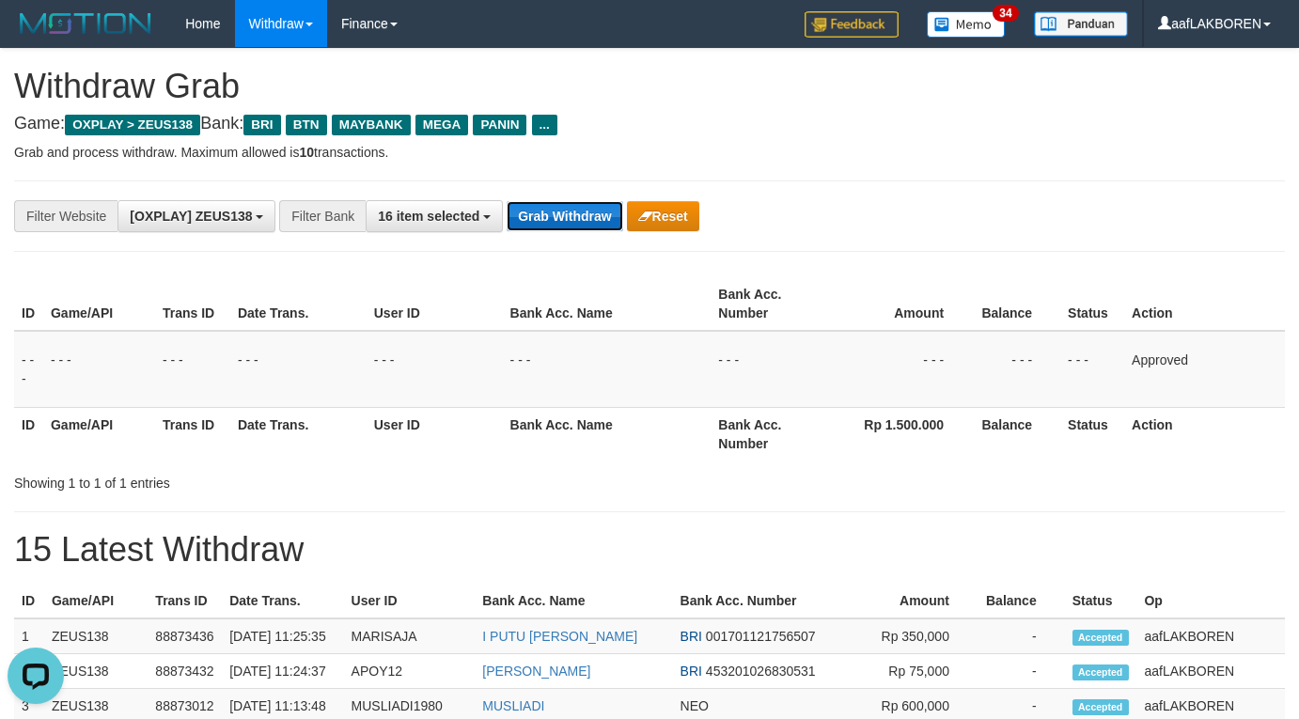
click at [541, 215] on button "Grab Withdraw" at bounding box center [565, 216] width 116 height 30
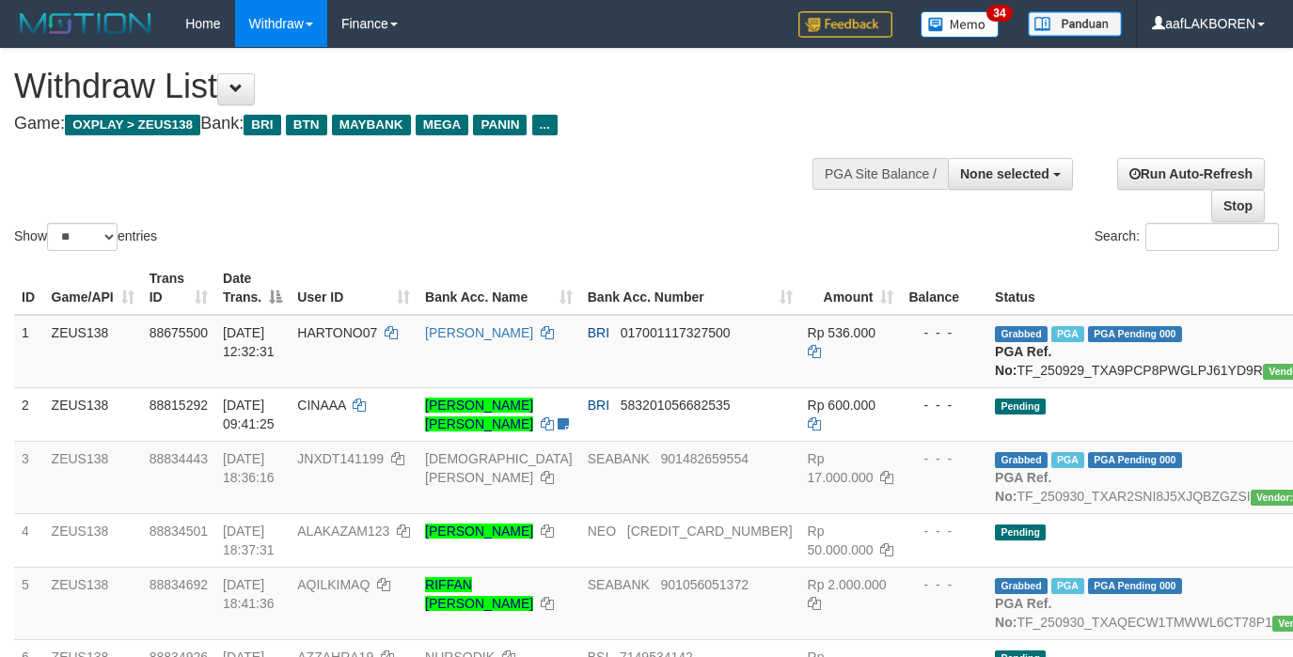
select select
select select "**"
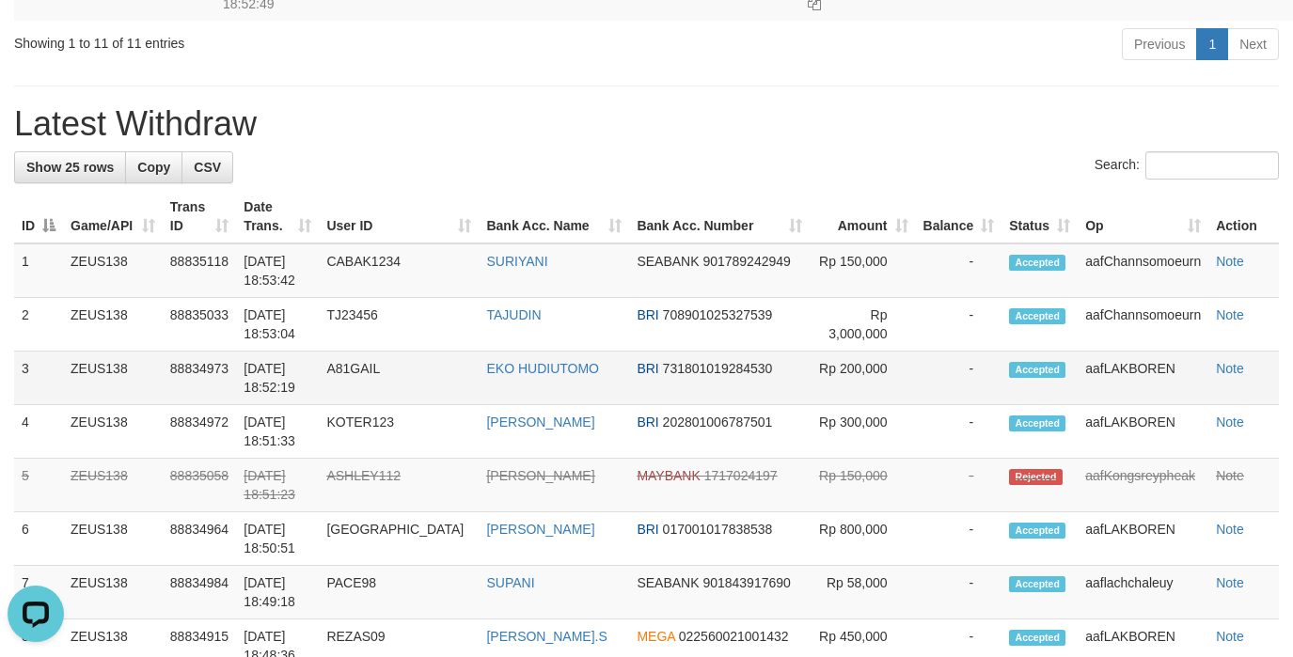
click at [916, 405] on td "-" at bounding box center [959, 379] width 86 height 54
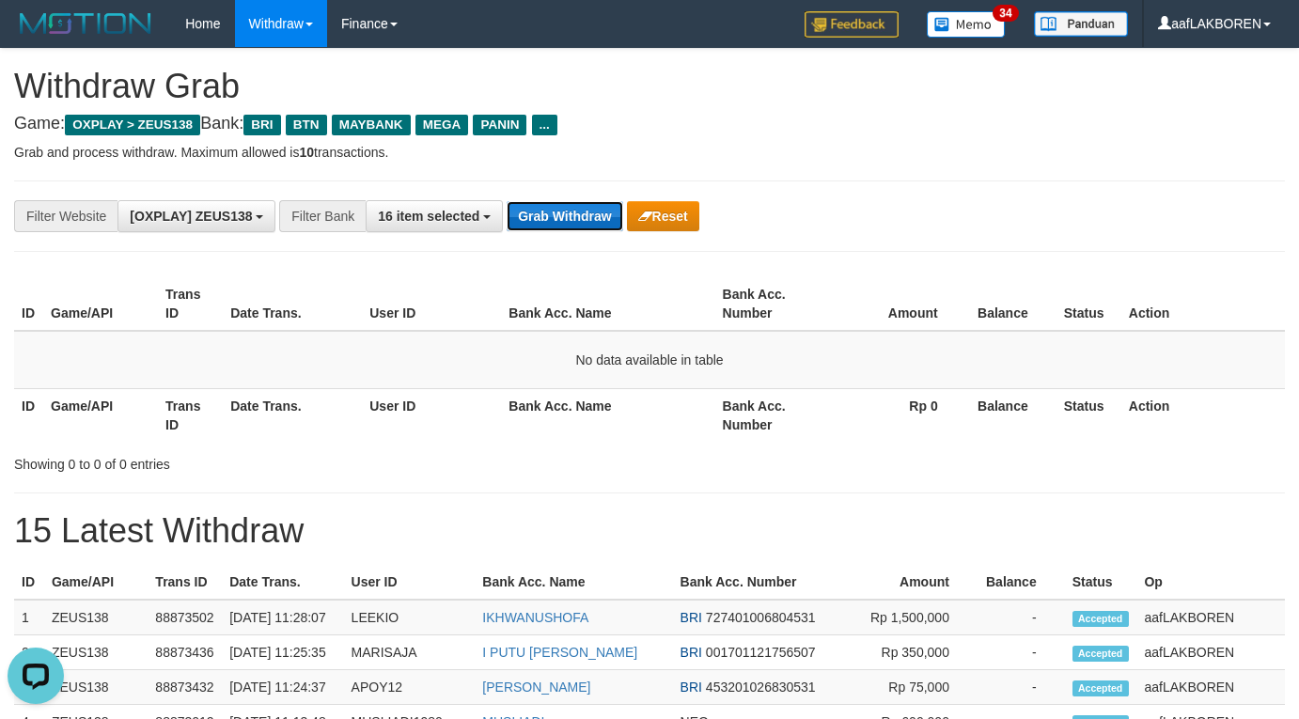
click at [558, 212] on button "Grab Withdraw" at bounding box center [565, 216] width 116 height 30
drag, startPoint x: 558, startPoint y: 212, endPoint x: 566, endPoint y: 226, distance: 16.4
click at [558, 216] on button "Grab Withdraw" at bounding box center [565, 216] width 116 height 30
click at [564, 215] on button "Grab Withdraw" at bounding box center [565, 216] width 116 height 30
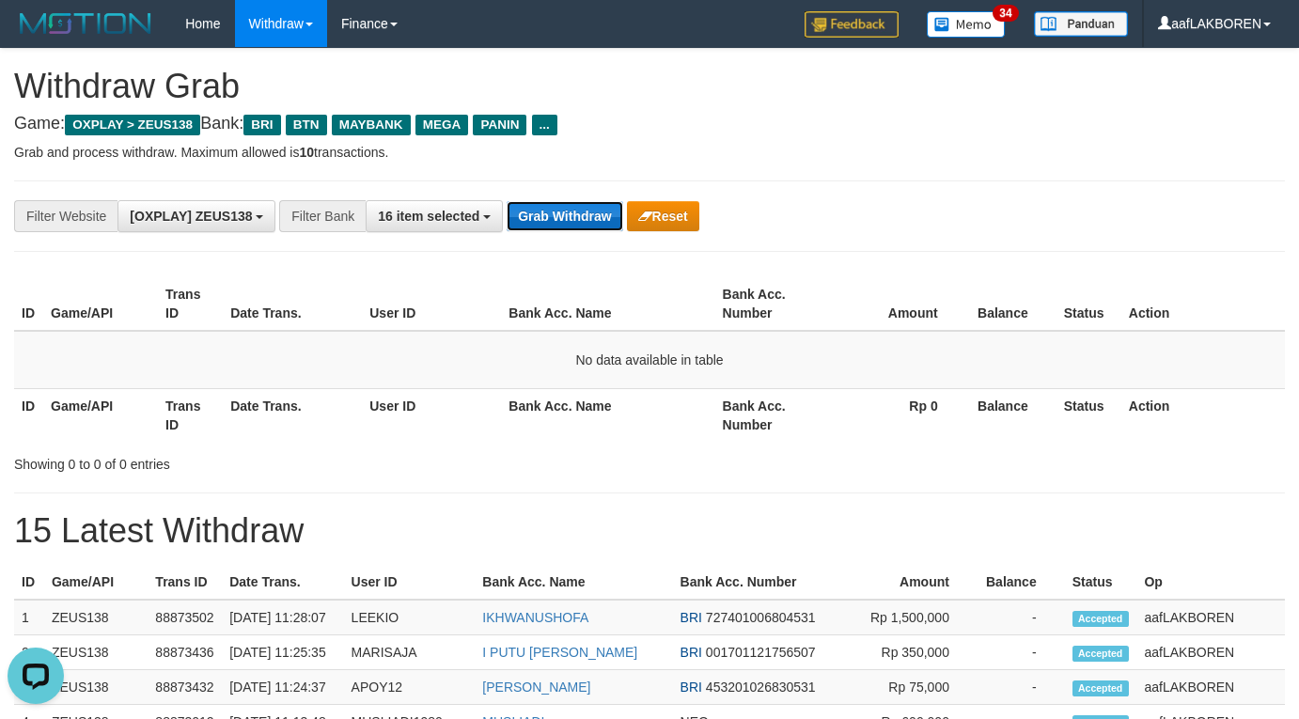
click at [564, 215] on button "Grab Withdraw" at bounding box center [565, 216] width 116 height 30
click at [564, 213] on button "Grab Withdraw" at bounding box center [565, 216] width 116 height 30
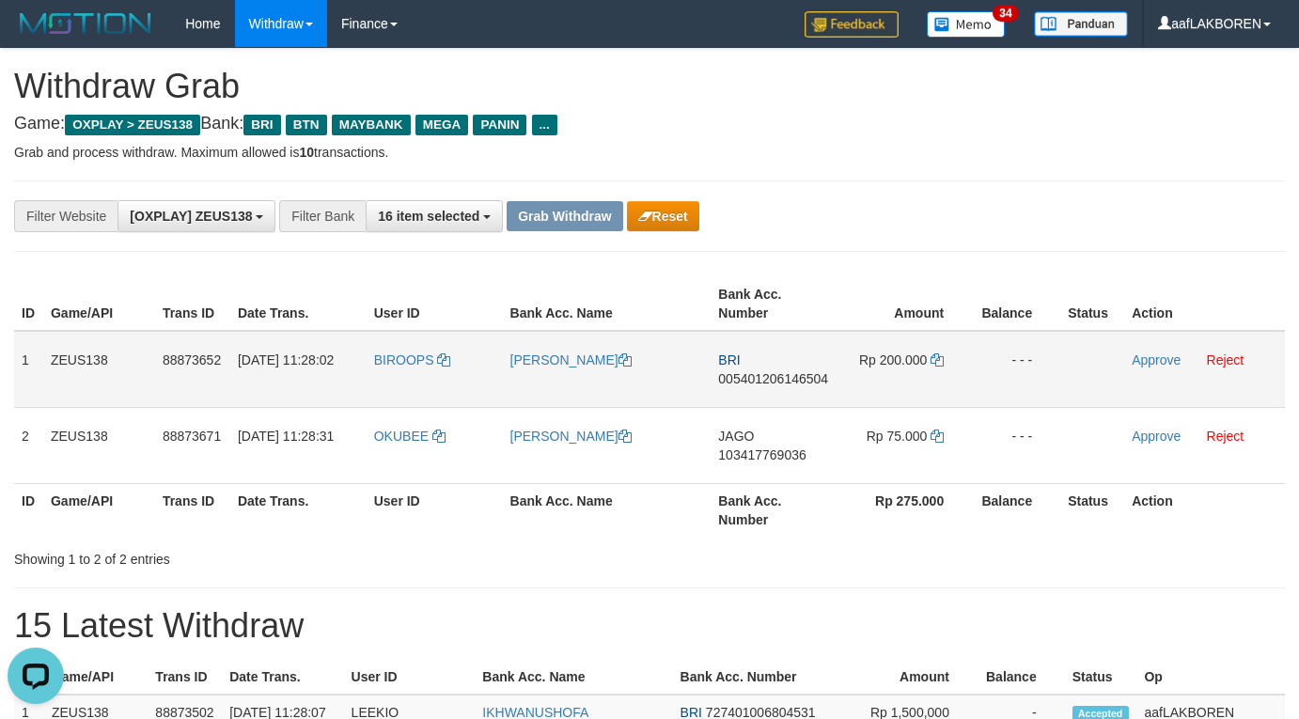
click at [419, 379] on td "BIROOPS" at bounding box center [435, 369] width 136 height 77
copy link "BIROOPS"
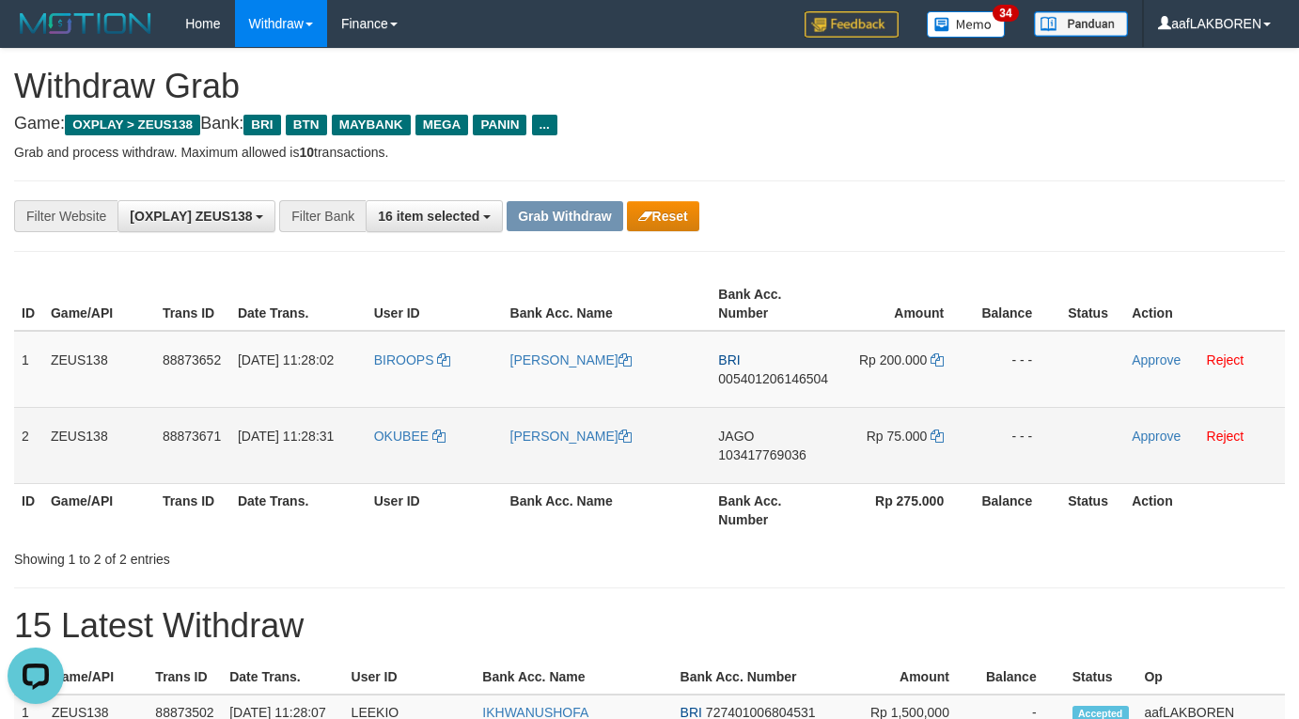
click at [399, 446] on td "OKUBEE" at bounding box center [435, 445] width 136 height 76
copy link "OKUBEE"
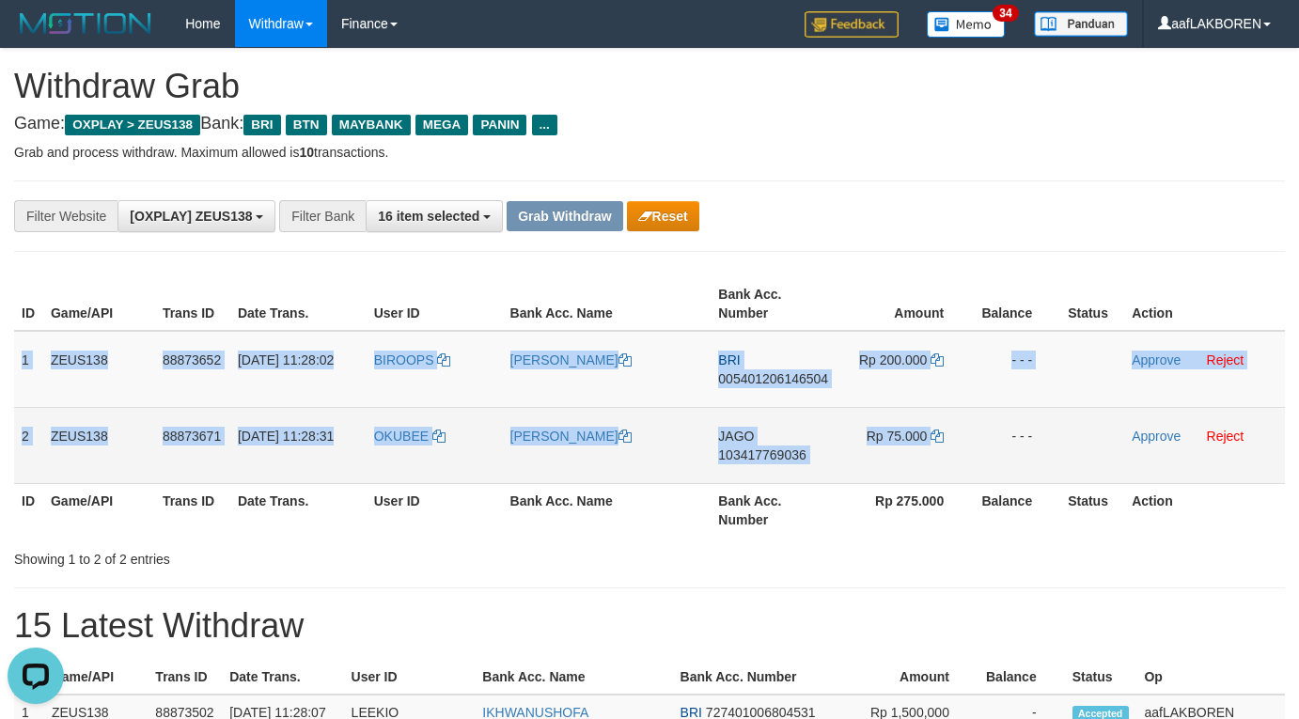
drag, startPoint x: 38, startPoint y: 362, endPoint x: 1000, endPoint y: 458, distance: 967.5
click at [1000, 458] on tbody "1 ZEUS138 88873652 01/10/2025 11:28:02 BIROOPS BRYAN SEPTIAN BRI 00540120614650…" at bounding box center [649, 407] width 1271 height 153
copy tbody "1 ZEUS138 88873652 01/10/2025 11:28:02 BIROOPS BRYAN SEPTIAN BRI 00540120614650…"
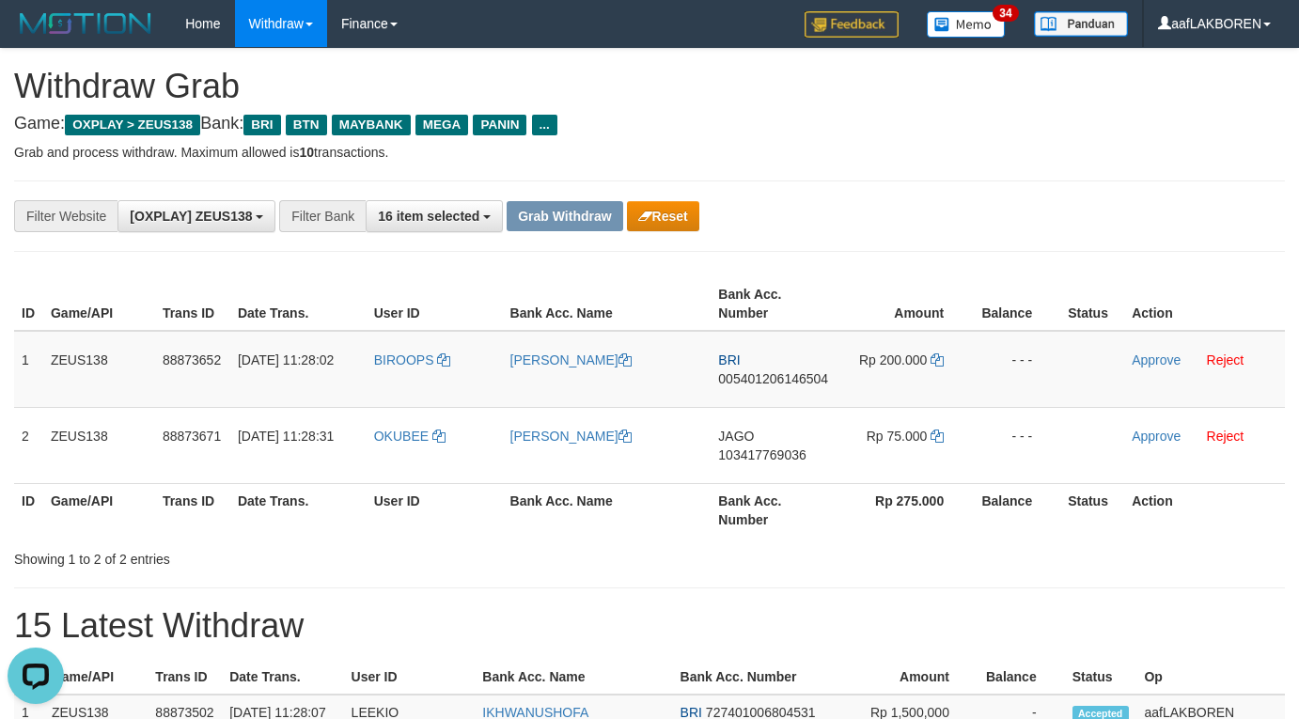
drag, startPoint x: 938, startPoint y: 155, endPoint x: 935, endPoint y: 171, distance: 16.2
click at [792, 397] on td "BRI 005401206146504" at bounding box center [775, 369] width 128 height 77
click at [794, 397] on td "BRI 005401206146504" at bounding box center [775, 369] width 128 height 77
copy span "005401206146504"
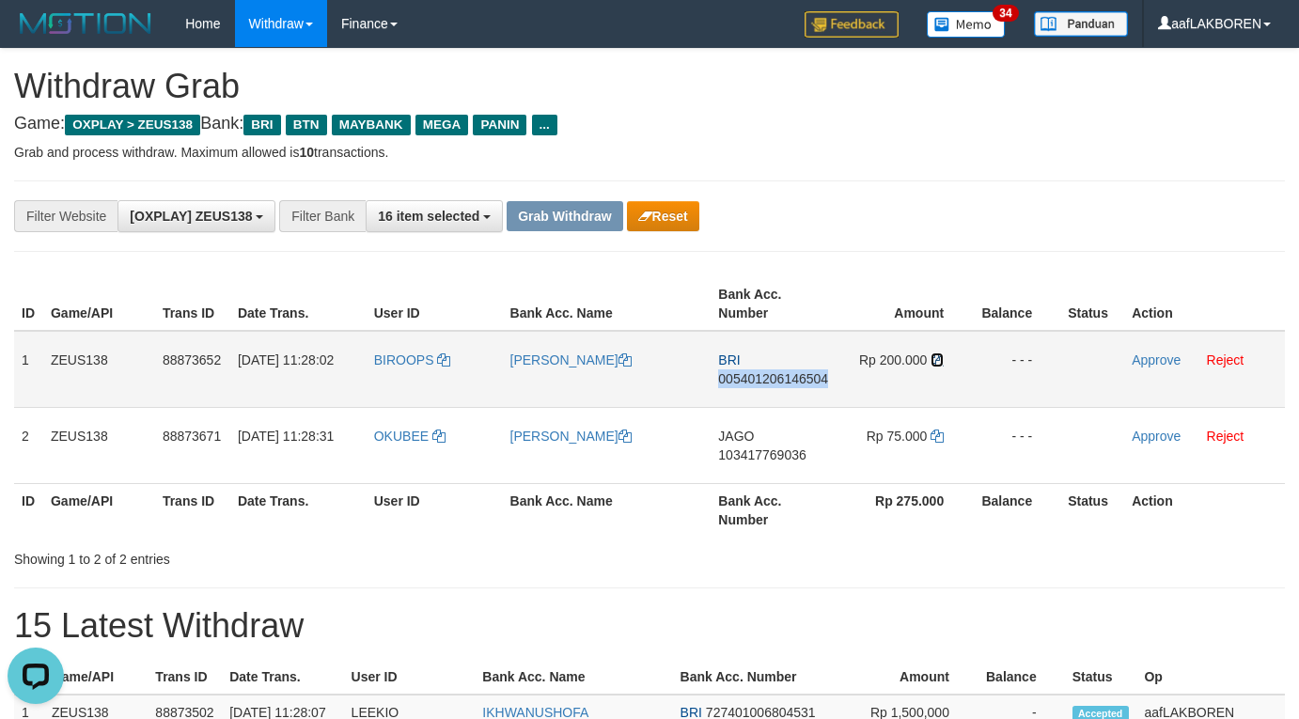
click at [942, 359] on icon at bounding box center [937, 360] width 13 height 13
copy span "005401206146504"
drag, startPoint x: 1159, startPoint y: 359, endPoint x: 729, endPoint y: 184, distance: 464.8
click at [1159, 359] on link "Approve" at bounding box center [1156, 360] width 49 height 15
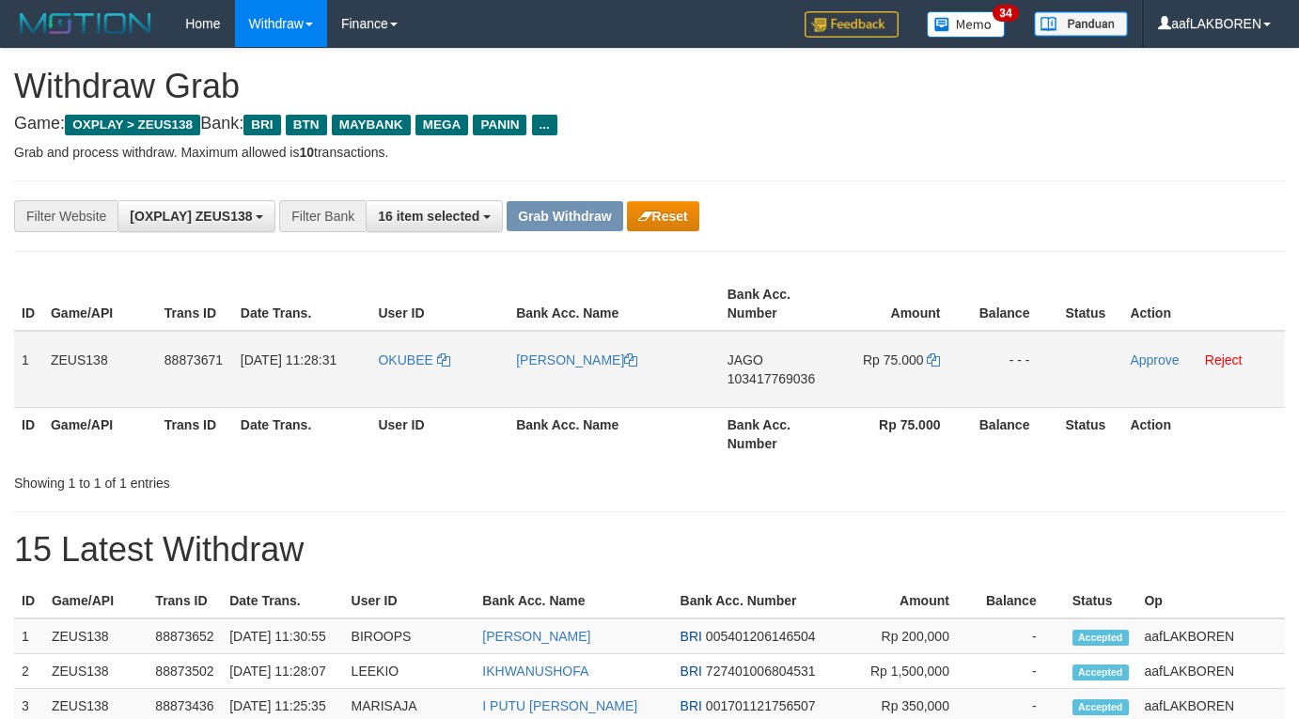
click at [772, 381] on span "103417769036" at bounding box center [771, 378] width 87 height 15
click at [770, 391] on td "JAGO 103417769036" at bounding box center [777, 369] width 114 height 77
copy span "103417769036"
click at [935, 362] on icon at bounding box center [933, 360] width 13 height 13
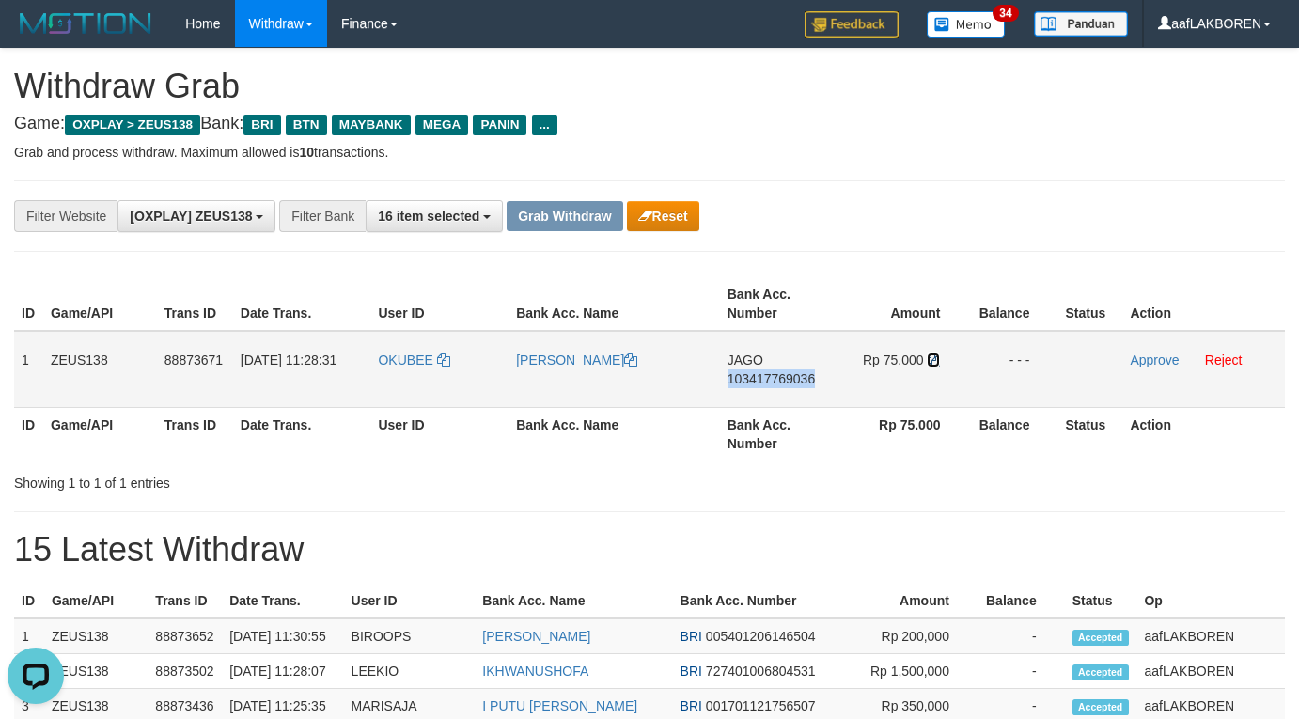
copy span "103417769036"
drag, startPoint x: 1161, startPoint y: 357, endPoint x: 738, endPoint y: 198, distance: 451.9
click at [1161, 358] on link "Approve" at bounding box center [1154, 360] width 49 height 15
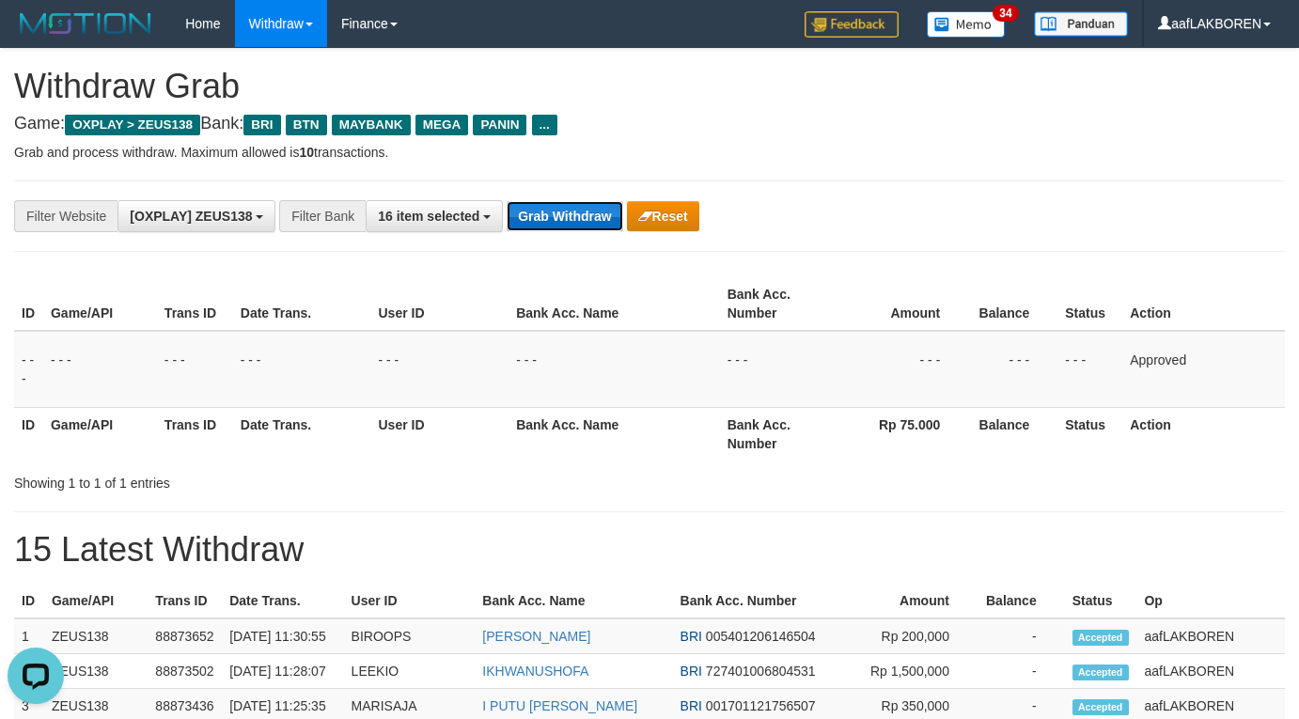
click at [553, 224] on button "Grab Withdraw" at bounding box center [565, 216] width 116 height 30
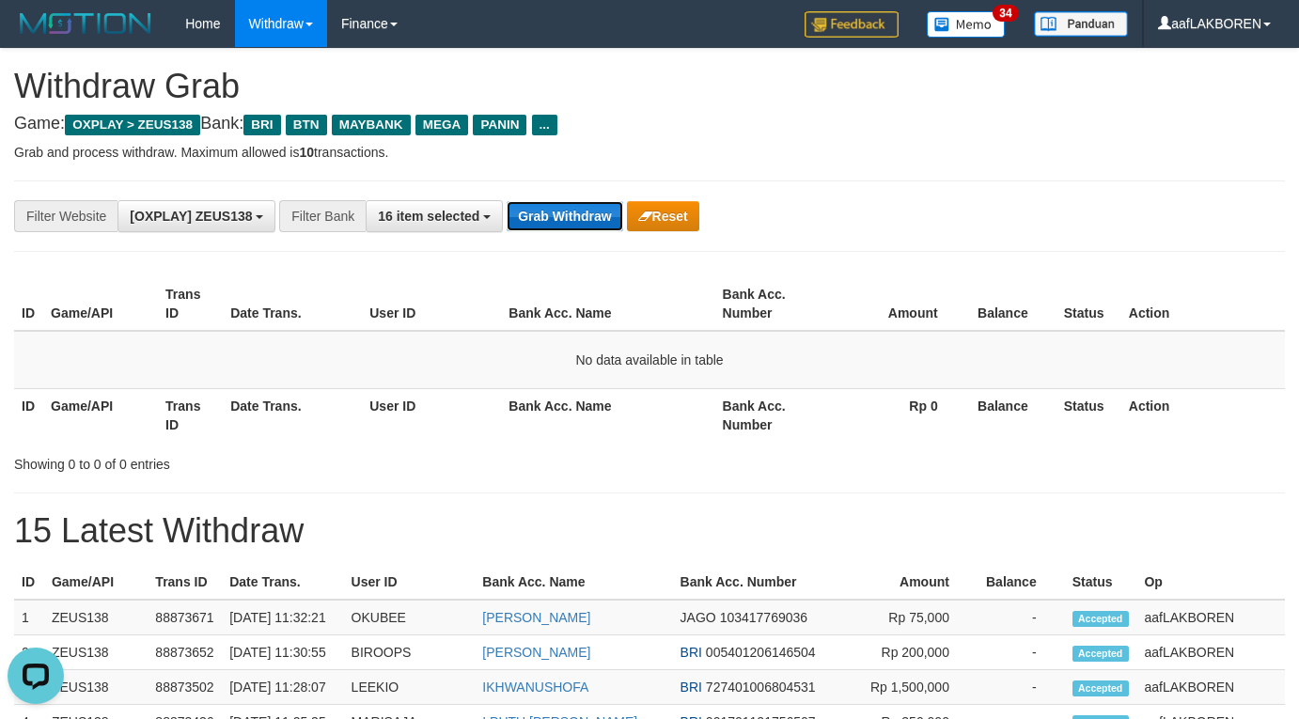
click at [567, 215] on button "Grab Withdraw" at bounding box center [565, 216] width 116 height 30
click at [572, 214] on button "Grab Withdraw" at bounding box center [565, 216] width 116 height 30
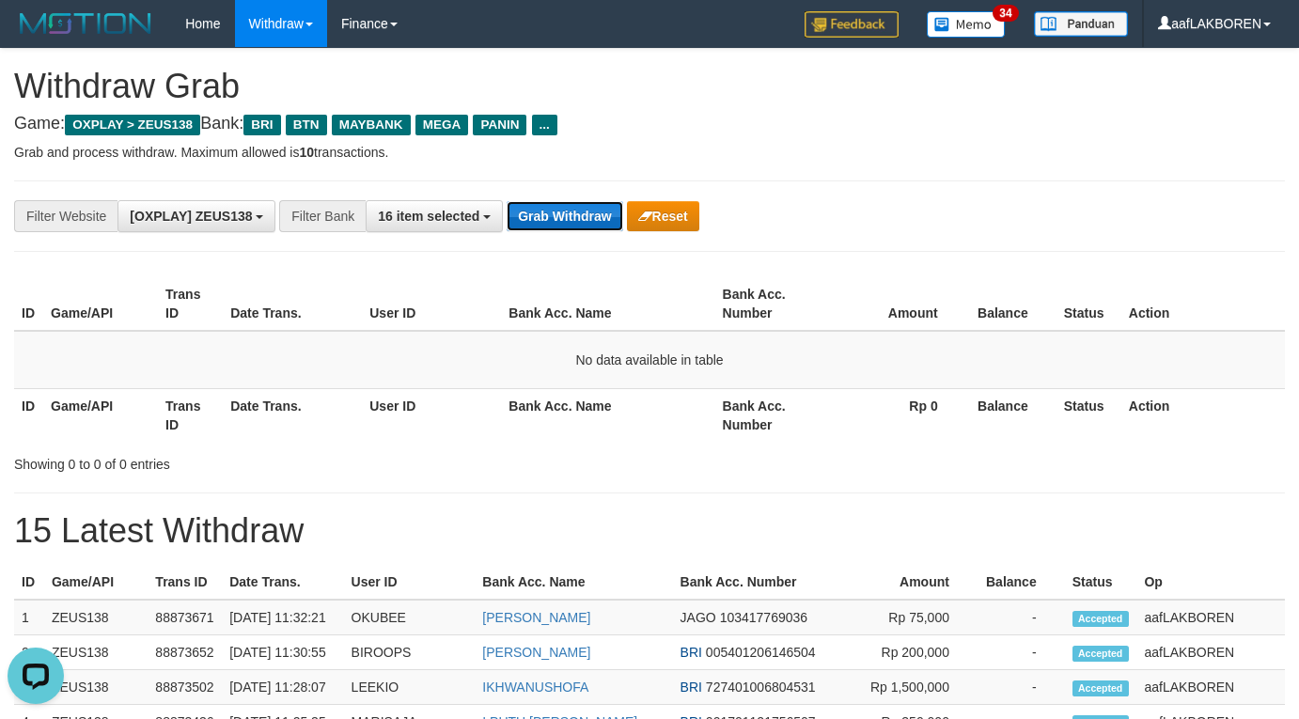
click at [560, 218] on button "Grab Withdraw" at bounding box center [565, 216] width 116 height 30
click at [562, 218] on button "Grab Withdraw" at bounding box center [565, 216] width 116 height 30
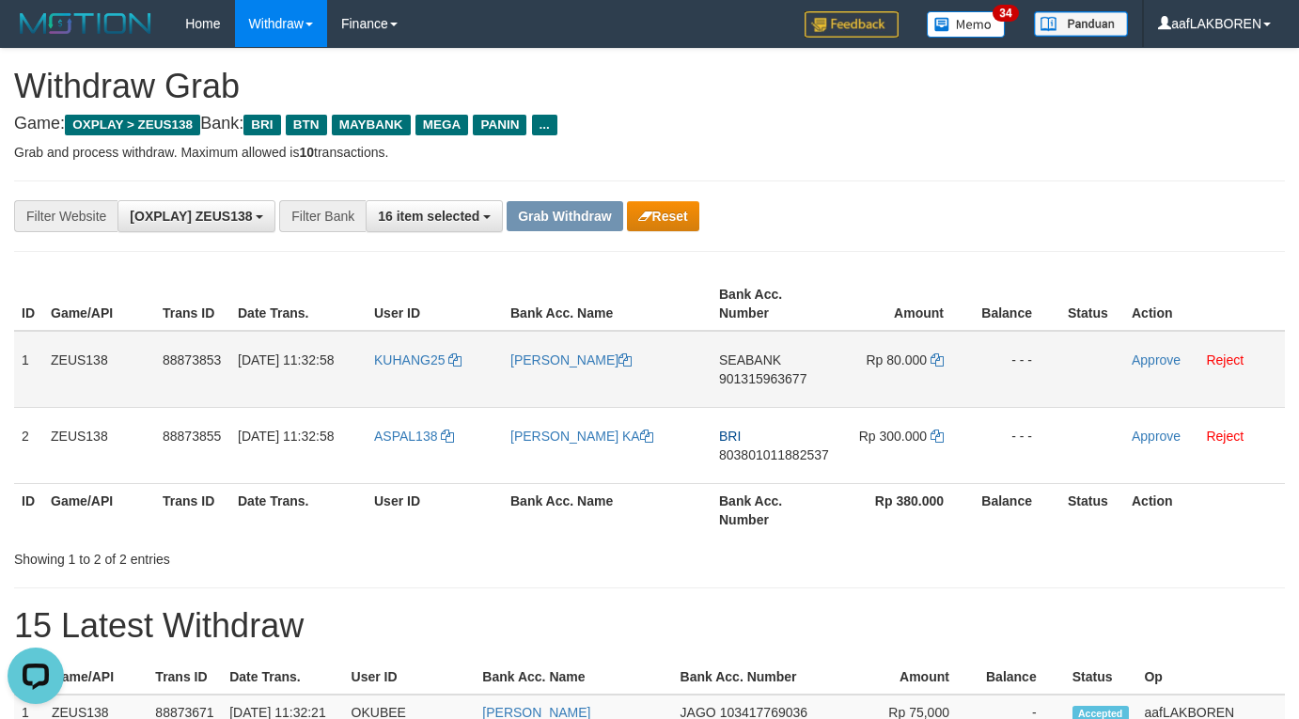
click at [394, 379] on td "KUHANG25" at bounding box center [435, 369] width 136 height 77
click at [397, 376] on td "KUHANG25" at bounding box center [435, 369] width 136 height 77
copy link "KUHANG25"
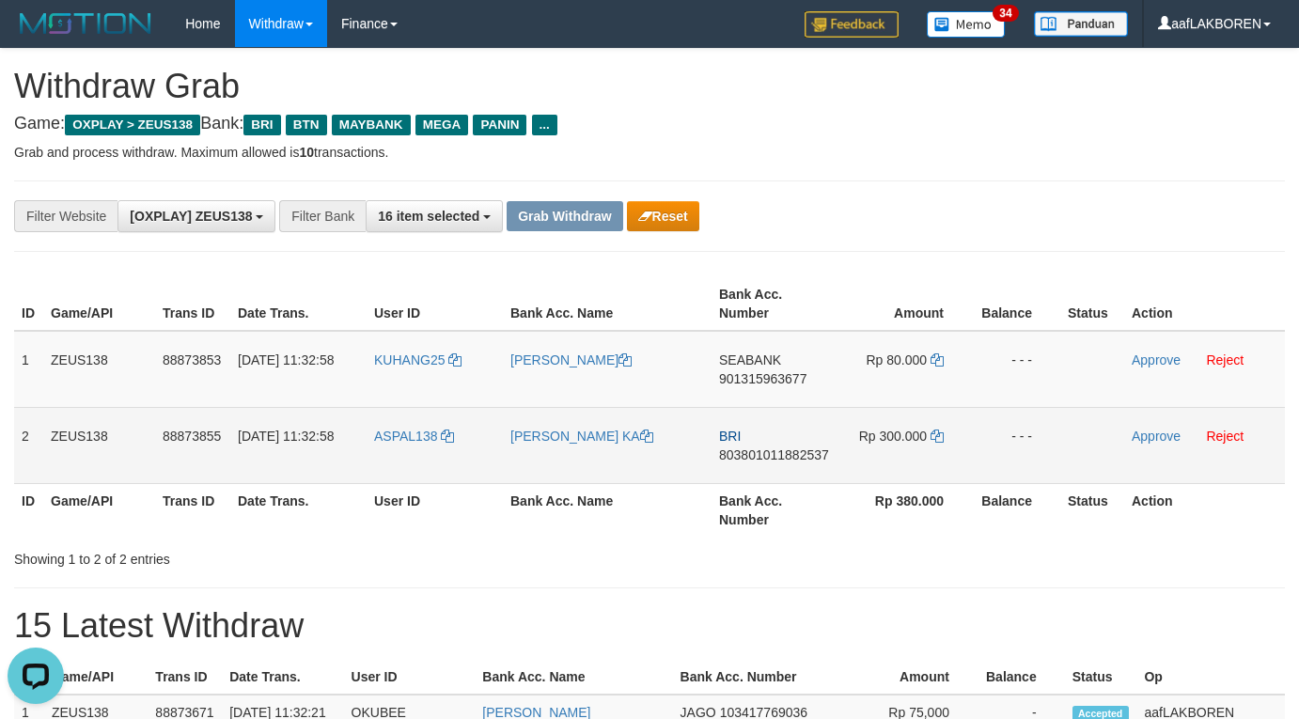
click at [406, 468] on td "ASPAL138" at bounding box center [435, 445] width 136 height 76
click at [407, 465] on td "ASPAL138" at bounding box center [435, 445] width 136 height 76
copy link "ASPAL138"
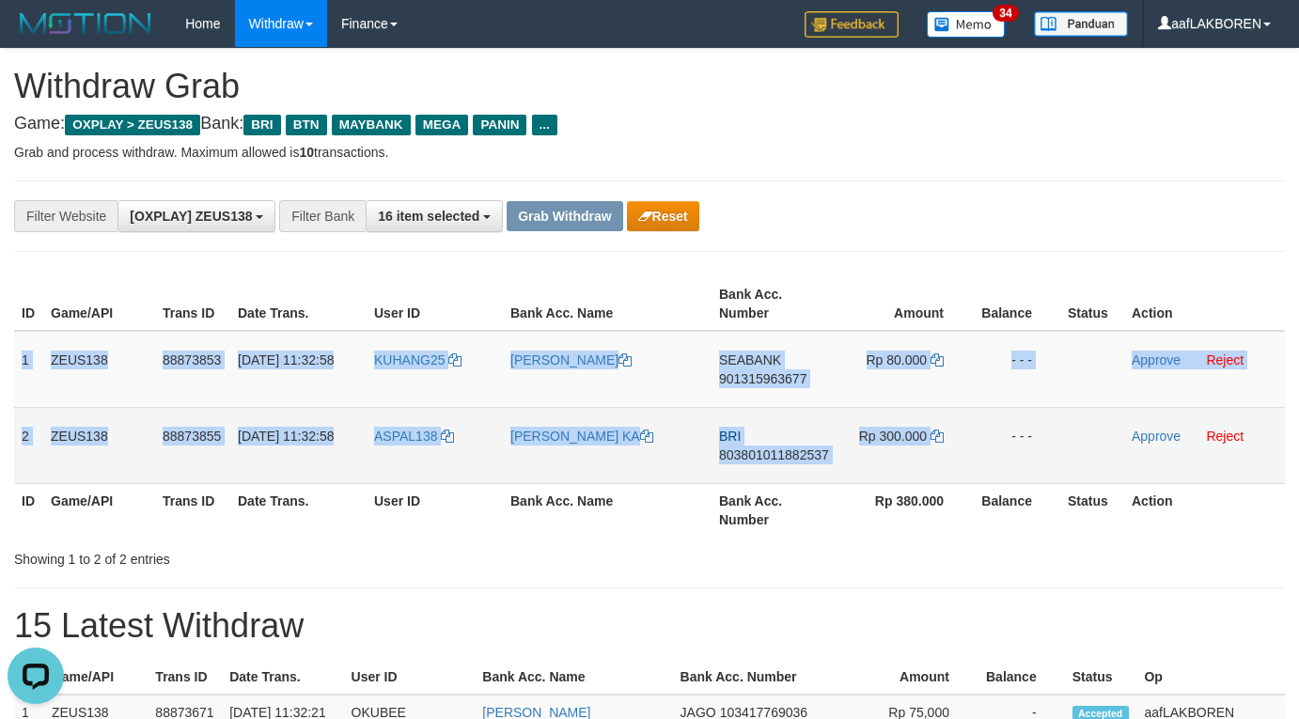
drag, startPoint x: 24, startPoint y: 346, endPoint x: 949, endPoint y: 412, distance: 927.5
click at [949, 412] on tbody "1 ZEUS138 88873853 [DATE] 11:32:58 KUHANG25 [PERSON_NAME] SEABANK 901315963677 …" at bounding box center [649, 407] width 1271 height 153
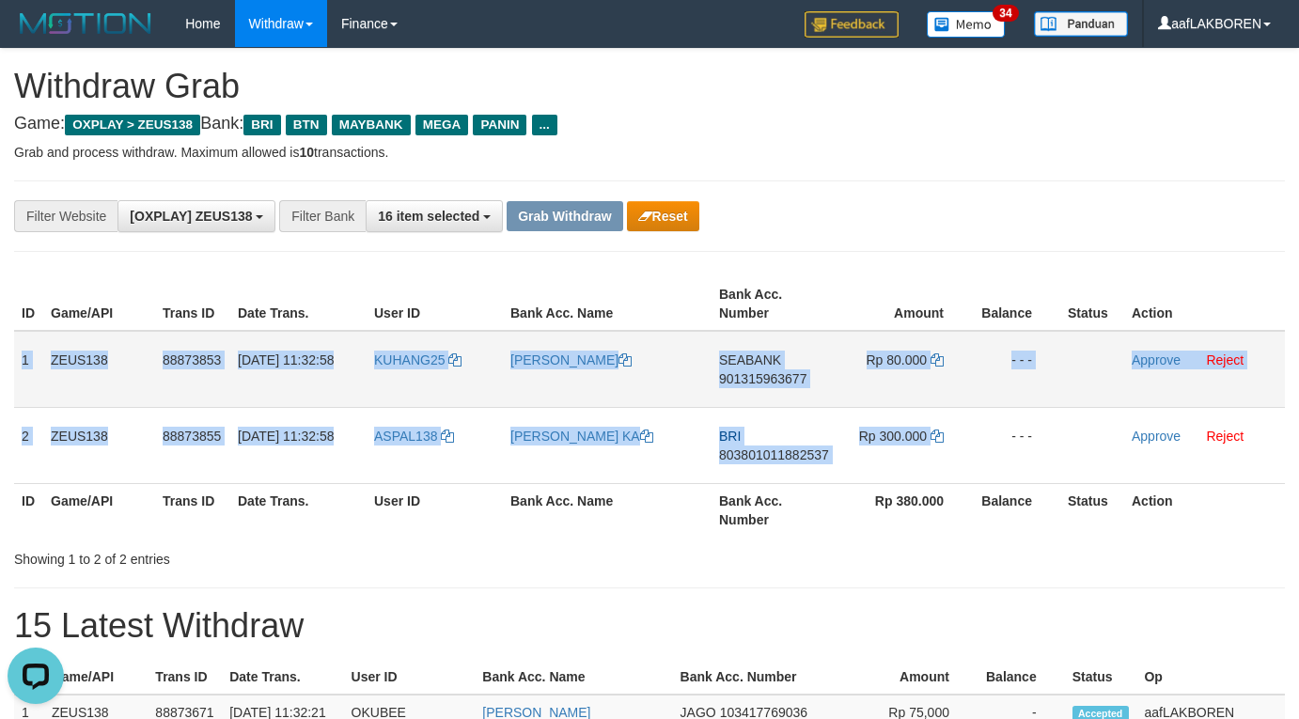
copy tbody "1 ZEUS138 88873853 01/10/2025 11:32:58 KUHANG25 ALISYA RAMADHAN SEABANK 9013159…"
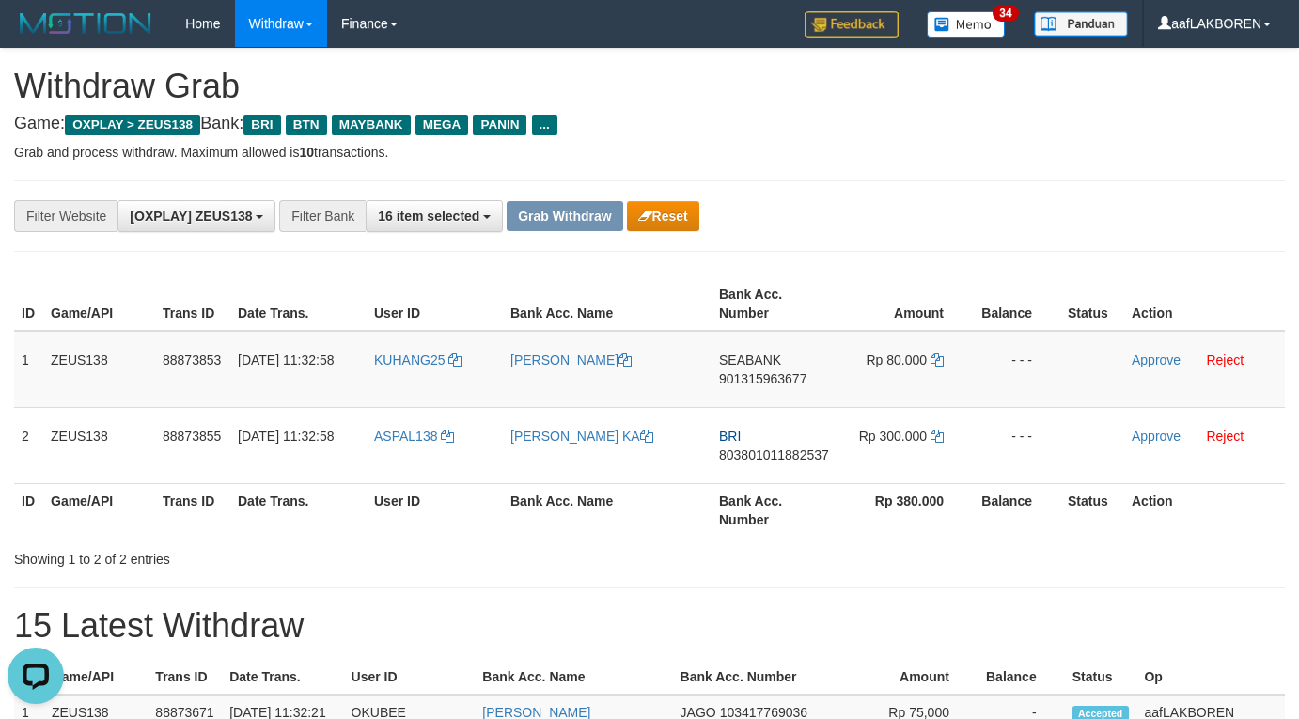
drag, startPoint x: 997, startPoint y: 187, endPoint x: 988, endPoint y: 230, distance: 44.1
click at [993, 196] on div "**********" at bounding box center [649, 216] width 1271 height 71
click at [751, 394] on td "SEABANK 901315963677" at bounding box center [775, 369] width 127 height 77
click at [753, 394] on td "SEABANK 901315963677" at bounding box center [775, 369] width 127 height 77
copy span "901315963677"
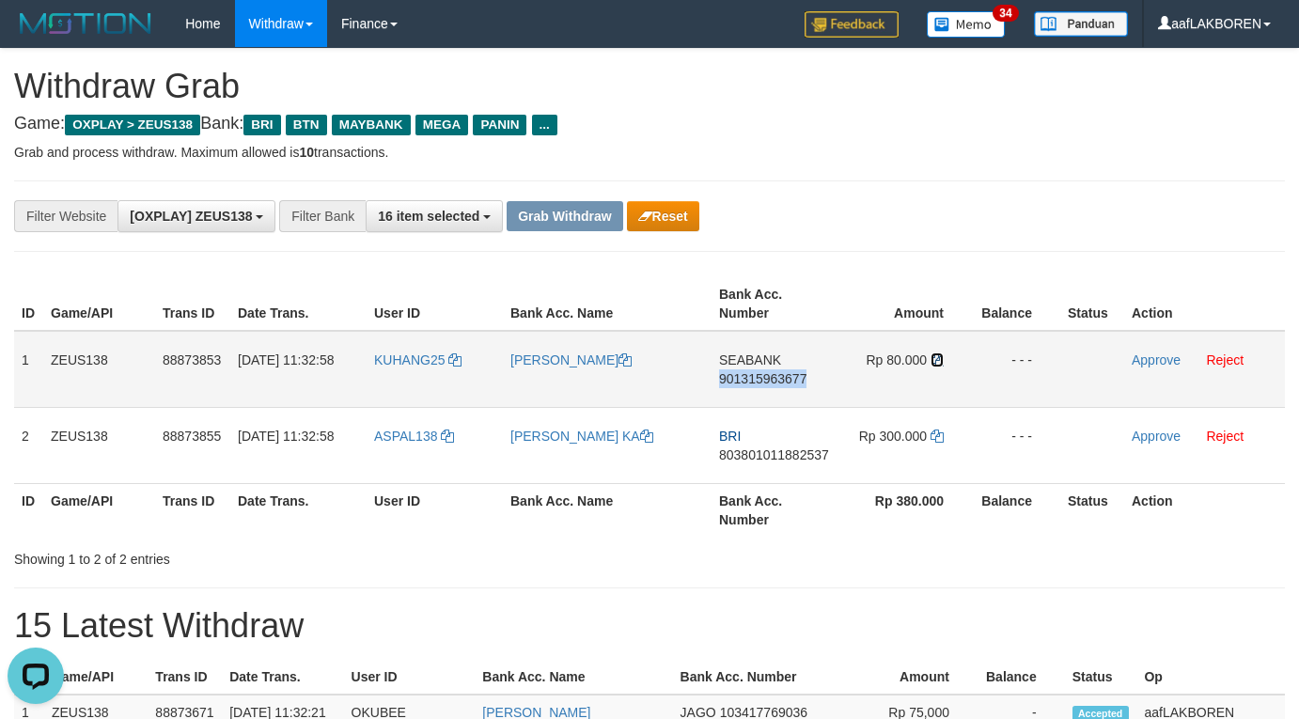
click at [938, 362] on icon at bounding box center [937, 360] width 13 height 13
copy span "901315963677"
drag, startPoint x: 1151, startPoint y: 362, endPoint x: 735, endPoint y: 191, distance: 449.4
click at [1151, 362] on link "Approve" at bounding box center [1156, 360] width 49 height 15
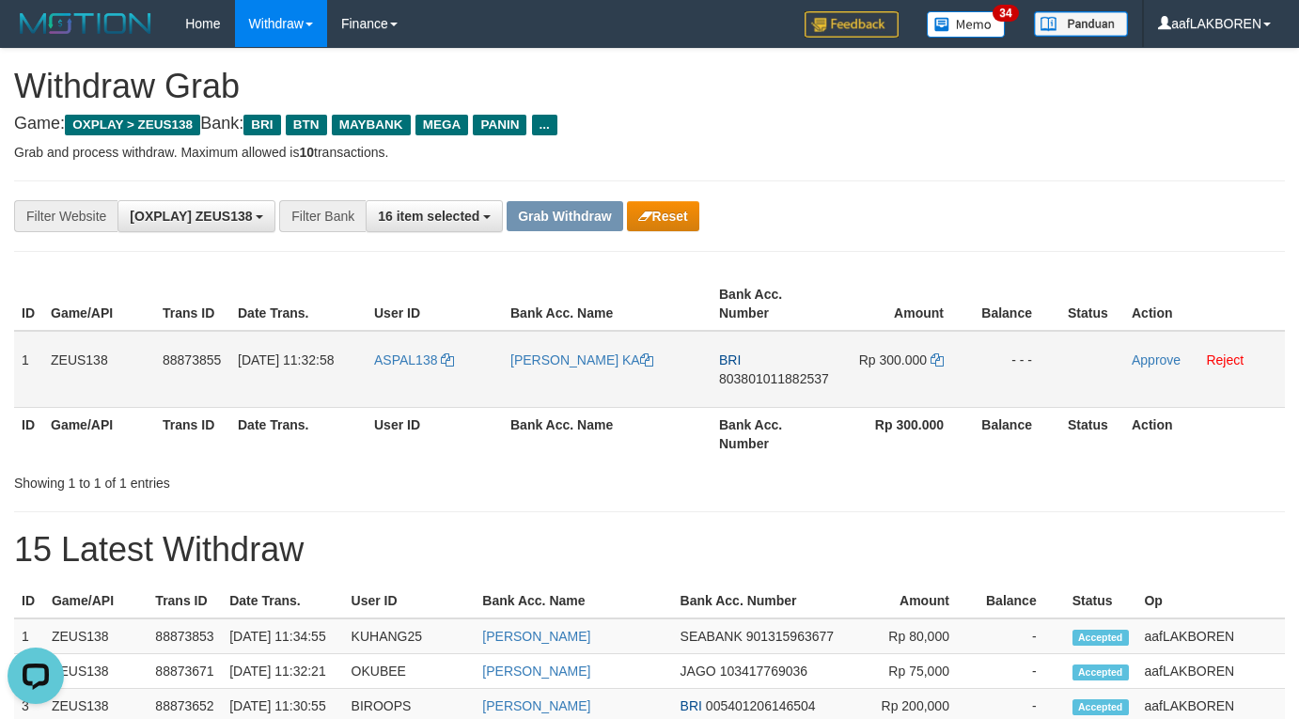
click at [405, 377] on td "ASPAL138" at bounding box center [435, 369] width 136 height 77
click at [801, 398] on td "BRI 803801011882537" at bounding box center [775, 369] width 127 height 77
copy span "803801011882537"
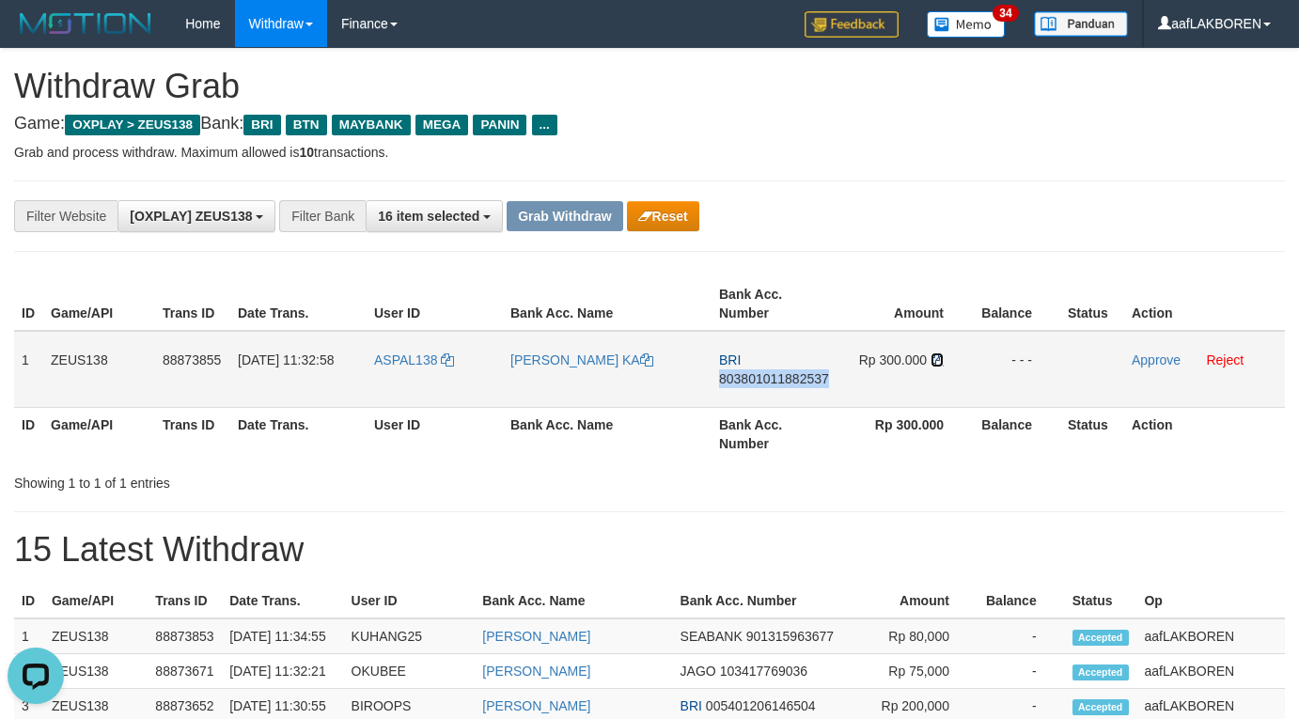
click at [936, 362] on icon at bounding box center [937, 360] width 13 height 13
copy span "803801011882537"
click at [1150, 360] on link "Approve" at bounding box center [1156, 360] width 49 height 15
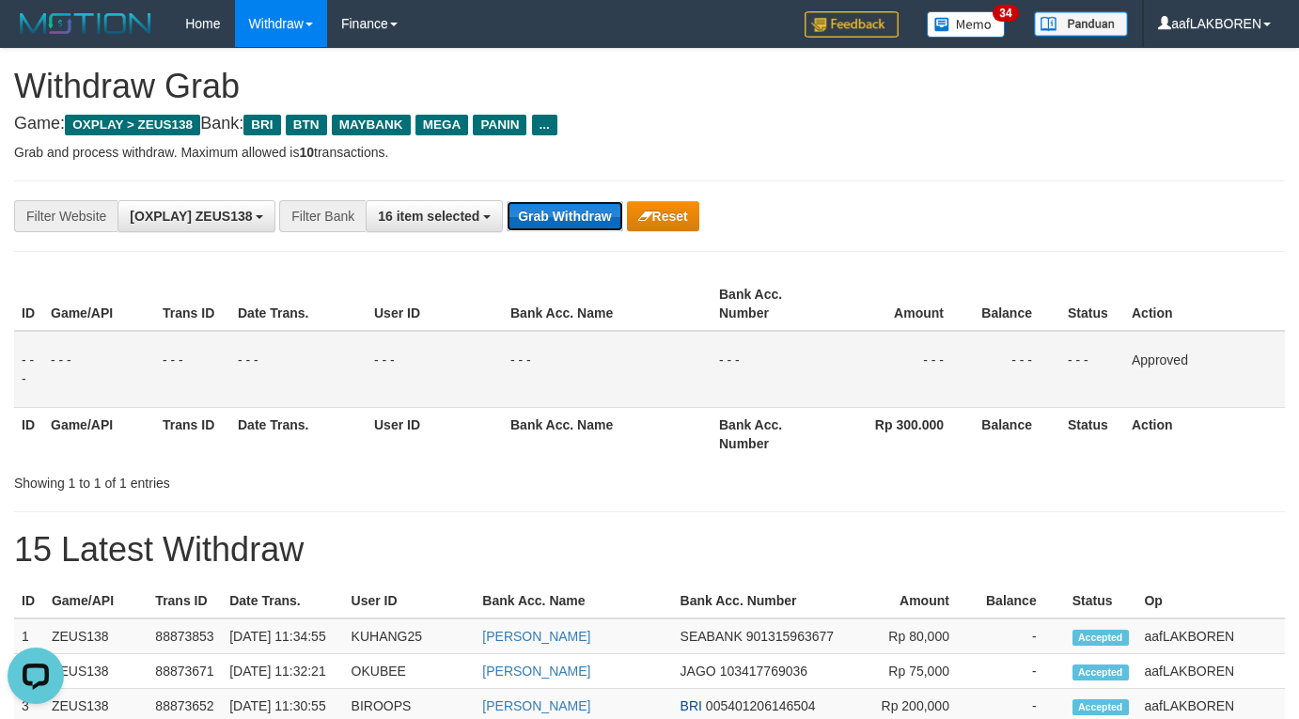
click at [562, 215] on button "Grab Withdraw" at bounding box center [565, 216] width 116 height 30
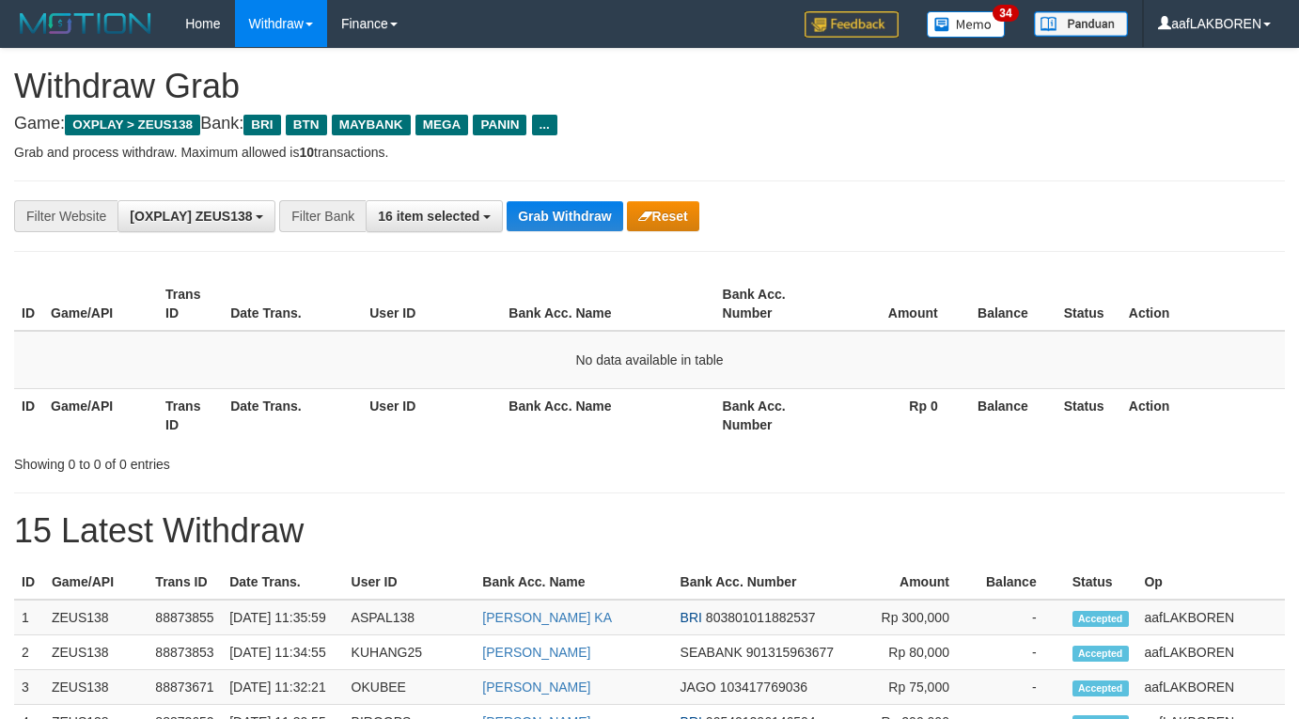
click at [562, 215] on button "Grab Withdraw" at bounding box center [565, 216] width 116 height 30
click at [575, 213] on button "Grab Withdraw" at bounding box center [565, 216] width 116 height 30
click at [577, 219] on button "Grab Withdraw" at bounding box center [565, 216] width 116 height 30
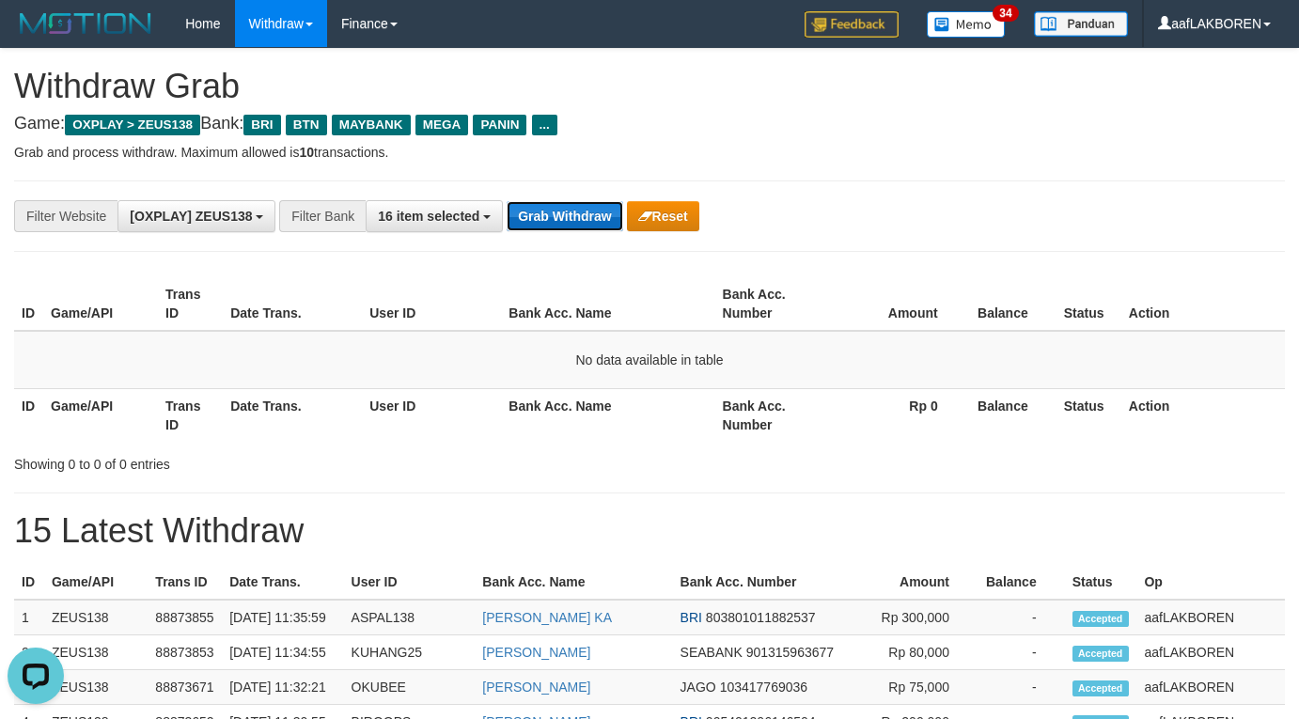
click at [563, 215] on button "Grab Withdraw" at bounding box center [565, 216] width 116 height 30
click at [567, 210] on button "Grab Withdraw" at bounding box center [565, 216] width 116 height 30
click at [572, 202] on button "Grab Withdraw" at bounding box center [565, 216] width 116 height 30
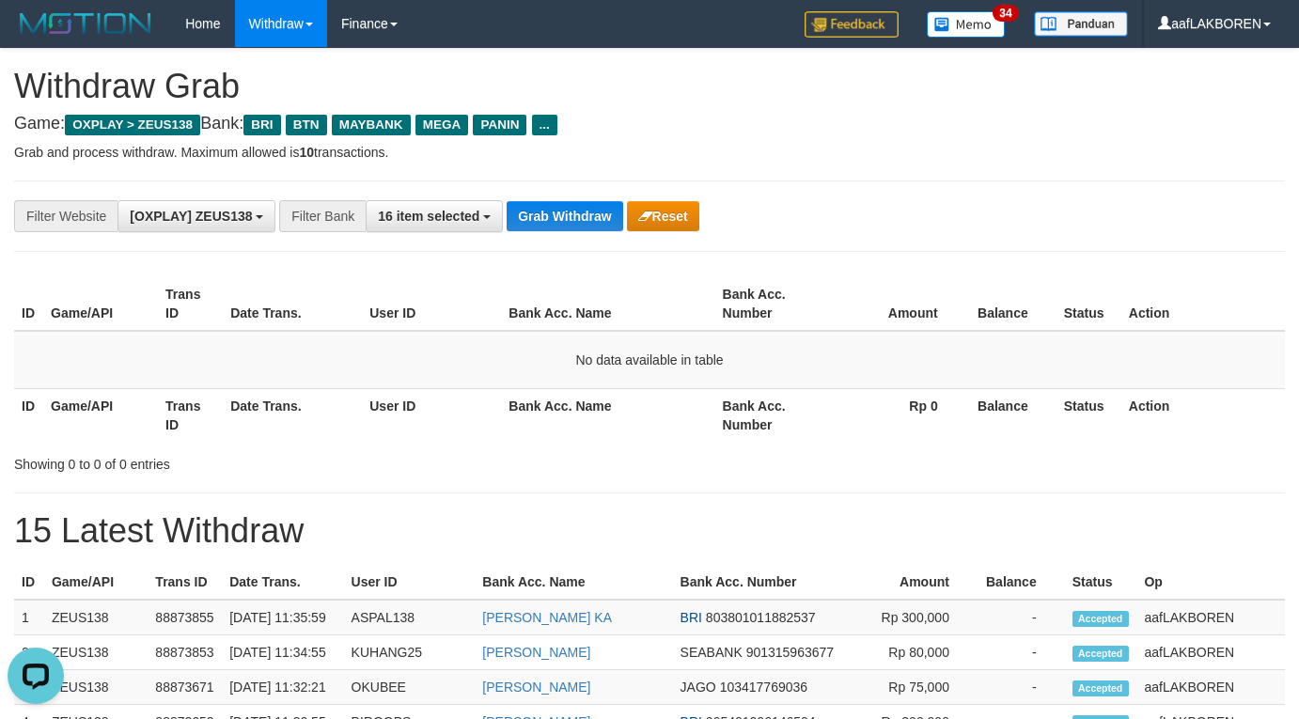
click at [578, 194] on div "**********" at bounding box center [649, 216] width 1271 height 71
click at [547, 215] on button "Grab Withdraw" at bounding box center [565, 216] width 116 height 30
click at [549, 214] on button "Grab Withdraw" at bounding box center [565, 216] width 116 height 30
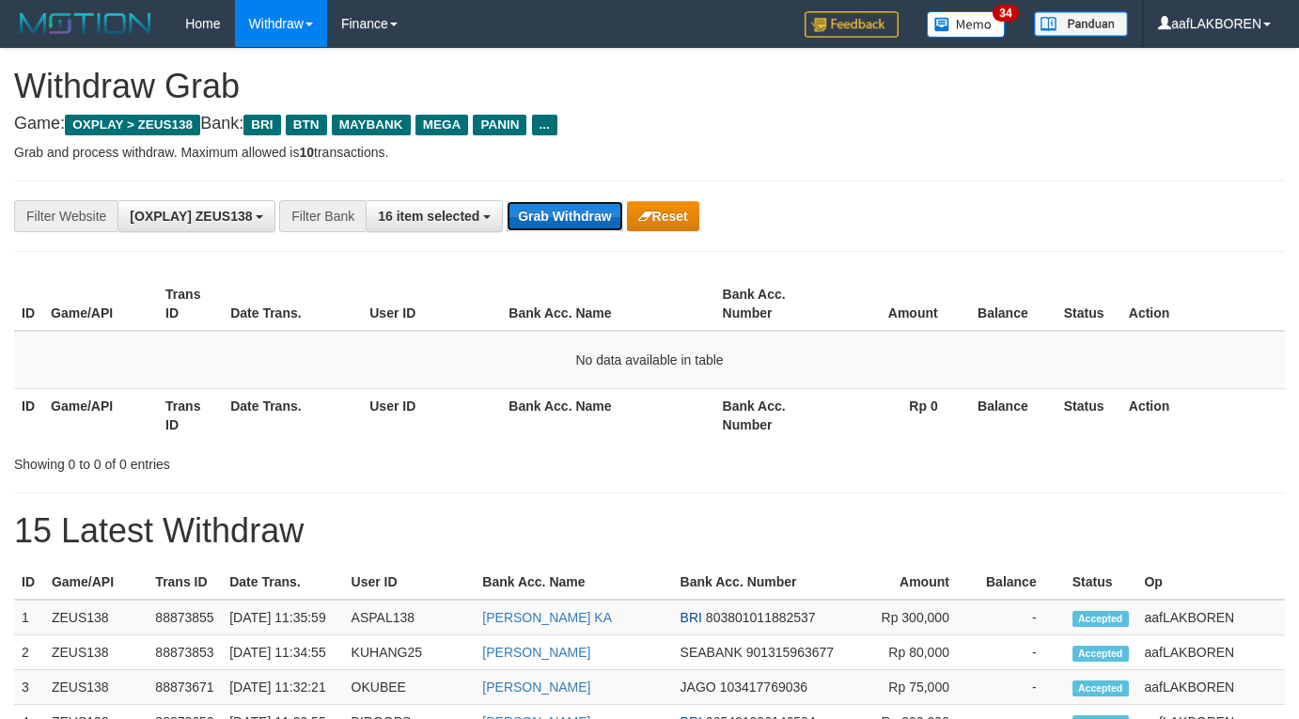
click at [554, 212] on button "Grab Withdraw" at bounding box center [565, 216] width 116 height 30
click at [555, 211] on button "Grab Withdraw" at bounding box center [565, 216] width 116 height 30
click at [558, 207] on button "Grab Withdraw" at bounding box center [565, 216] width 116 height 30
click at [553, 225] on button "Grab Withdraw" at bounding box center [565, 216] width 116 height 30
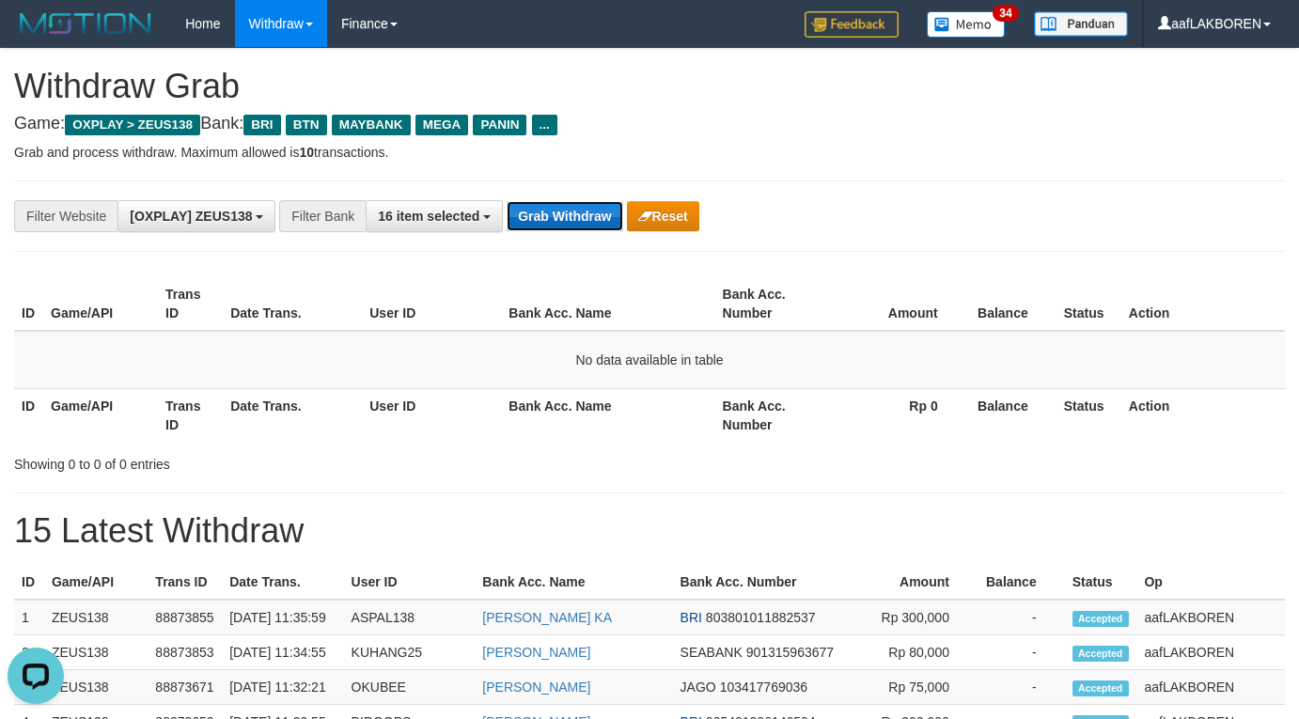
click at [553, 225] on button "Grab Withdraw" at bounding box center [565, 216] width 116 height 30
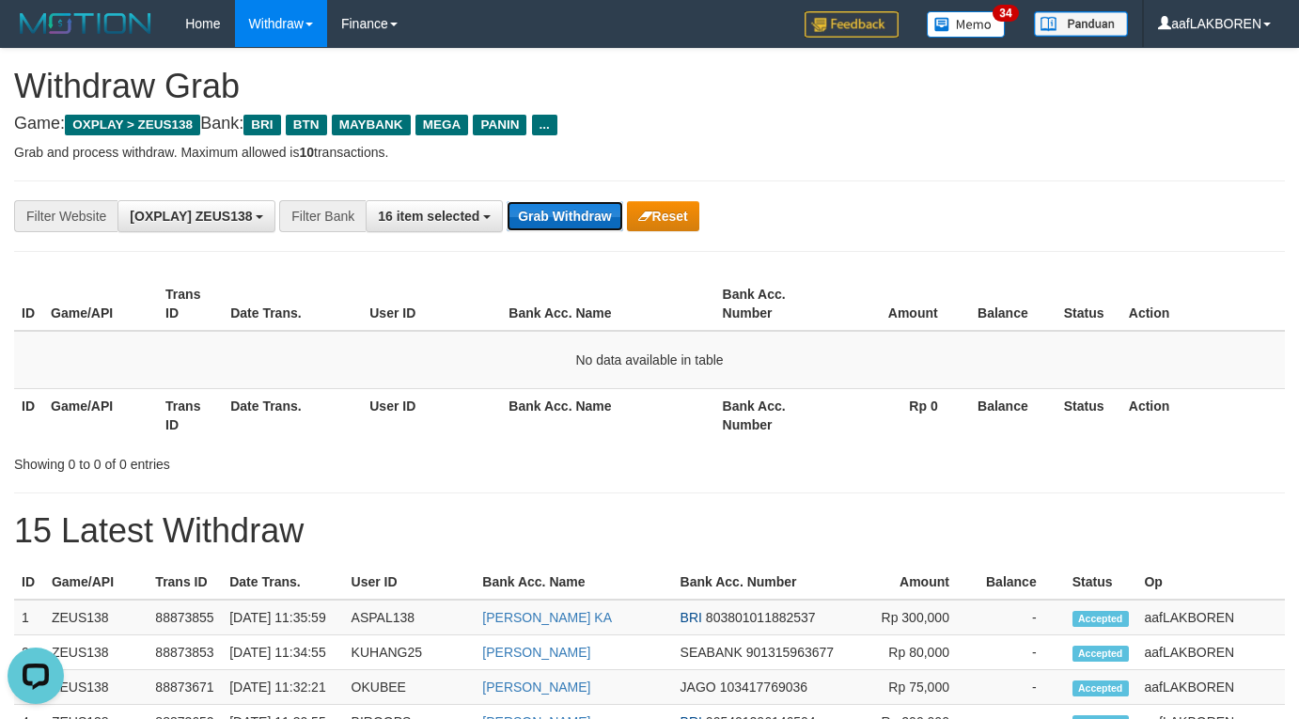
click at [553, 225] on button "Grab Withdraw" at bounding box center [565, 216] width 116 height 30
click at [567, 214] on button "Grab Withdraw" at bounding box center [565, 216] width 116 height 30
click at [567, 213] on button "Grab Withdraw" at bounding box center [565, 216] width 116 height 30
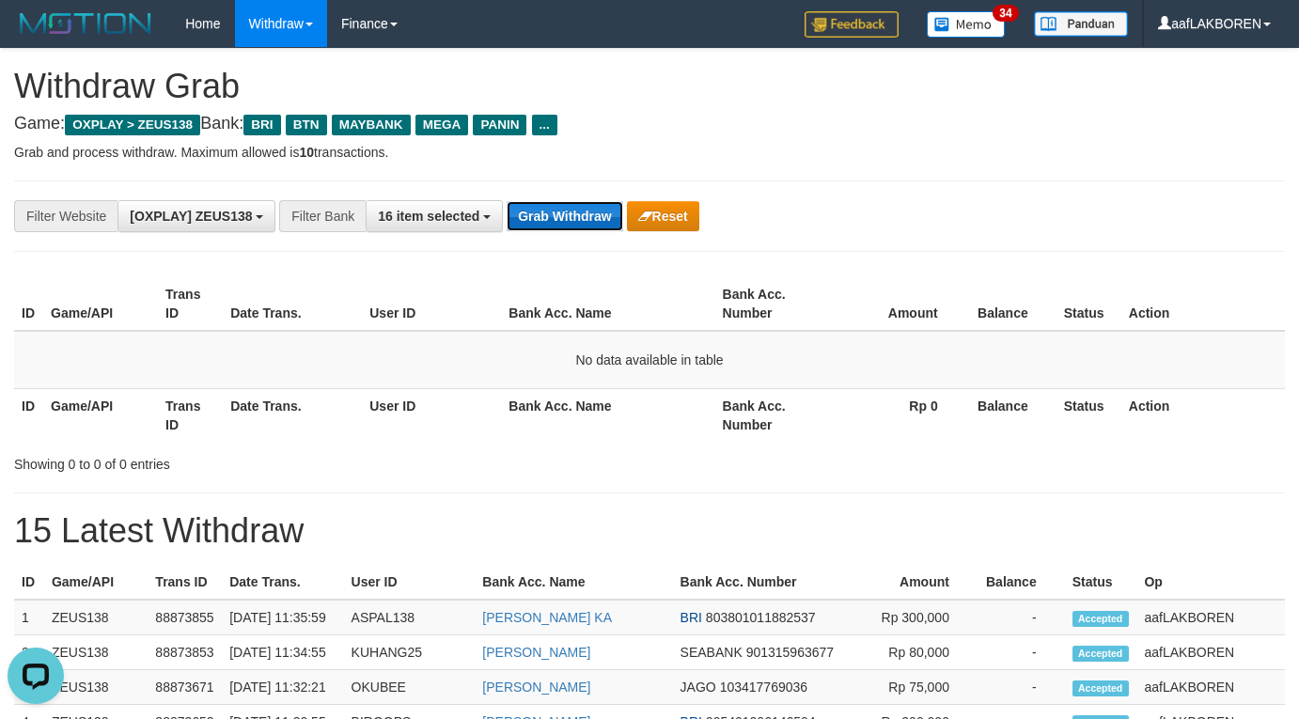
click at [567, 213] on button "Grab Withdraw" at bounding box center [565, 216] width 116 height 30
click at [550, 215] on button "Grab Withdraw" at bounding box center [565, 216] width 116 height 30
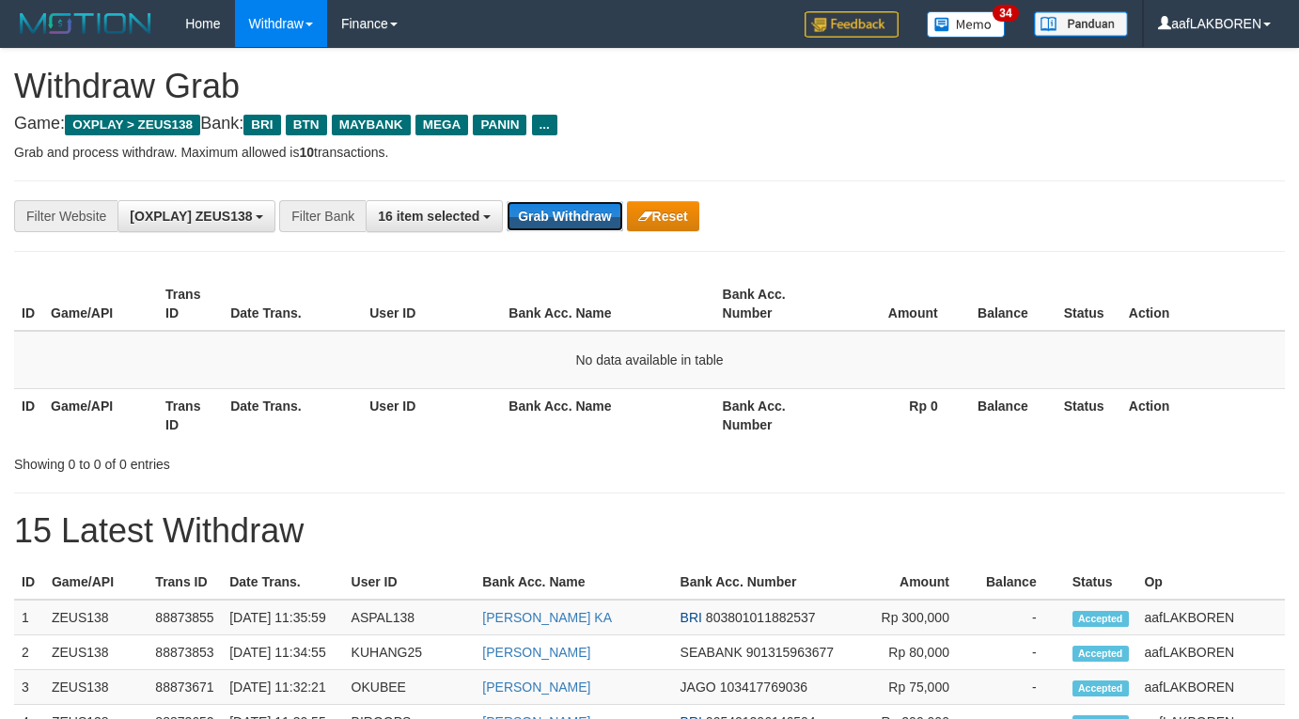
click at [550, 214] on button "Grab Withdraw" at bounding box center [565, 216] width 116 height 30
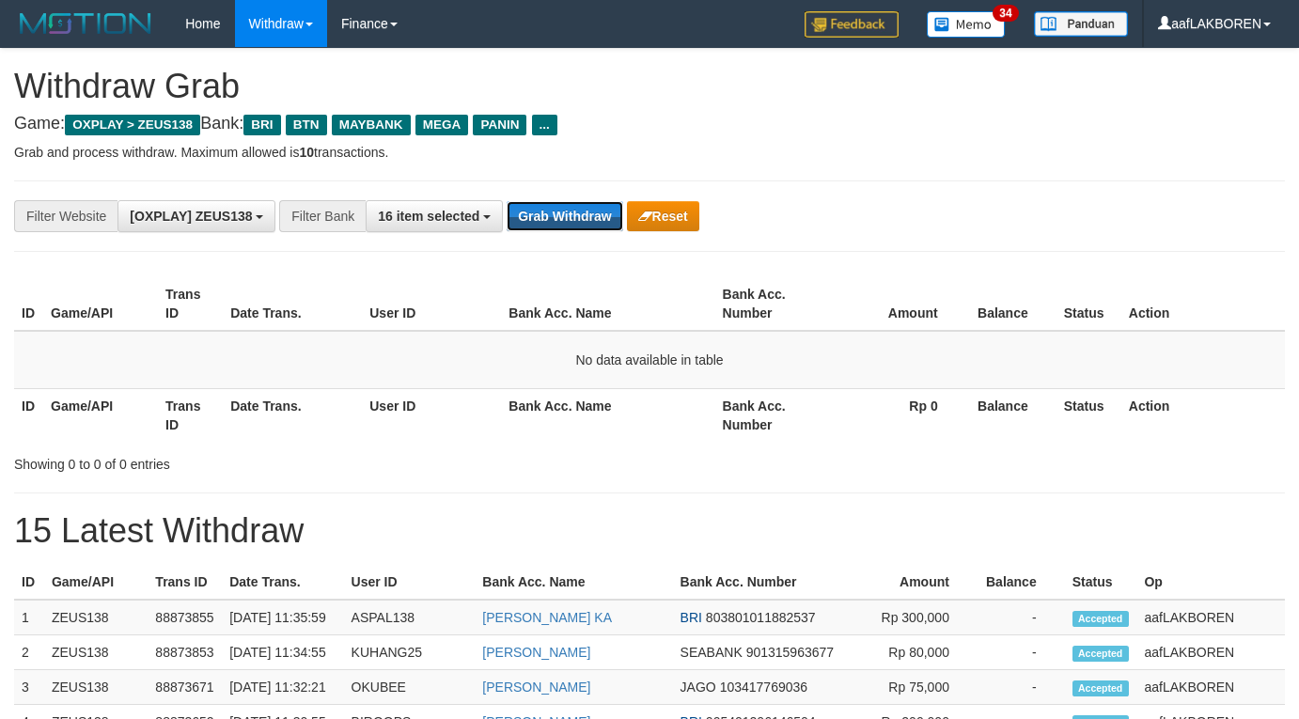
click at [550, 214] on button "Grab Withdraw" at bounding box center [565, 216] width 116 height 30
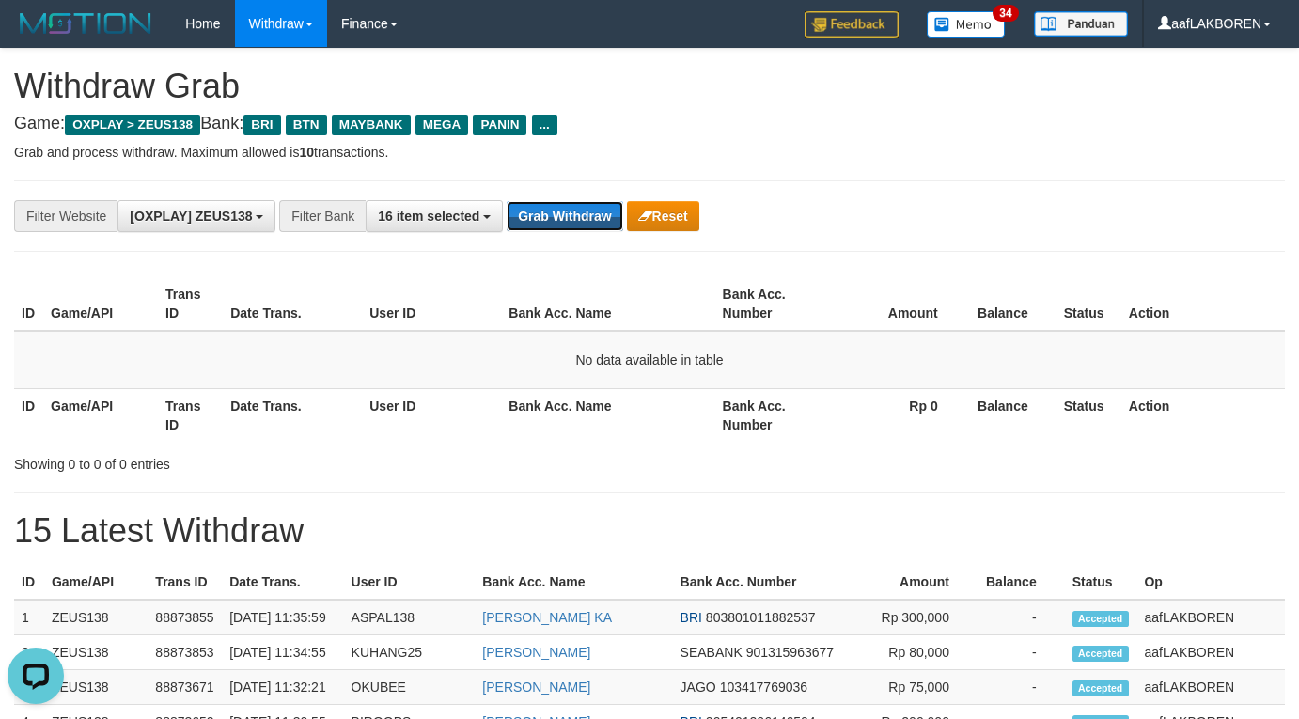
click at [550, 214] on button "Grab Withdraw" at bounding box center [565, 216] width 116 height 30
click at [548, 217] on button "Grab Withdraw" at bounding box center [565, 216] width 116 height 30
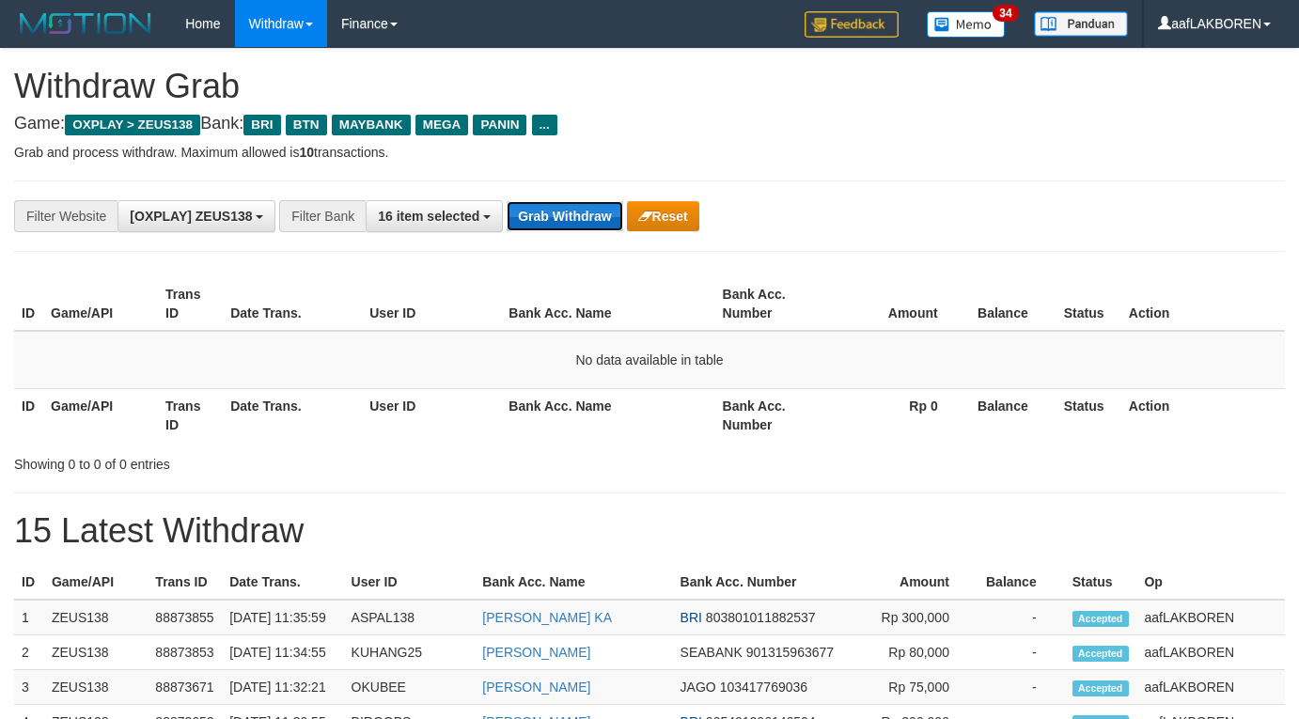
click at [552, 212] on button "Grab Withdraw" at bounding box center [565, 216] width 116 height 30
click at [561, 211] on button "Grab Withdraw" at bounding box center [565, 216] width 116 height 30
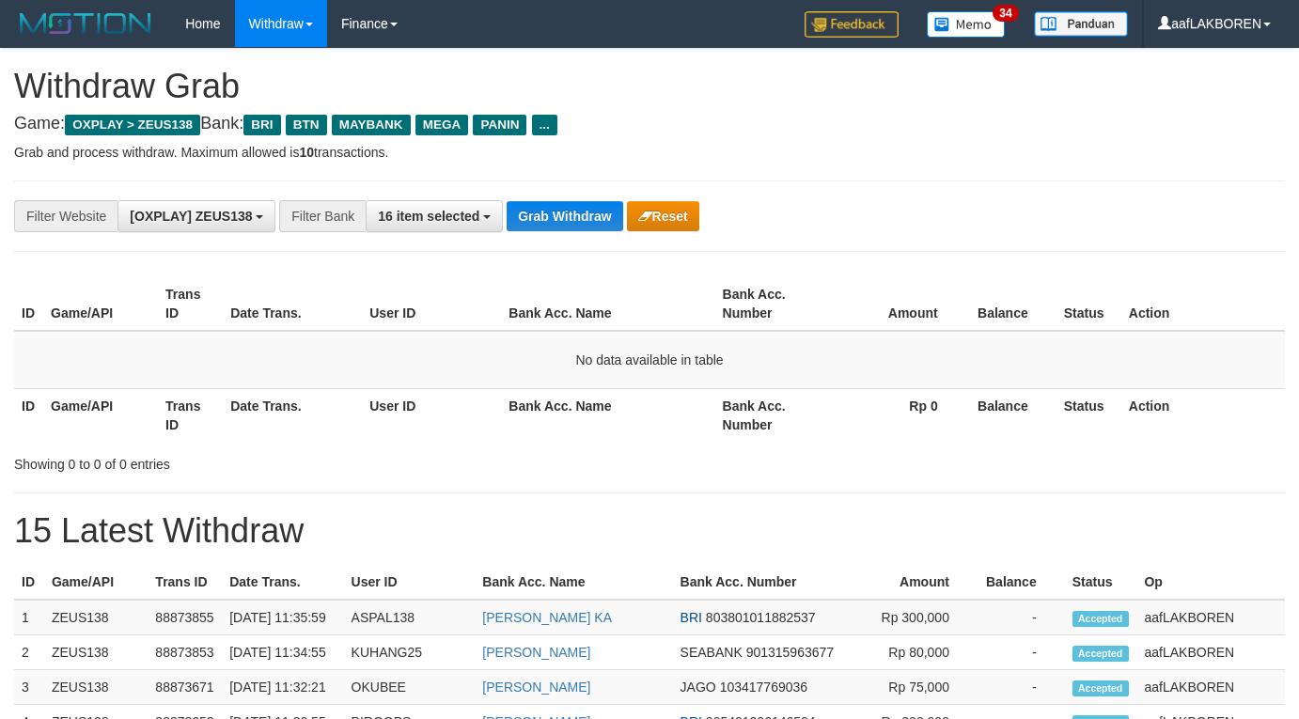
click at [561, 211] on button "Grab Withdraw" at bounding box center [565, 216] width 116 height 30
click at [565, 202] on button "Grab Withdraw" at bounding box center [565, 216] width 116 height 30
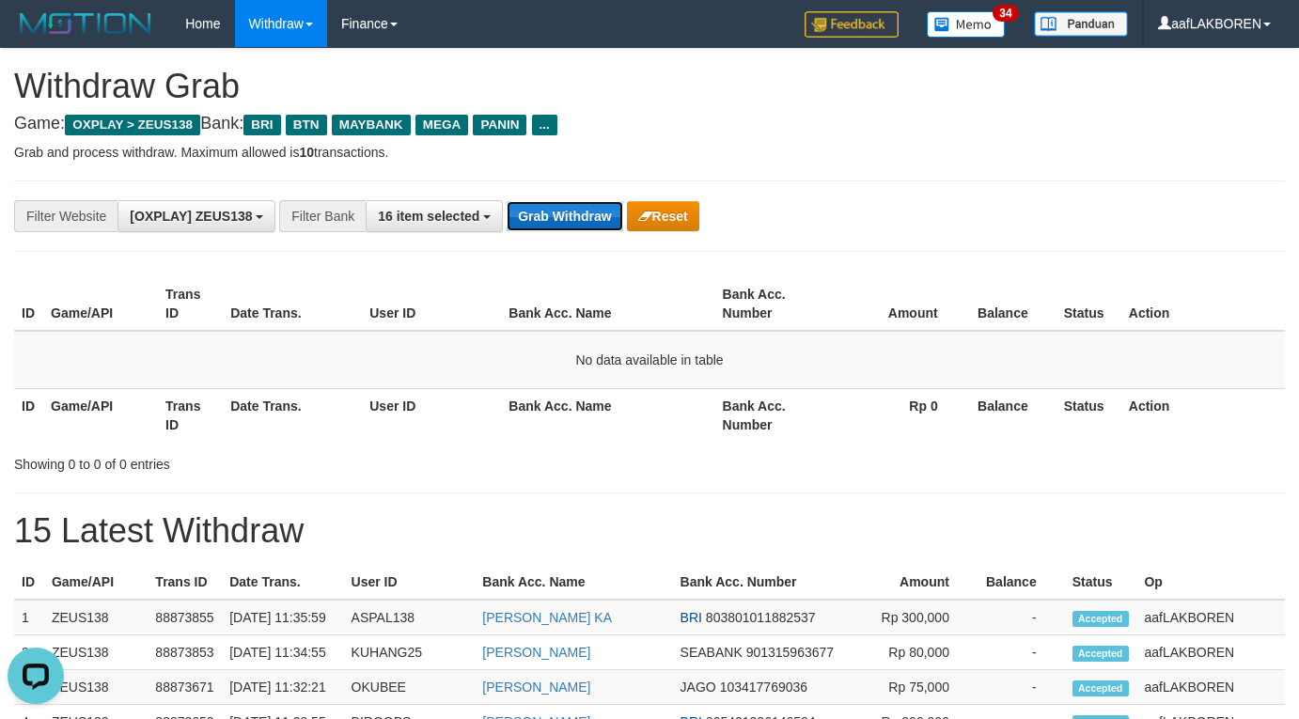
click at [565, 202] on button "Grab Withdraw" at bounding box center [565, 216] width 116 height 30
click at [574, 215] on button "Grab Withdraw" at bounding box center [565, 216] width 116 height 30
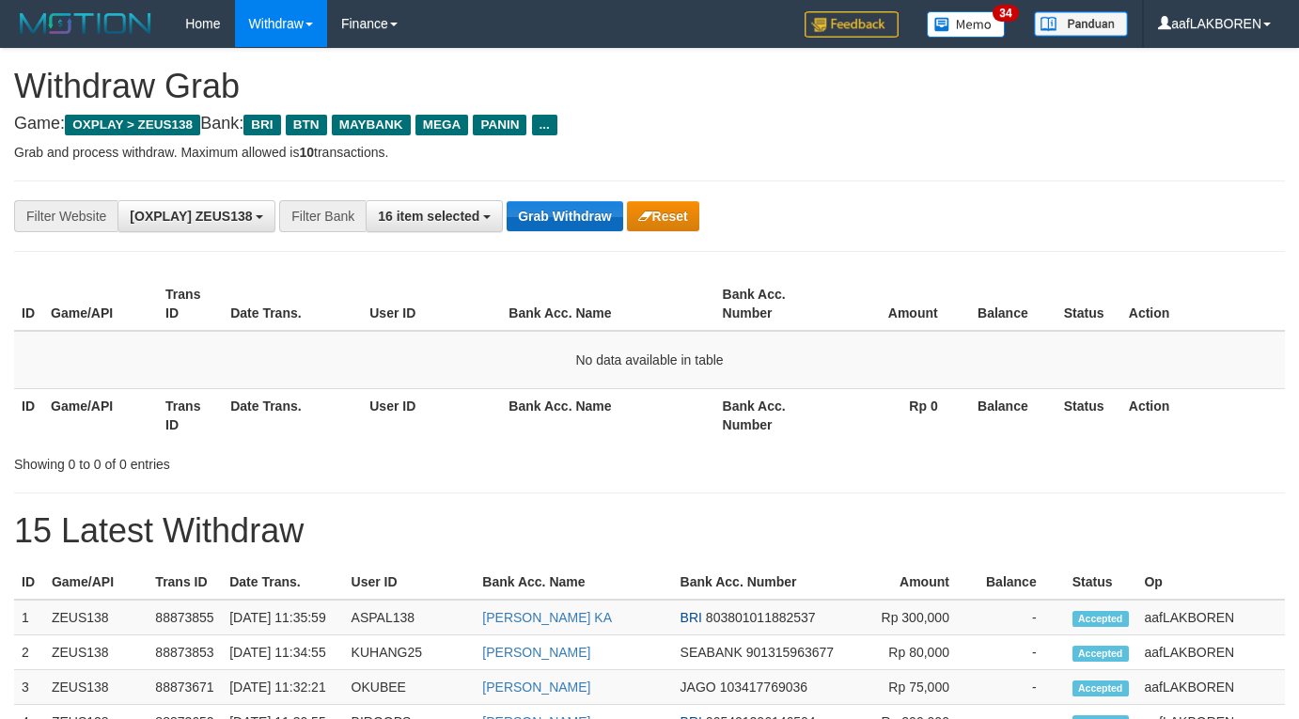
click at [574, 213] on button "Grab Withdraw" at bounding box center [565, 216] width 116 height 30
click at [575, 209] on button "Grab Withdraw" at bounding box center [565, 216] width 116 height 30
click at [576, 205] on button "Grab Withdraw" at bounding box center [565, 216] width 116 height 30
click at [576, 202] on button "Grab Withdraw" at bounding box center [565, 216] width 116 height 30
click at [547, 214] on button "Grab Withdraw" at bounding box center [565, 216] width 116 height 30
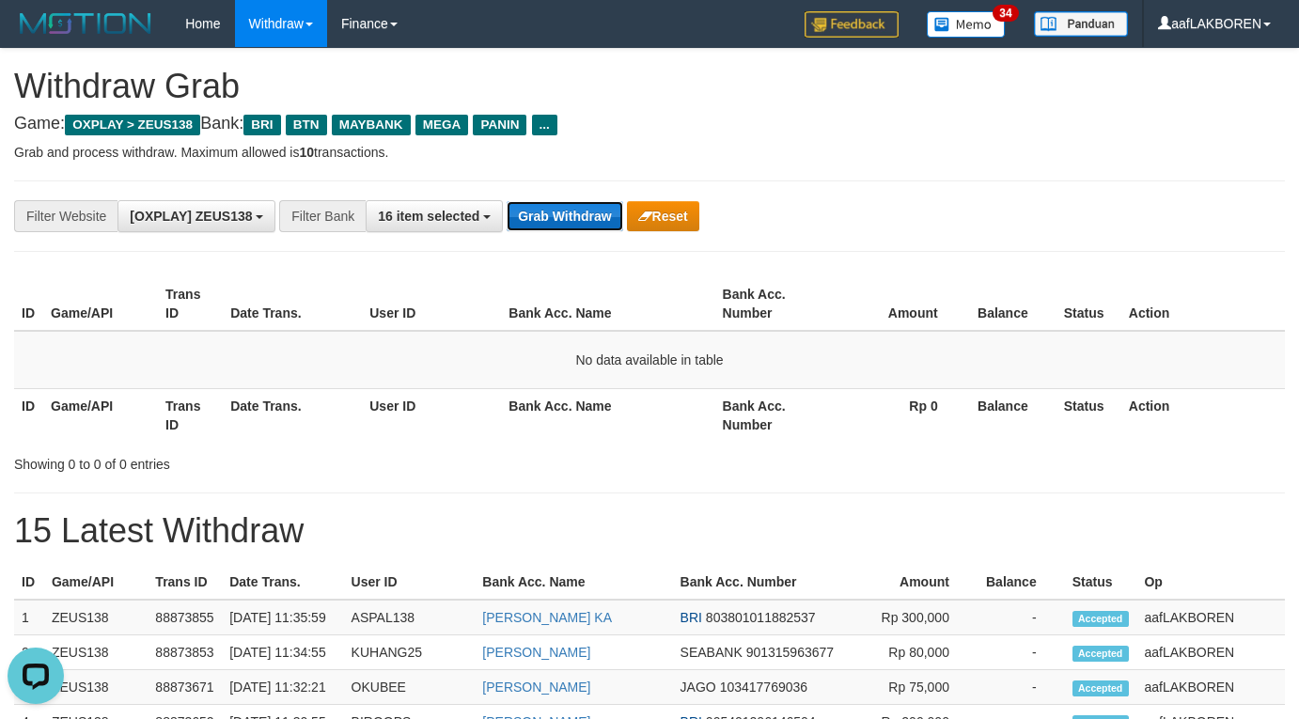
click at [547, 214] on button "Grab Withdraw" at bounding box center [565, 216] width 116 height 30
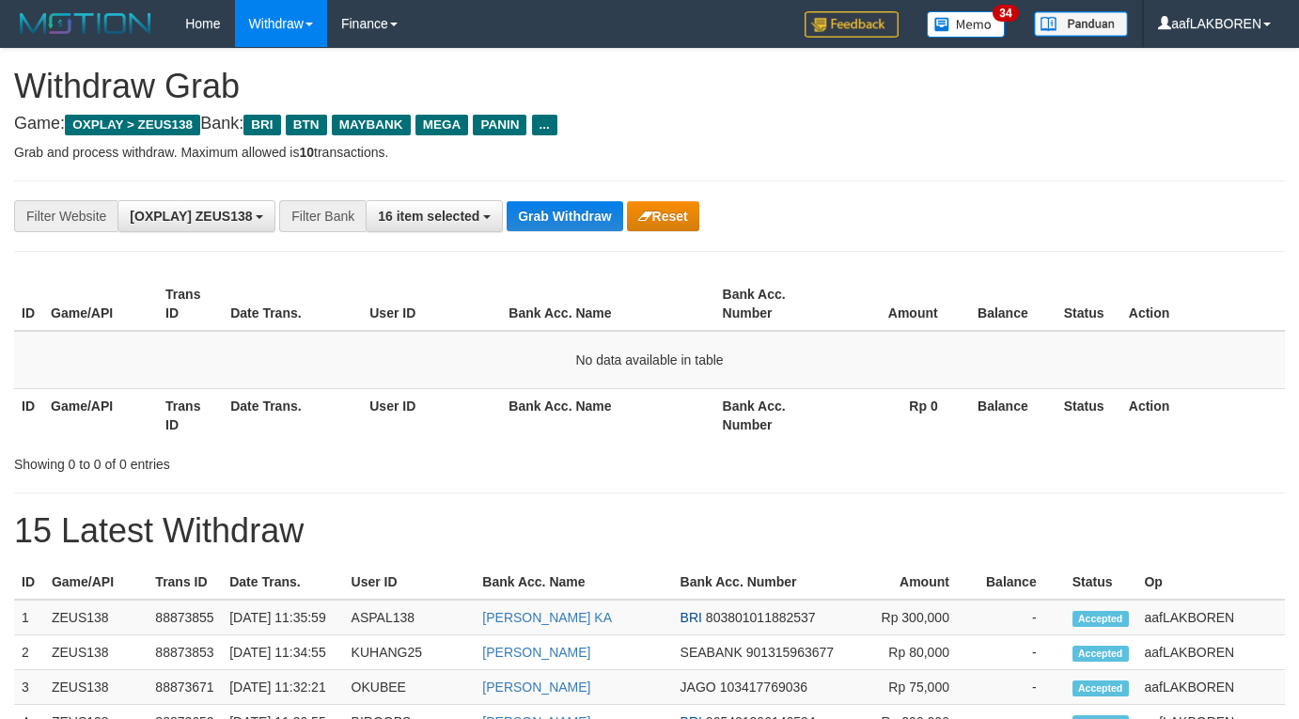
click at [547, 214] on button "Grab Withdraw" at bounding box center [565, 216] width 116 height 30
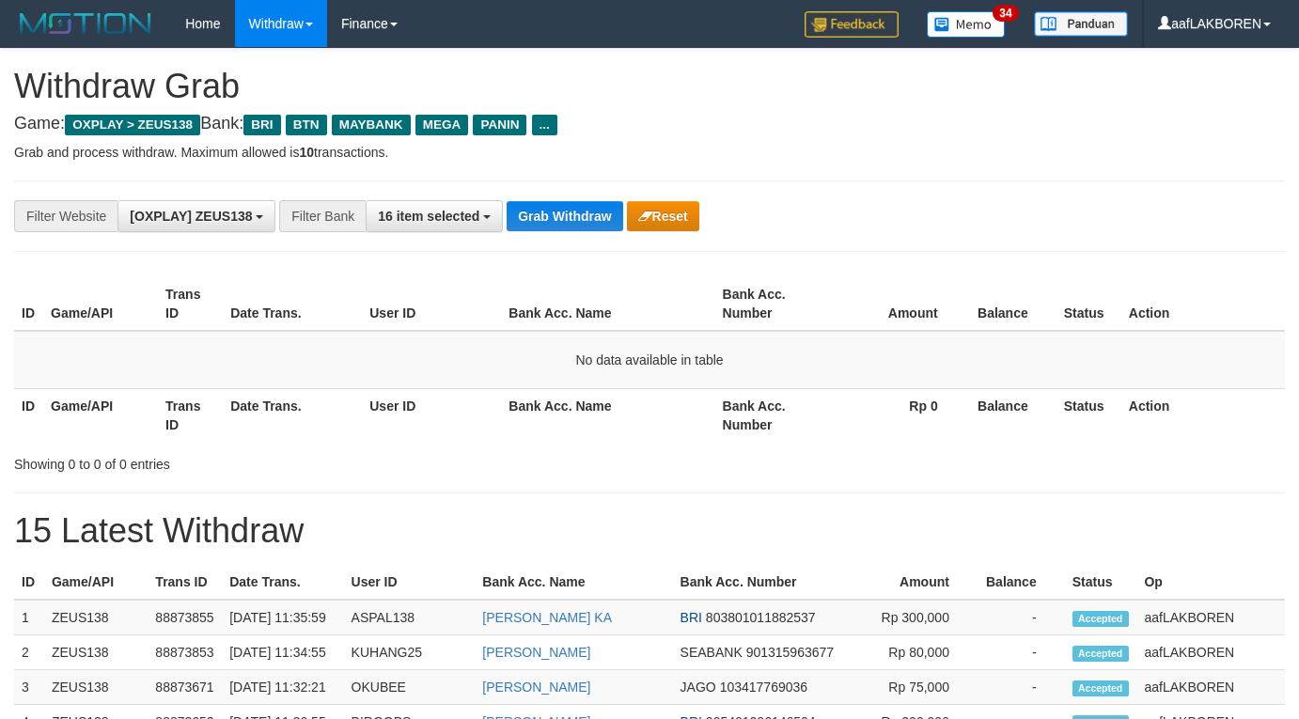
click at [547, 214] on button "Grab Withdraw" at bounding box center [565, 216] width 116 height 30
click at [564, 224] on button "Grab Withdraw" at bounding box center [565, 216] width 116 height 30
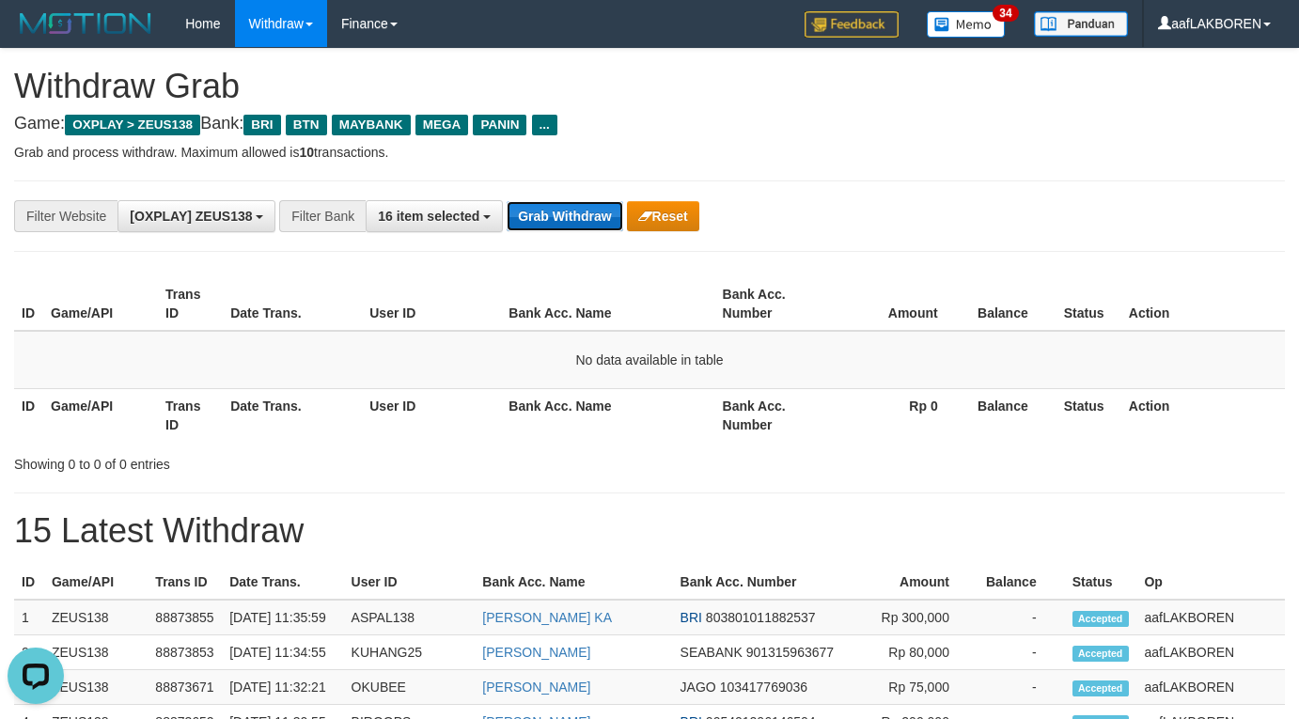
click at [564, 222] on button "Grab Withdraw" at bounding box center [565, 216] width 116 height 30
click at [560, 202] on button "Grab Withdraw" at bounding box center [565, 216] width 116 height 30
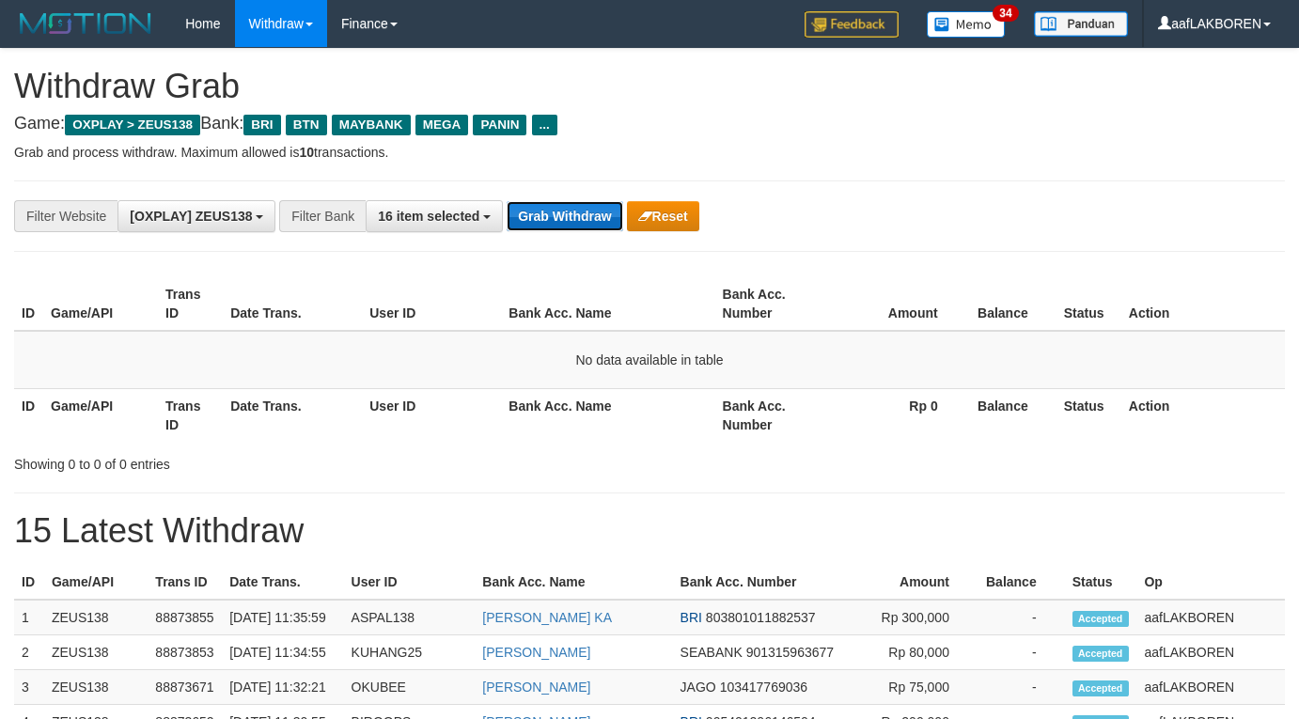
click at [560, 202] on button "Grab Withdraw" at bounding box center [565, 216] width 116 height 30
click at [563, 224] on button "Grab Withdraw" at bounding box center [565, 216] width 116 height 30
click at [563, 222] on button "Grab Withdraw" at bounding box center [565, 216] width 116 height 30
click at [566, 213] on button "Grab Withdraw" at bounding box center [565, 216] width 116 height 30
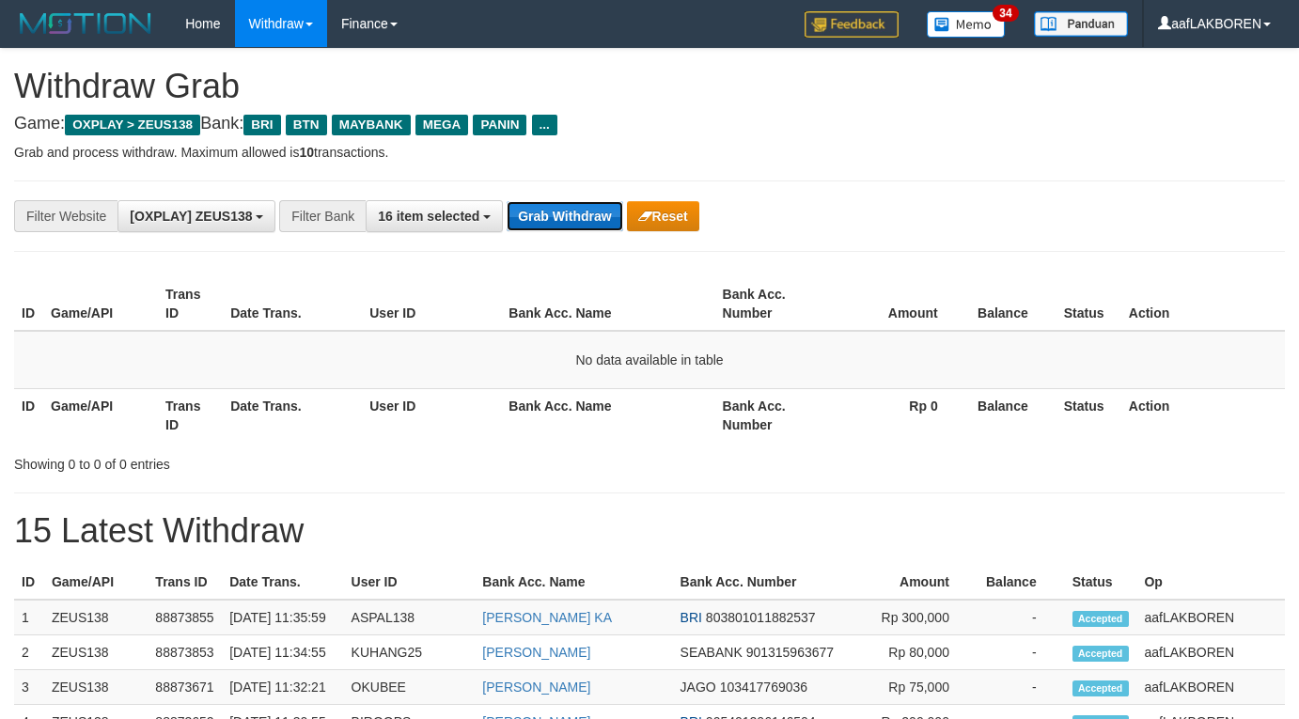
click at [566, 213] on button "Grab Withdraw" at bounding box center [565, 216] width 116 height 30
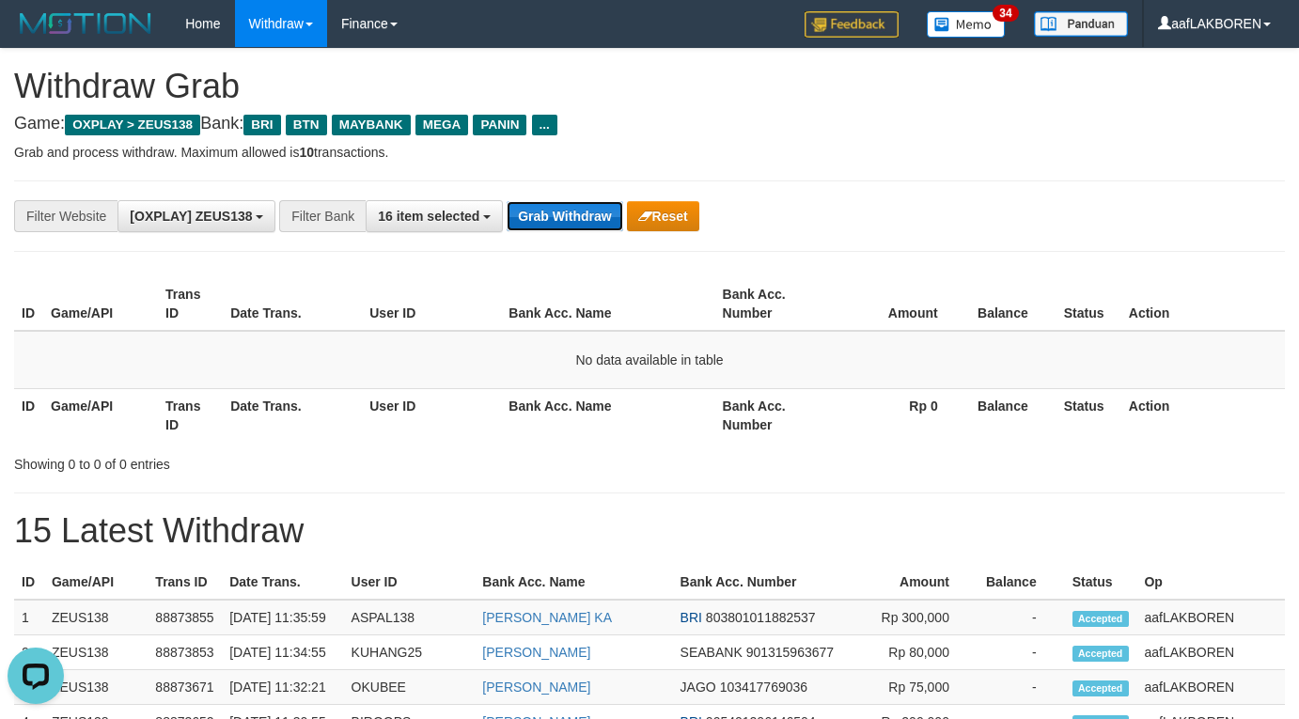
click at [566, 213] on button "Grab Withdraw" at bounding box center [565, 216] width 116 height 30
click at [567, 219] on button "Grab Withdraw" at bounding box center [565, 216] width 116 height 30
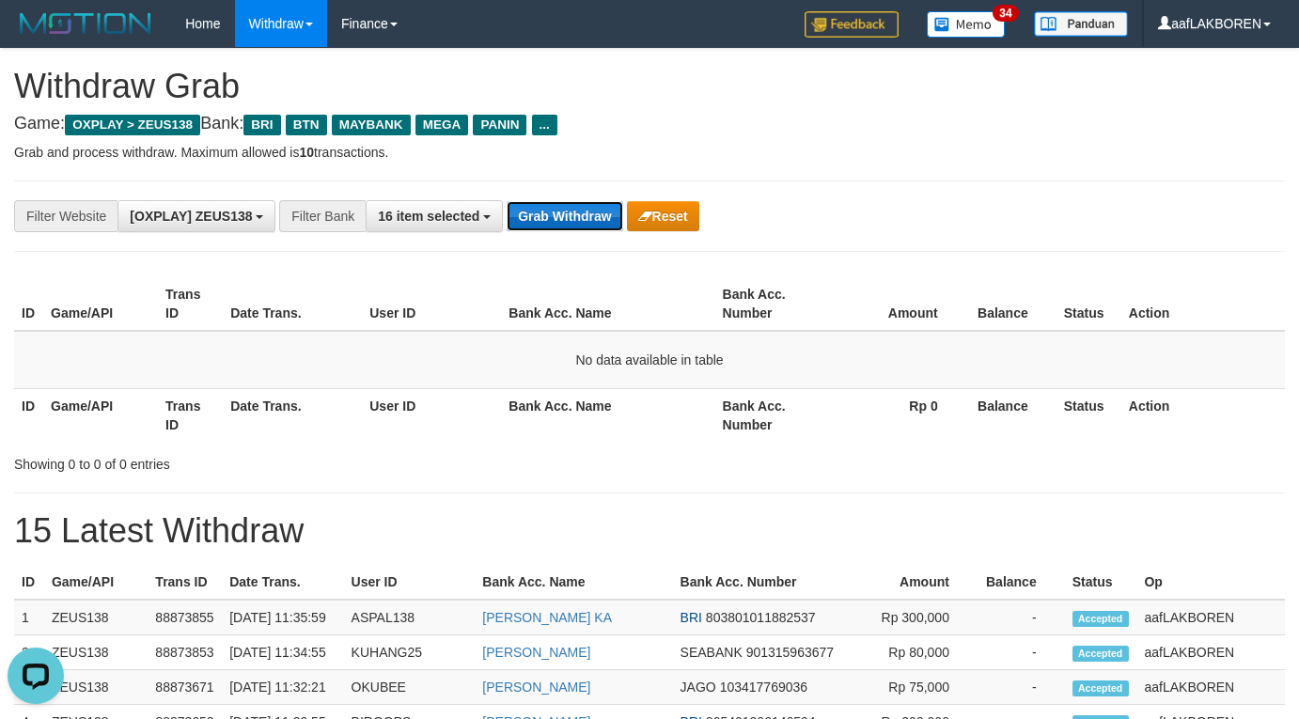
click at [567, 219] on button "Grab Withdraw" at bounding box center [565, 216] width 116 height 30
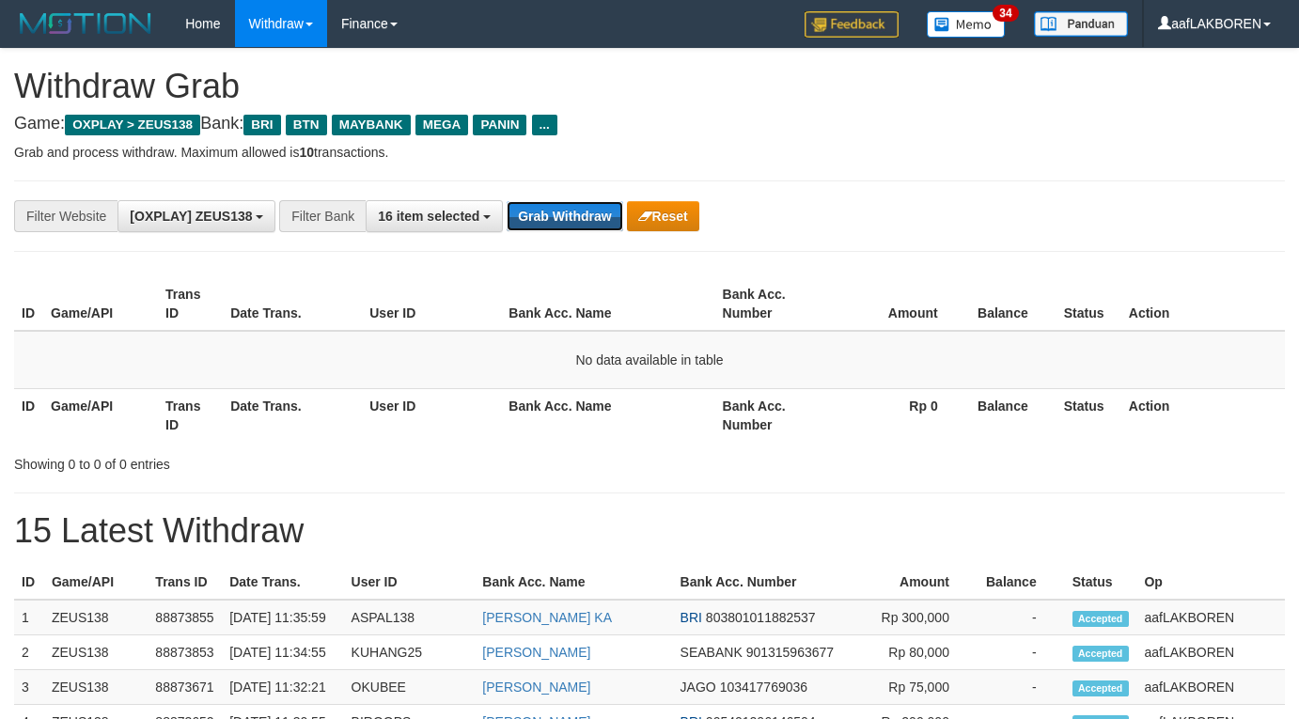
click at [567, 219] on button "Grab Withdraw" at bounding box center [565, 216] width 116 height 30
click at [567, 217] on button "Grab Withdraw" at bounding box center [565, 216] width 116 height 30
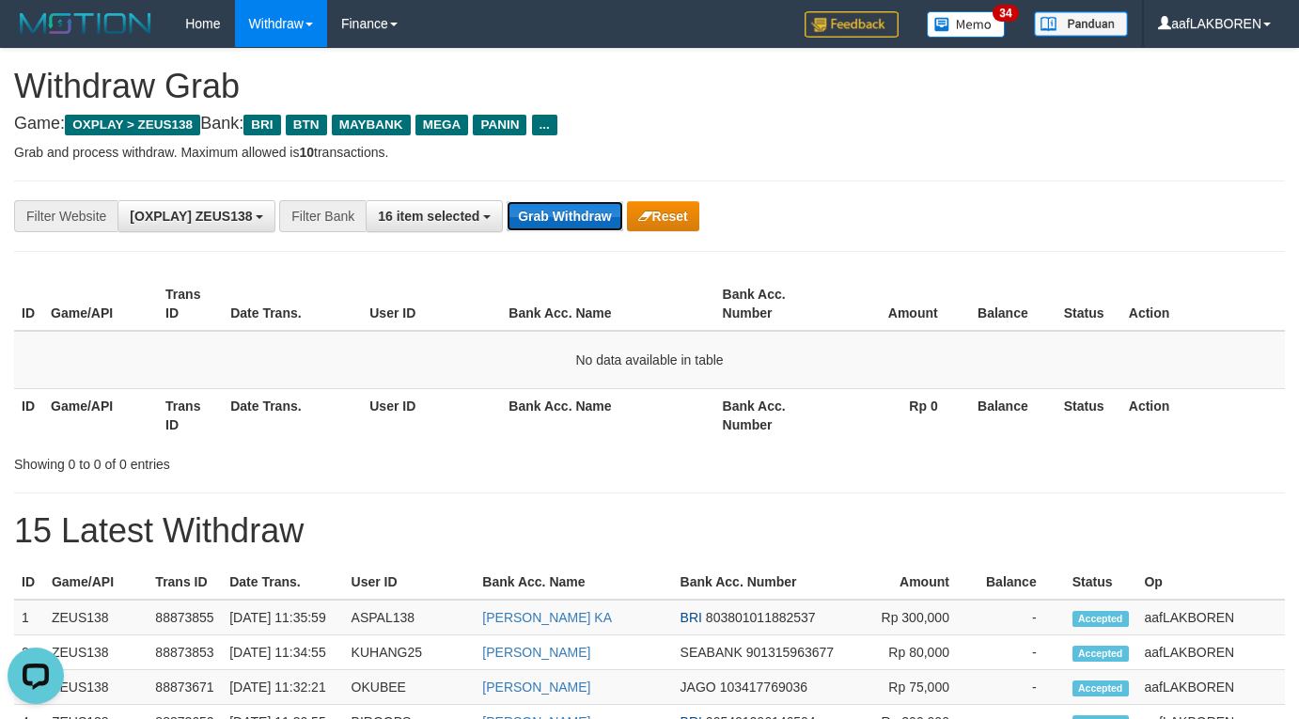
click at [567, 217] on button "Grab Withdraw" at bounding box center [565, 216] width 116 height 30
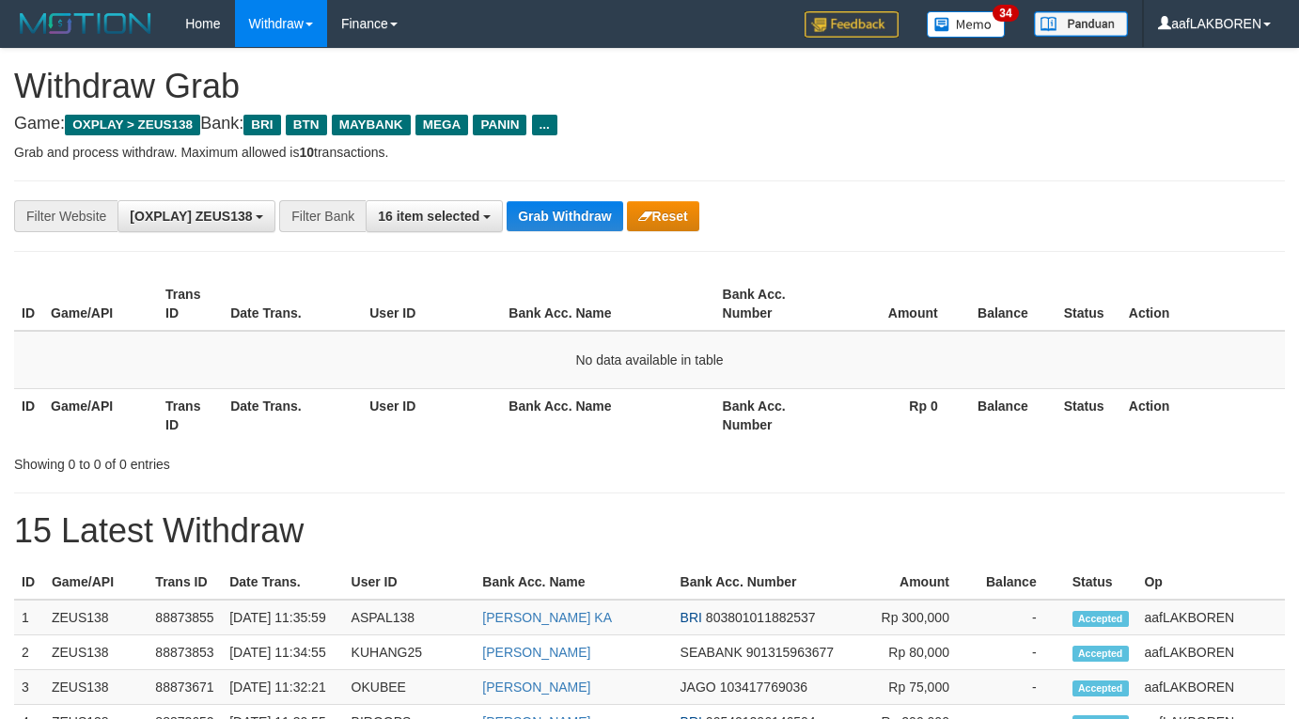
click at [567, 217] on button "Grab Withdraw" at bounding box center [565, 216] width 116 height 30
click at [567, 216] on button "Grab Withdraw" at bounding box center [565, 216] width 116 height 30
click at [568, 203] on button "Grab Withdraw" at bounding box center [565, 216] width 116 height 30
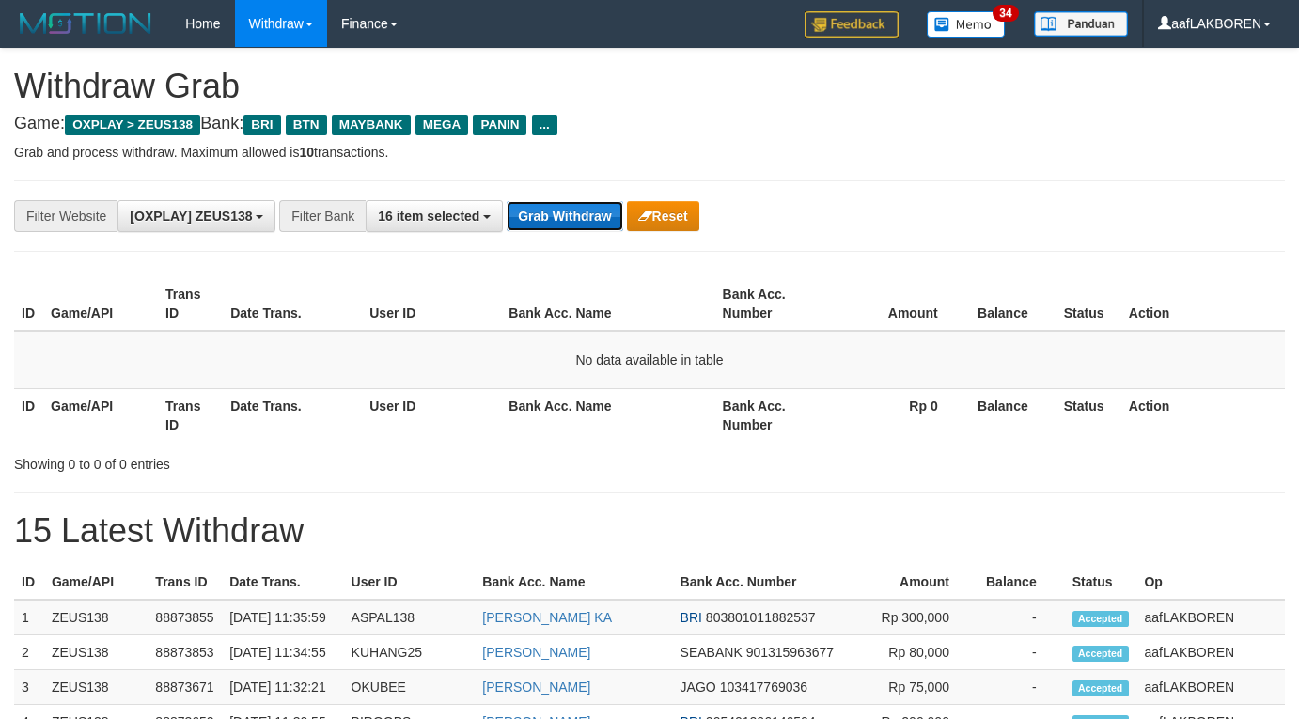
click at [568, 203] on button "Grab Withdraw" at bounding box center [565, 216] width 116 height 30
click at [569, 206] on button "Grab Withdraw" at bounding box center [565, 216] width 116 height 30
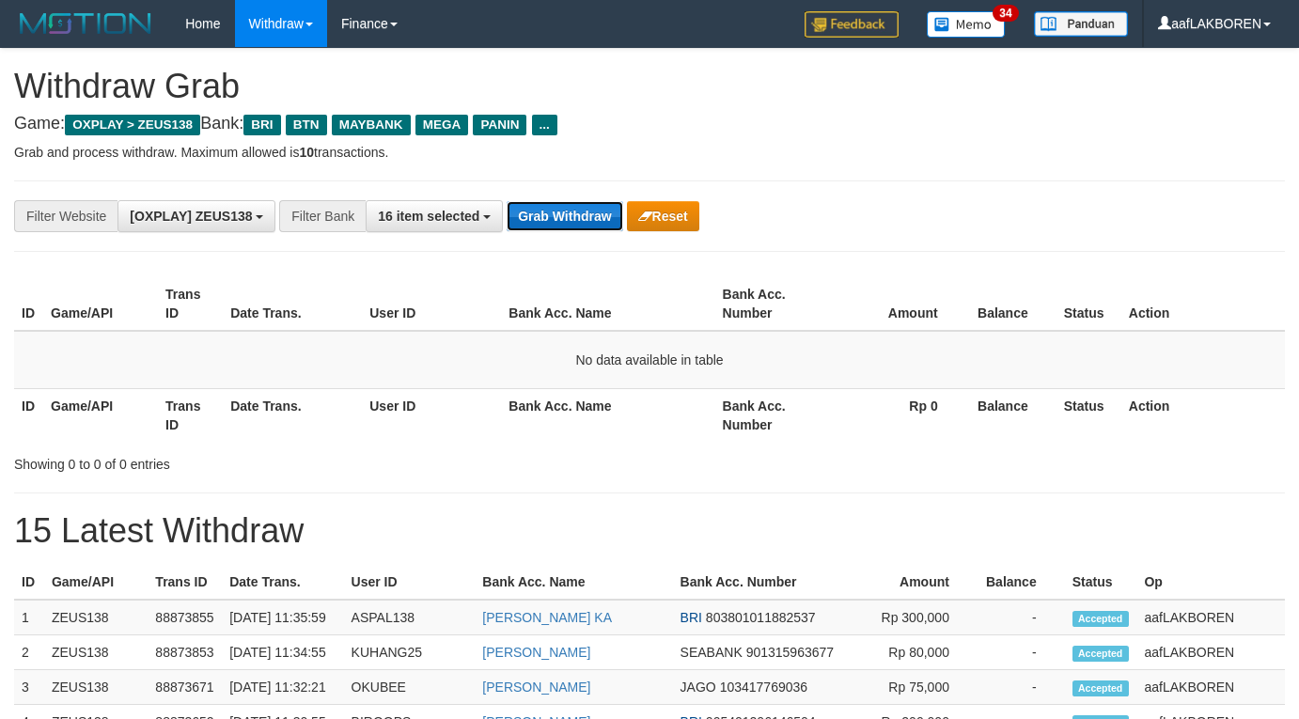
click at [569, 206] on button "Grab Withdraw" at bounding box center [565, 216] width 116 height 30
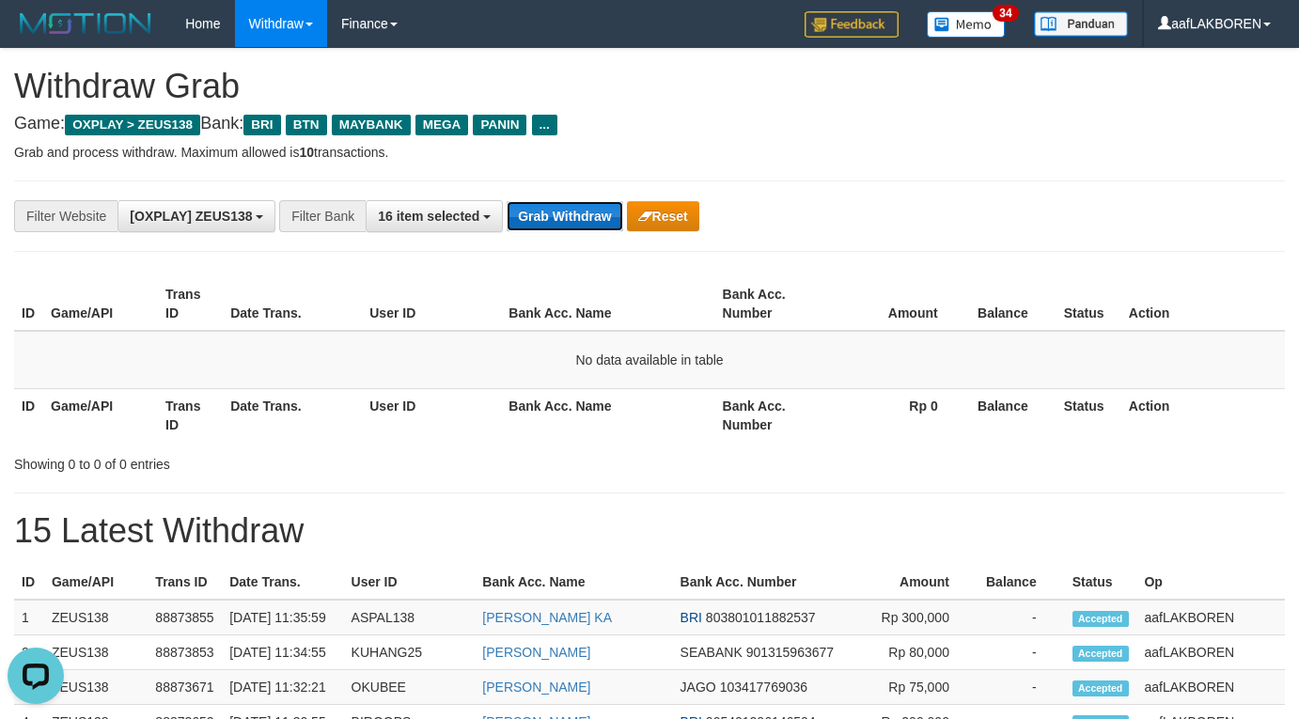
click at [569, 206] on button "Grab Withdraw" at bounding box center [565, 216] width 116 height 30
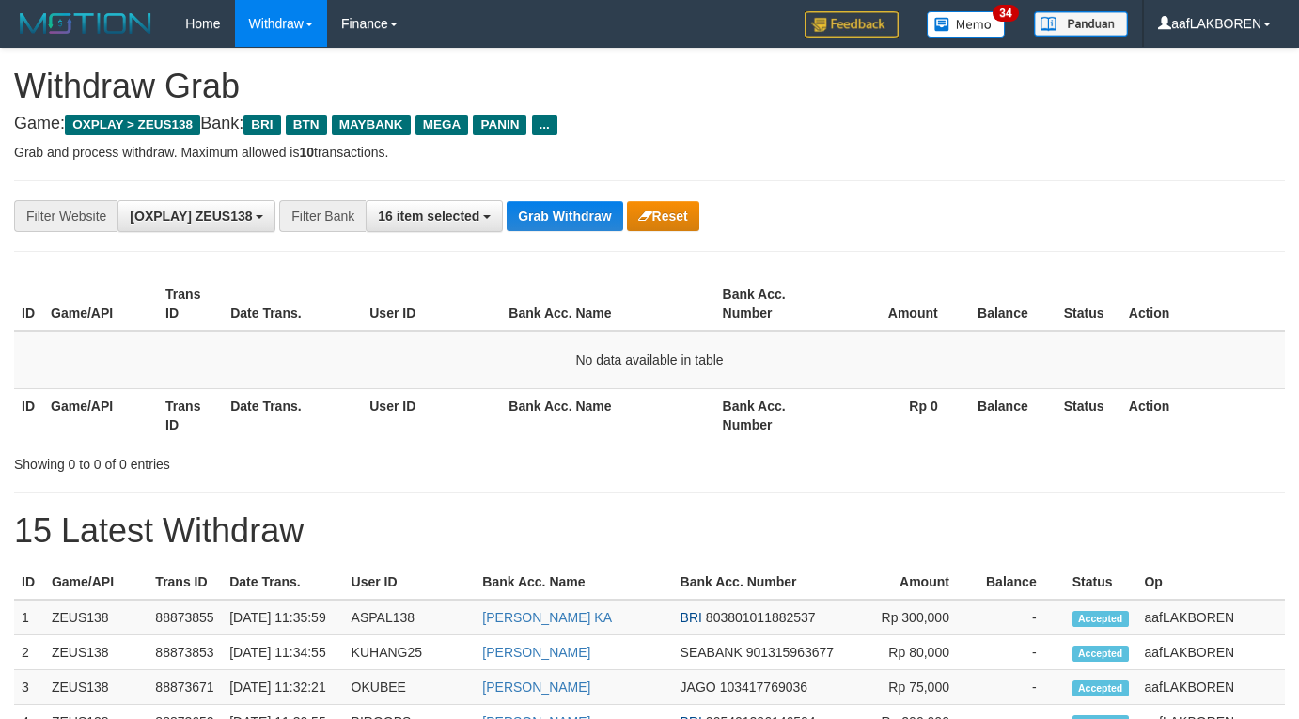
click at [569, 206] on button "Grab Withdraw" at bounding box center [565, 216] width 116 height 30
click at [569, 207] on button "Grab Withdraw" at bounding box center [565, 216] width 116 height 30
click at [568, 207] on button "Grab Withdraw" at bounding box center [565, 216] width 116 height 30
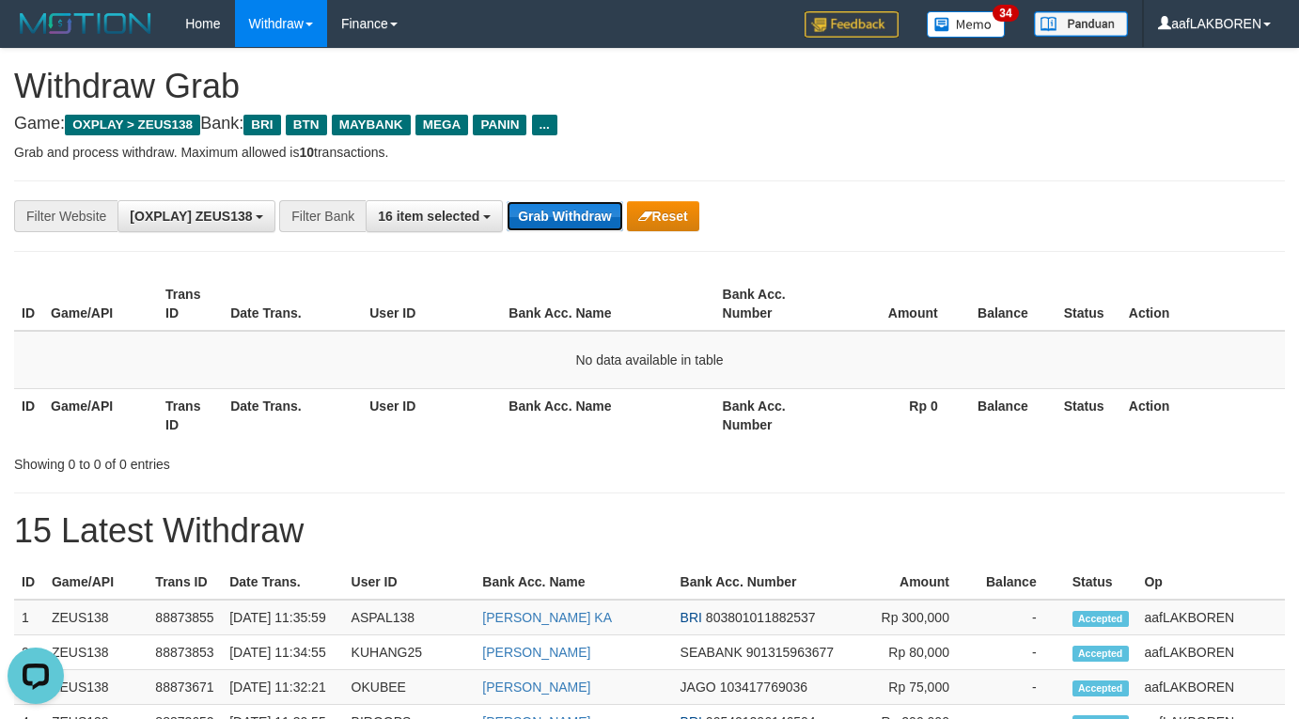
click at [568, 207] on button "Grab Withdraw" at bounding box center [565, 216] width 116 height 30
click at [557, 215] on button "Grab Withdraw" at bounding box center [565, 216] width 116 height 30
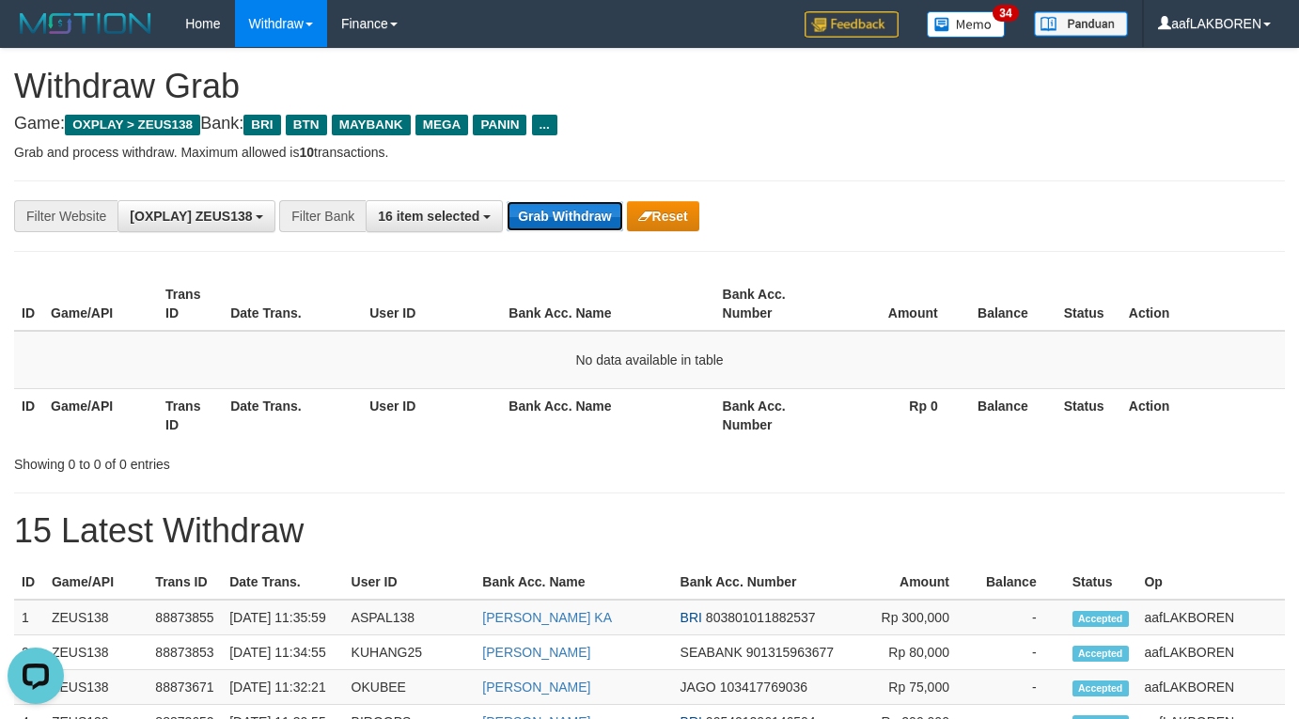
click at [557, 214] on button "Grab Withdraw" at bounding box center [565, 216] width 116 height 30
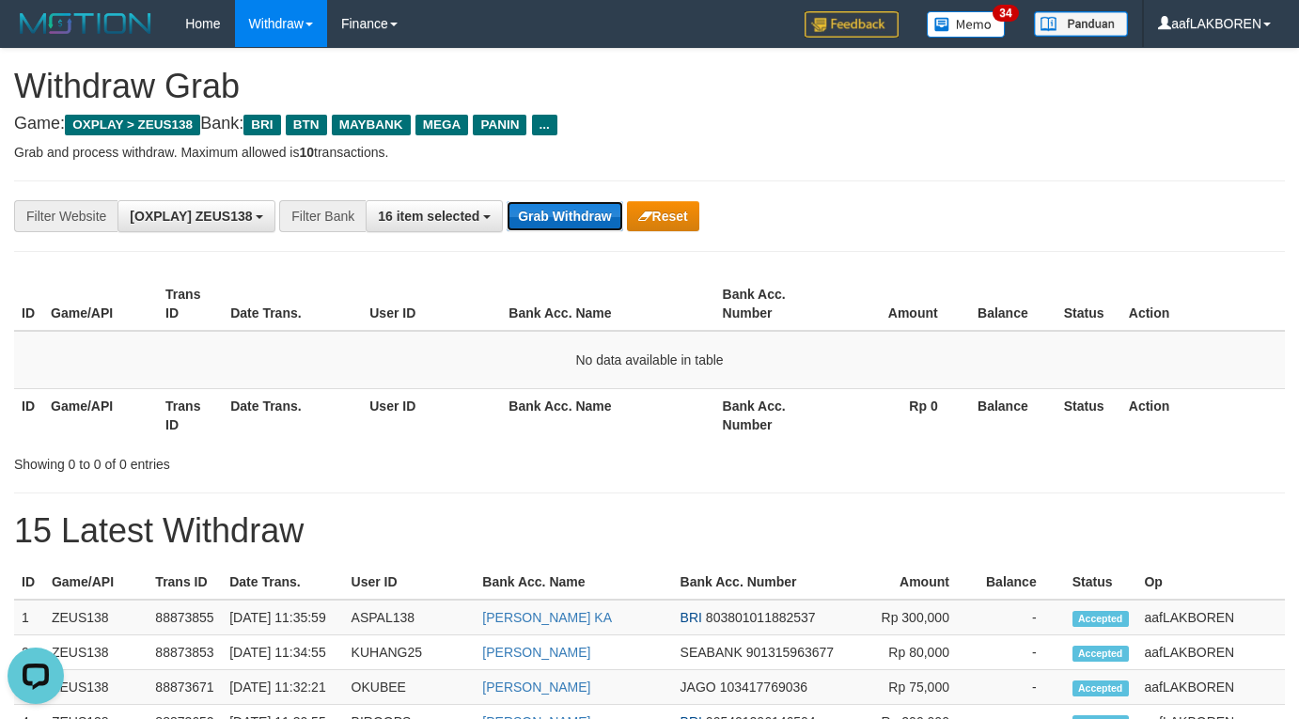
click at [557, 214] on button "Grab Withdraw" at bounding box center [565, 216] width 116 height 30
click at [557, 213] on button "Grab Withdraw" at bounding box center [565, 216] width 116 height 30
click at [558, 211] on button "Grab Withdraw" at bounding box center [565, 216] width 116 height 30
click at [558, 213] on button "Grab Withdraw" at bounding box center [565, 216] width 116 height 30
click at [573, 211] on button "Grab Withdraw" at bounding box center [565, 216] width 116 height 30
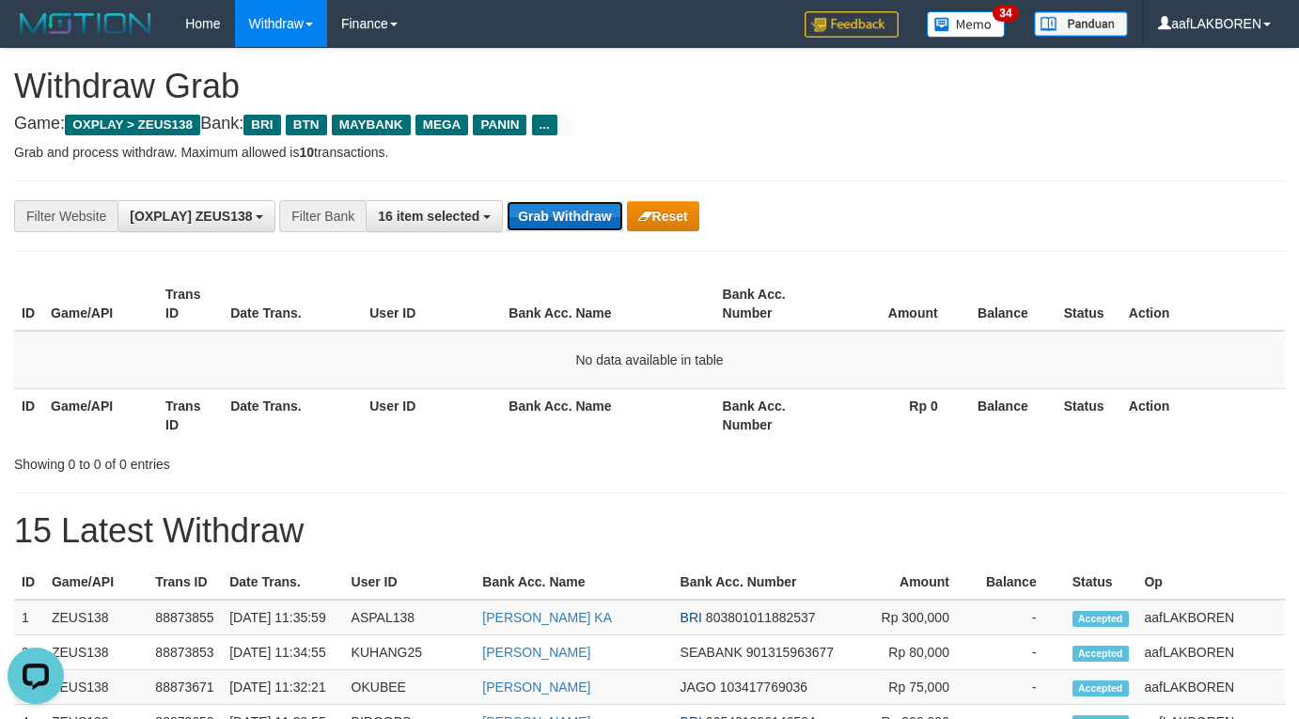
click at [573, 211] on button "Grab Withdraw" at bounding box center [565, 216] width 116 height 30
drag, startPoint x: 0, startPoint y: 0, endPoint x: 572, endPoint y: 212, distance: 609.8
click at [572, 212] on button "Grab Withdraw" at bounding box center [565, 216] width 116 height 30
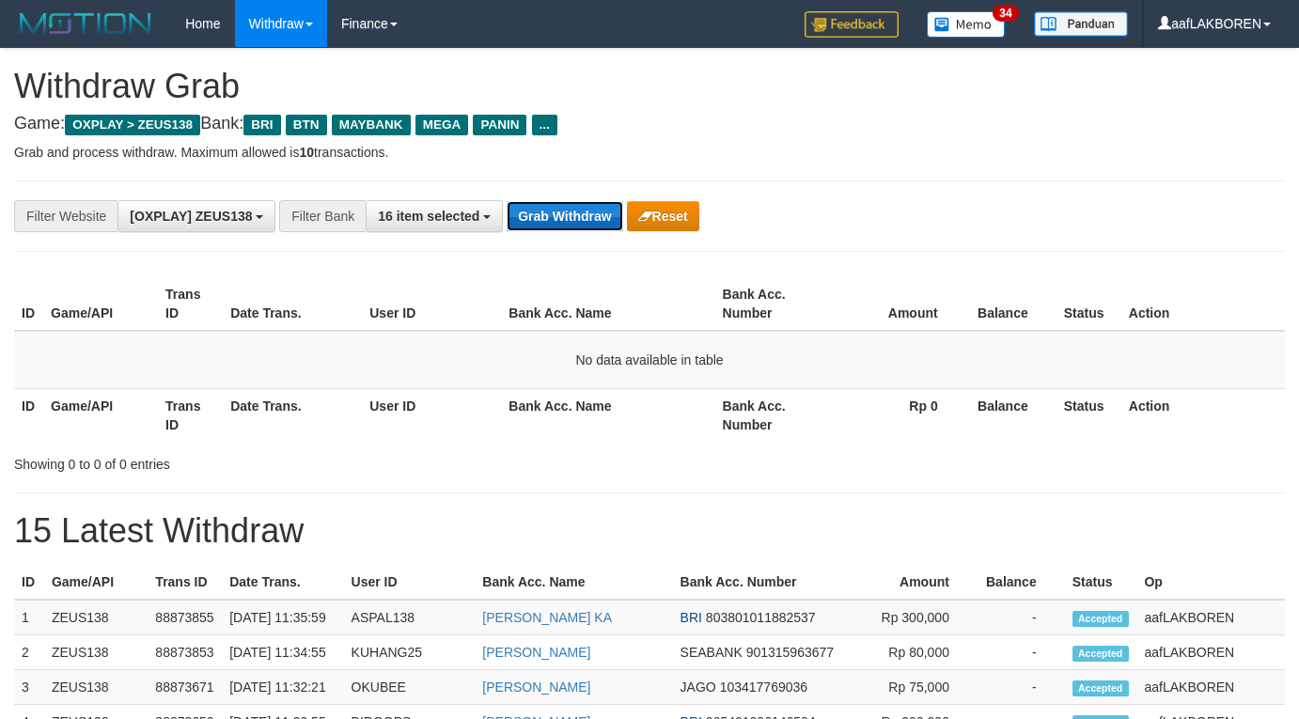
click at [572, 212] on button "Grab Withdraw" at bounding box center [565, 216] width 116 height 30
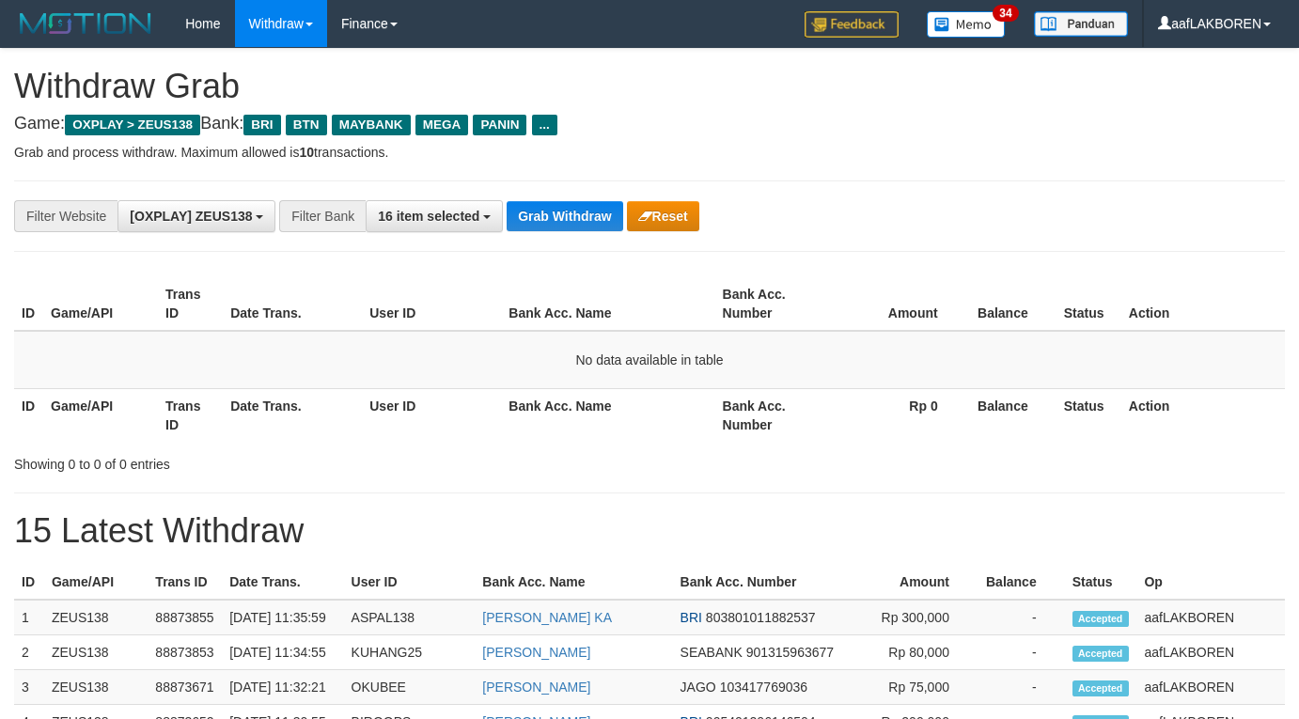
click at [572, 212] on button "Grab Withdraw" at bounding box center [565, 216] width 116 height 30
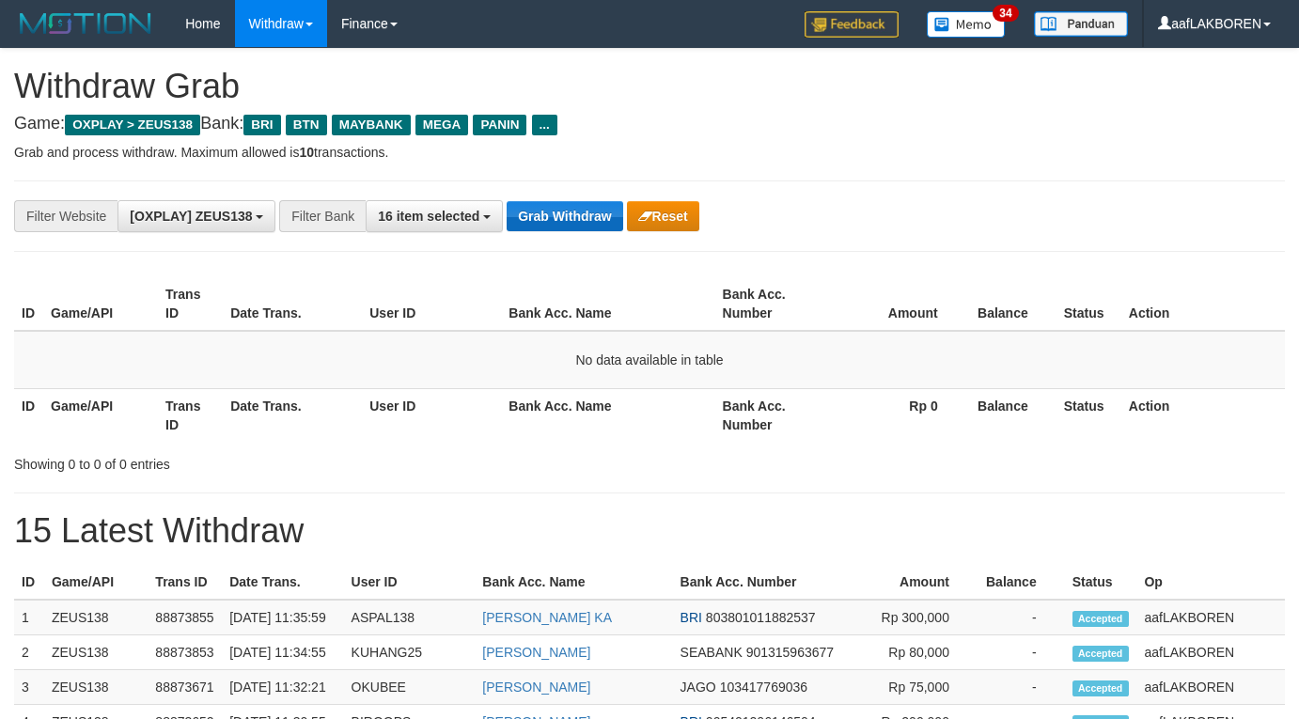
click at [574, 202] on button "Grab Withdraw" at bounding box center [565, 216] width 116 height 30
click at [574, 201] on button "Grab Withdraw" at bounding box center [565, 216] width 116 height 30
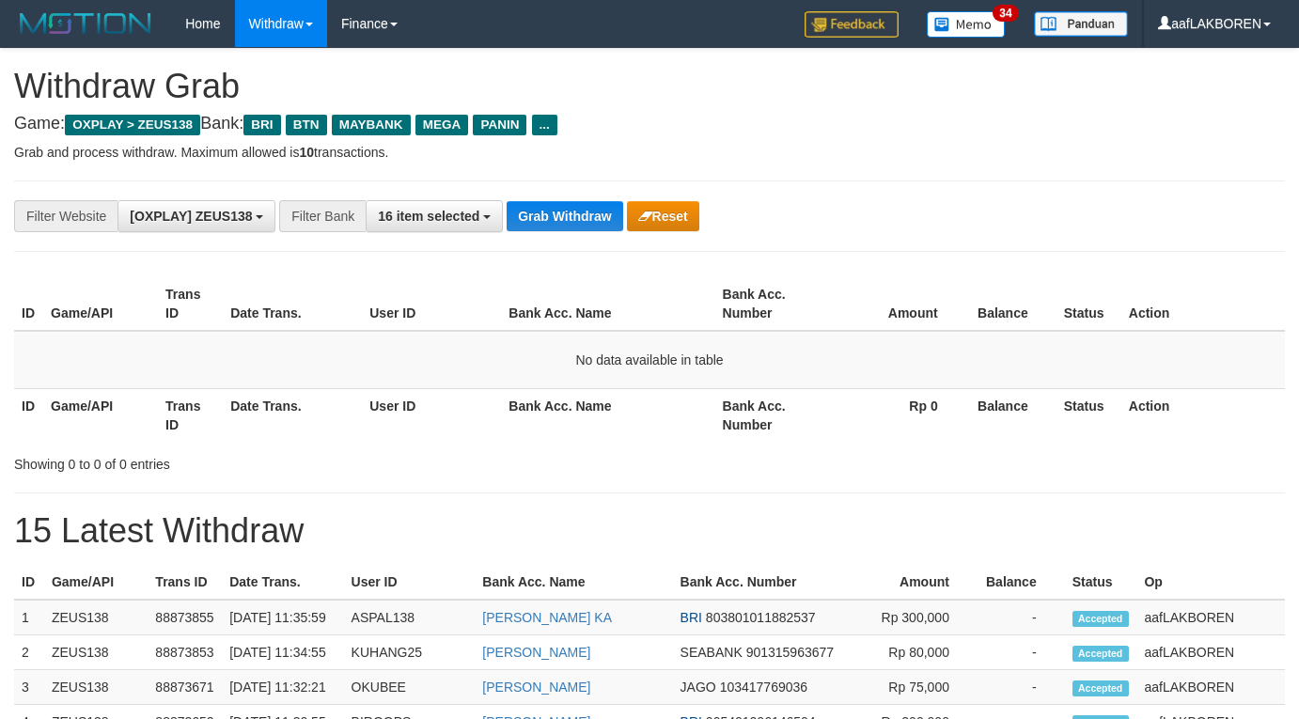
click at [574, 201] on button "Grab Withdraw" at bounding box center [565, 216] width 116 height 30
click at [574, 205] on button "Grab Withdraw" at bounding box center [565, 216] width 116 height 30
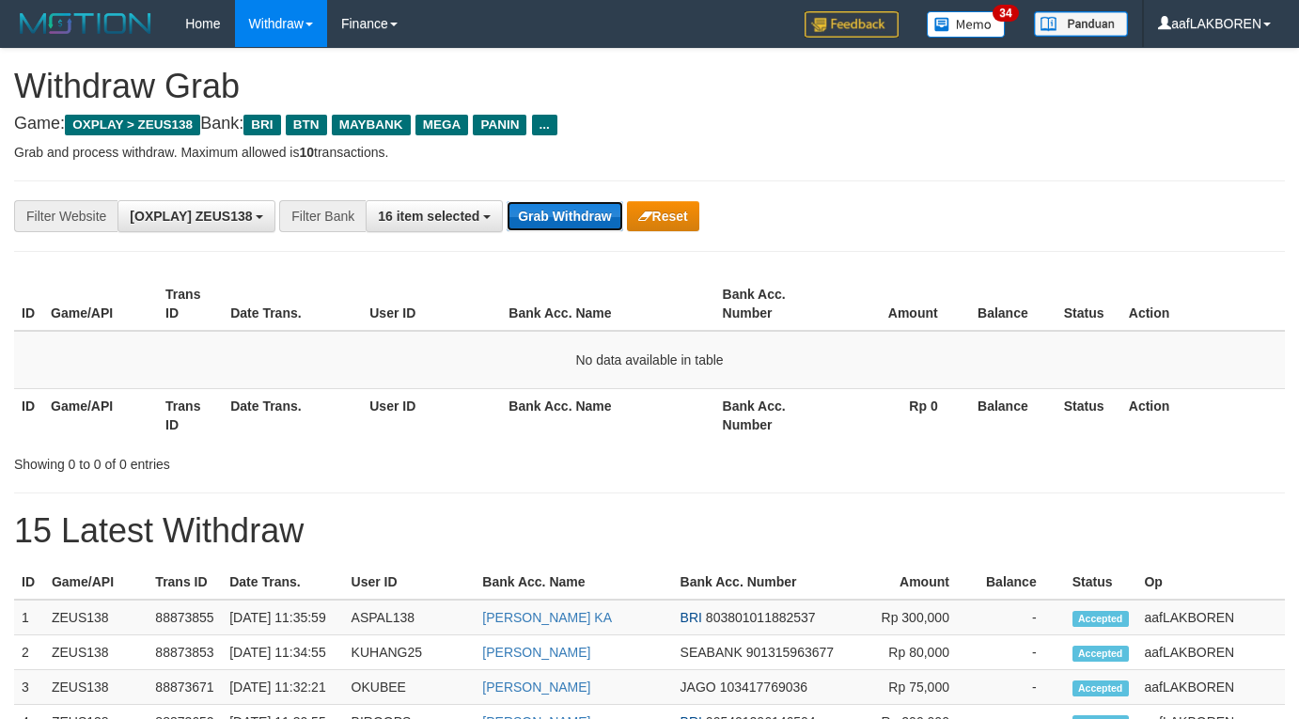
click at [574, 205] on button "Grab Withdraw" at bounding box center [565, 216] width 116 height 30
click at [570, 212] on button "Grab Withdraw" at bounding box center [565, 216] width 116 height 30
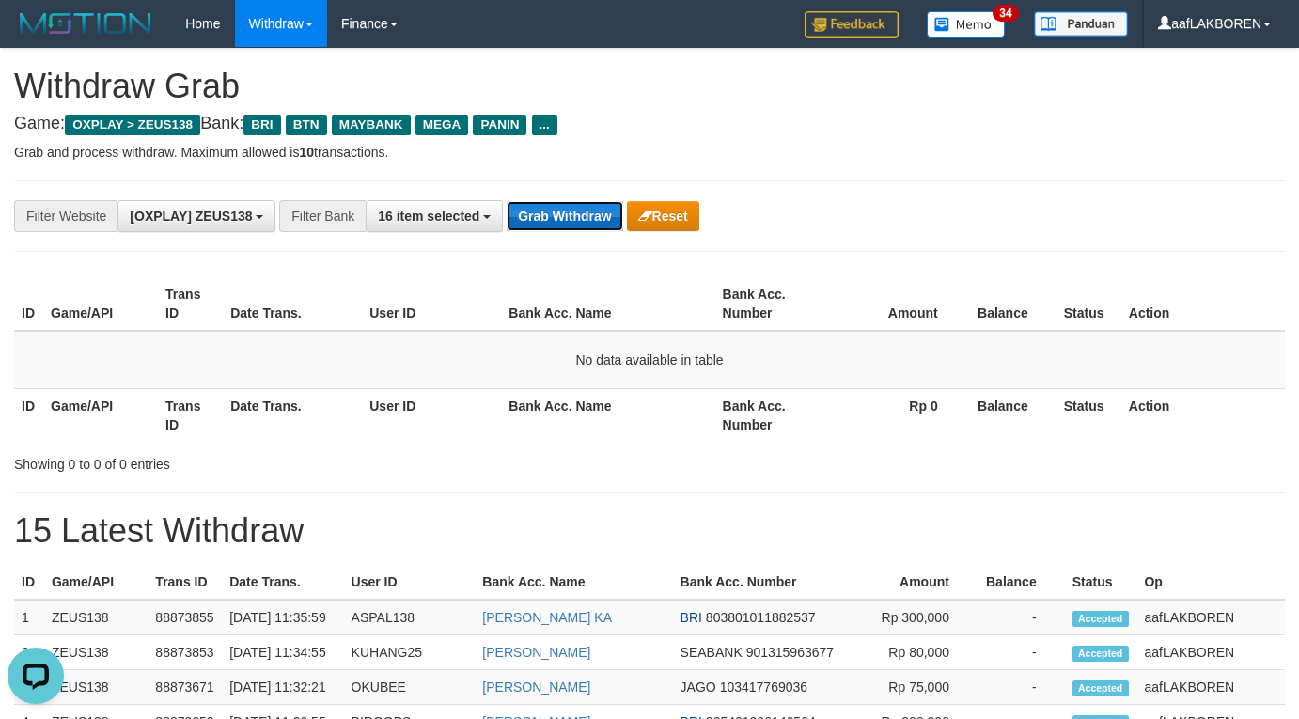
click at [562, 214] on button "Grab Withdraw" at bounding box center [565, 216] width 116 height 30
click at [558, 218] on button "Grab Withdraw" at bounding box center [565, 216] width 116 height 30
click at [572, 212] on button "Grab Withdraw" at bounding box center [565, 216] width 116 height 30
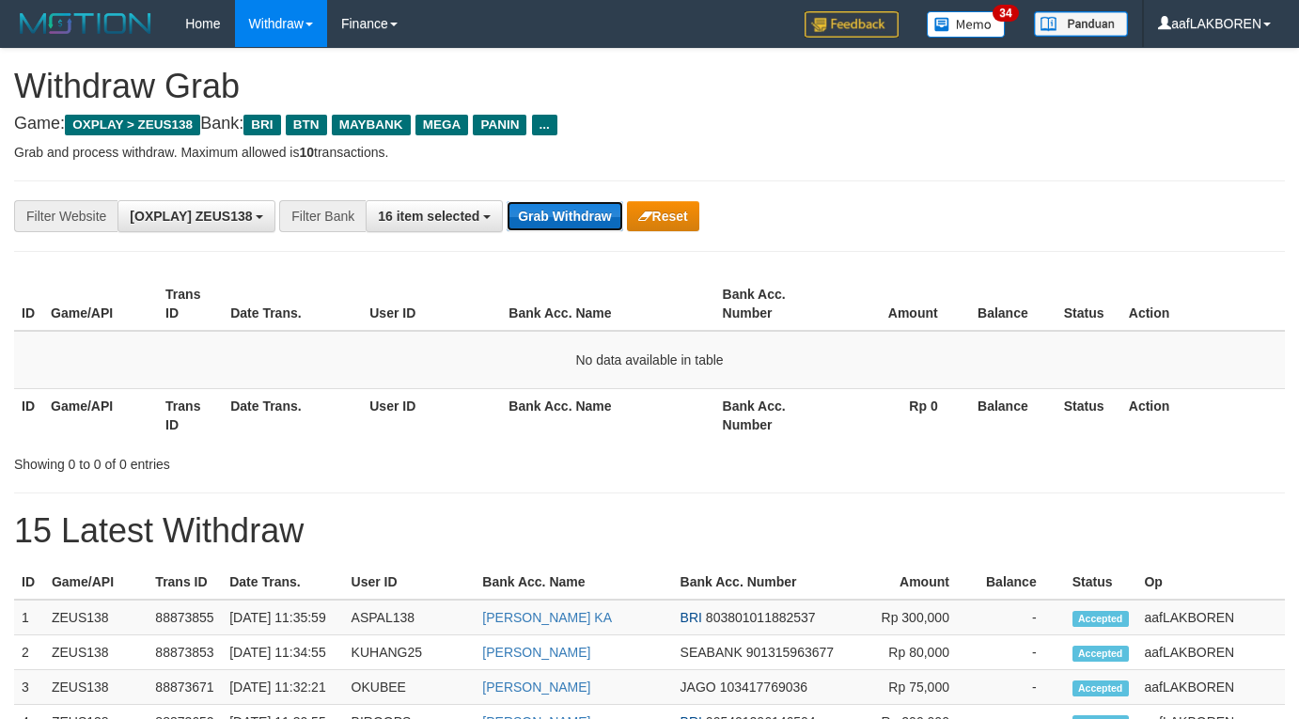
click at [572, 212] on button "Grab Withdraw" at bounding box center [565, 216] width 116 height 30
